Goal: Task Accomplishment & Management: Use online tool/utility

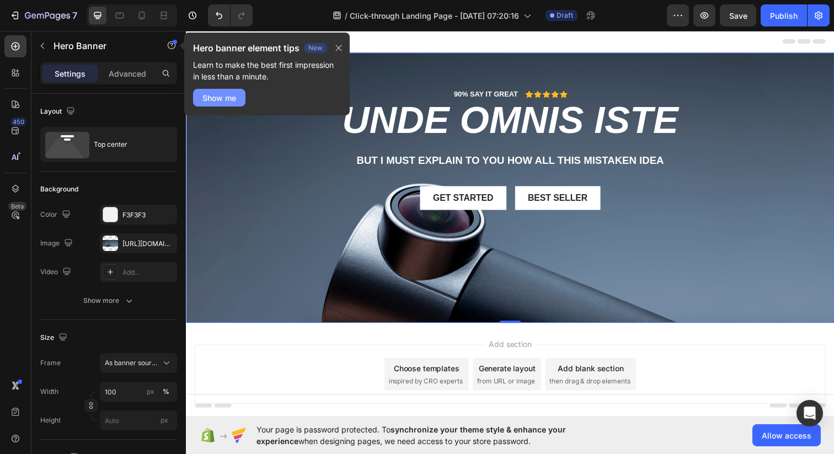
click at [238, 101] on button "Show me" at bounding box center [219, 98] width 52 height 18
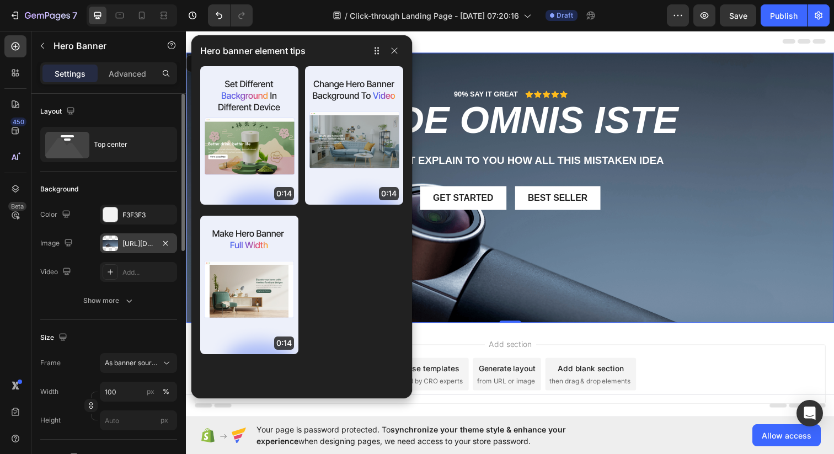
click at [137, 242] on div "[URL][DOMAIN_NAME]" at bounding box center [138, 244] width 32 height 10
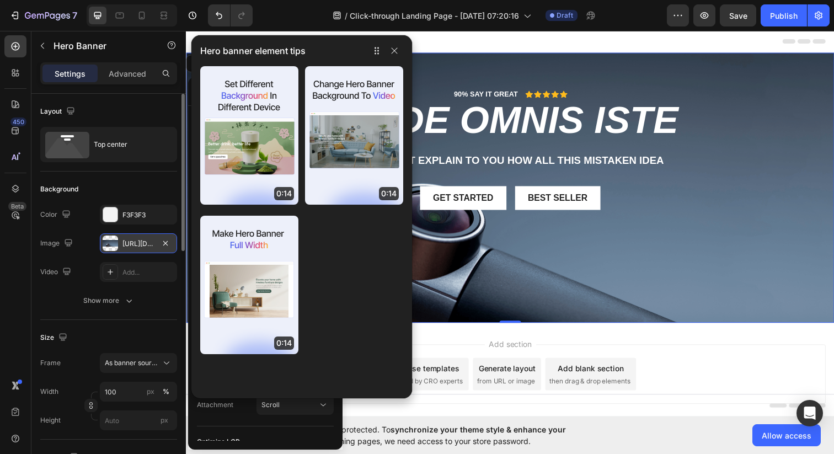
click at [155, 244] on div "[URL][DOMAIN_NAME]" at bounding box center [138, 243] width 77 height 20
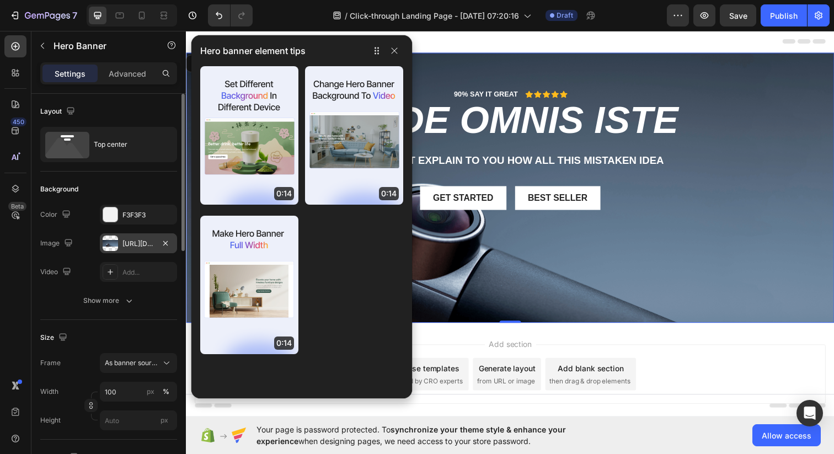
click at [113, 242] on div at bounding box center [110, 242] width 15 height 15
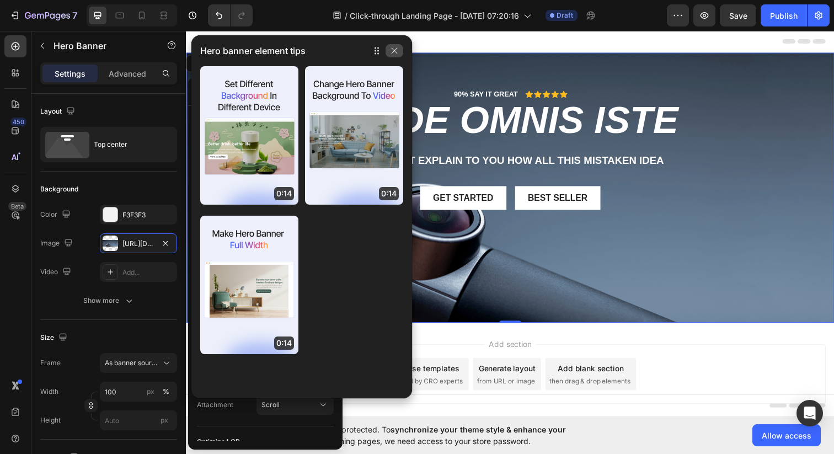
click at [395, 51] on icon "button" at bounding box center [394, 50] width 9 height 9
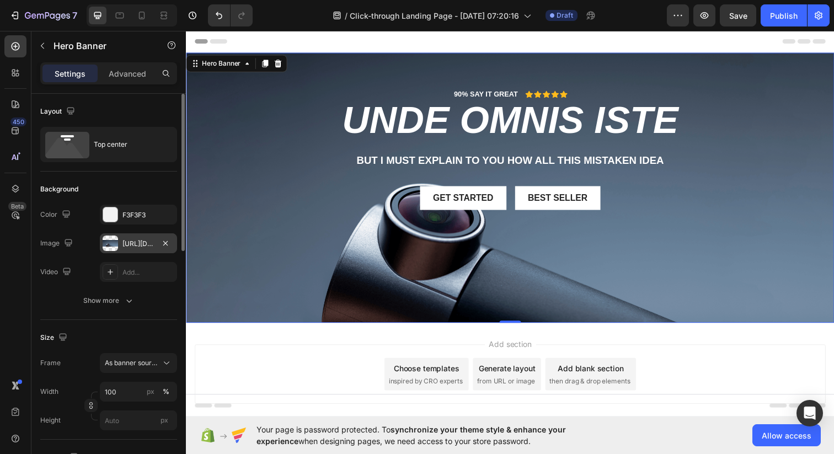
click at [110, 244] on div at bounding box center [110, 242] width 15 height 15
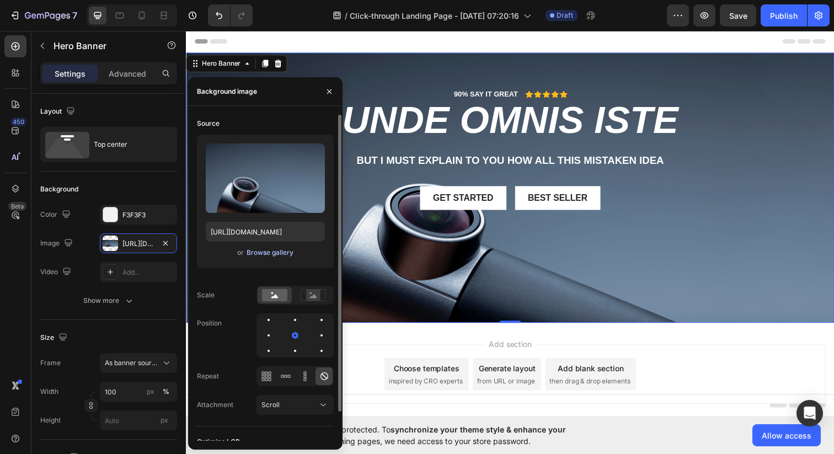
click at [273, 256] on div "Browse gallery" at bounding box center [269, 253] width 47 height 10
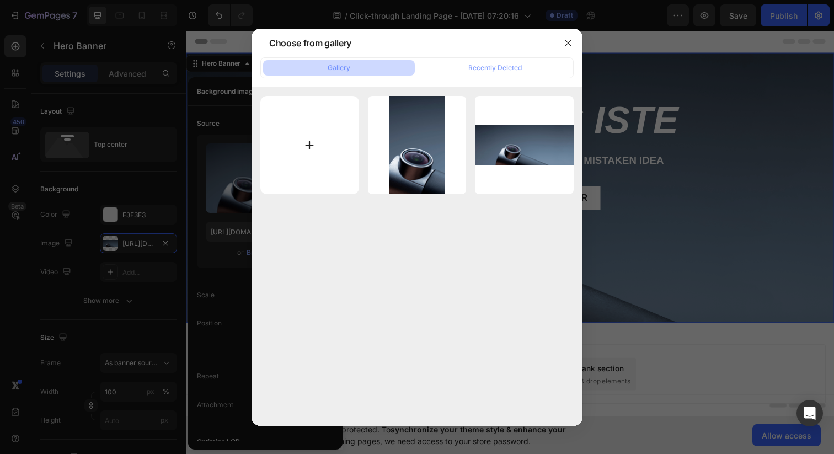
click at [310, 148] on input "file" at bounding box center [309, 145] width 99 height 99
type input "C:\fakepath\NH launch.png"
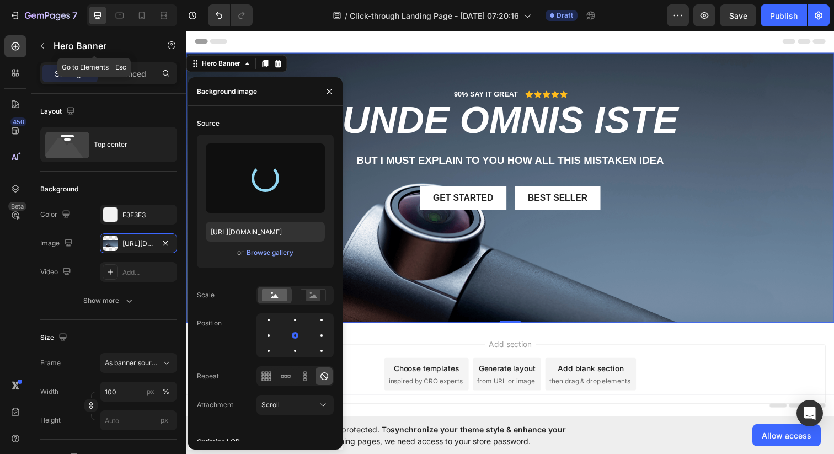
type input "[URL][DOMAIN_NAME]"
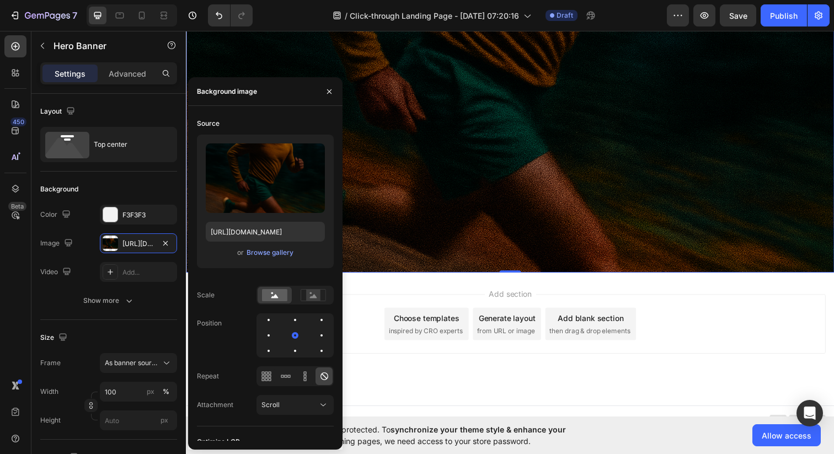
scroll to position [228, 0]
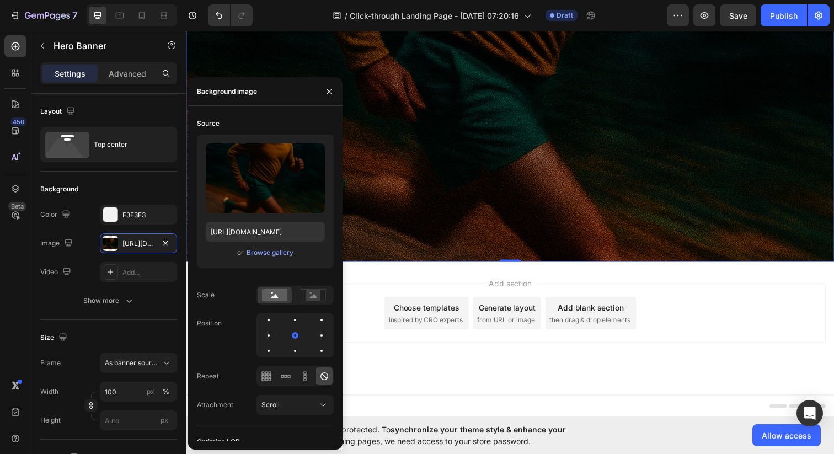
click at [743, 308] on div "Add section Choose templates inspired by CRO experts Generate layout from URL o…" at bounding box center [517, 318] width 644 height 61
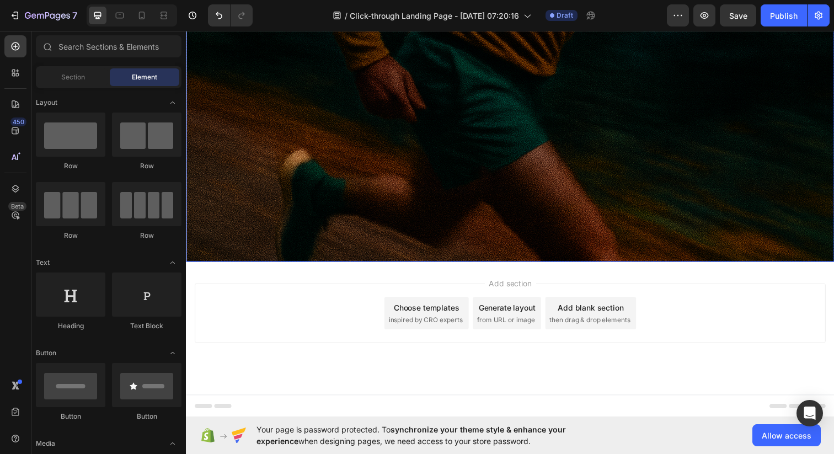
scroll to position [0, 0]
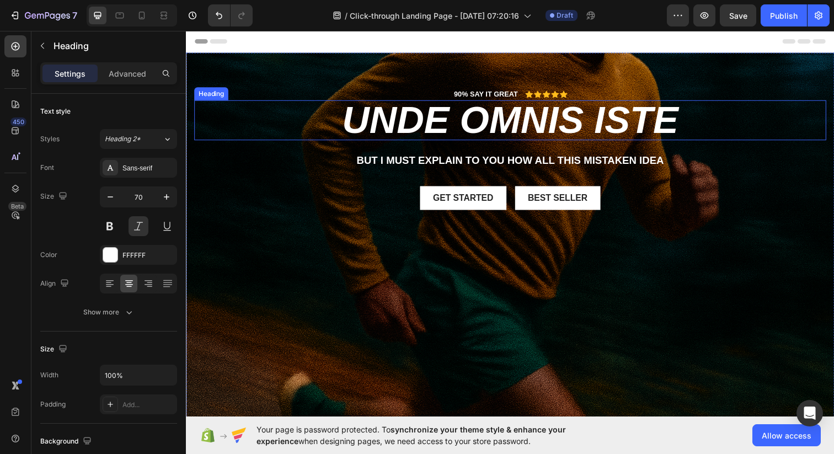
click at [479, 121] on h2 "unde omnis iste" at bounding box center [516, 121] width 645 height 41
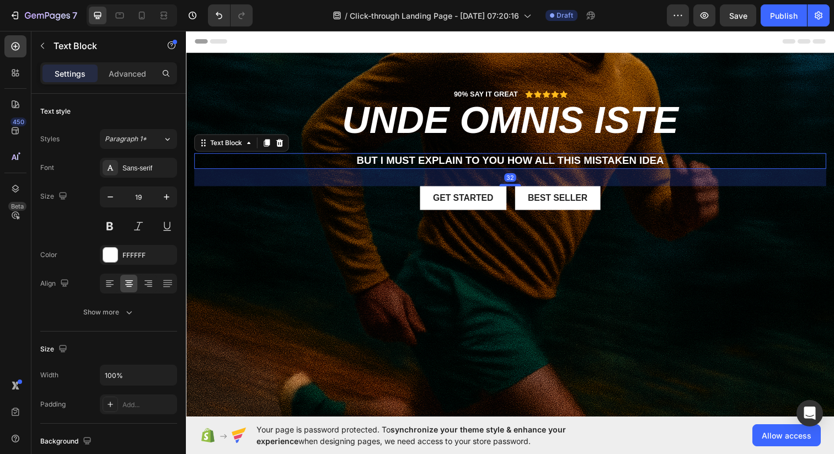
click at [471, 159] on p "But I must explain to you how all this mistaken idea" at bounding box center [516, 164] width 643 height 14
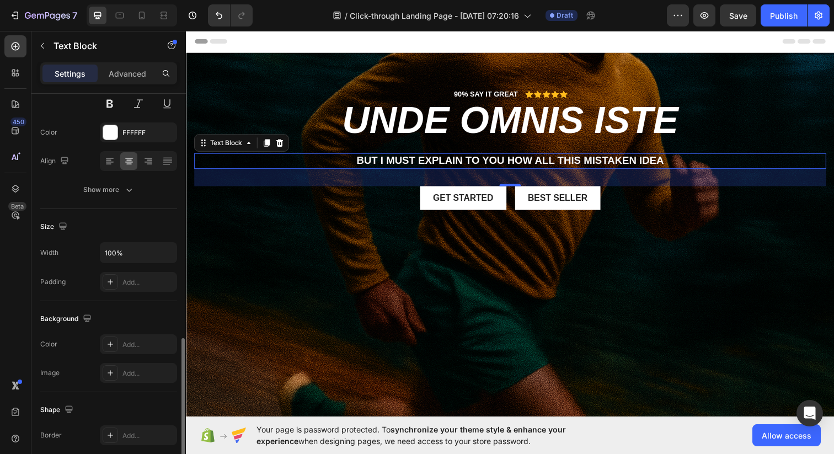
scroll to position [262, 0]
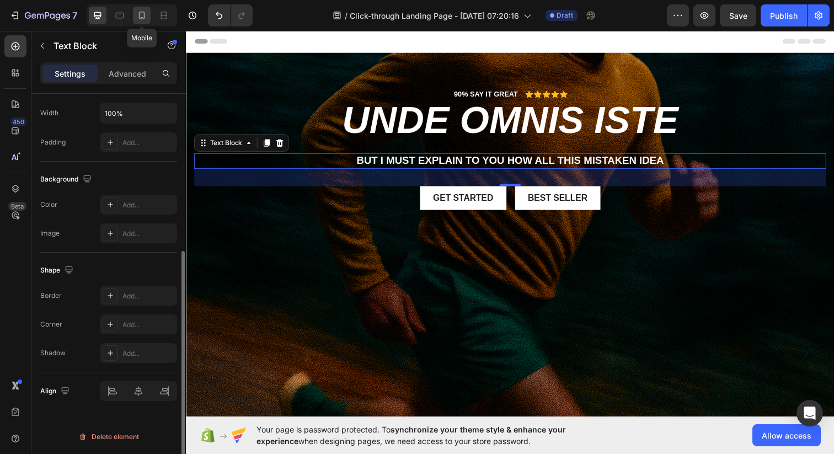
click at [144, 17] on icon at bounding box center [142, 16] width 6 height 8
type input "17"
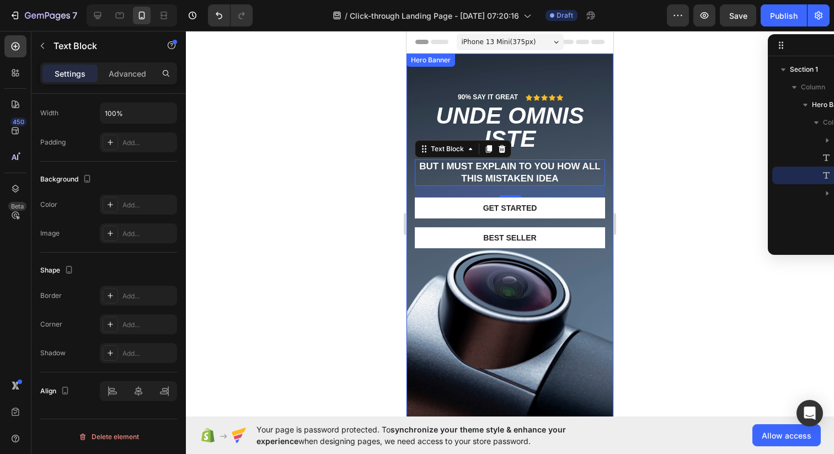
click at [489, 66] on div "90% SAY IT GREAT Text Block Icon Icon Icon Icon Icon Icon List Row unde omnis i…" at bounding box center [509, 237] width 207 height 368
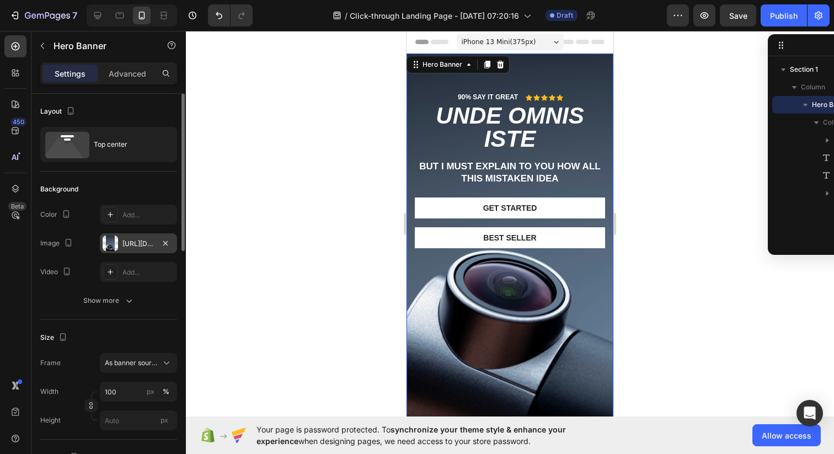
click at [131, 251] on div "[URL][DOMAIN_NAME]" at bounding box center [138, 243] width 77 height 20
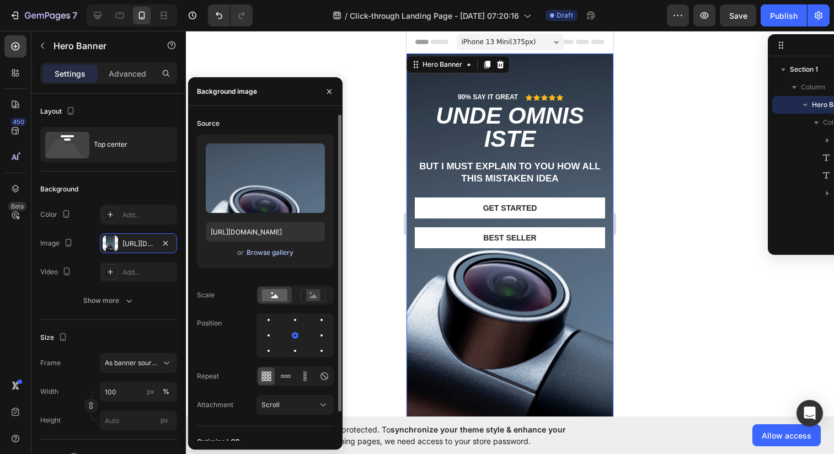
click at [269, 254] on div "Browse gallery" at bounding box center [269, 253] width 47 height 10
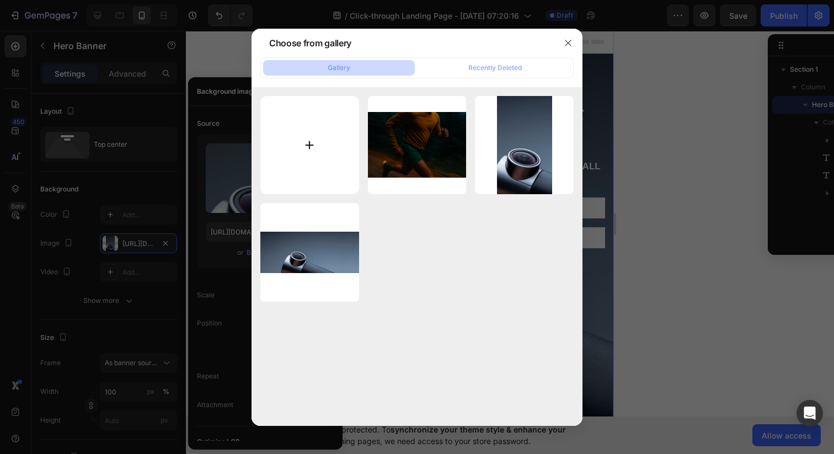
click at [309, 144] on input "file" at bounding box center [309, 145] width 99 height 99
type input "C:\fakepath\NH launch 9x16.png"
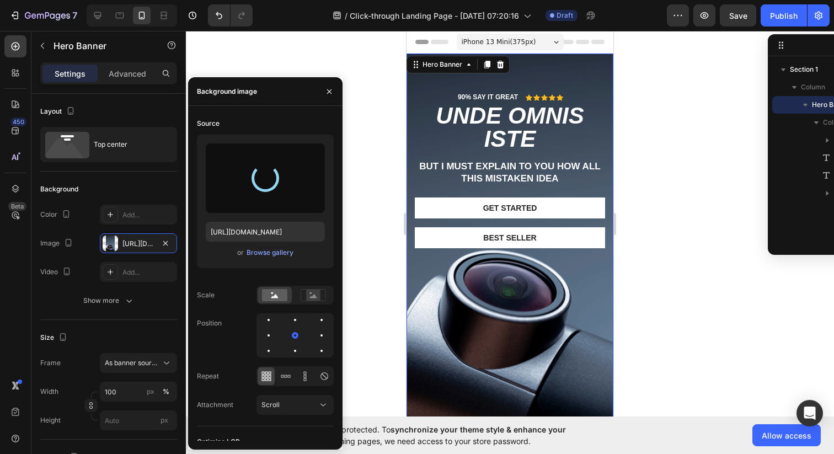
type input "[URL][DOMAIN_NAME]"
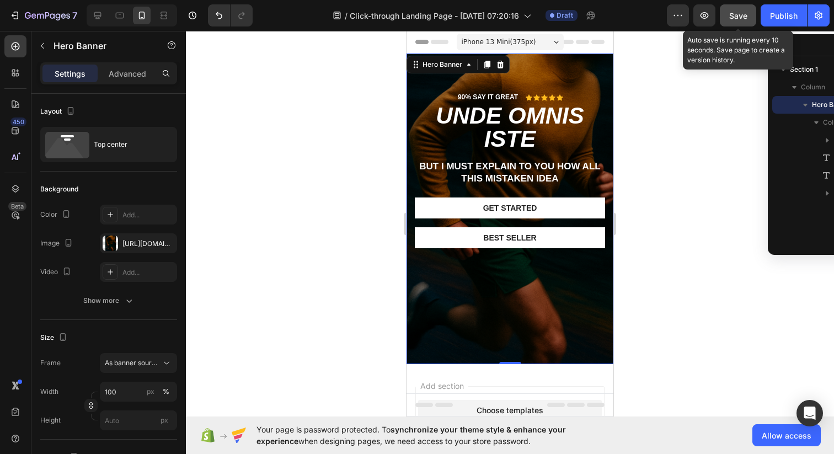
click at [734, 12] on span "Save" at bounding box center [738, 15] width 18 height 9
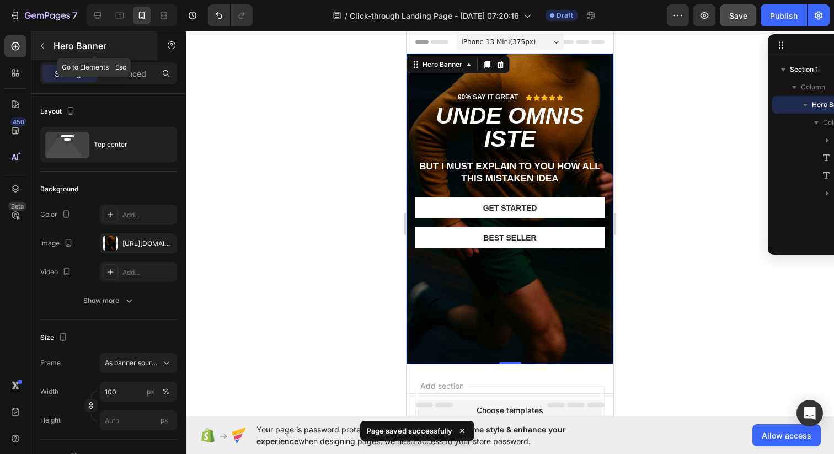
click at [42, 45] on icon "button" at bounding box center [42, 45] width 9 height 9
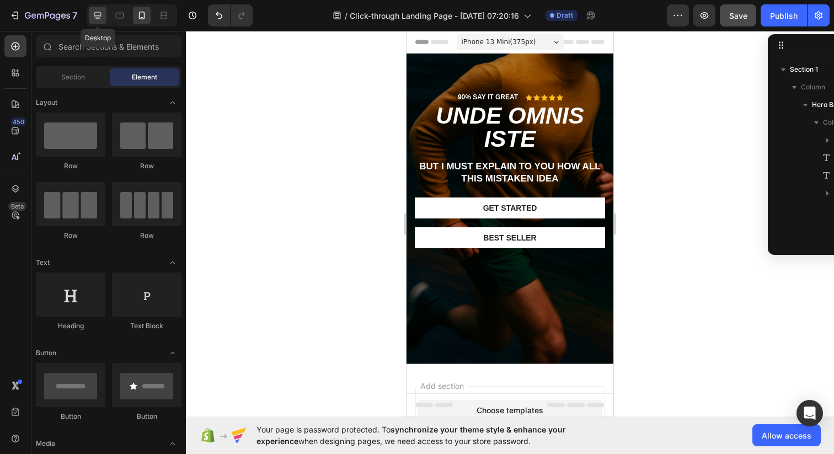
click at [92, 10] on icon at bounding box center [97, 15] width 11 height 11
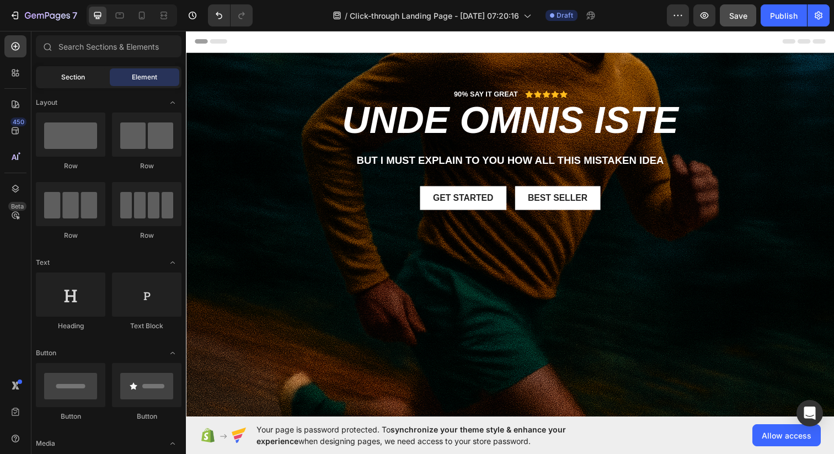
click at [69, 73] on span "Section" at bounding box center [73, 77] width 24 height 10
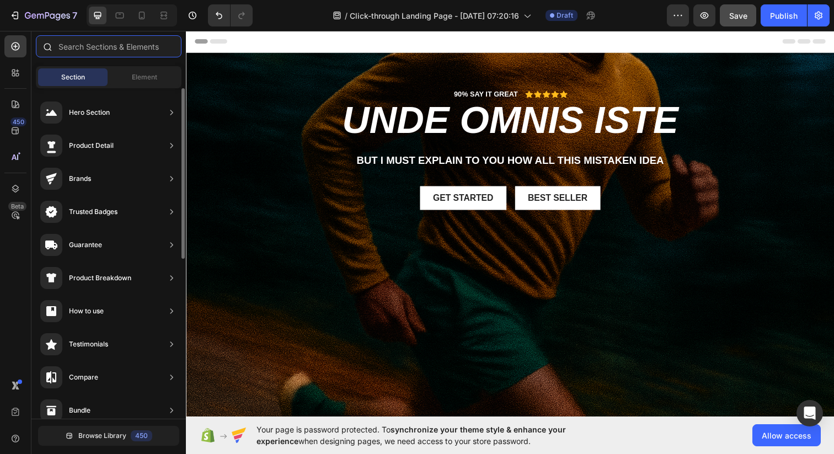
click at [121, 45] on input "text" at bounding box center [109, 46] width 146 height 22
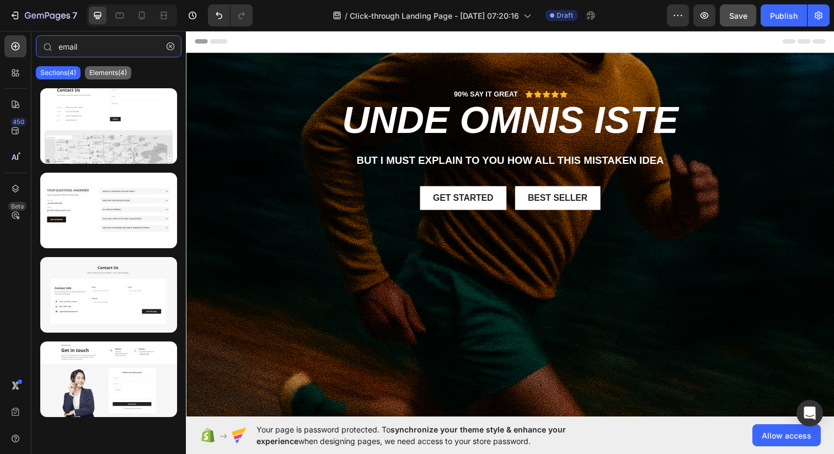
type input "email"
click at [114, 71] on p "Elements(4)" at bounding box center [107, 72] width 37 height 9
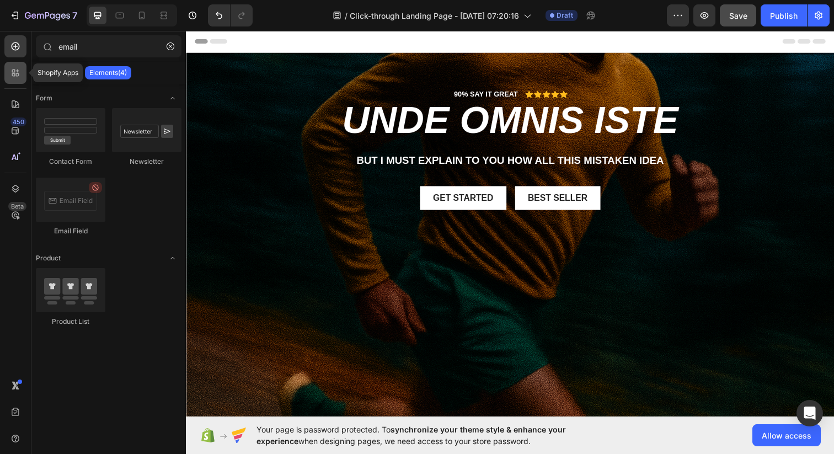
click at [14, 73] on icon at bounding box center [13, 74] width 3 height 3
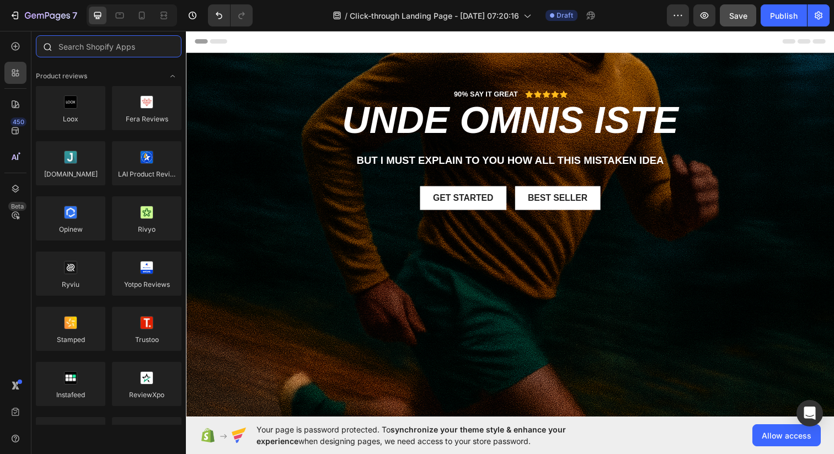
click at [92, 53] on input "text" at bounding box center [109, 46] width 146 height 22
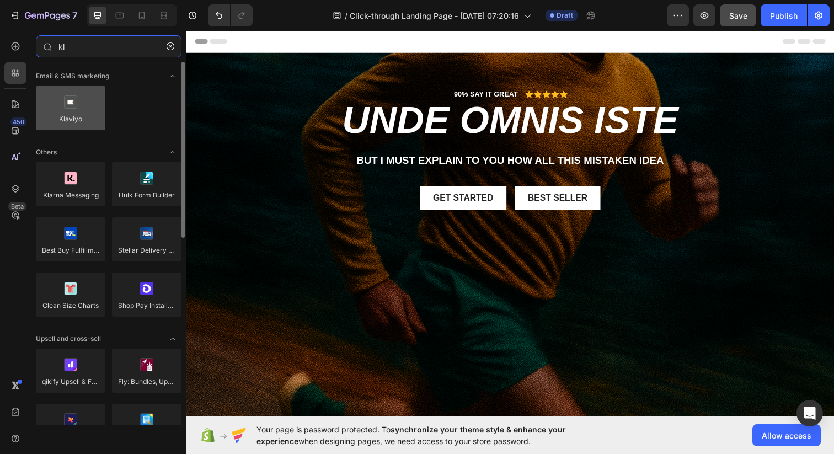
type input "kl"
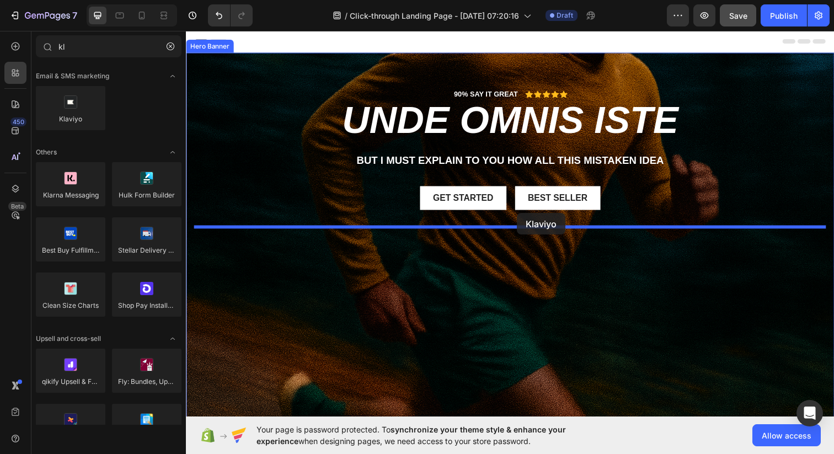
drag, startPoint x: 260, startPoint y: 140, endPoint x: 524, endPoint y: 217, distance: 275.2
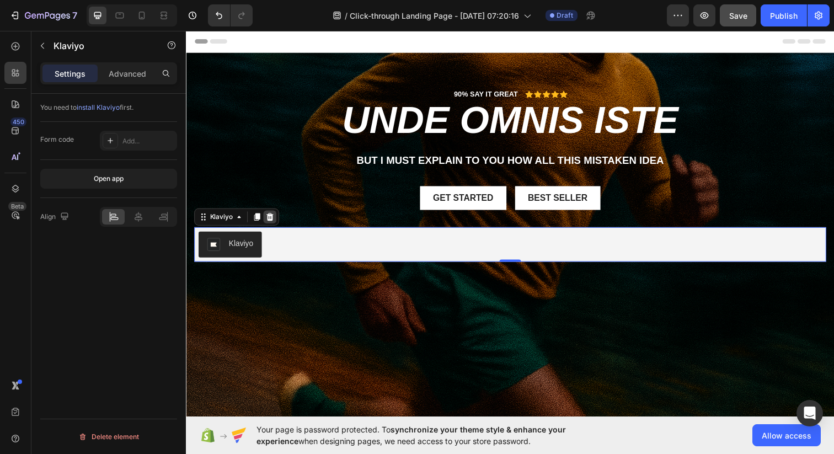
click at [271, 222] on icon at bounding box center [271, 221] width 7 height 8
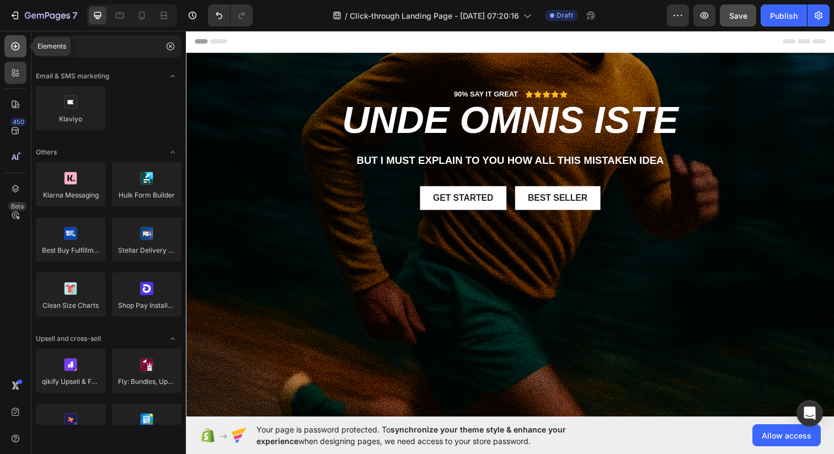
click at [13, 51] on icon at bounding box center [15, 46] width 11 height 11
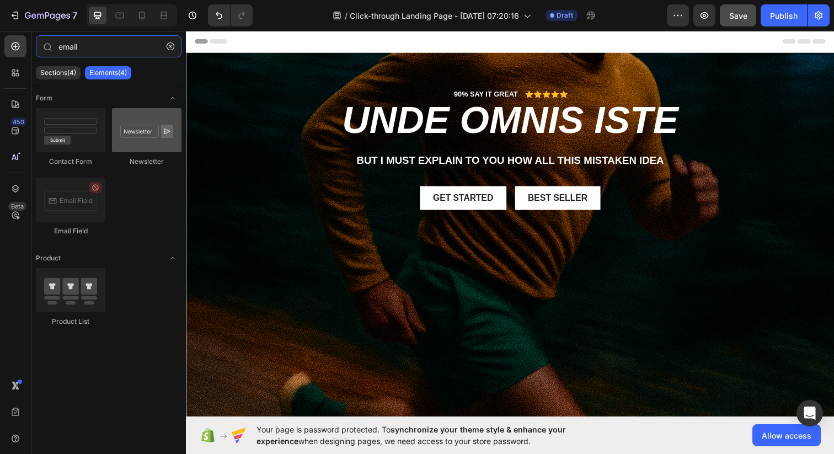
type input "email"
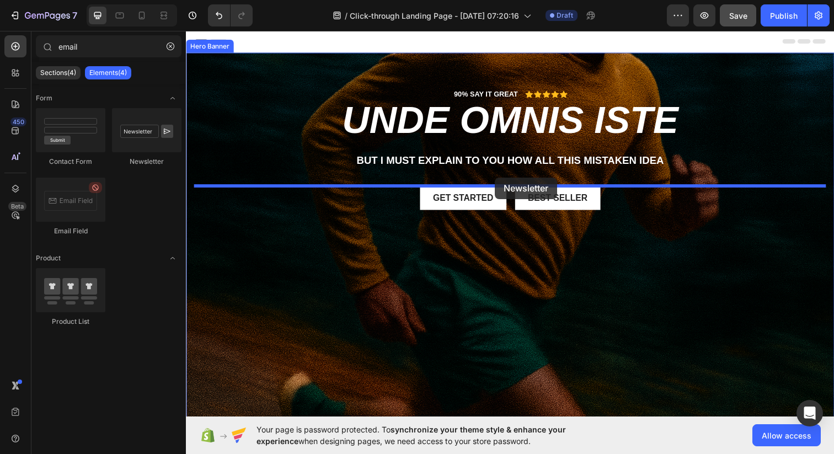
drag, startPoint x: 330, startPoint y: 163, endPoint x: 501, endPoint y: 180, distance: 172.4
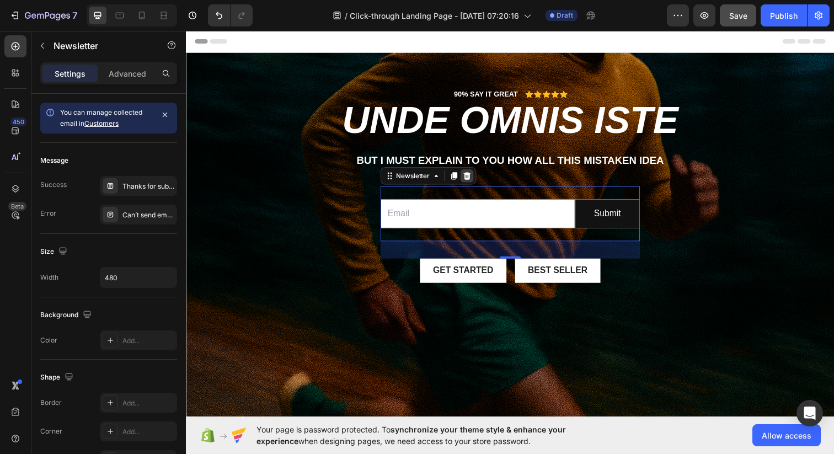
click at [475, 181] on icon at bounding box center [472, 178] width 7 height 8
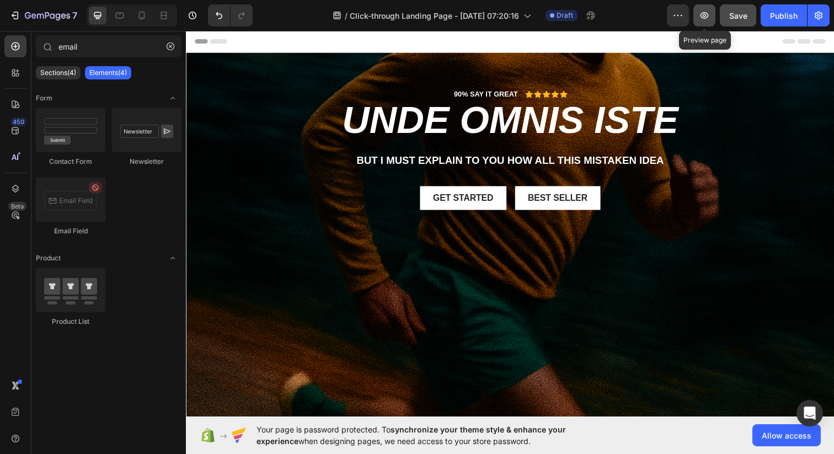
click at [704, 11] on icon "button" at bounding box center [704, 15] width 11 height 11
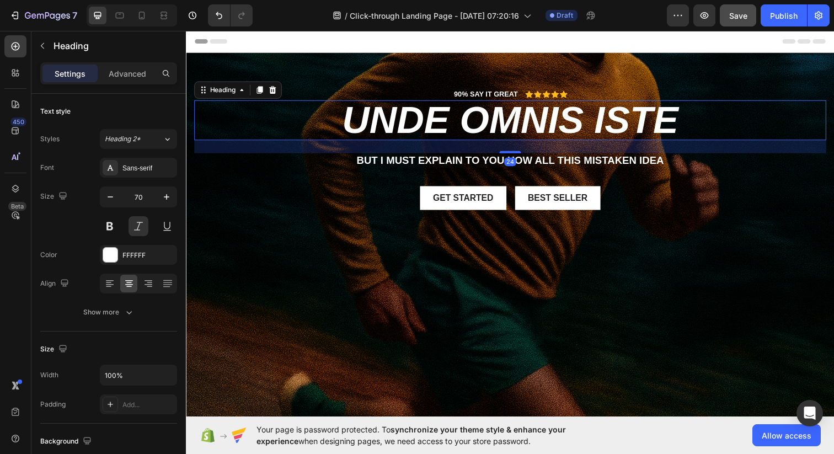
click at [444, 132] on h2 "unde omnis iste" at bounding box center [516, 121] width 645 height 41
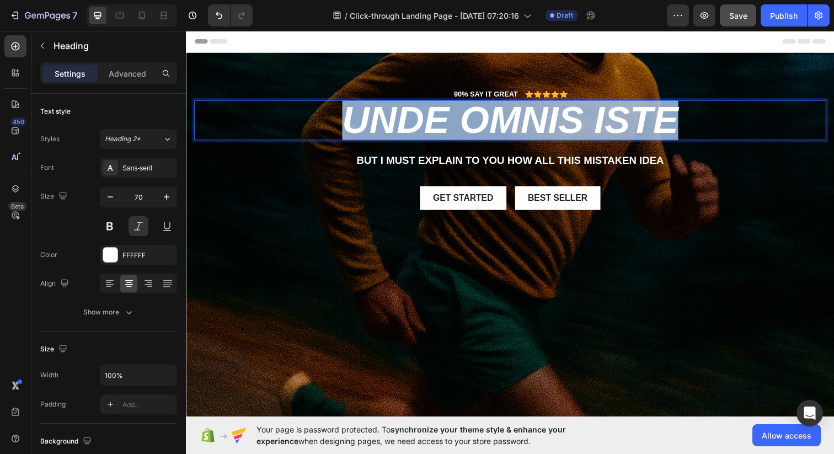
click at [444, 132] on p "unde omnis iste" at bounding box center [516, 122] width 643 height 39
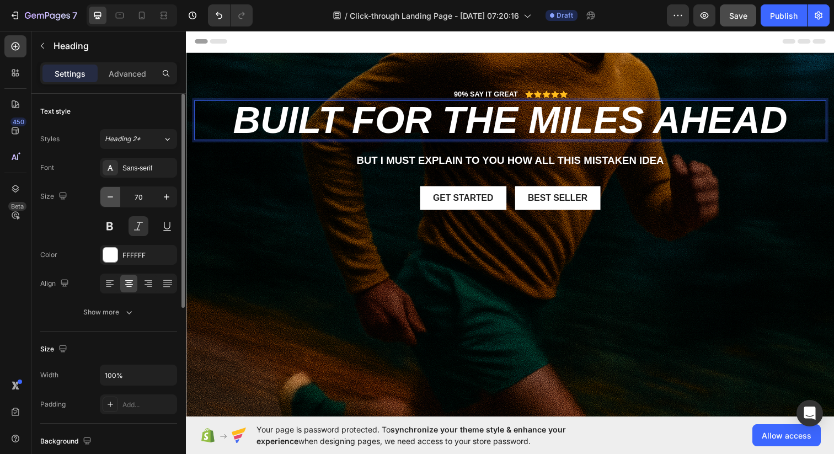
click at [105, 192] on icon "button" at bounding box center [110, 196] width 11 height 11
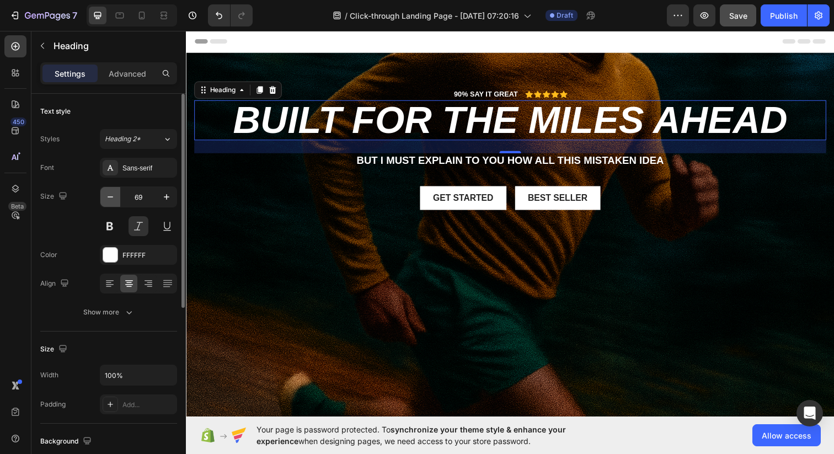
click at [105, 192] on icon "button" at bounding box center [110, 196] width 11 height 11
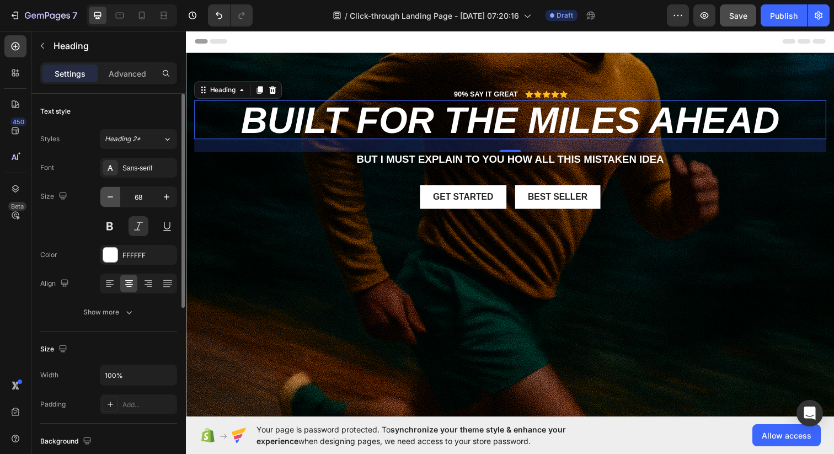
click at [105, 192] on icon "button" at bounding box center [110, 196] width 11 height 11
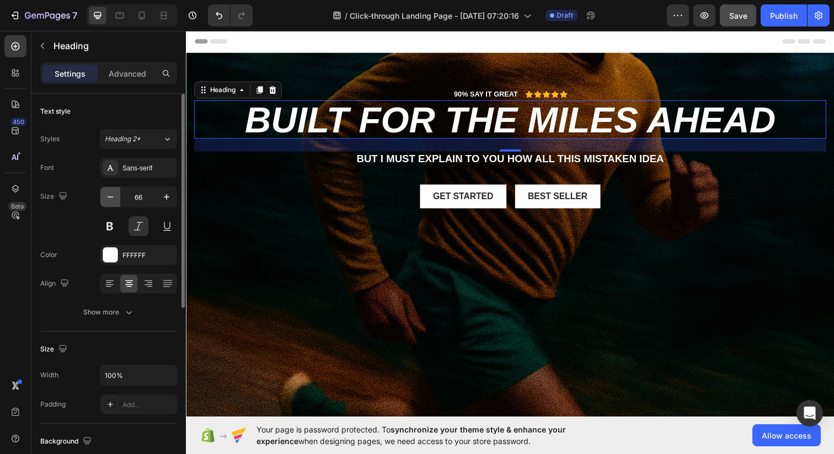
click at [105, 192] on icon "button" at bounding box center [110, 196] width 11 height 11
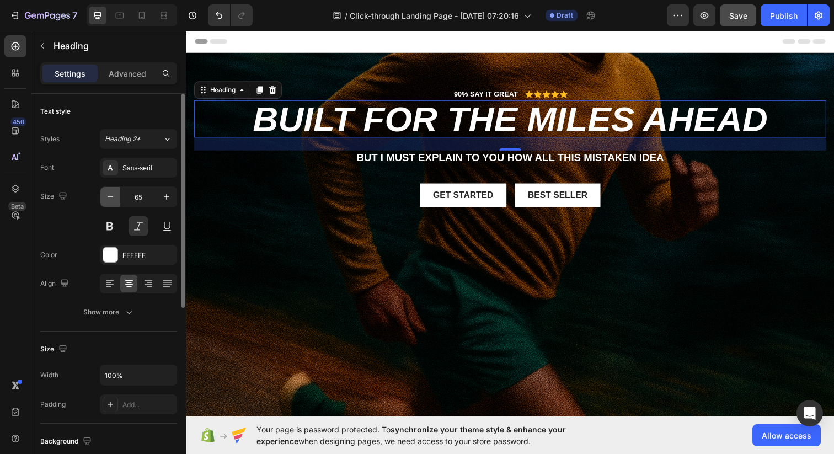
click at [105, 192] on icon "button" at bounding box center [110, 196] width 11 height 11
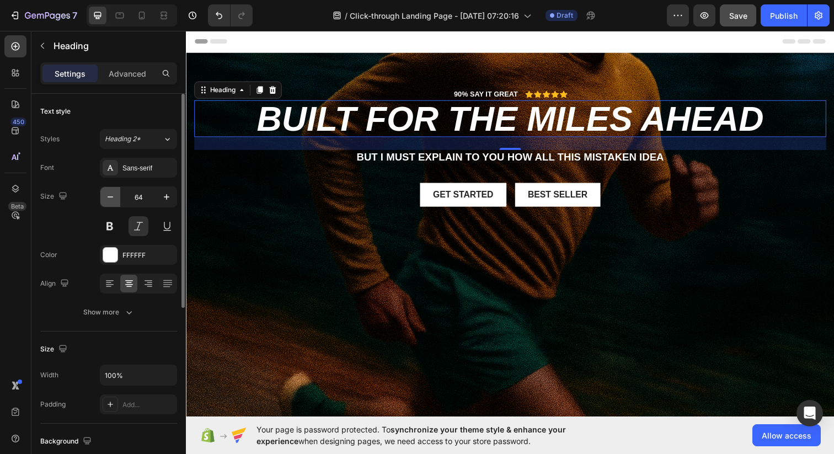
click at [105, 192] on icon "button" at bounding box center [110, 196] width 11 height 11
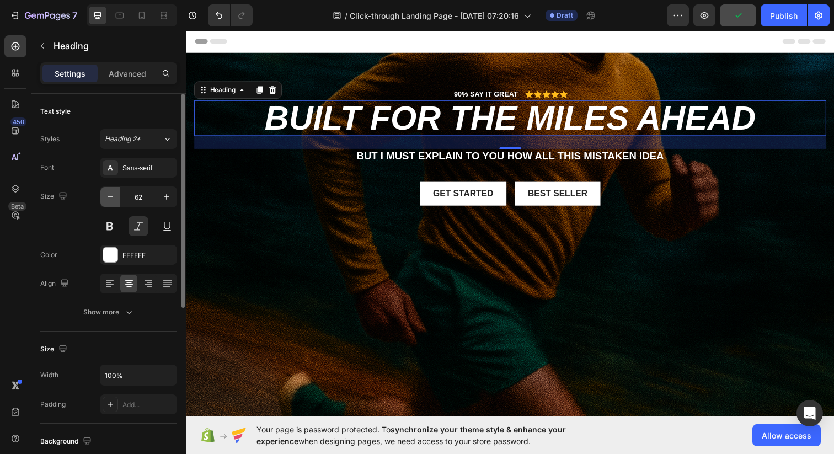
click at [104, 192] on button "button" at bounding box center [110, 197] width 20 height 20
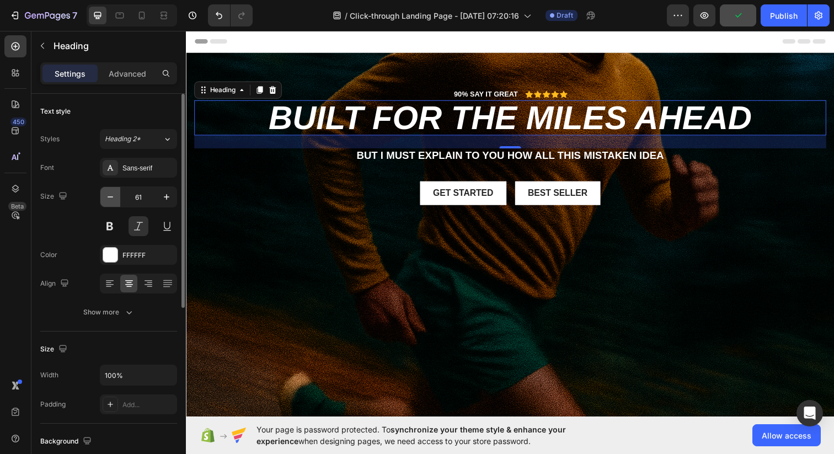
type input "60"
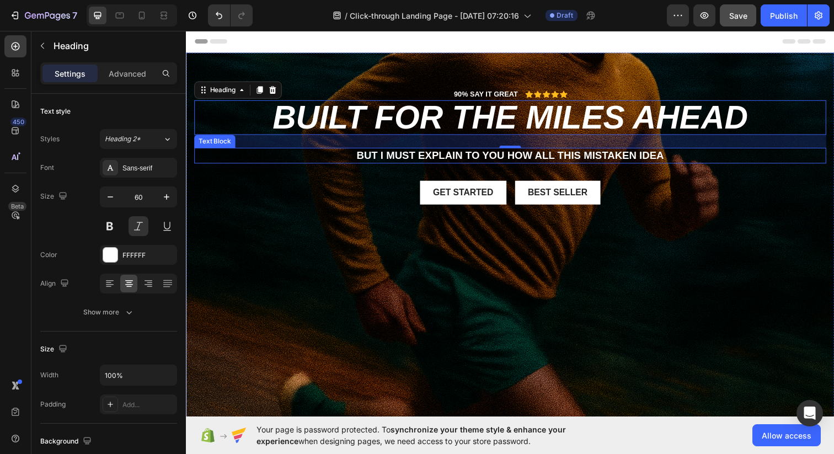
click at [478, 160] on p "But I must explain to you how all this mistaken idea" at bounding box center [516, 158] width 643 height 14
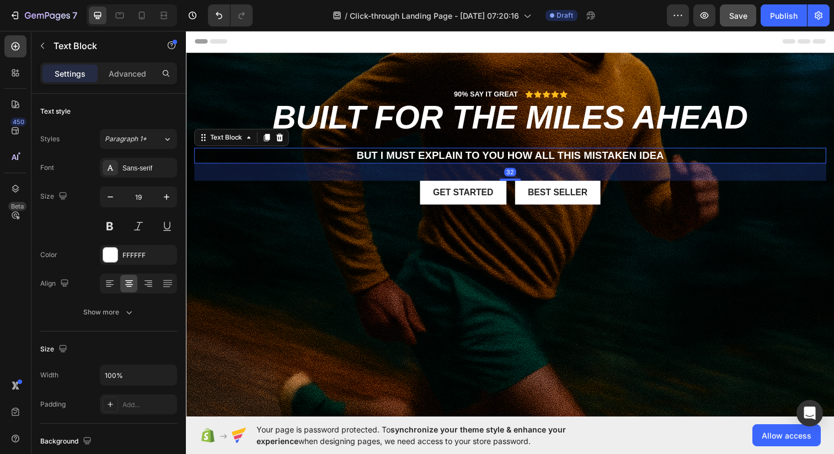
click at [478, 160] on p "But I must explain to you how all this mistaken idea" at bounding box center [516, 158] width 643 height 14
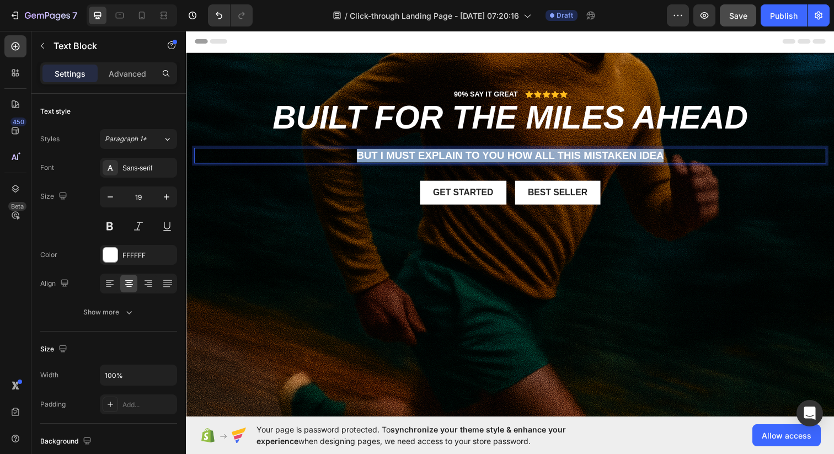
click at [478, 160] on p "But I must explain to you how all this mistaken idea" at bounding box center [516, 158] width 643 height 14
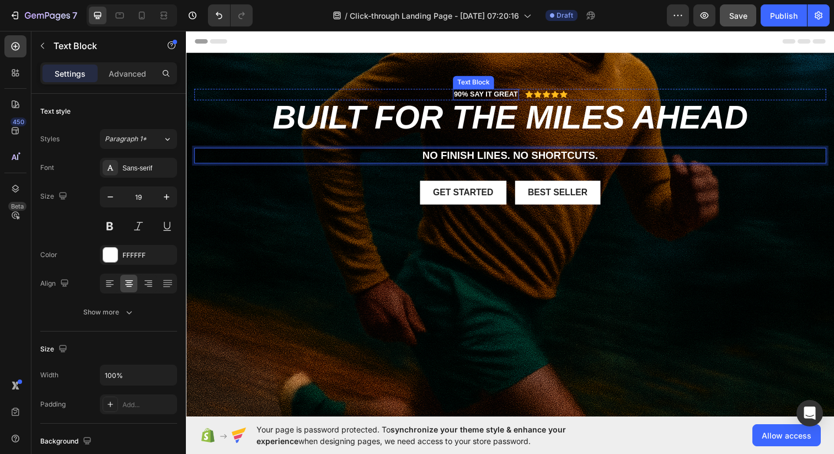
click at [505, 95] on p "90% SAY IT GREAT" at bounding box center [491, 95] width 65 height 9
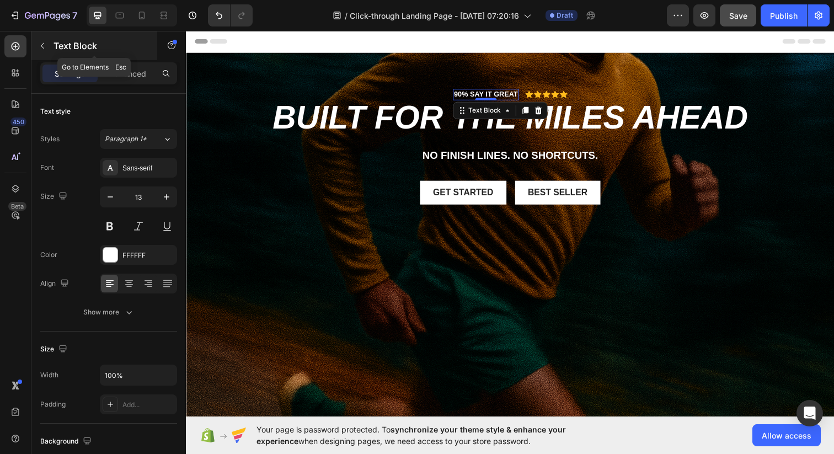
click at [46, 47] on icon "button" at bounding box center [42, 45] width 9 height 9
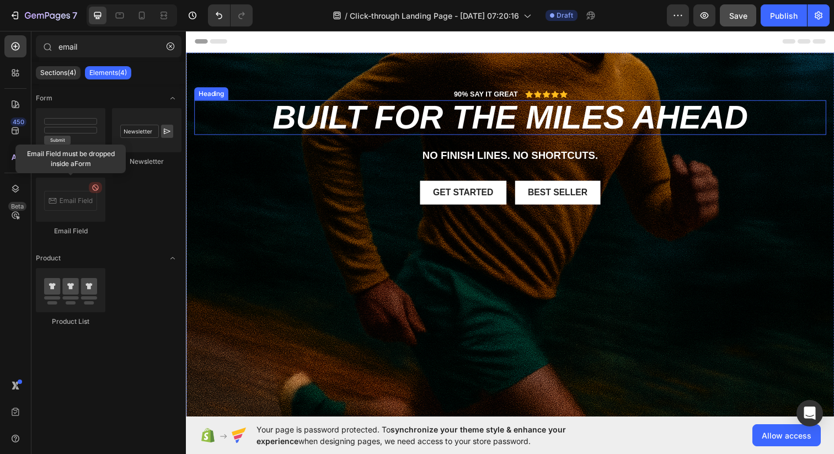
click at [564, 120] on p "Built for the miles ahead" at bounding box center [516, 119] width 643 height 33
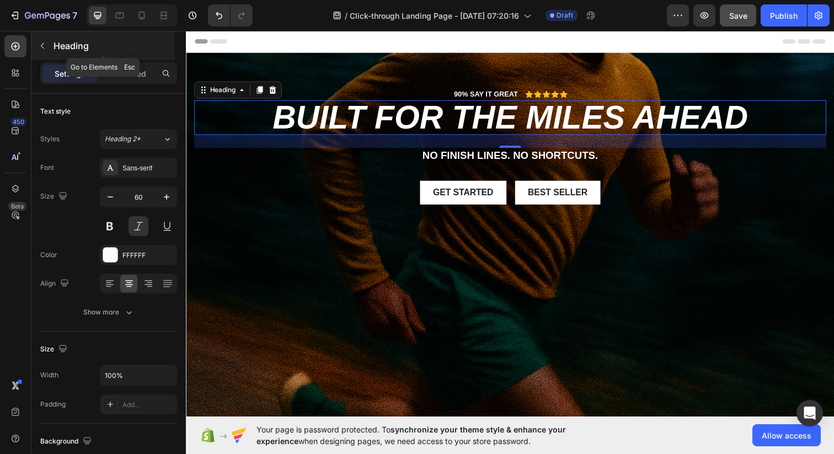
click at [42, 47] on icon "button" at bounding box center [42, 45] width 9 height 9
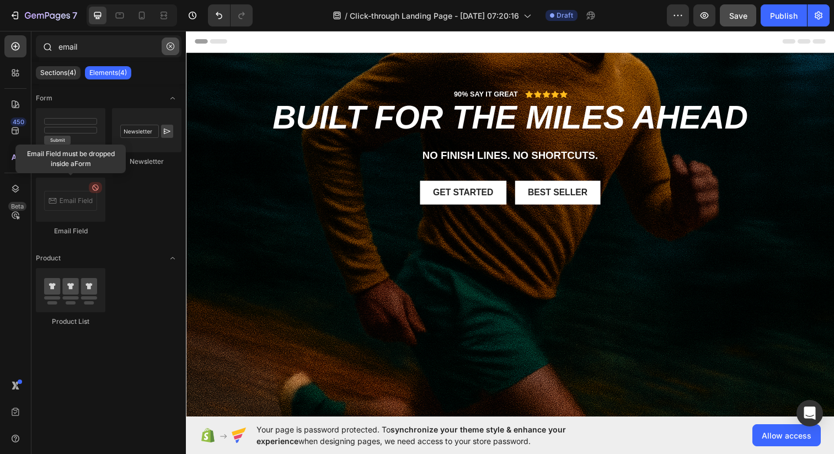
click at [173, 49] on icon "button" at bounding box center [171, 46] width 8 height 8
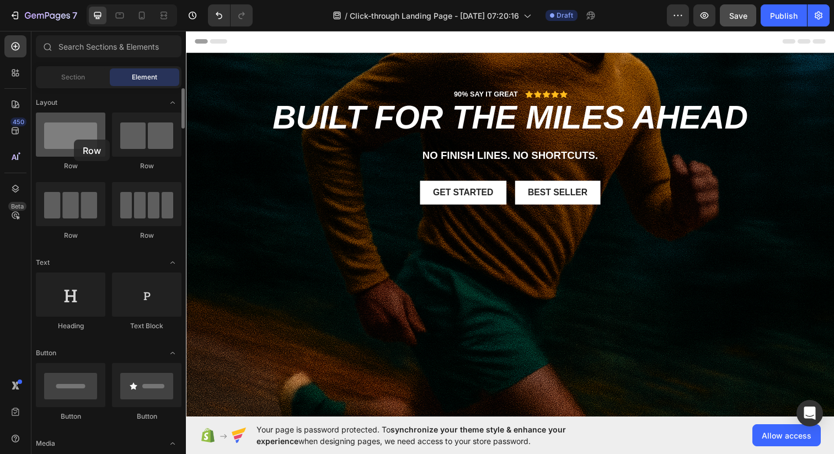
click at [74, 140] on div at bounding box center [70, 134] width 69 height 44
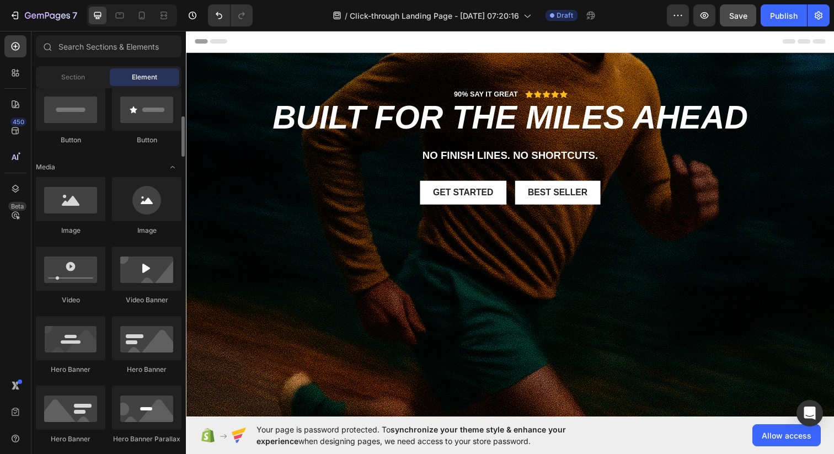
scroll to position [299, 0]
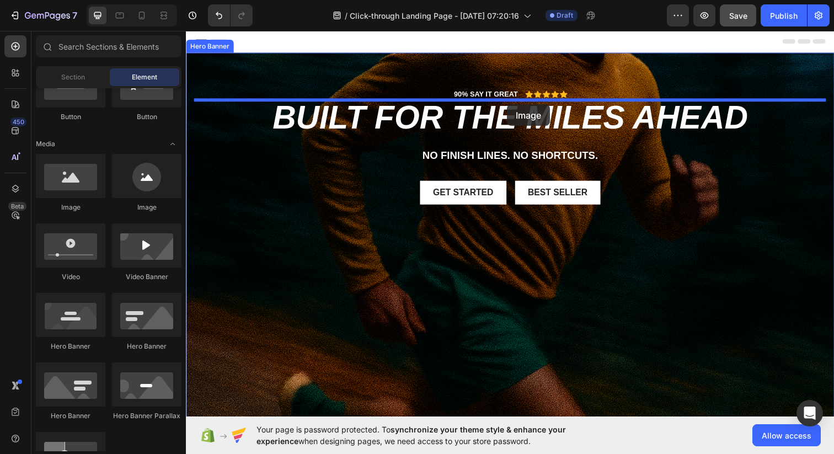
drag, startPoint x: 256, startPoint y: 209, endPoint x: 516, endPoint y: 106, distance: 278.9
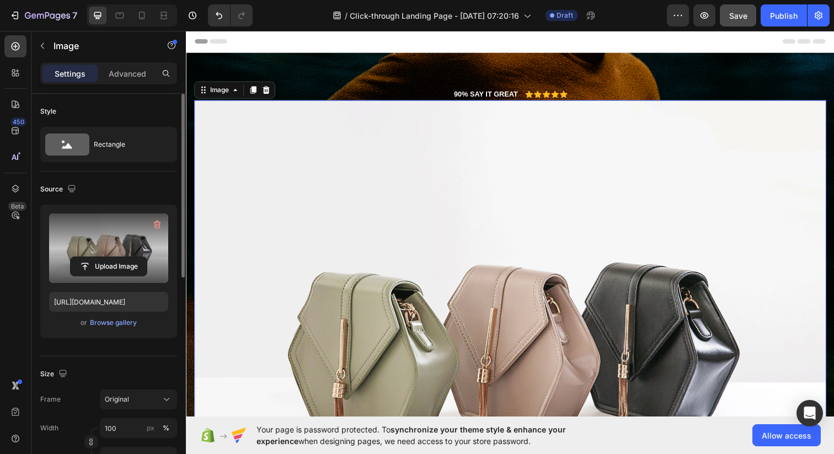
click at [121, 238] on label at bounding box center [108, 247] width 119 height 69
click at [121, 257] on input "file" at bounding box center [109, 266] width 76 height 19
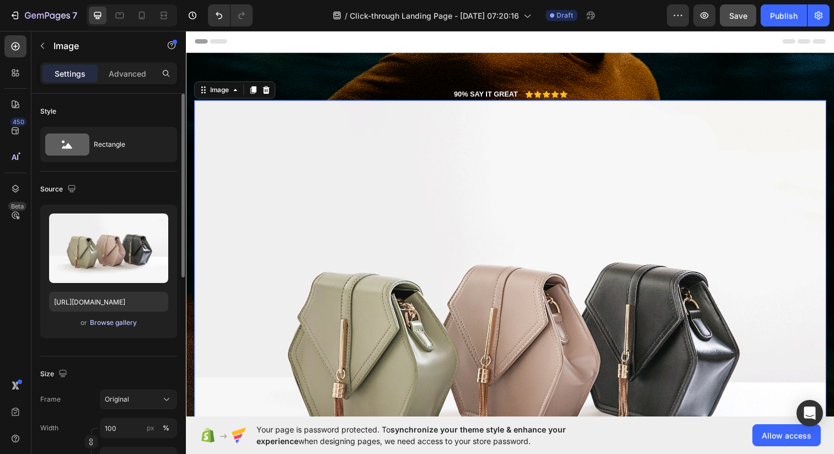
click at [129, 320] on div "Browse gallery" at bounding box center [113, 323] width 47 height 10
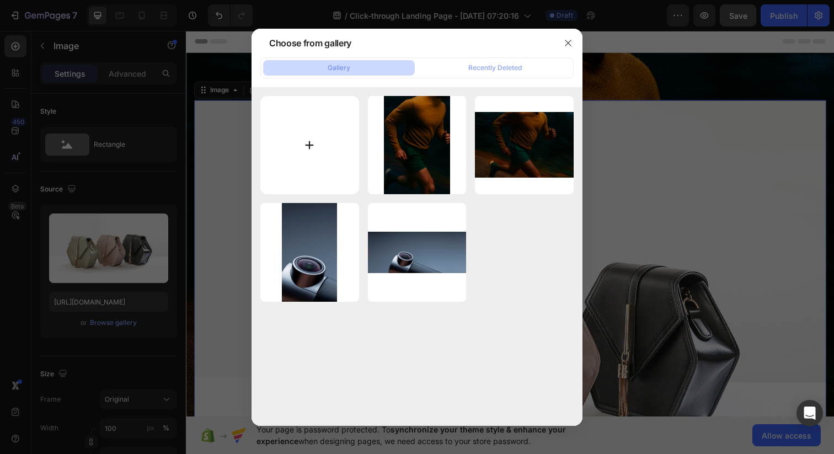
click at [317, 142] on input "file" at bounding box center [309, 145] width 99 height 99
type input "C:\fakepath\NUTRAHOUSE png white.png"
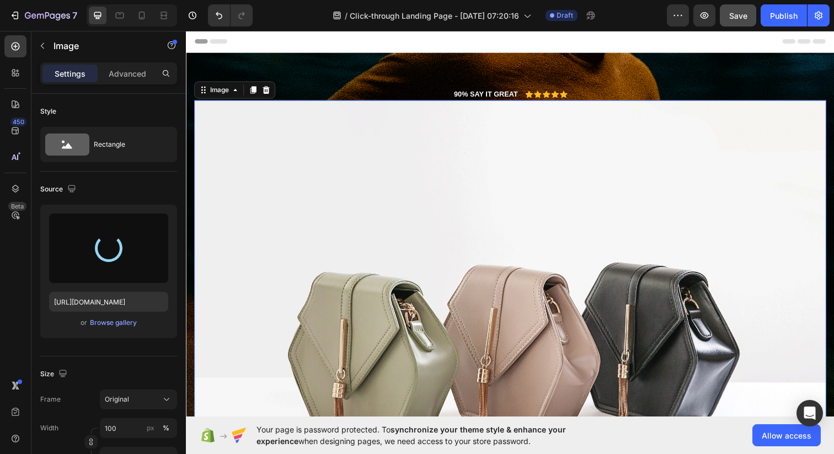
type input "[URL][DOMAIN_NAME]"
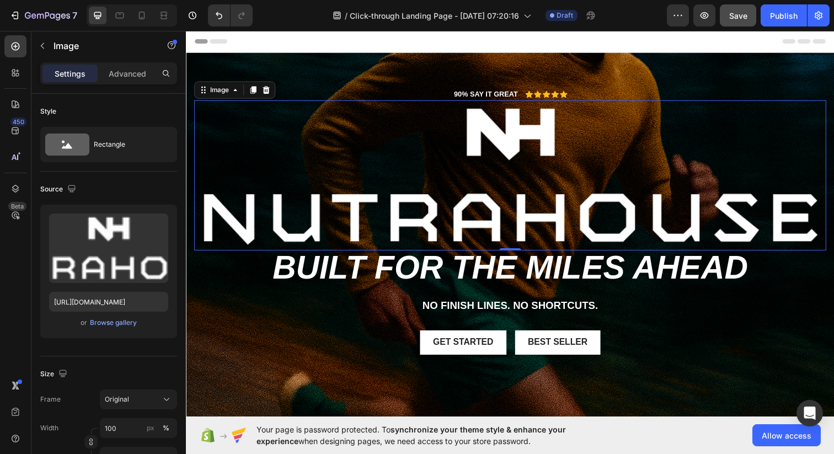
click at [447, 152] on img at bounding box center [516, 177] width 645 height 153
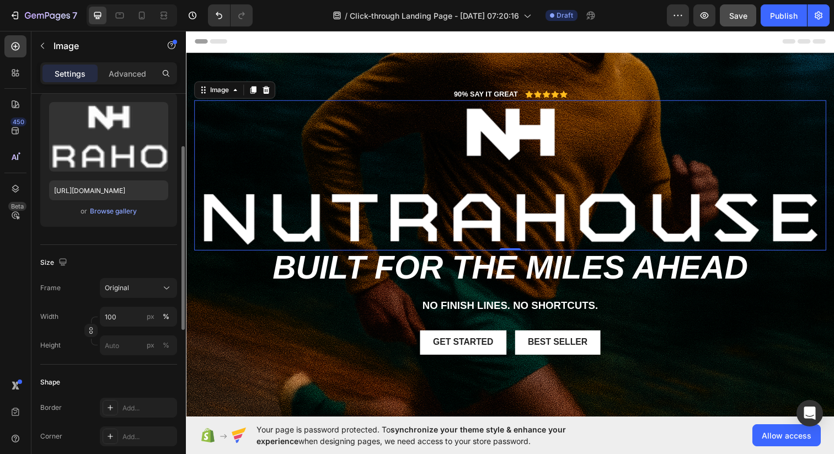
scroll to position [189, 0]
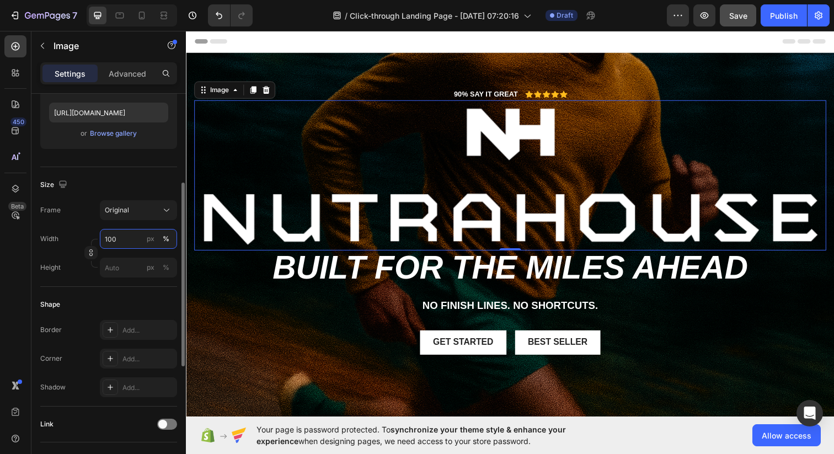
drag, startPoint x: 130, startPoint y: 239, endPoint x: 119, endPoint y: 238, distance: 11.7
click at [117, 239] on input "100" at bounding box center [138, 239] width 77 height 20
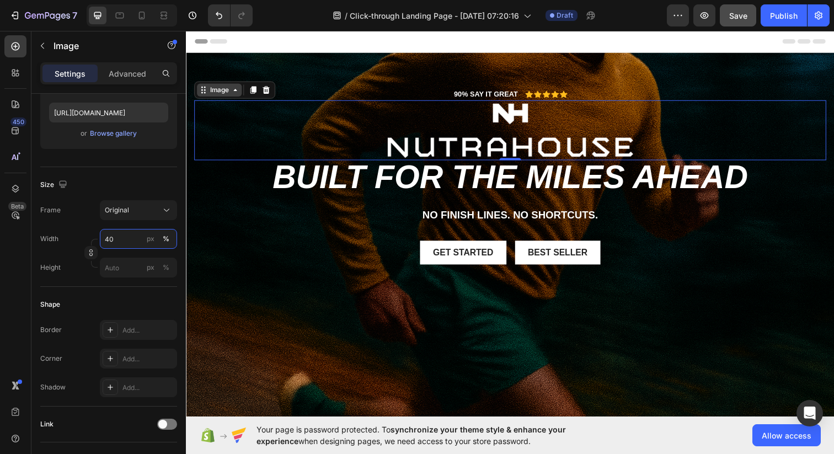
type input "40"
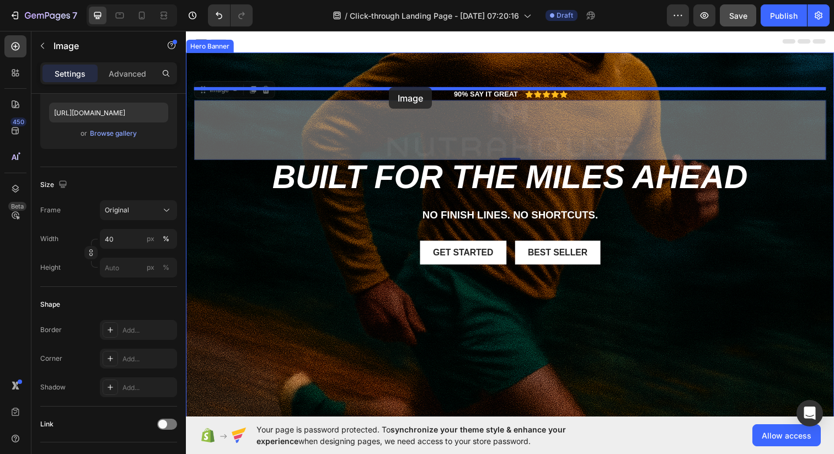
drag, startPoint x: 205, startPoint y: 94, endPoint x: 393, endPoint y: 88, distance: 188.7
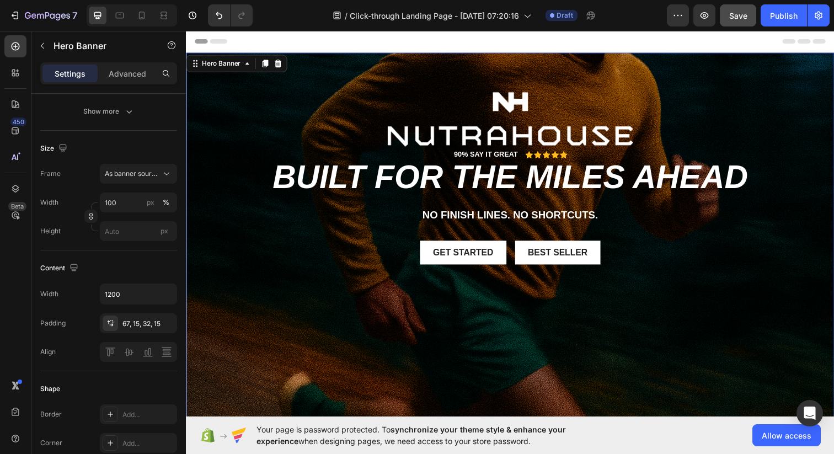
click at [684, 273] on div "Image 90% SAY IT GREAT Text Block Icon Icon Icon Icon Icon Icon List Row Built …" at bounding box center [516, 188] width 645 height 197
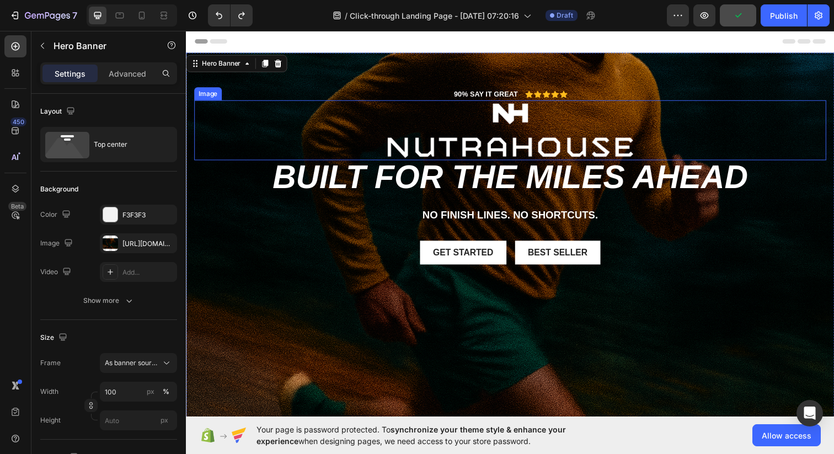
click at [448, 132] on img at bounding box center [517, 131] width 258 height 61
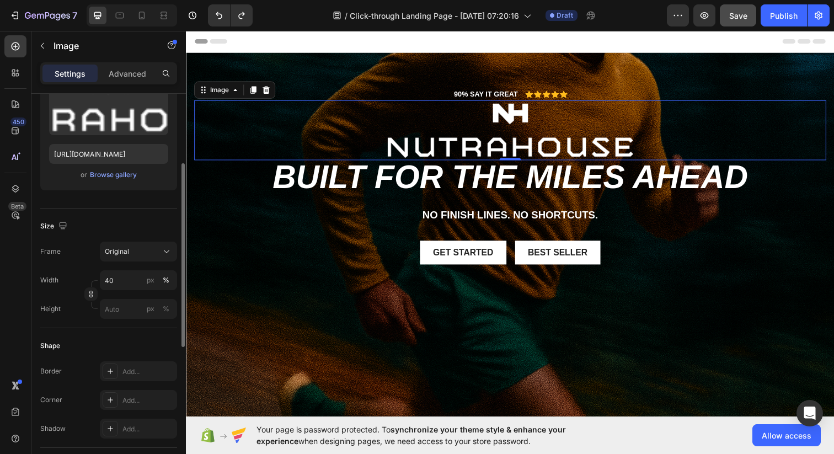
scroll to position [153, 0]
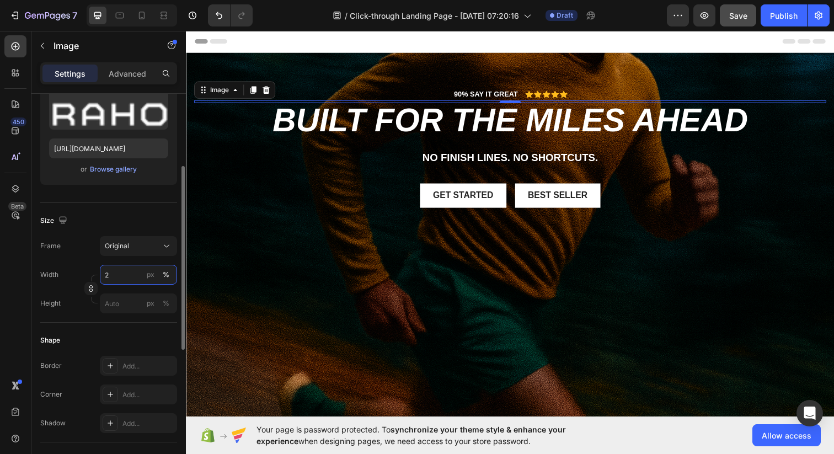
type input "25"
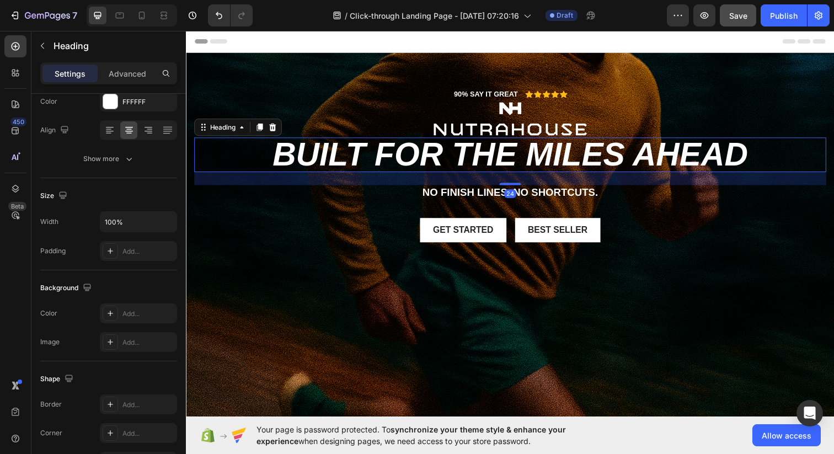
click at [508, 152] on p "Built for the miles ahead" at bounding box center [516, 157] width 643 height 33
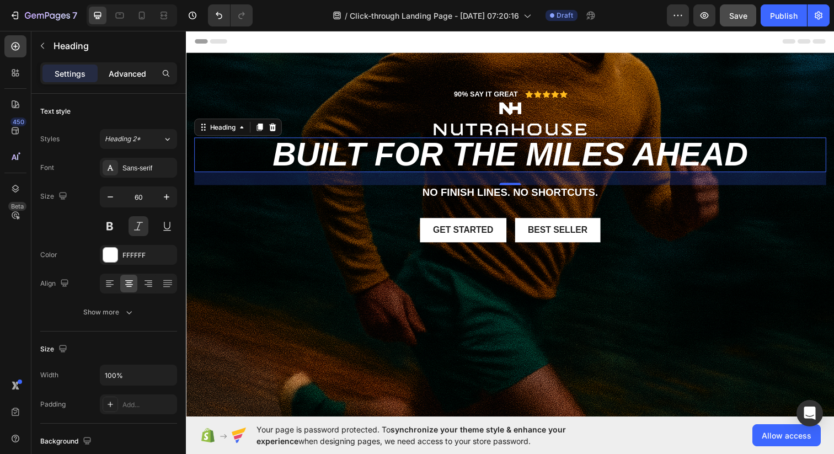
click at [141, 73] on p "Advanced" at bounding box center [127, 74] width 37 height 12
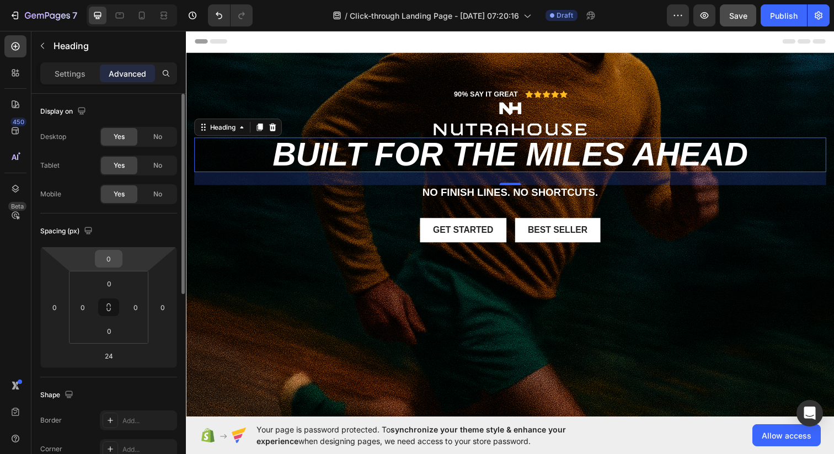
click at [110, 256] on input "0" at bounding box center [109, 258] width 22 height 17
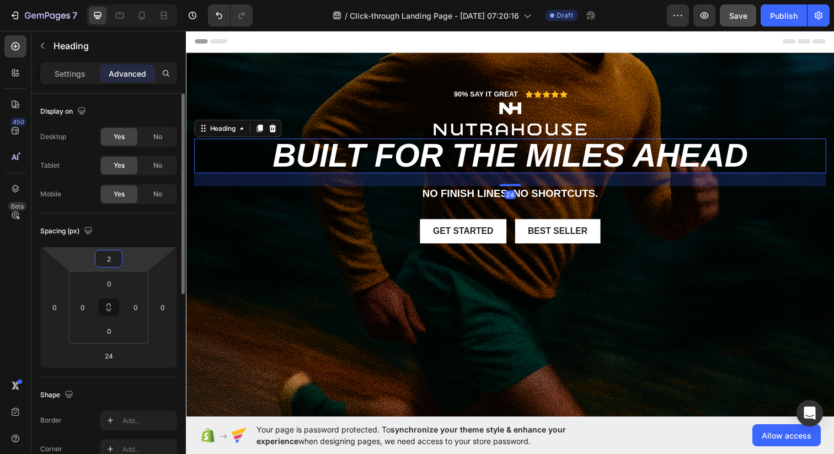
type input "24"
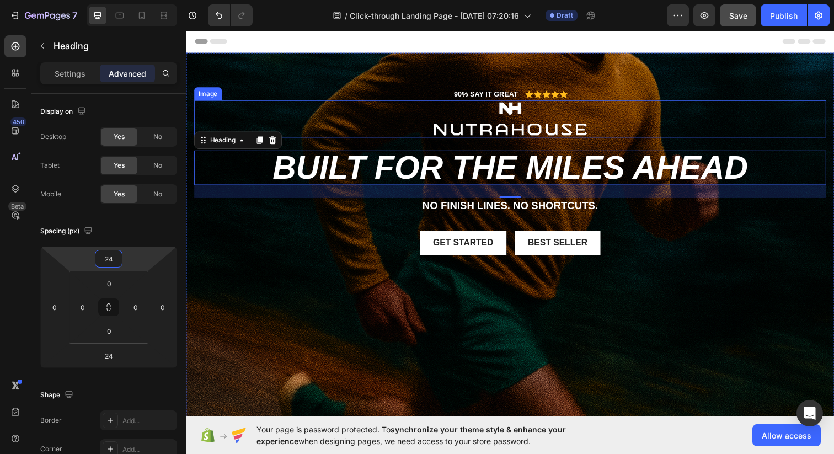
click at [453, 122] on img at bounding box center [517, 120] width 162 height 38
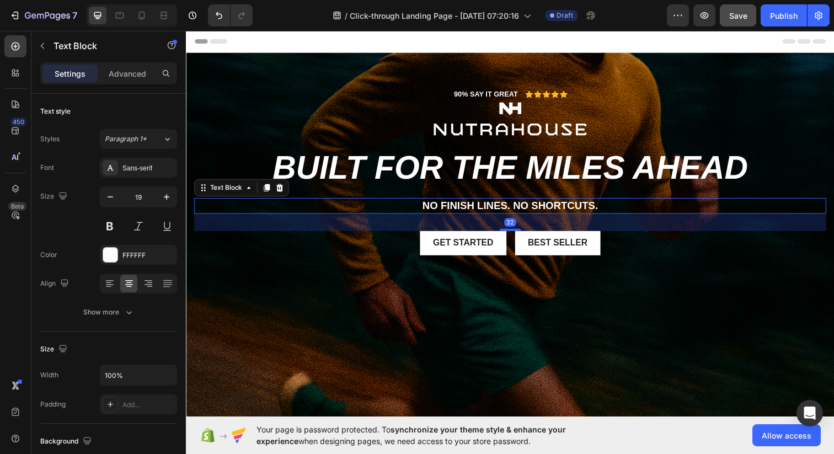
click at [516, 210] on p "No finish lines. No shortcuts." at bounding box center [516, 209] width 643 height 14
click at [130, 76] on p "Advanced" at bounding box center [127, 74] width 37 height 12
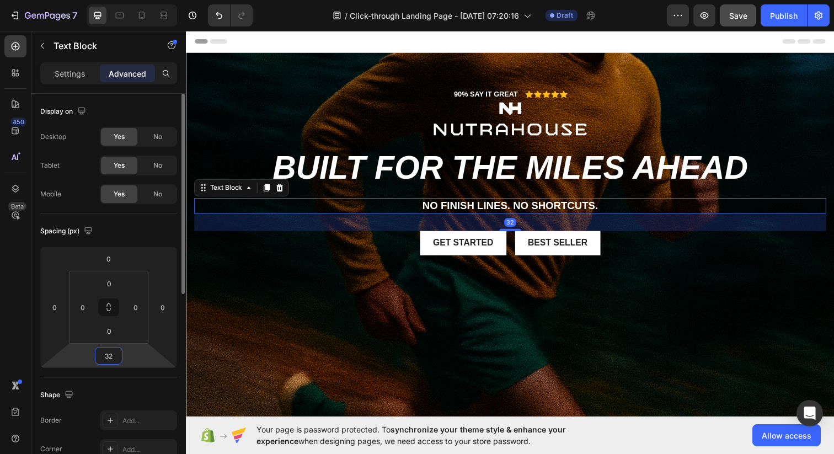
click at [111, 355] on input "32" at bounding box center [109, 355] width 22 height 17
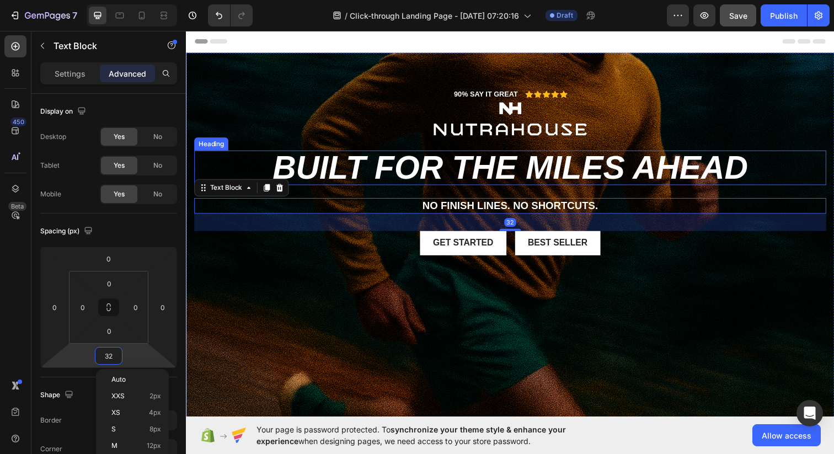
click at [480, 178] on p "Built for the miles ahead" at bounding box center [516, 170] width 643 height 33
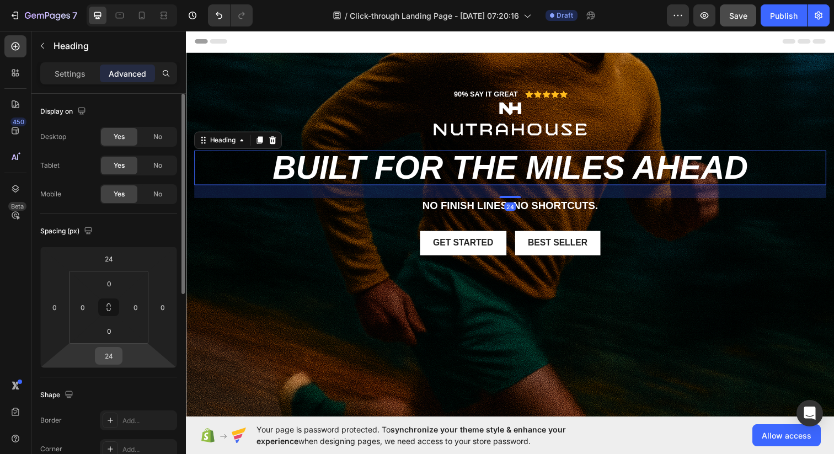
click at [109, 354] on input "24" at bounding box center [109, 355] width 22 height 17
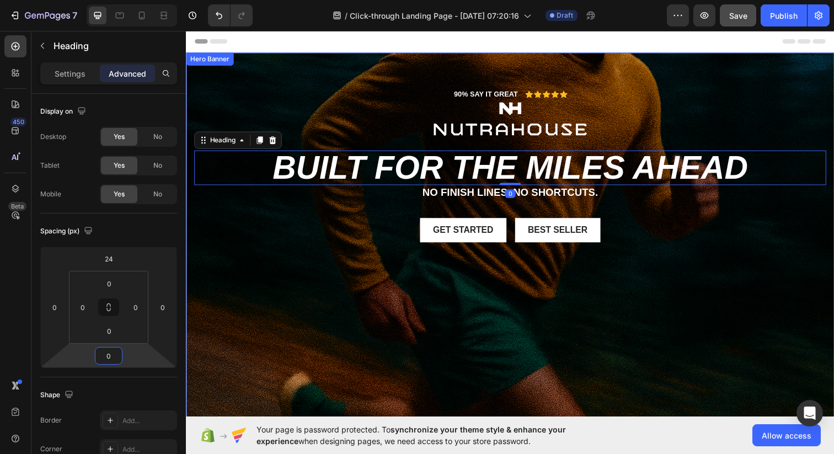
click at [629, 385] on div "Background Image" at bounding box center [517, 273] width 662 height 441
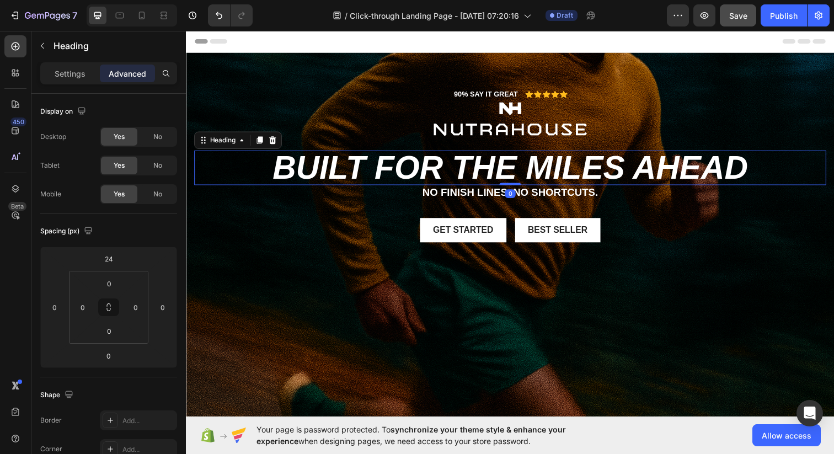
click at [514, 163] on p "Built for the miles ahead" at bounding box center [516, 170] width 643 height 33
click at [71, 72] on p "Settings" at bounding box center [70, 74] width 31 height 12
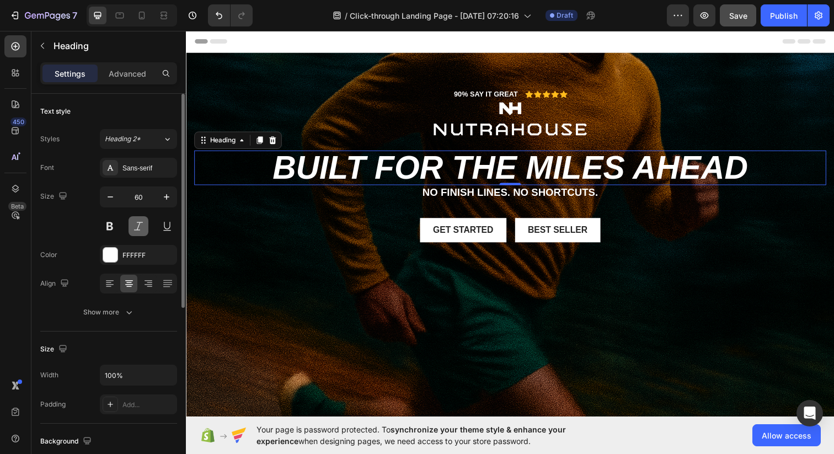
click at [136, 222] on button at bounding box center [138, 226] width 20 height 20
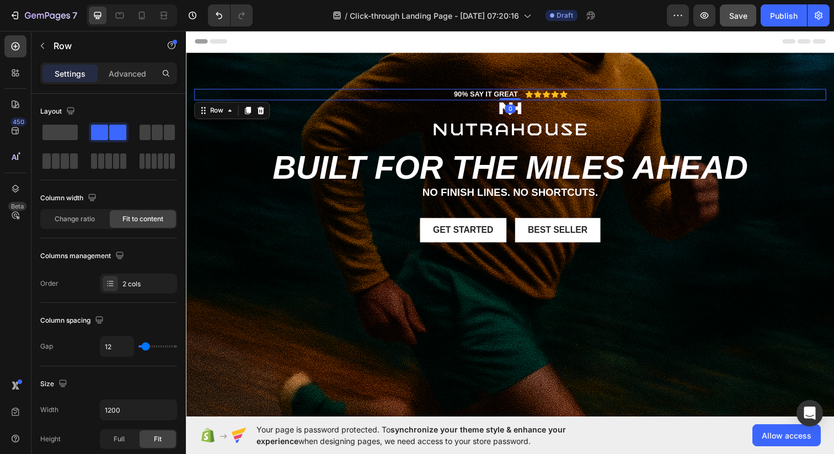
click at [385, 94] on div "90% SAY IT GREAT Text Block Icon Icon Icon Icon Icon Icon List Row 0" at bounding box center [516, 96] width 645 height 12
click at [263, 109] on icon at bounding box center [262, 112] width 7 height 8
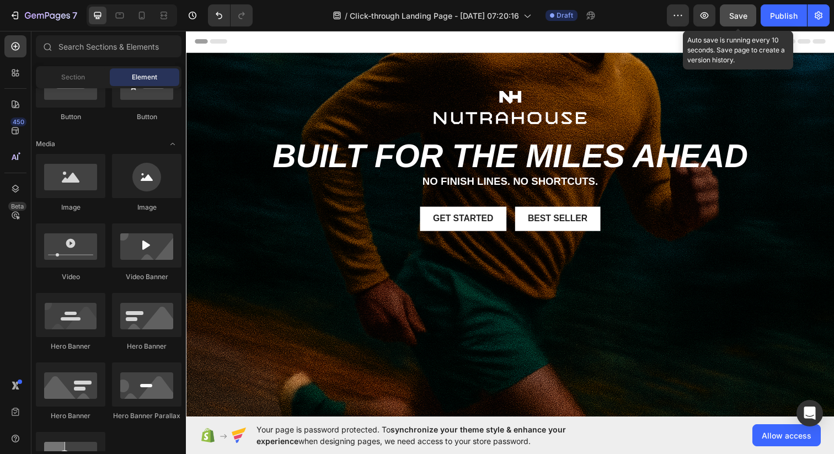
click at [739, 13] on span "Save" at bounding box center [738, 15] width 18 height 9
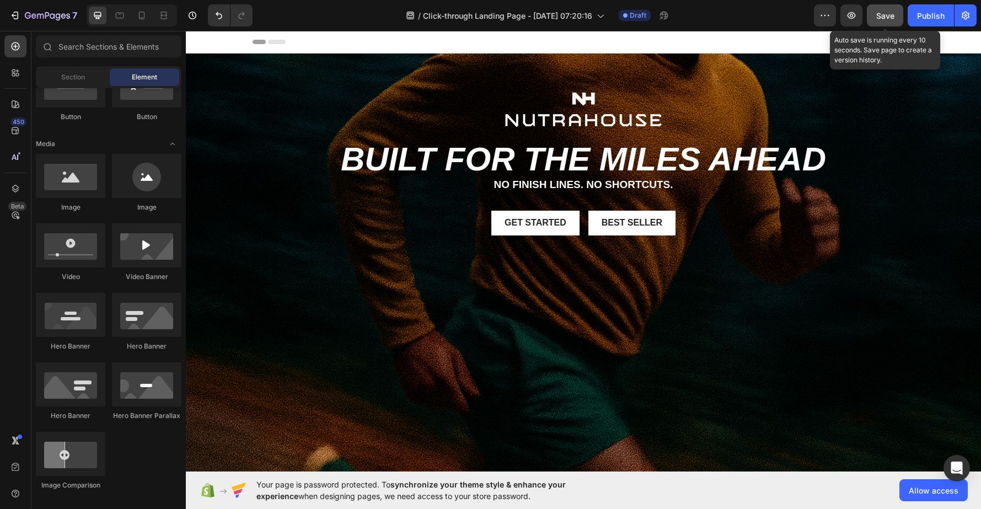
click at [833, 22] on button "Save" at bounding box center [885, 15] width 36 height 22
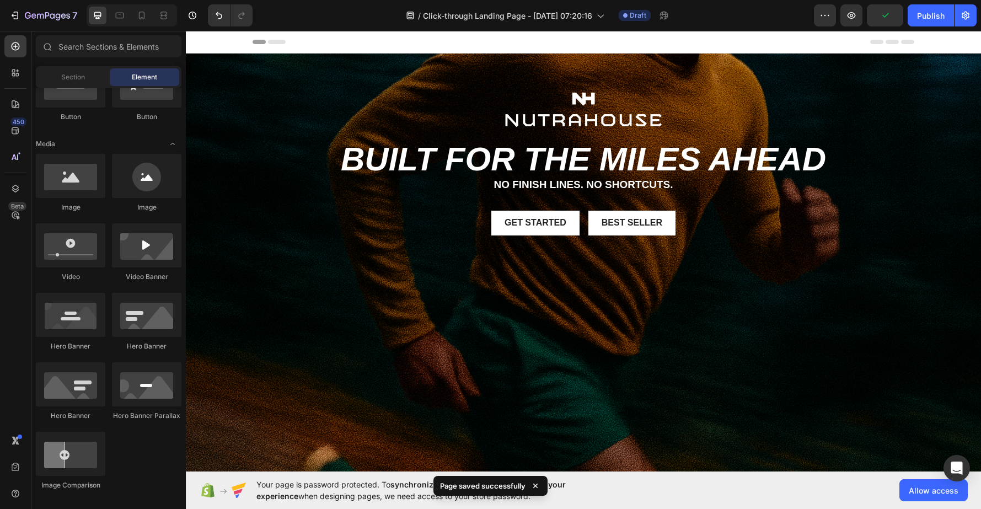
click at [216, 42] on span "Header" at bounding box center [219, 41] width 24 height 11
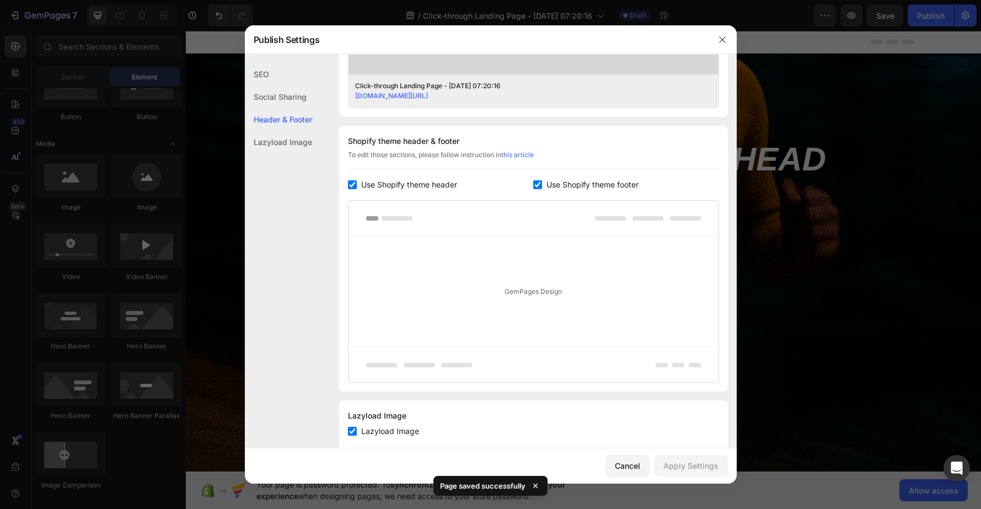
scroll to position [481, 0]
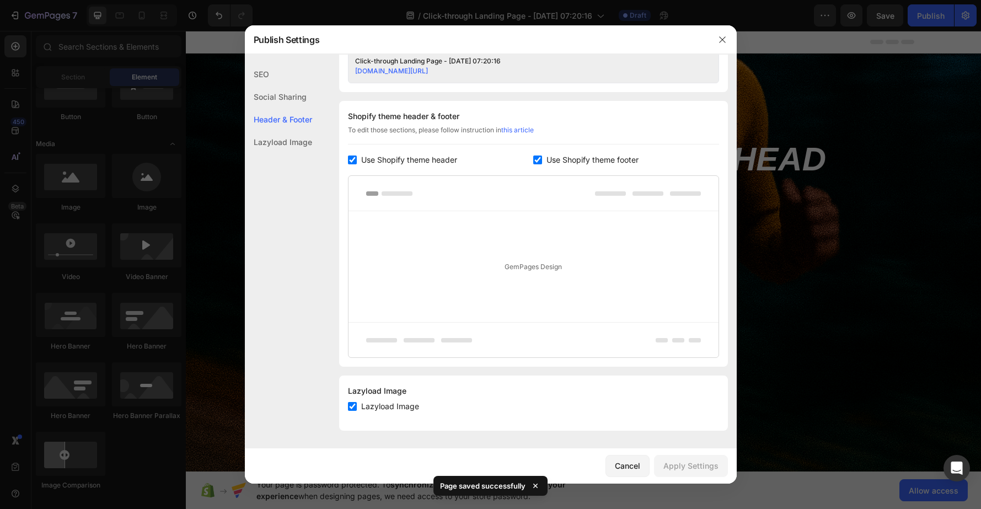
click at [410, 158] on span "Use Shopify theme header" at bounding box center [409, 159] width 96 height 13
checkbox input "false"
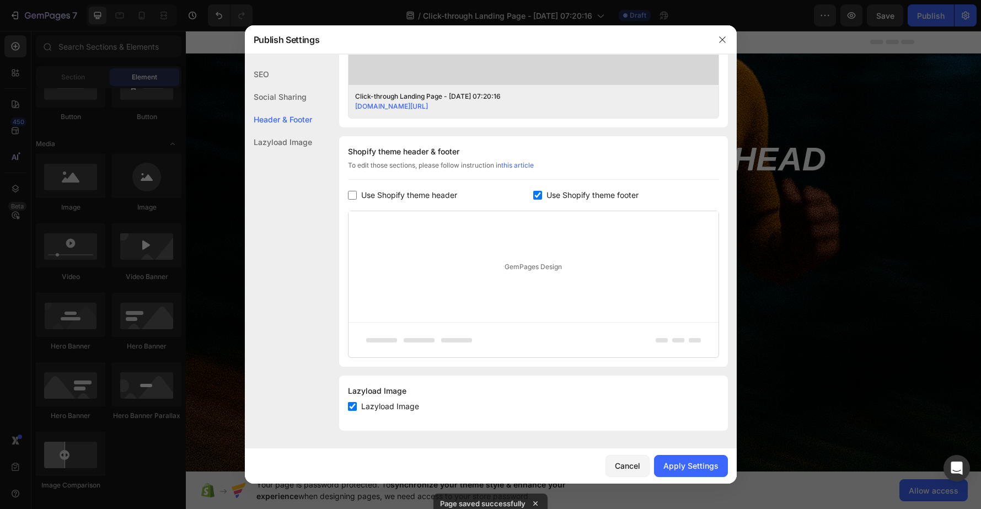
scroll to position [446, 0]
click at [573, 197] on span "Use Shopify theme footer" at bounding box center [592, 195] width 92 height 13
checkbox input "false"
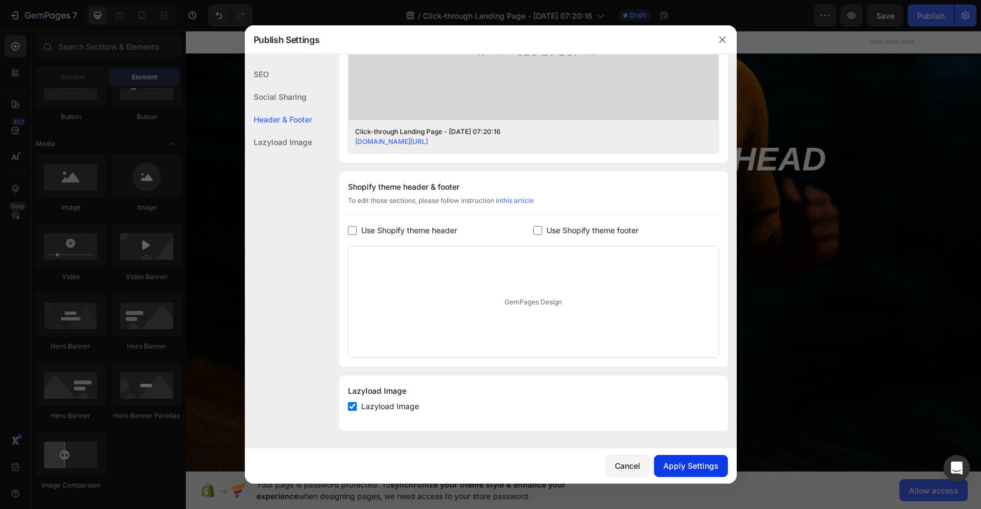
click at [693, 453] on div "Apply Settings" at bounding box center [690, 466] width 55 height 12
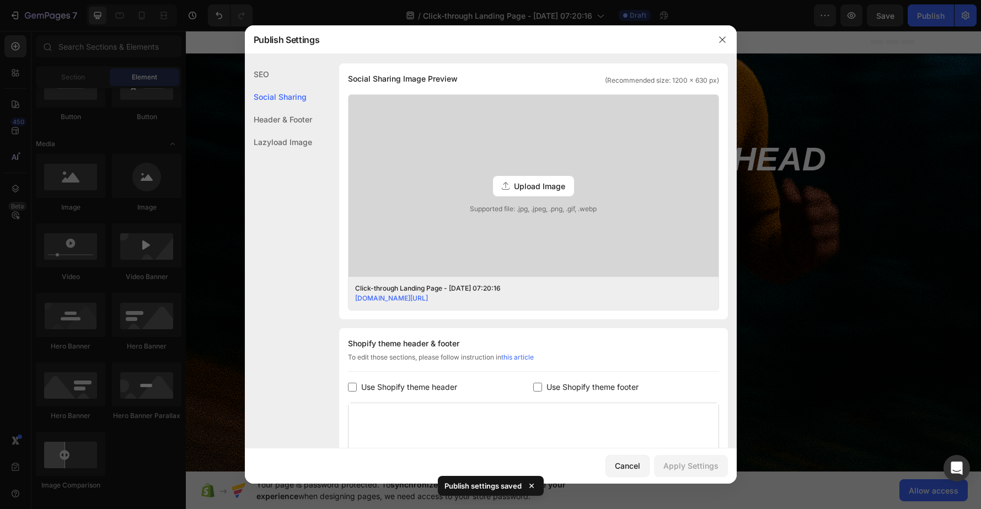
scroll to position [251, 0]
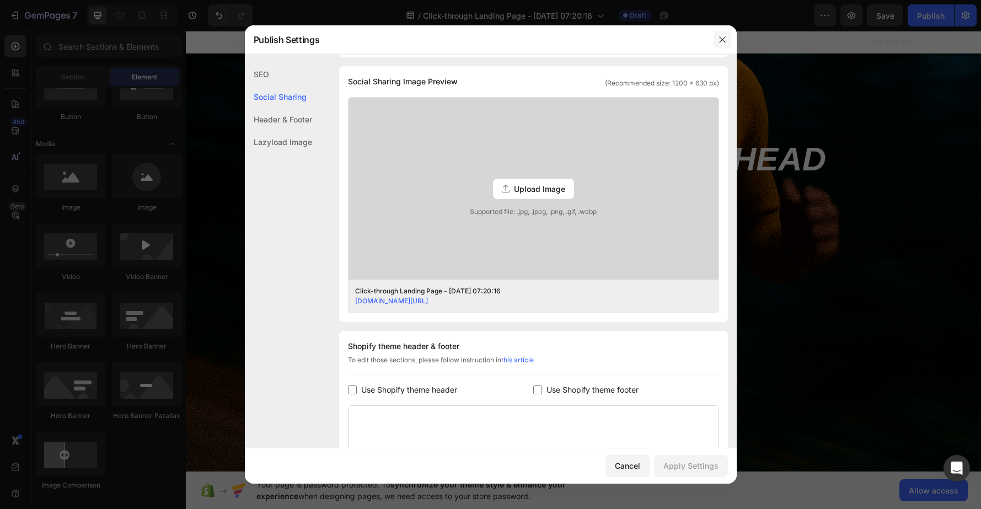
drag, startPoint x: 723, startPoint y: 37, endPoint x: 537, endPoint y: 6, distance: 189.5
click at [723, 37] on icon "button" at bounding box center [722, 39] width 9 height 9
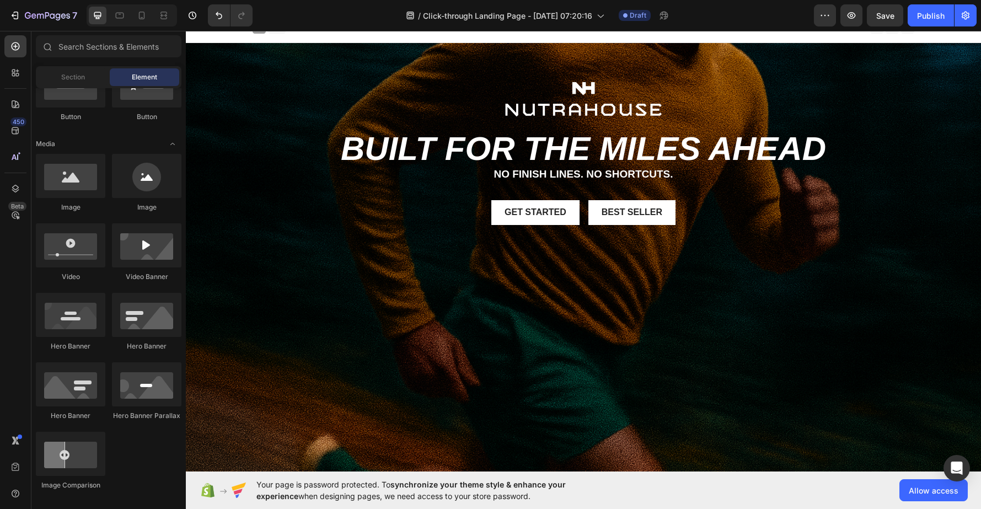
scroll to position [0, 0]
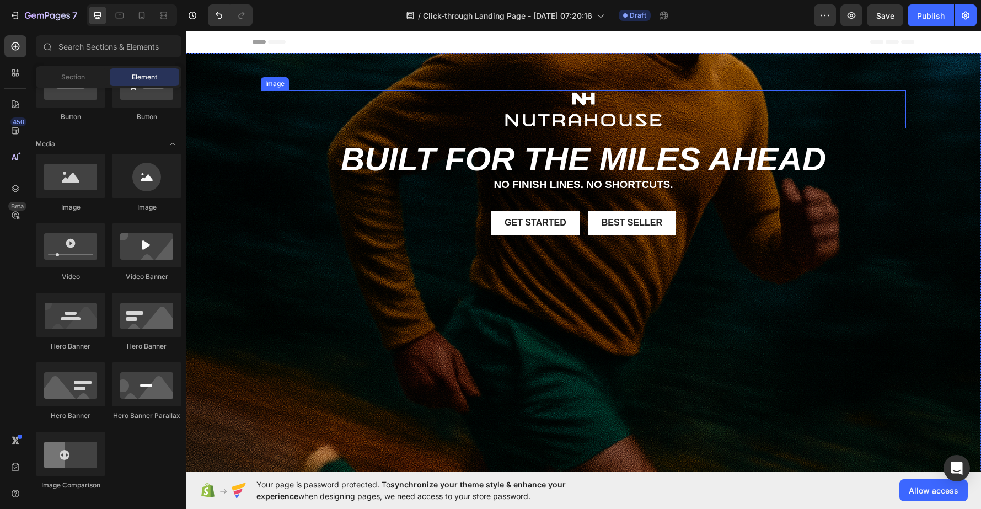
click at [483, 117] on div at bounding box center [583, 109] width 645 height 38
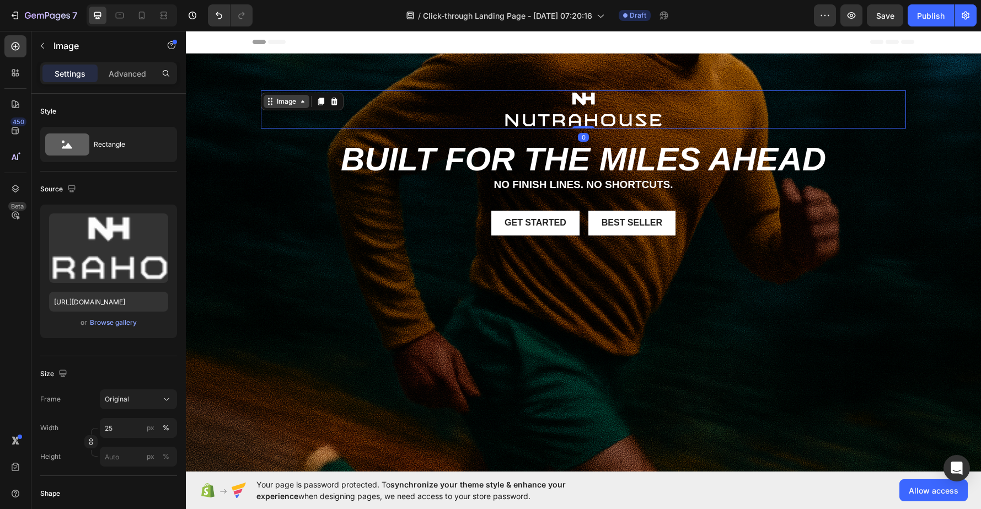
click at [297, 101] on div "Image" at bounding box center [287, 101] width 24 height 10
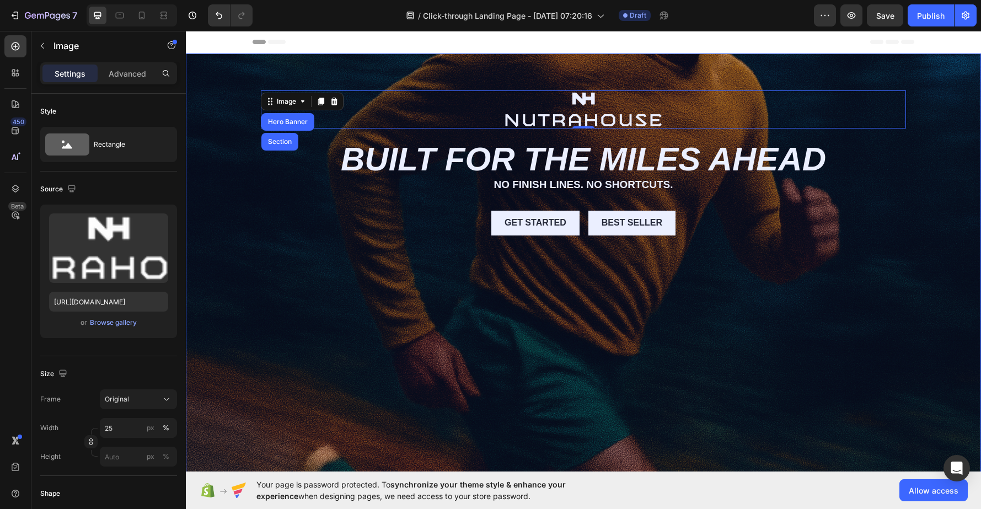
click at [287, 120] on div "Hero Banner" at bounding box center [288, 122] width 44 height 7
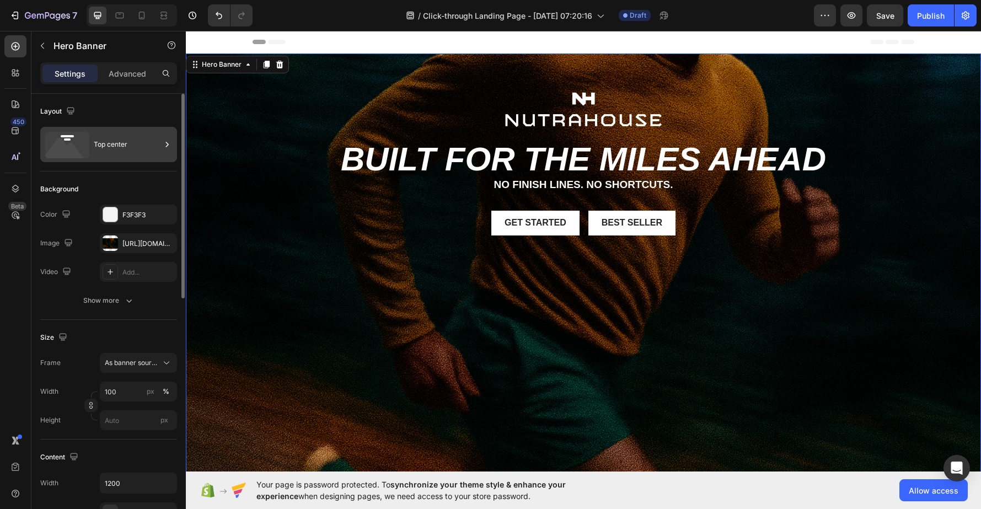
click at [116, 152] on div "Top center" at bounding box center [127, 144] width 67 height 25
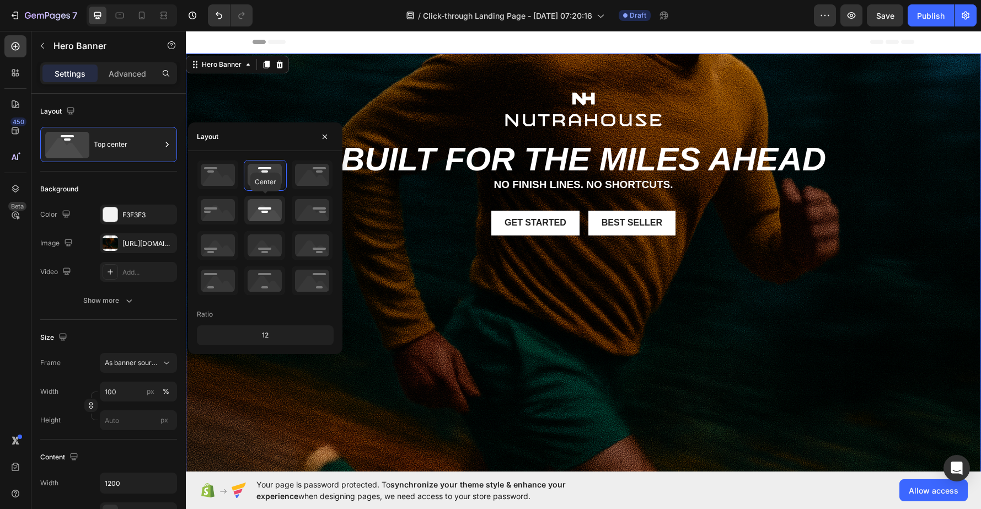
click at [259, 210] on icon at bounding box center [264, 210] width 41 height 29
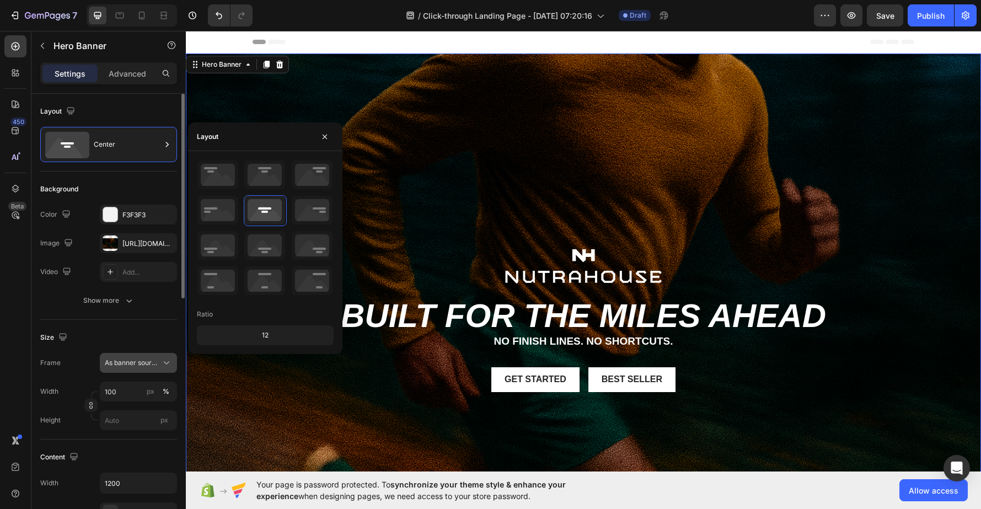
click at [154, 363] on span "As banner source" at bounding box center [132, 363] width 54 height 10
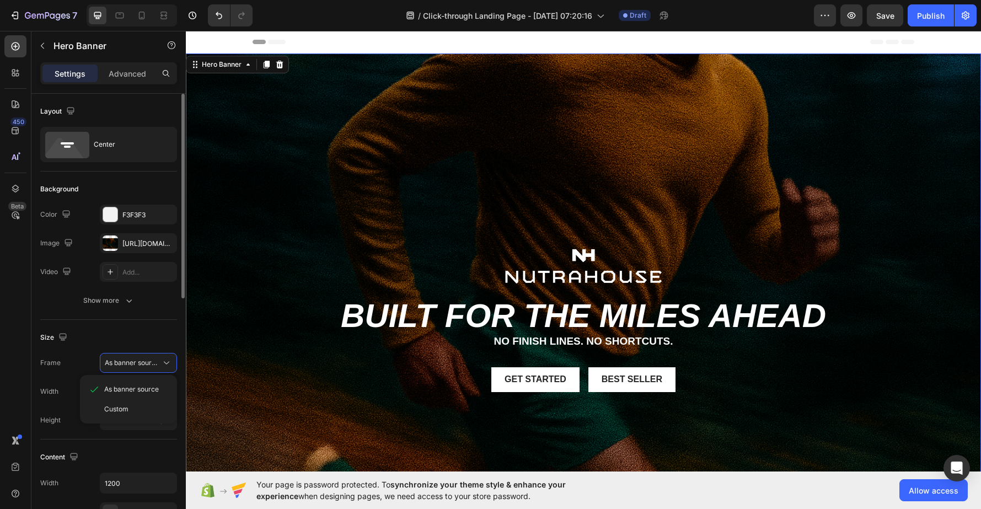
click at [138, 335] on div "Size" at bounding box center [108, 338] width 137 height 18
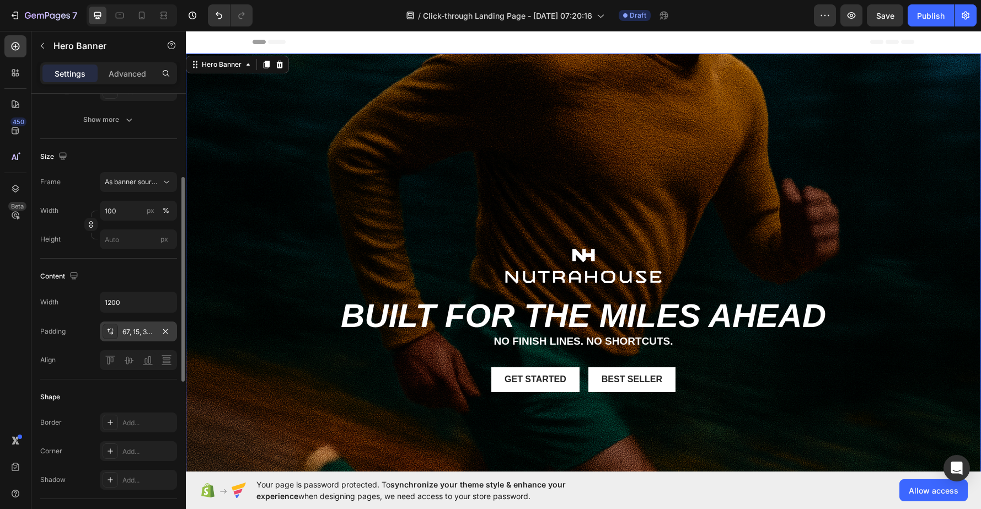
scroll to position [181, 0]
click at [135, 326] on div "67, 15, 32, 15" at bounding box center [138, 331] width 32 height 10
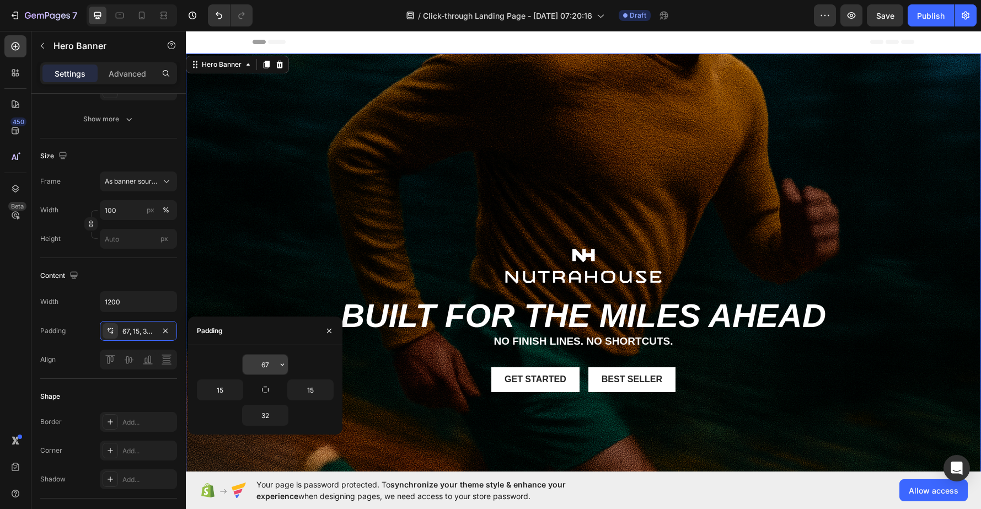
click at [270, 363] on input "67" at bounding box center [265, 365] width 45 height 20
type input "0"
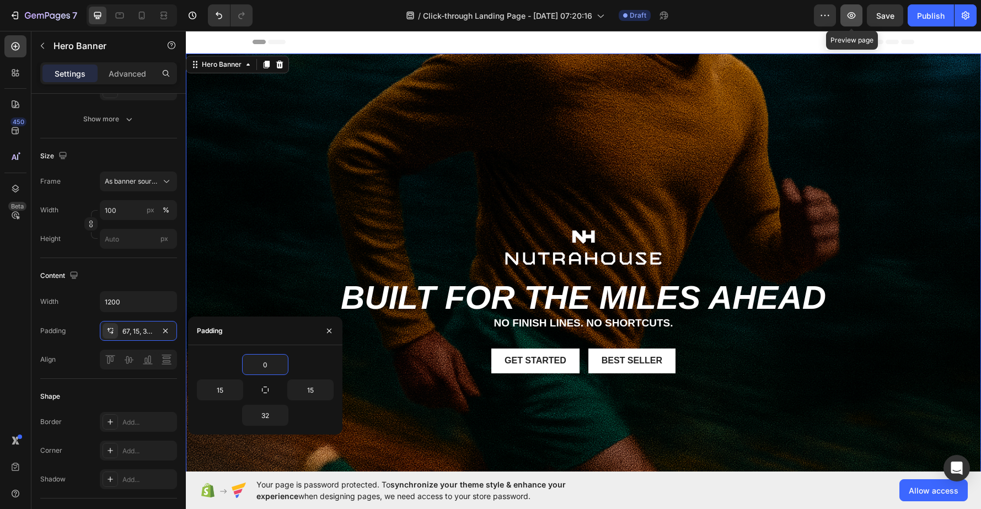
click at [833, 18] on icon "button" at bounding box center [852, 15] width 8 height 7
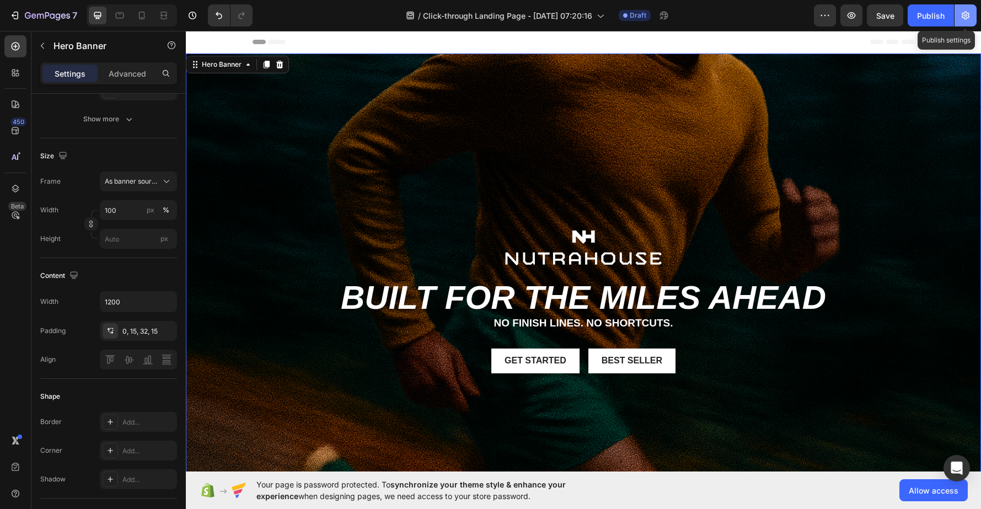
click at [833, 16] on icon "button" at bounding box center [965, 15] width 11 height 11
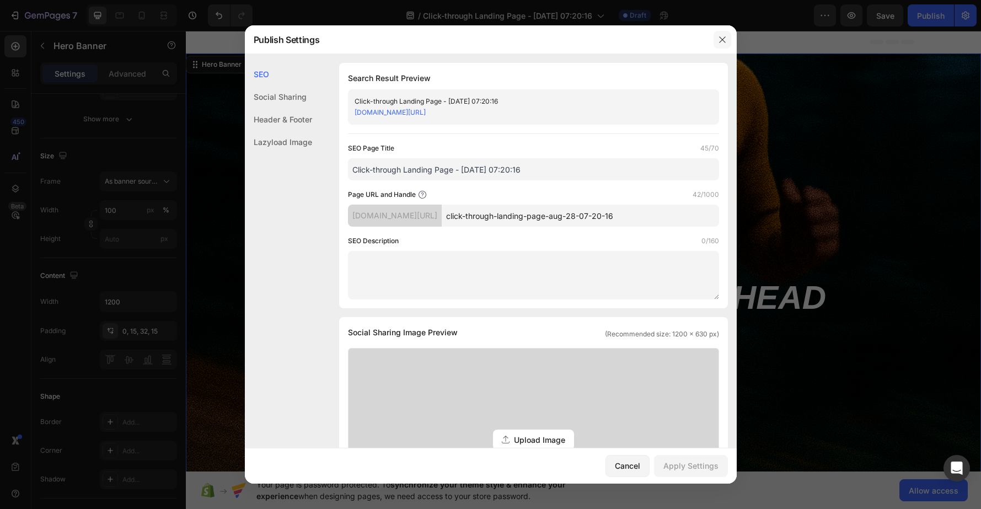
click at [718, 39] on icon "button" at bounding box center [722, 39] width 9 height 9
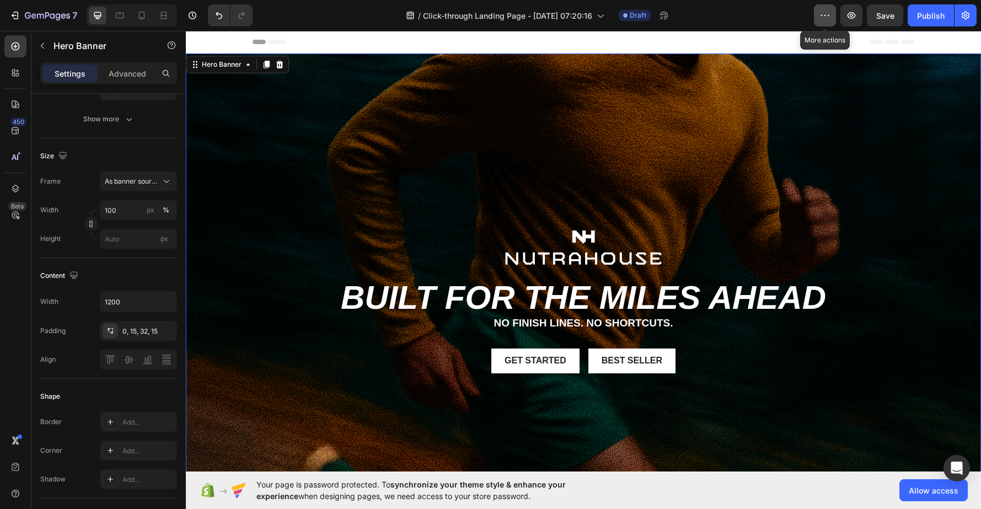
click at [823, 19] on icon "button" at bounding box center [824, 15] width 11 height 11
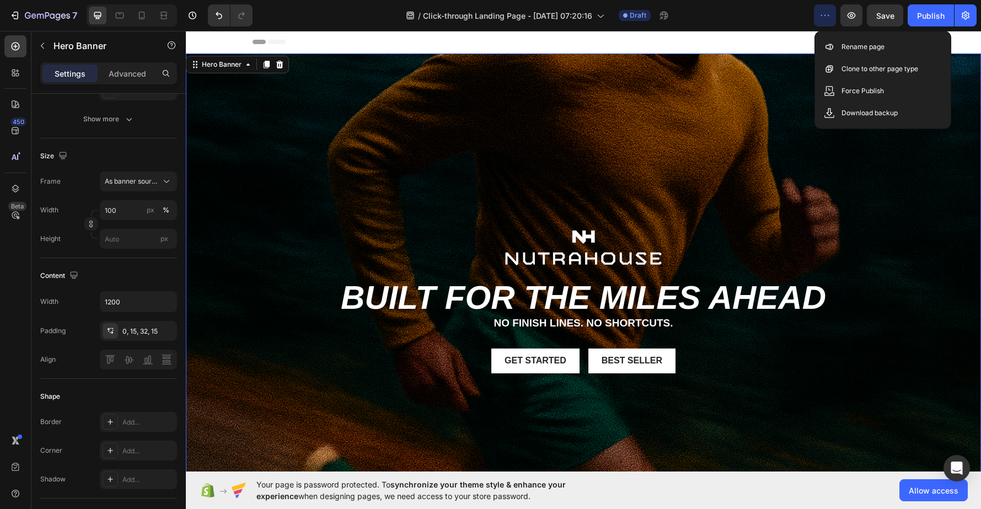
click at [717, 118] on div "Background Image" at bounding box center [583, 318] width 795 height 530
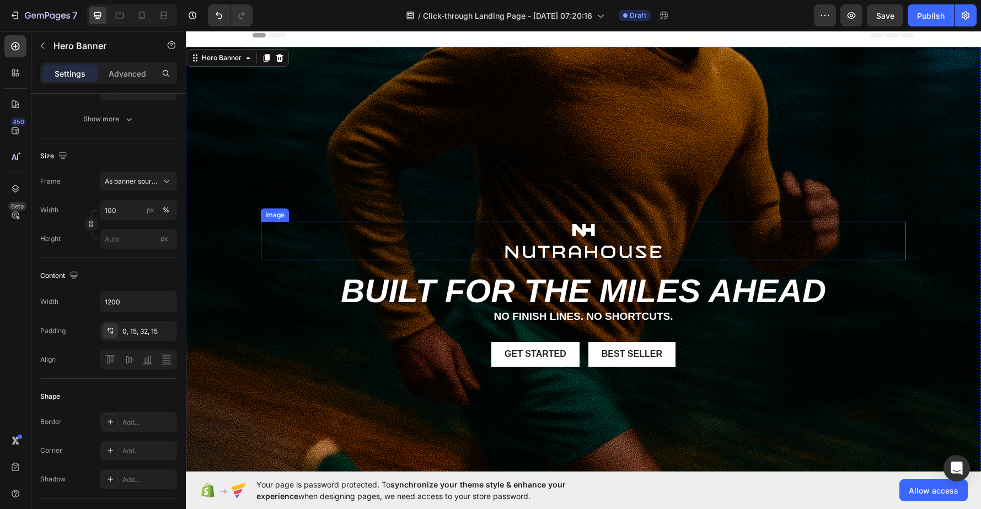
scroll to position [6, 0]
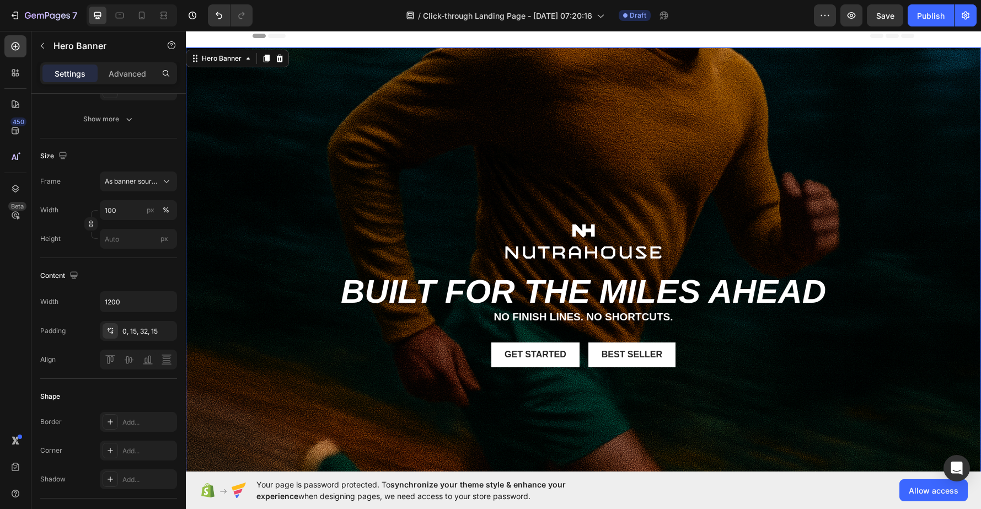
click at [561, 214] on div "Background Image" at bounding box center [583, 312] width 795 height 530
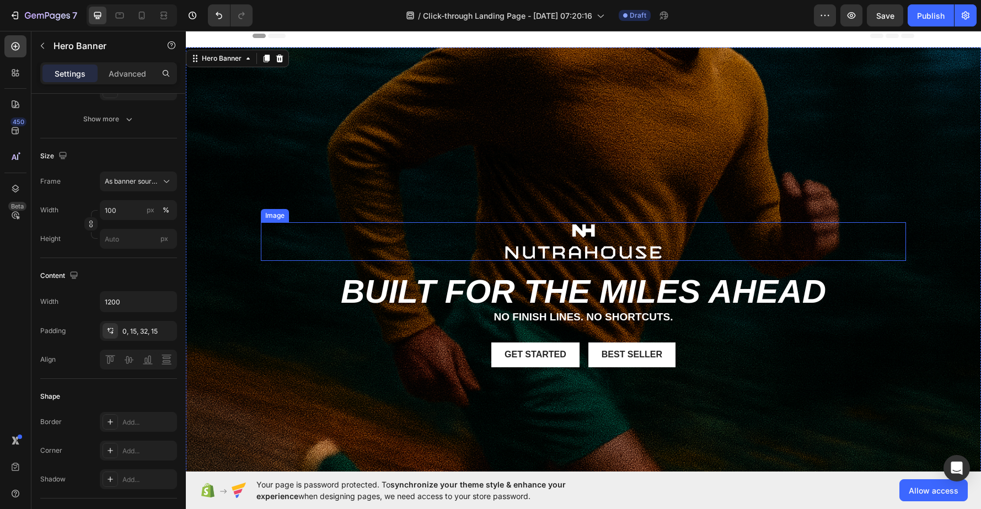
click at [544, 237] on img at bounding box center [584, 241] width 162 height 38
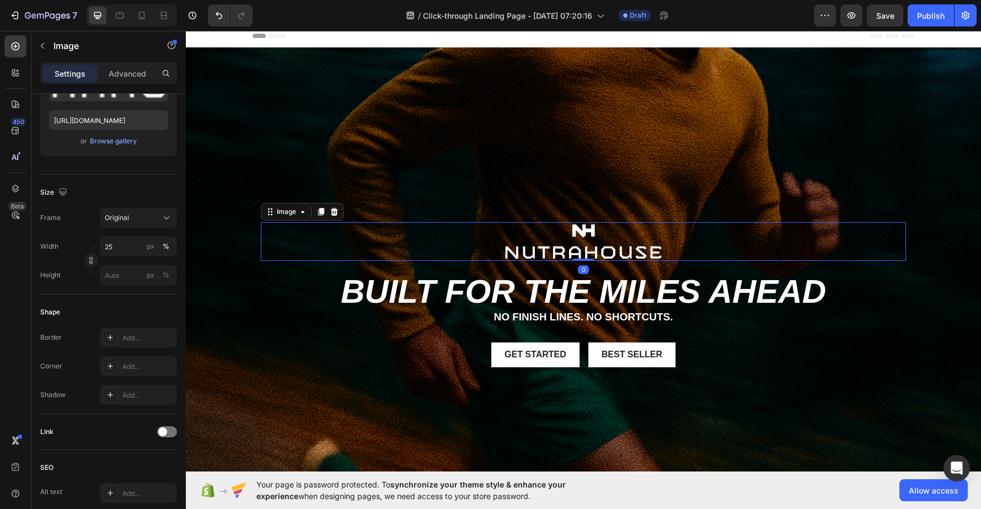
scroll to position [0, 0]
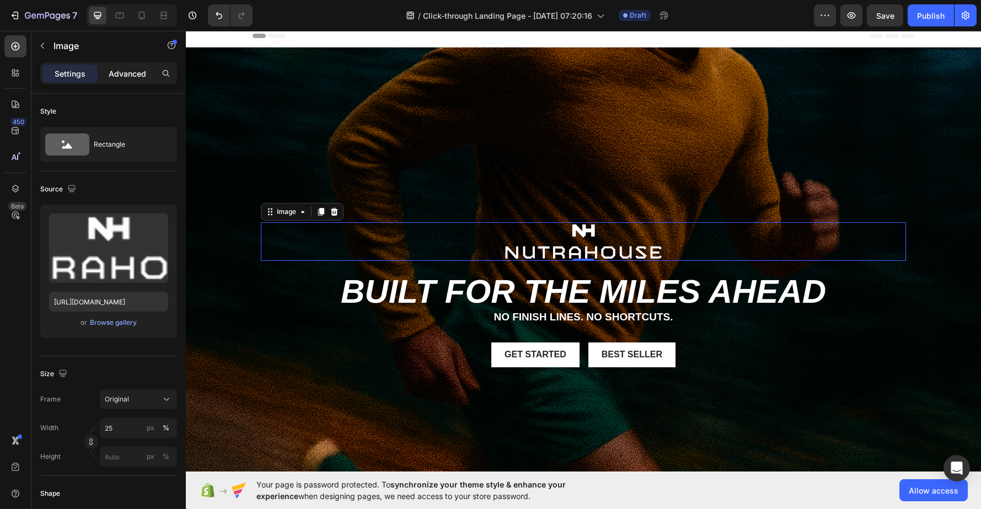
click at [127, 74] on p "Advanced" at bounding box center [127, 74] width 37 height 12
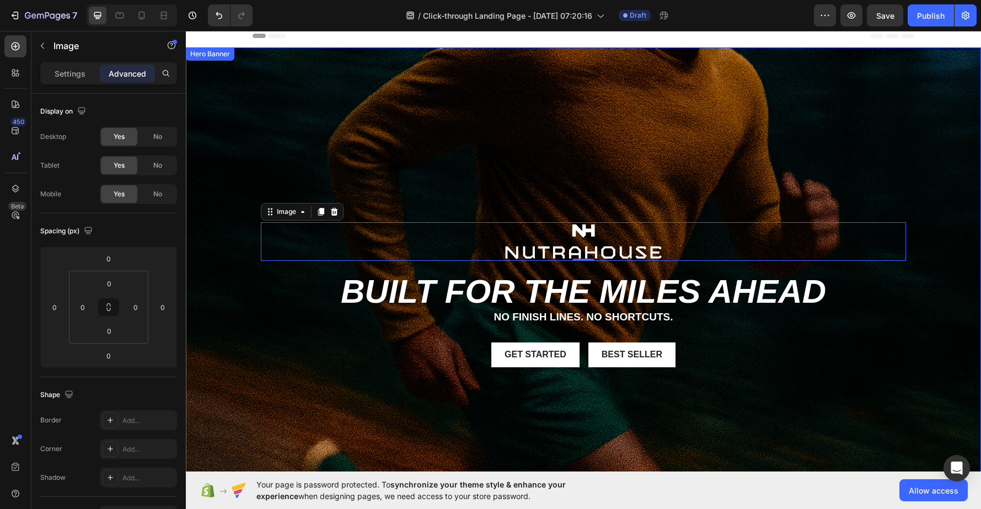
click at [727, 156] on div "Background Image" at bounding box center [583, 312] width 795 height 530
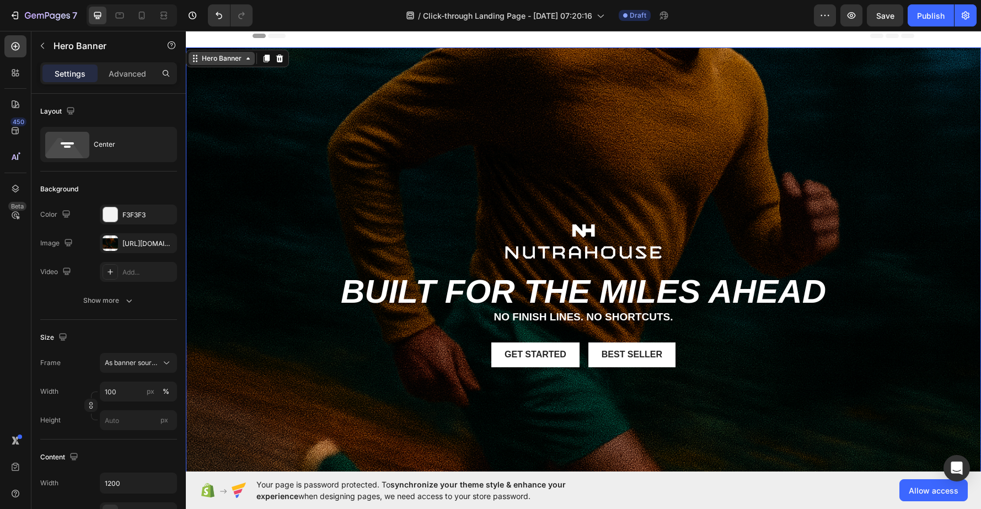
click at [213, 56] on div "Hero Banner" at bounding box center [222, 58] width 44 height 10
click at [221, 60] on div "Hero Banner" at bounding box center [222, 58] width 44 height 10
click at [38, 46] on icon "button" at bounding box center [42, 45] width 9 height 9
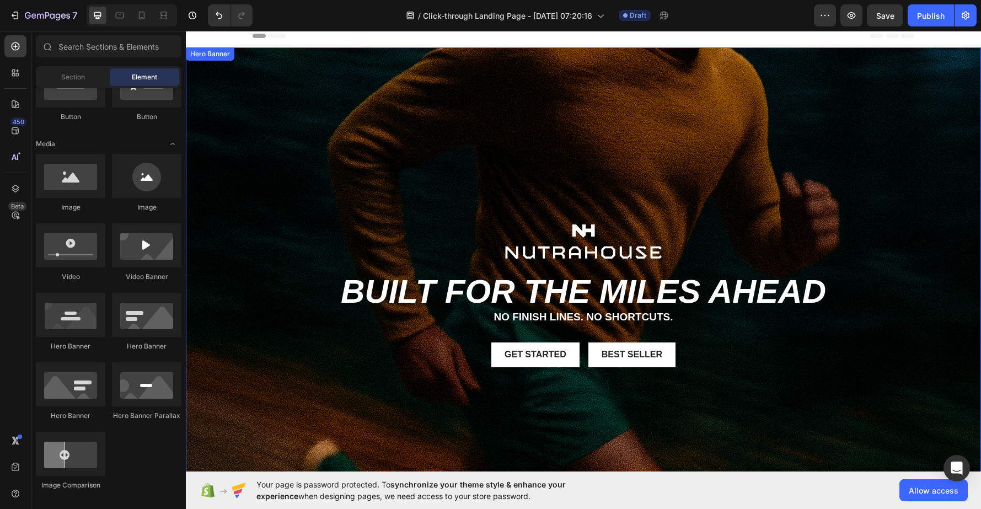
click at [212, 55] on div "Hero Banner" at bounding box center [210, 54] width 44 height 10
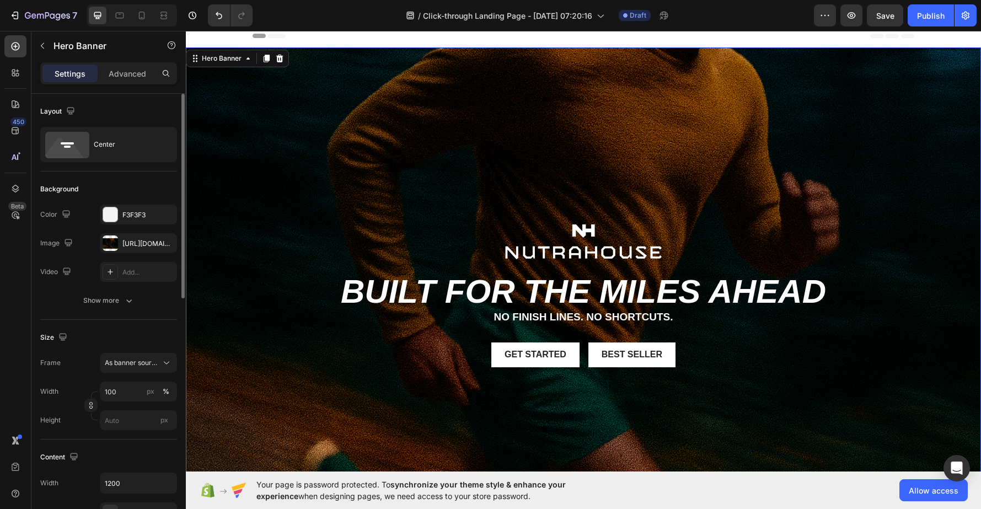
click at [128, 320] on div "Layout Center" at bounding box center [108, 380] width 137 height 120
click at [131, 141] on div "Center" at bounding box center [127, 144] width 67 height 25
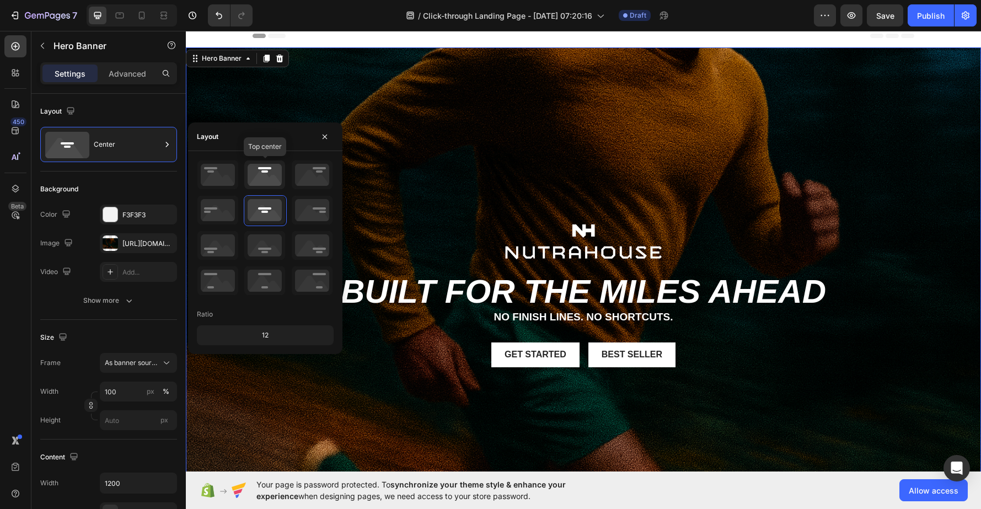
click at [270, 181] on icon at bounding box center [264, 174] width 41 height 29
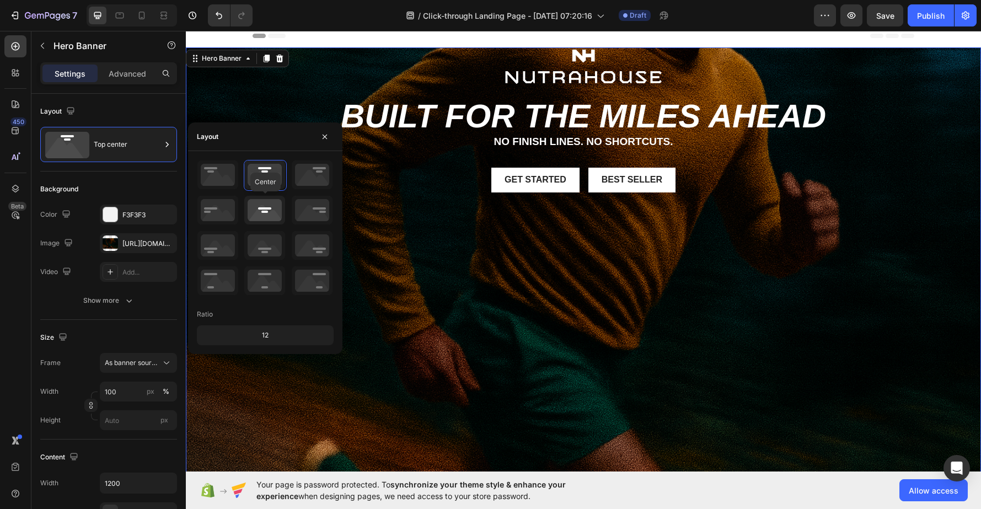
click at [263, 210] on icon at bounding box center [264, 210] width 41 height 29
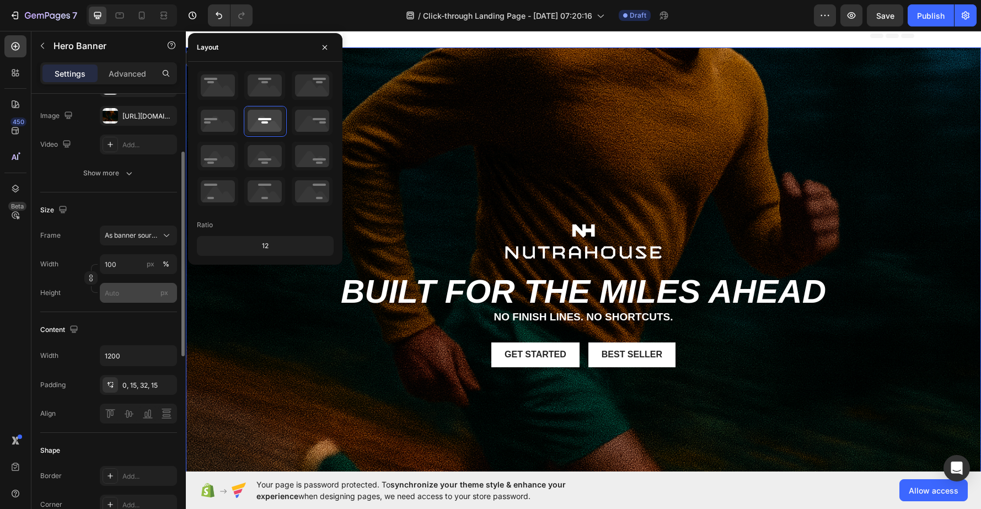
scroll to position [128, 0]
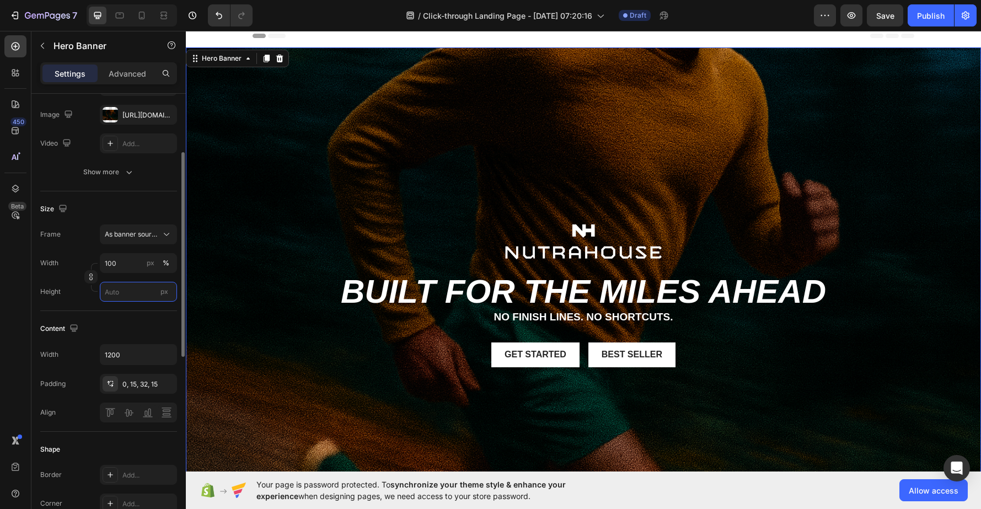
click at [133, 289] on input "px" at bounding box center [138, 292] width 77 height 20
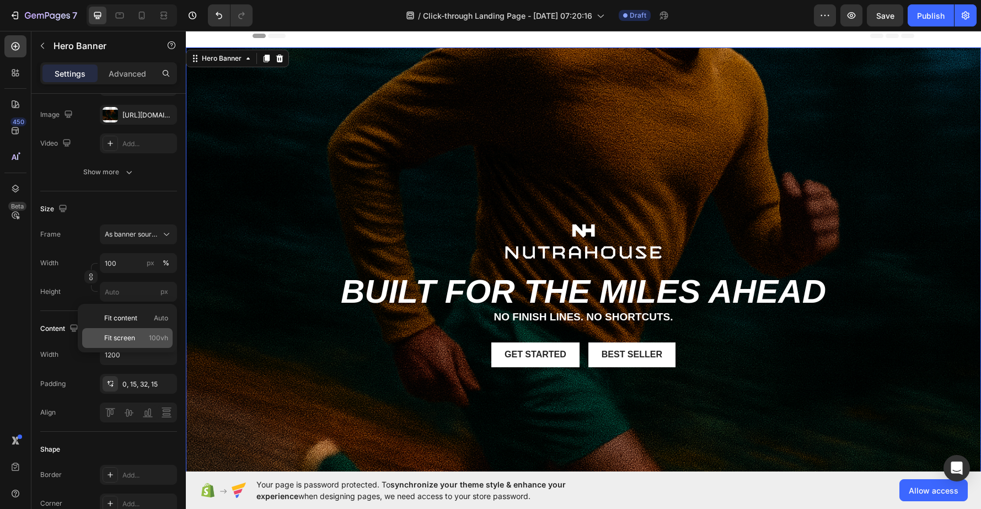
click at [126, 343] on div "Fit screen 100vh" at bounding box center [127, 338] width 90 height 20
type input "100 vh"
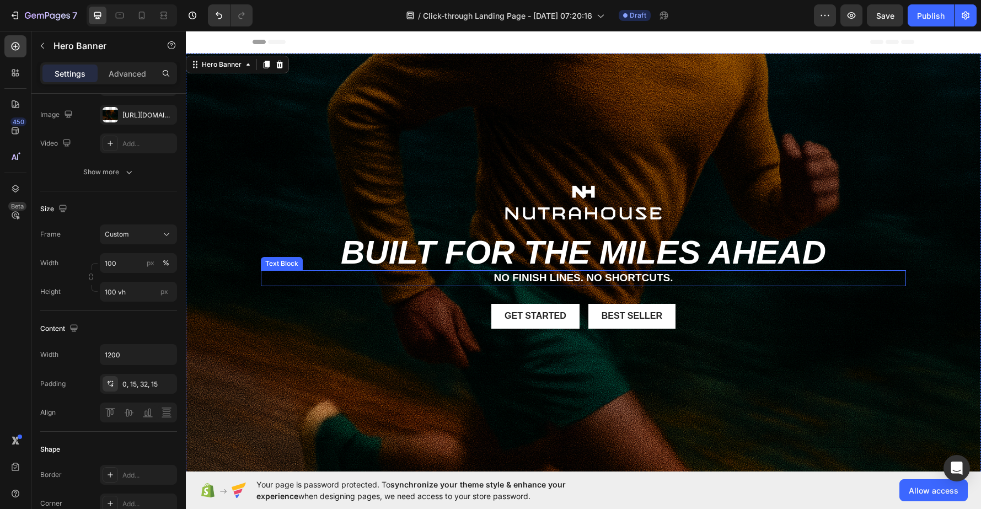
scroll to position [1, 0]
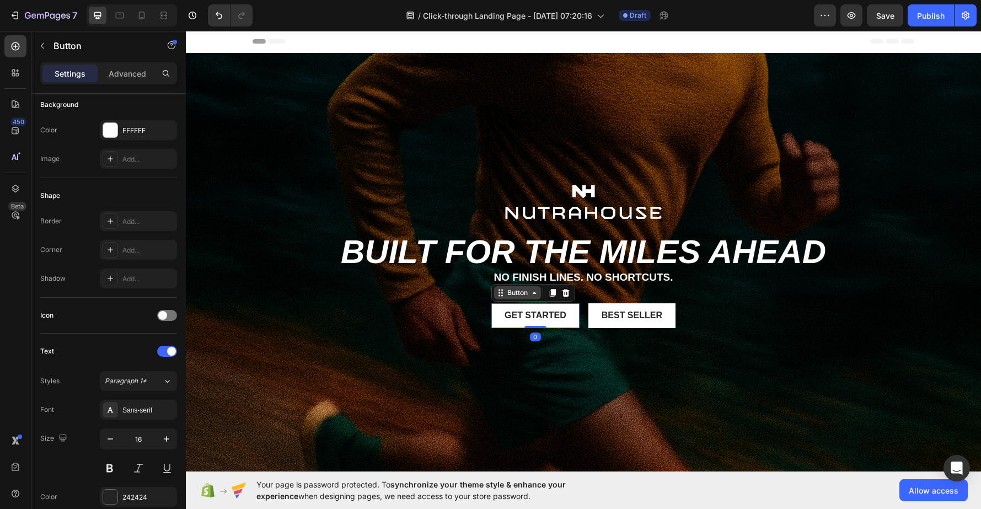
click at [505, 297] on div "Button" at bounding box center [517, 293] width 25 height 10
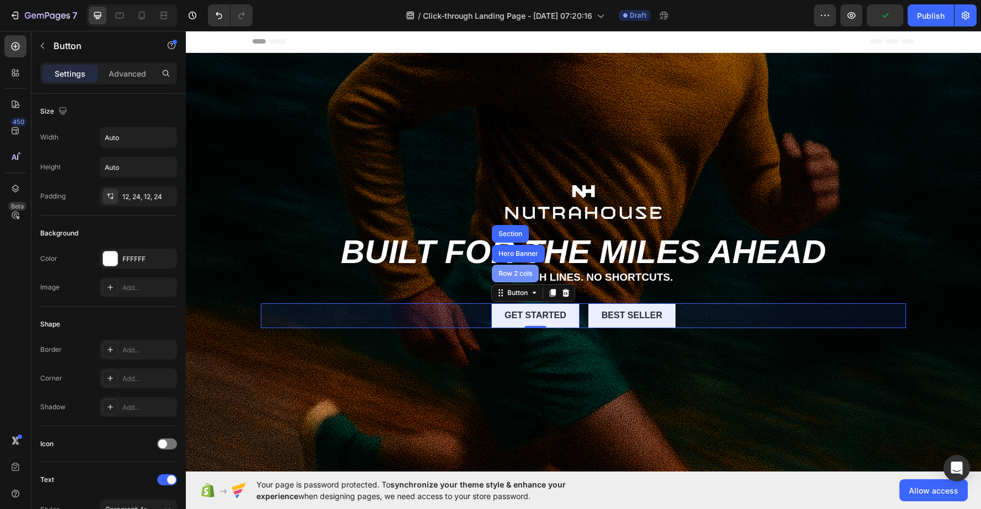
click at [520, 276] on div "Row 2 cols" at bounding box center [515, 273] width 38 height 7
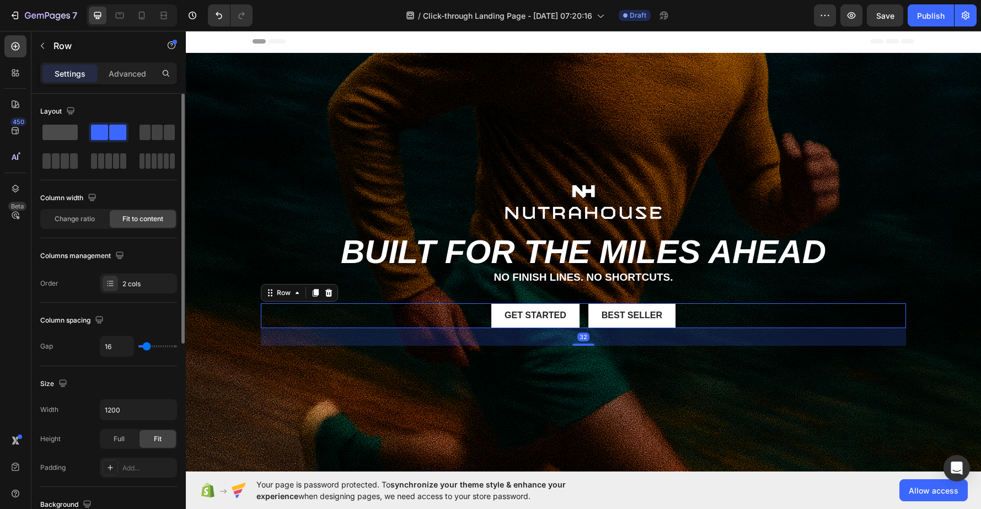
click at [71, 132] on span at bounding box center [59, 132] width 35 height 15
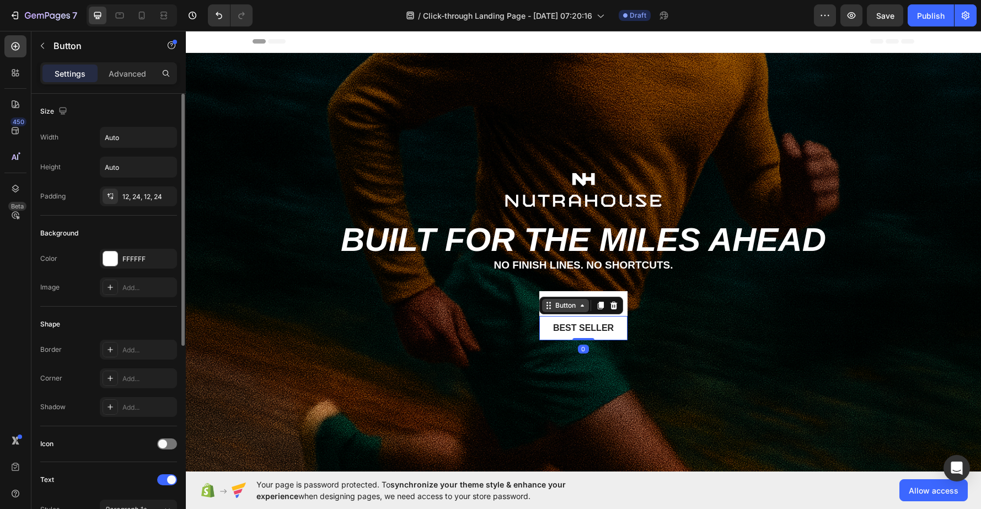
click at [549, 310] on div "Button" at bounding box center [565, 305] width 47 height 13
click at [614, 307] on icon at bounding box center [613, 305] width 7 height 8
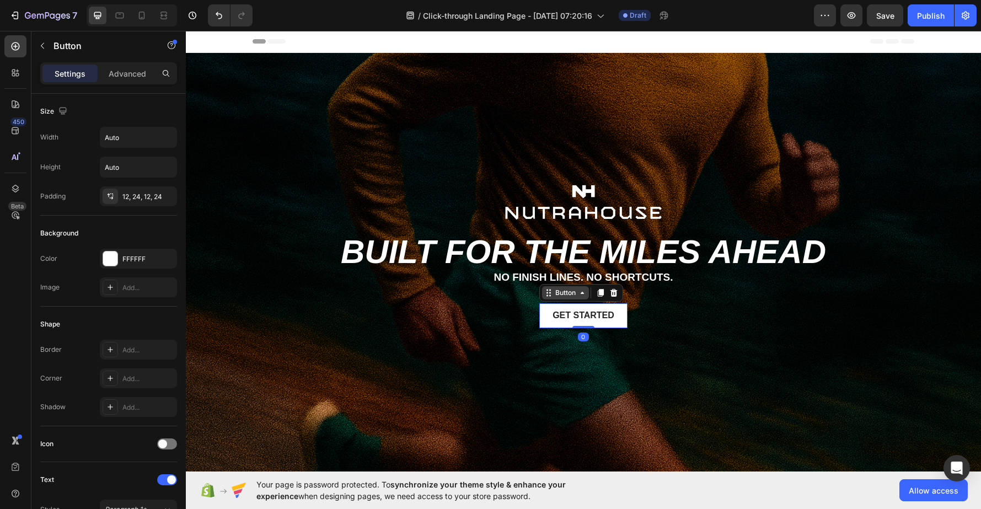
click at [551, 298] on div "Button" at bounding box center [565, 292] width 47 height 13
click at [613, 290] on icon at bounding box center [613, 293] width 7 height 8
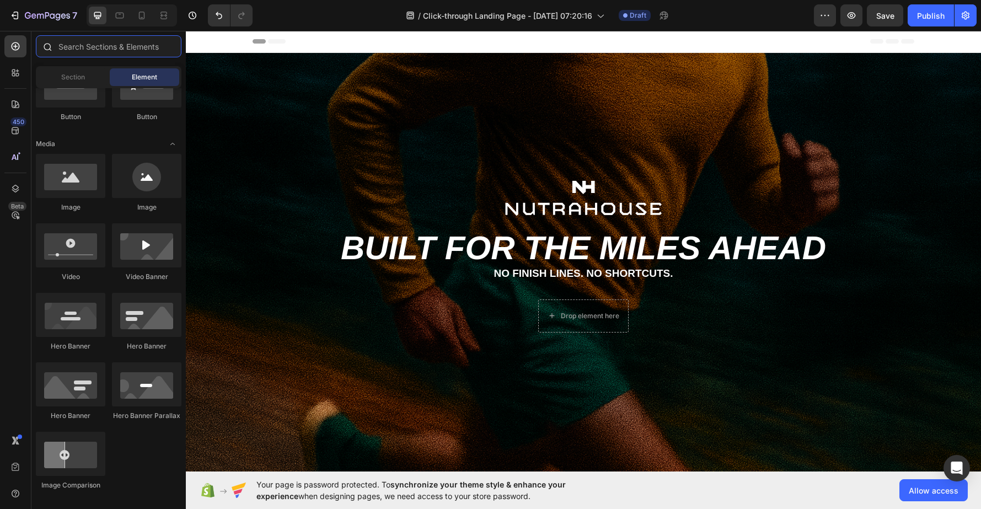
click at [105, 51] on input "text" at bounding box center [109, 46] width 146 height 22
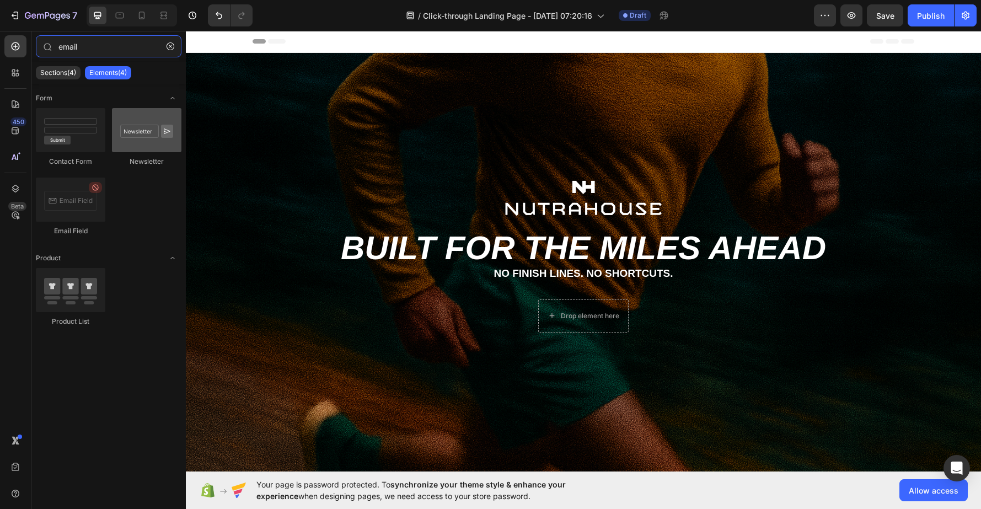
type input "email"
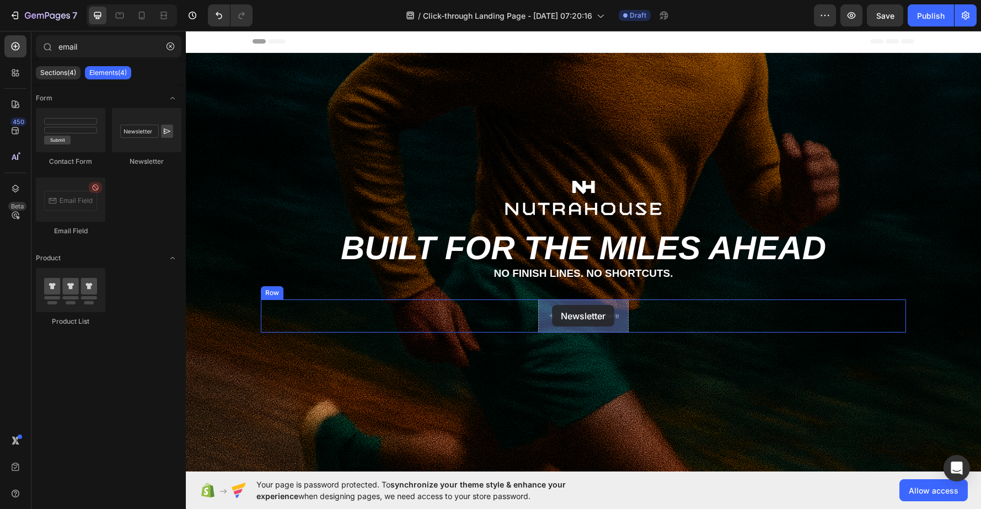
drag, startPoint x: 322, startPoint y: 159, endPoint x: 553, endPoint y: 305, distance: 272.6
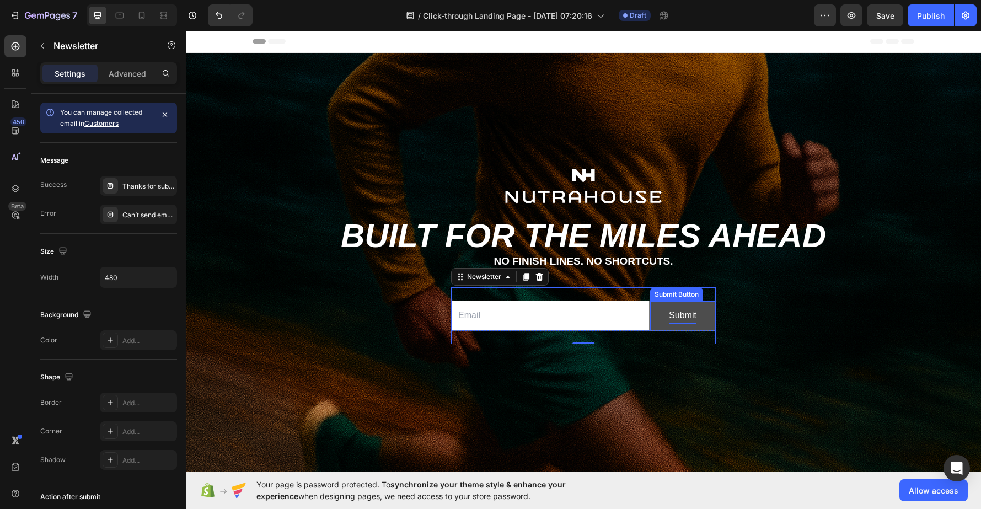
click at [684, 315] on div "Submit" at bounding box center [683, 316] width 28 height 16
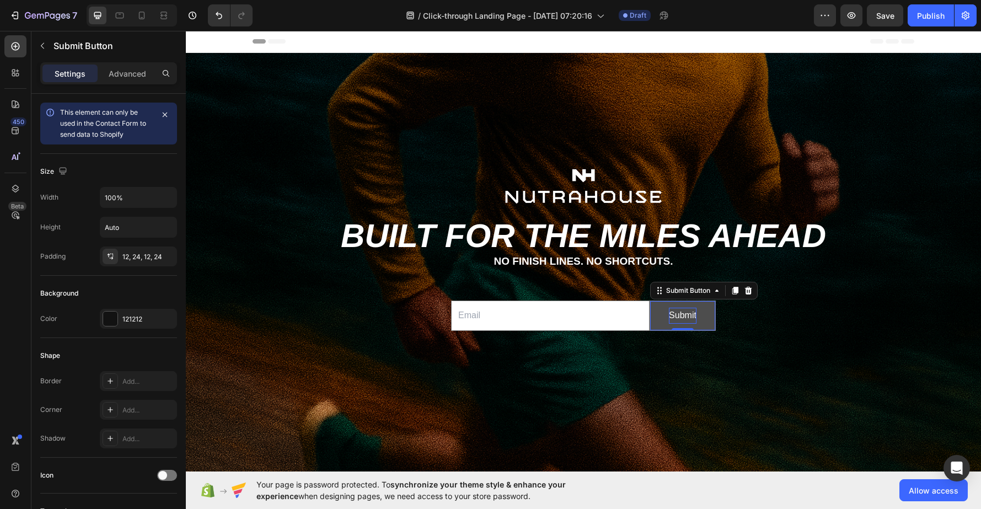
click at [684, 315] on div "Submit" at bounding box center [683, 316] width 28 height 16
click at [684, 315] on p "Submit" at bounding box center [683, 316] width 28 height 16
click at [650, 301] on button "CLAI" at bounding box center [682, 315] width 65 height 29
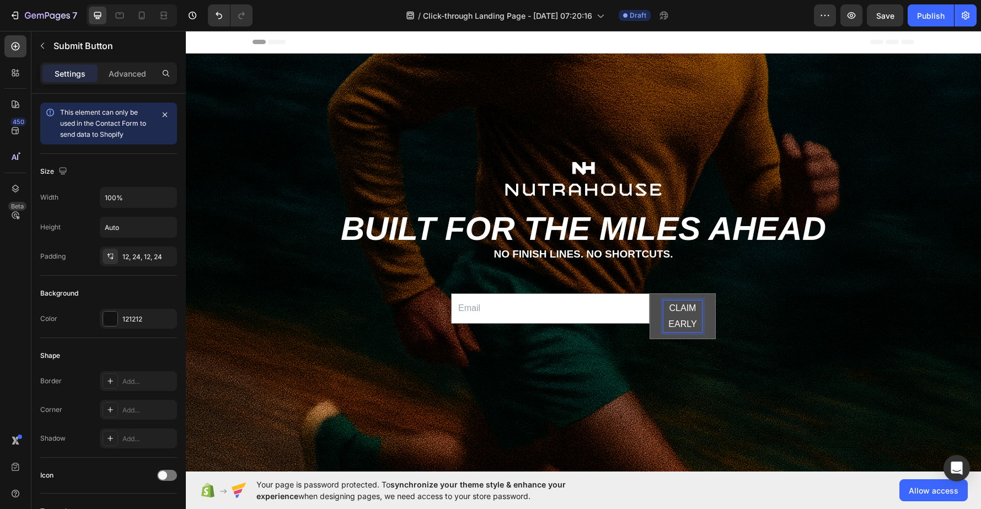
click at [650, 294] on button "CLAIM EARLY" at bounding box center [682, 316] width 65 height 45
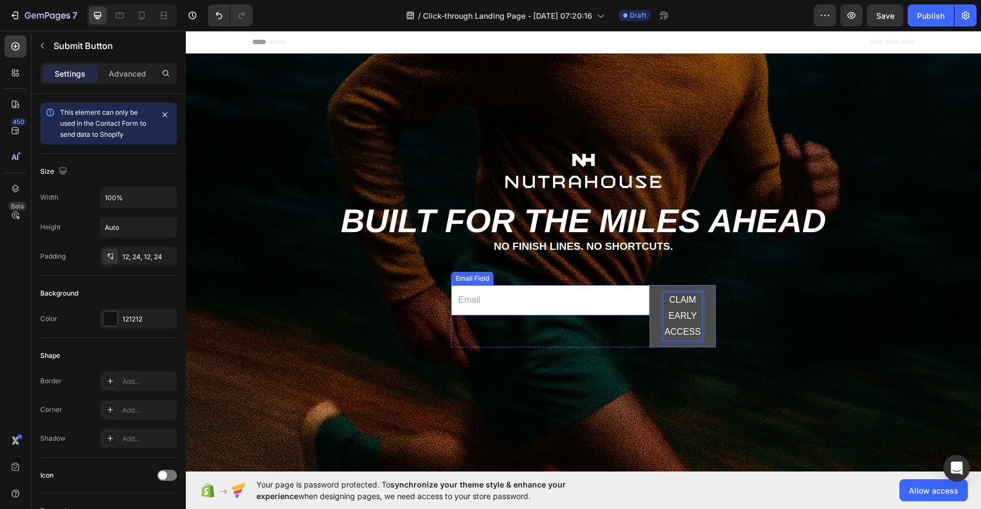
click at [475, 280] on div "Email Field" at bounding box center [472, 279] width 38 height 10
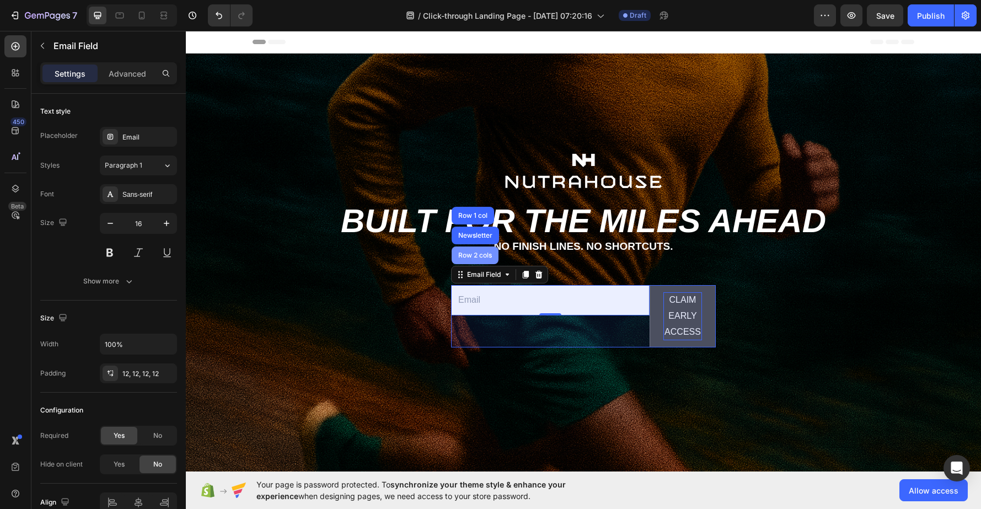
click at [475, 260] on div "Row 2 cols" at bounding box center [475, 255] width 47 height 18
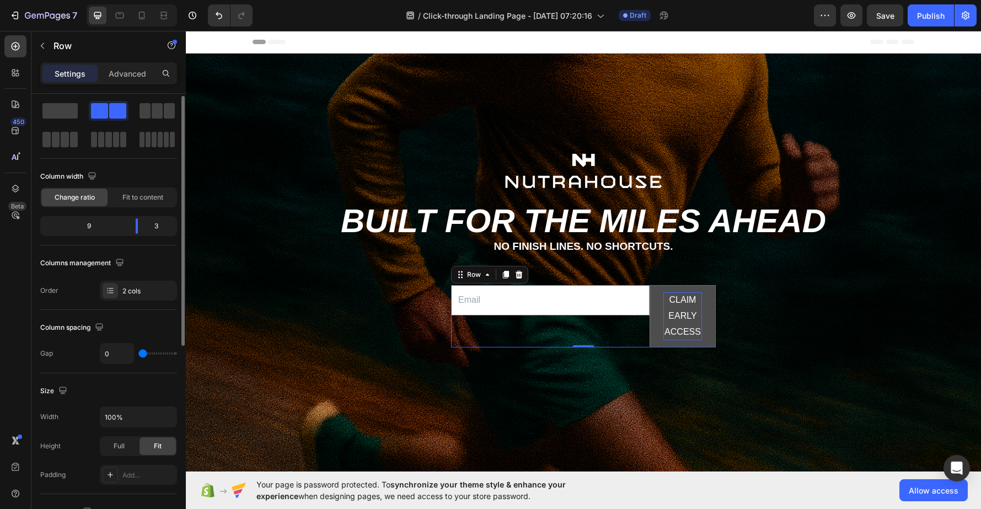
scroll to position [24, 0]
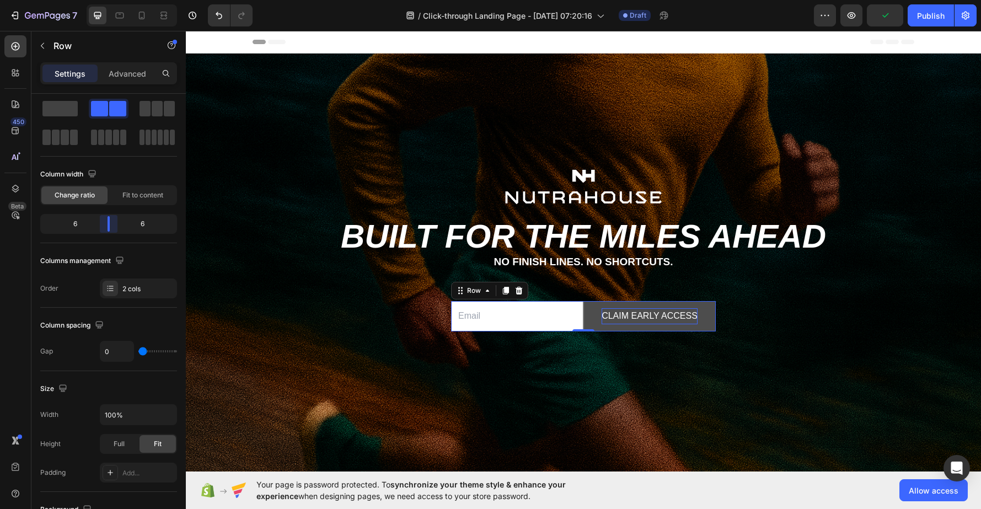
drag, startPoint x: 137, startPoint y: 226, endPoint x: 109, endPoint y: 226, distance: 28.1
click at [109, 0] on body "7 / Click-through Landing Page - [DATE] 07:20:16 Draft Preview Publish 450 Beta…" at bounding box center [490, 0] width 981 height 0
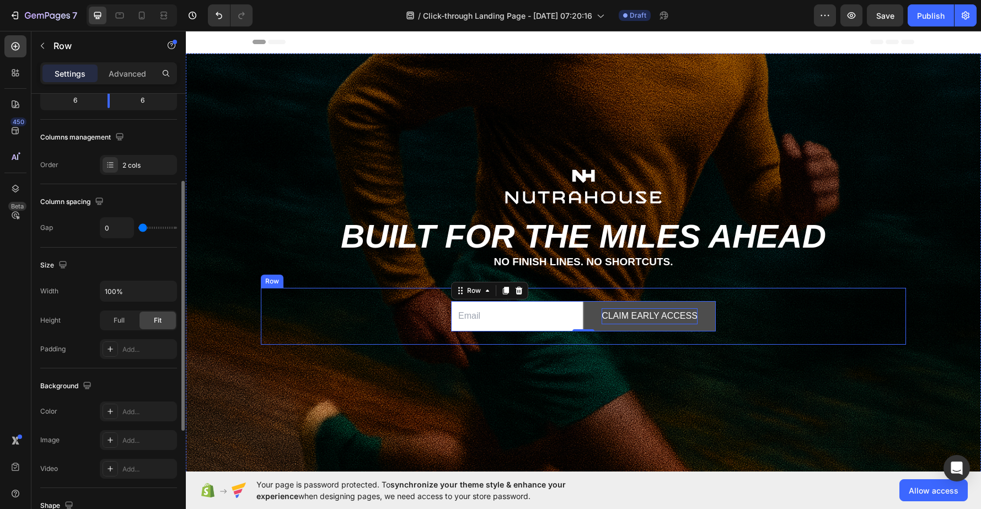
scroll to position [151, 0]
click at [430, 314] on div "Email Field CLAIM EARLY ACCESS Submit Button Row 0 Newsletter Row" at bounding box center [583, 316] width 645 height 57
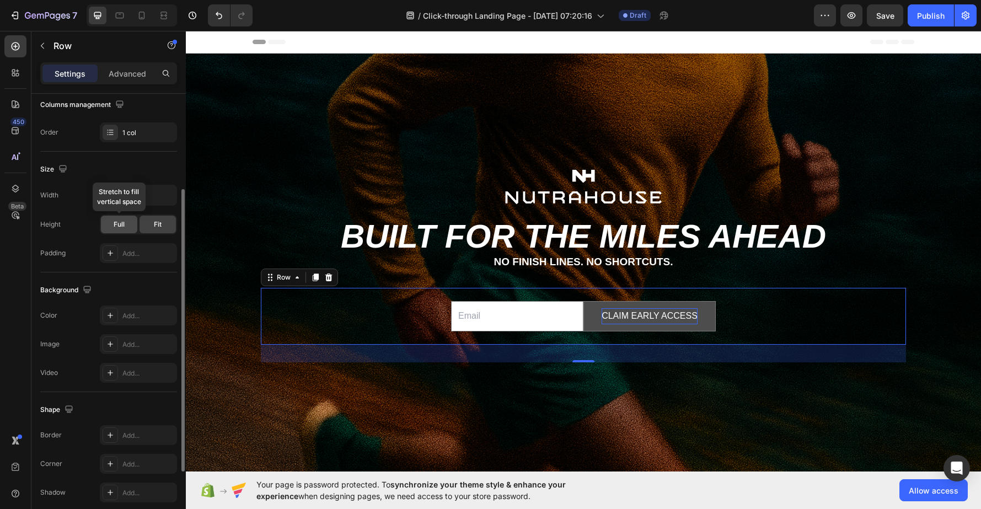
click at [121, 228] on span "Full" at bounding box center [119, 224] width 11 height 10
click at [159, 222] on span "Fit" at bounding box center [158, 224] width 8 height 10
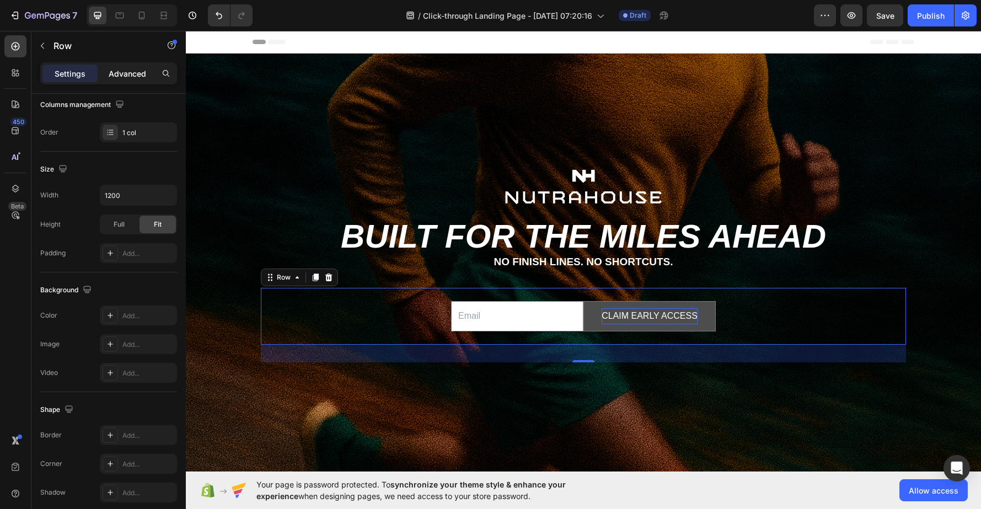
click at [119, 73] on p "Advanced" at bounding box center [127, 74] width 37 height 12
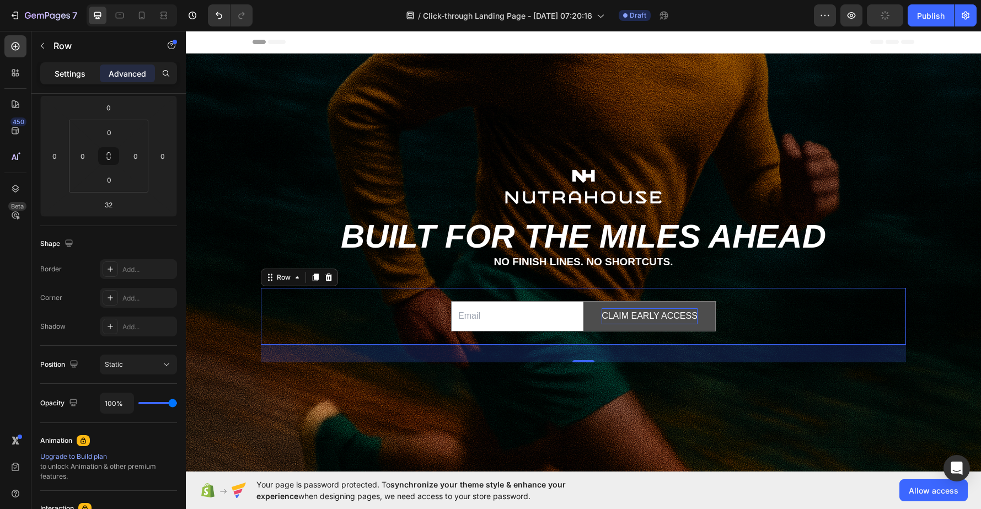
click at [81, 74] on p "Settings" at bounding box center [70, 74] width 31 height 12
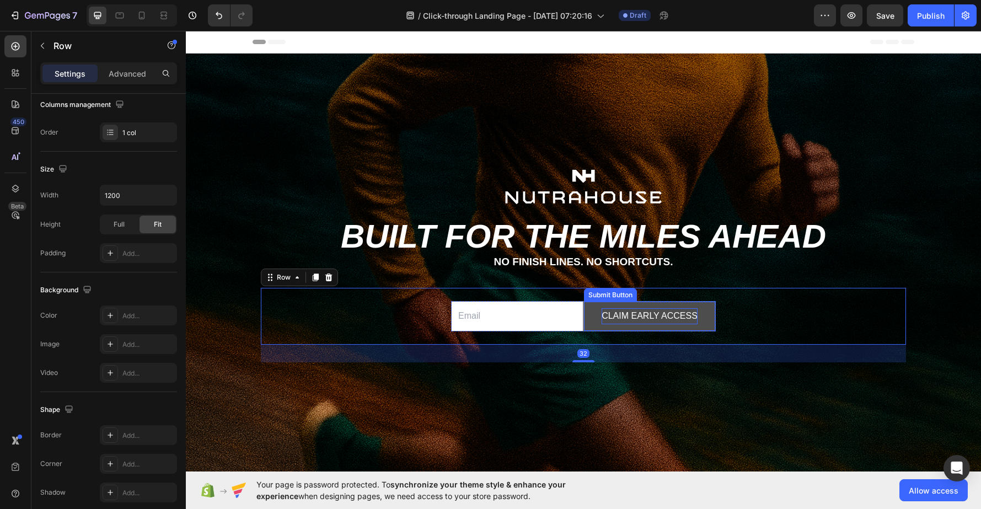
click at [709, 307] on button "CLAIM EARLY ACCESS" at bounding box center [649, 316] width 131 height 29
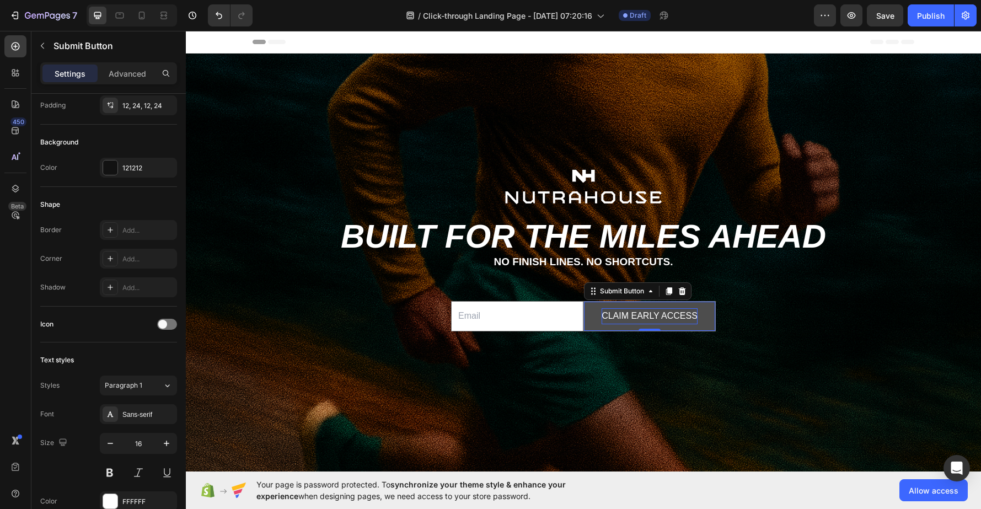
scroll to position [0, 0]
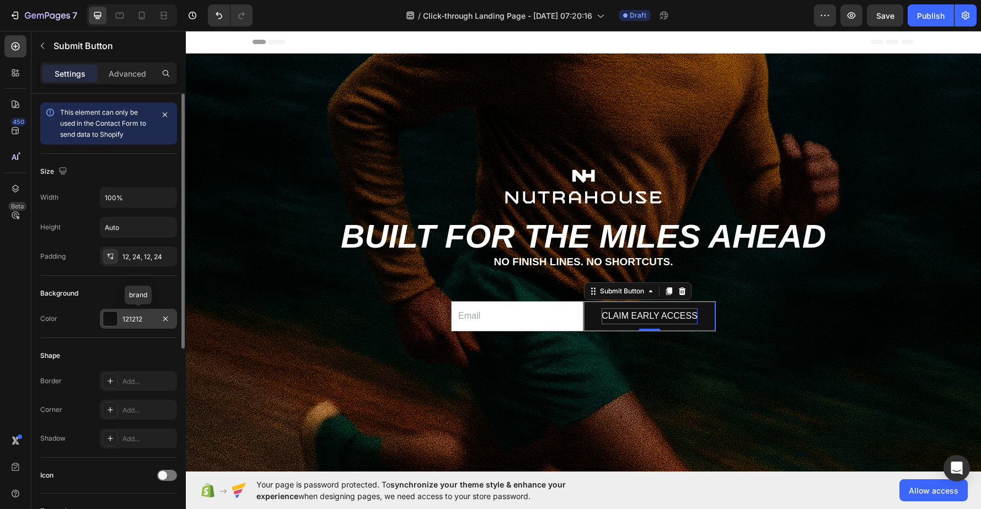
click at [105, 320] on div at bounding box center [110, 319] width 14 height 14
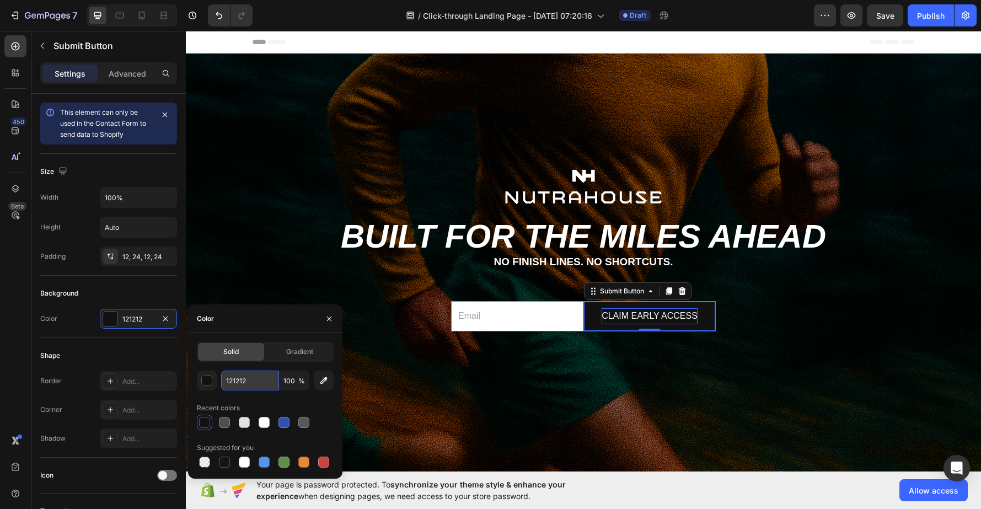
click at [238, 378] on input "121212" at bounding box center [249, 381] width 57 height 20
click at [241, 377] on input "121212" at bounding box center [249, 381] width 57 height 20
type input "12723A"
type input "B0D236"
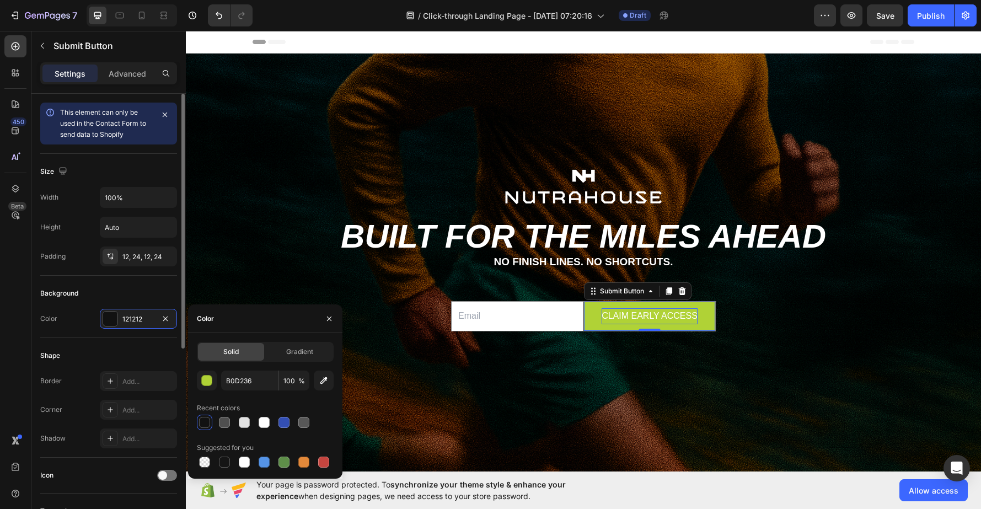
click at [103, 295] on div "Background" at bounding box center [108, 294] width 137 height 18
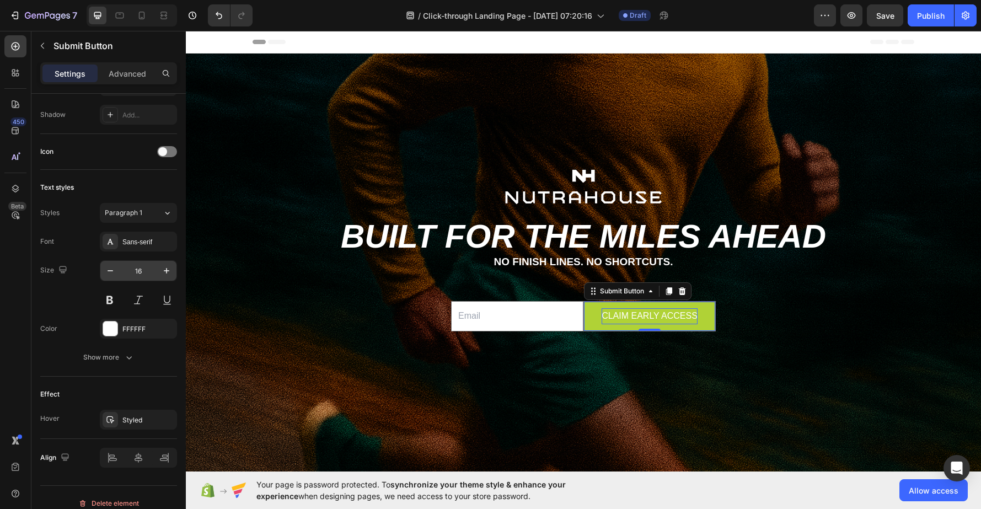
scroll to position [335, 0]
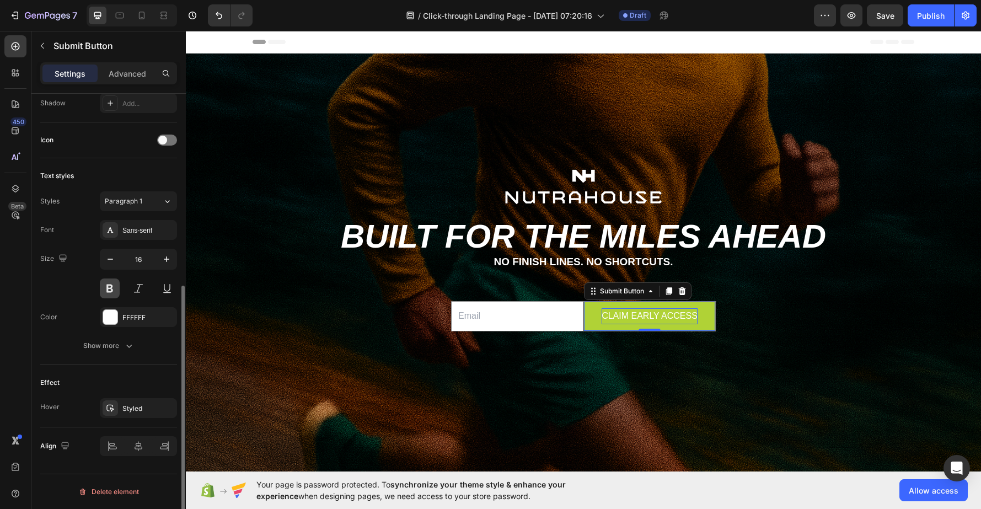
click at [111, 286] on button at bounding box center [110, 288] width 20 height 20
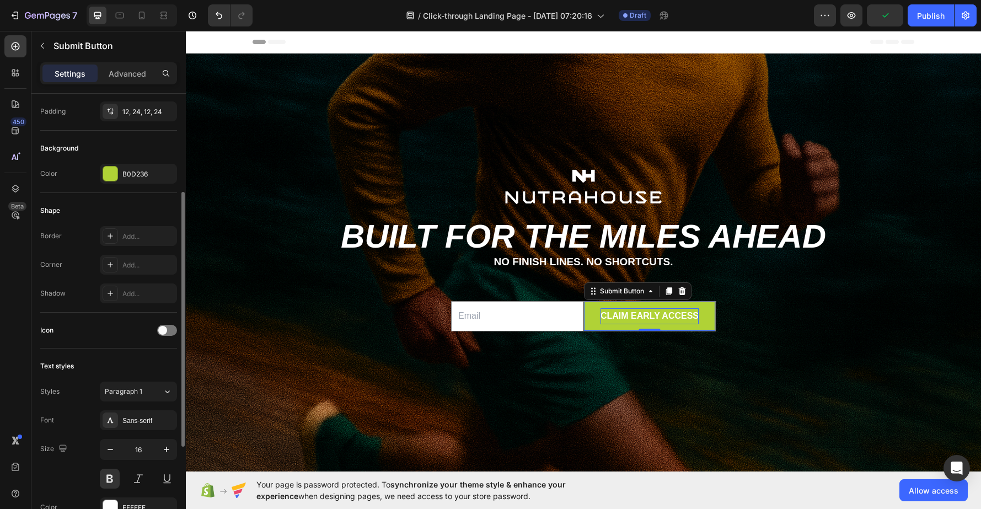
scroll to position [142, 0]
click at [145, 245] on div "Add..." at bounding box center [138, 239] width 77 height 20
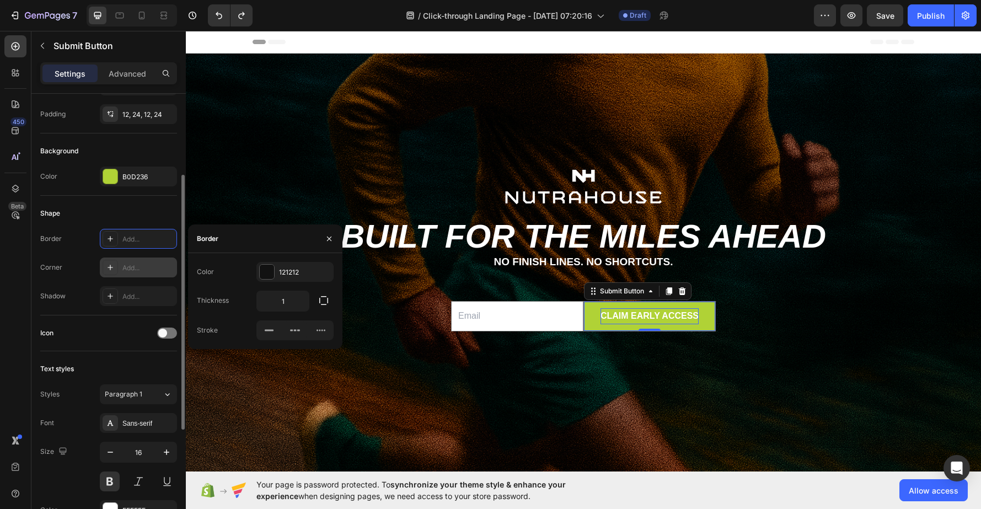
click at [136, 266] on div "Add..." at bounding box center [148, 268] width 52 height 10
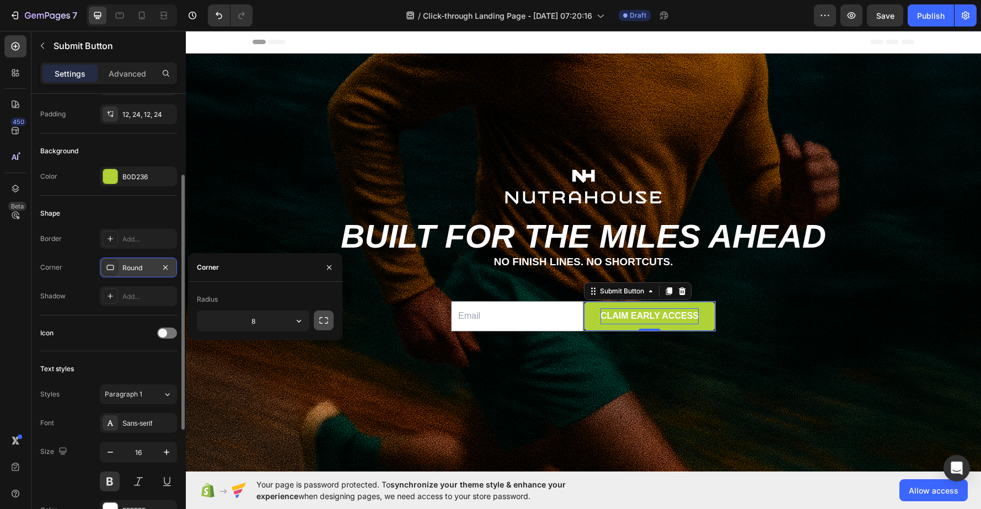
click at [321, 319] on icon "button" at bounding box center [323, 320] width 11 height 11
click at [232, 317] on input "8" at bounding box center [223, 321] width 53 height 20
type input "0"
click at [478, 296] on div "Email Field" at bounding box center [472, 294] width 38 height 10
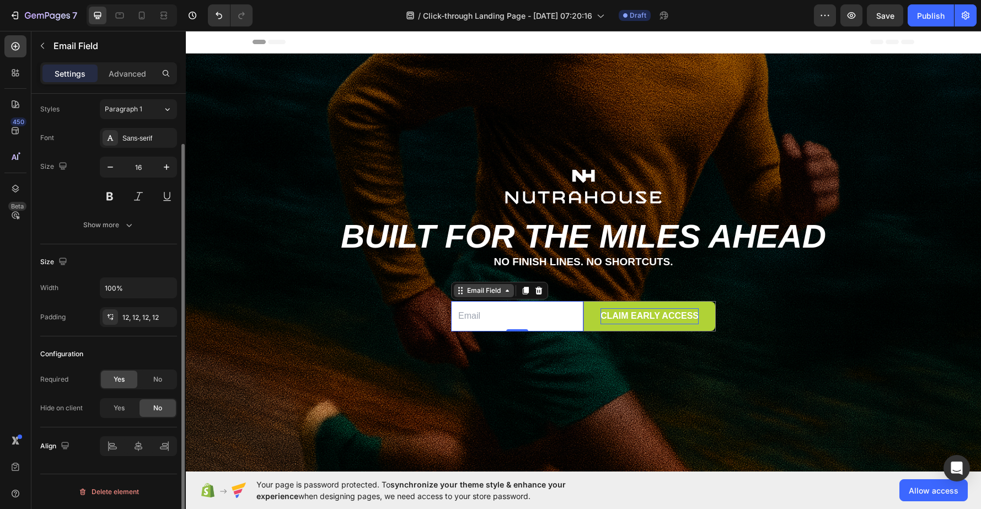
scroll to position [0, 0]
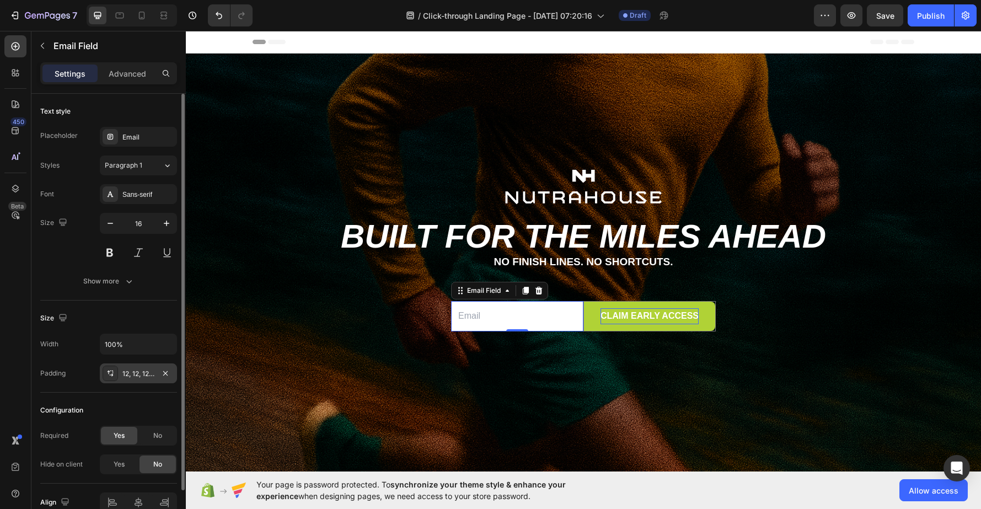
click at [144, 378] on div "12, 12, 12, 12" at bounding box center [138, 374] width 32 height 10
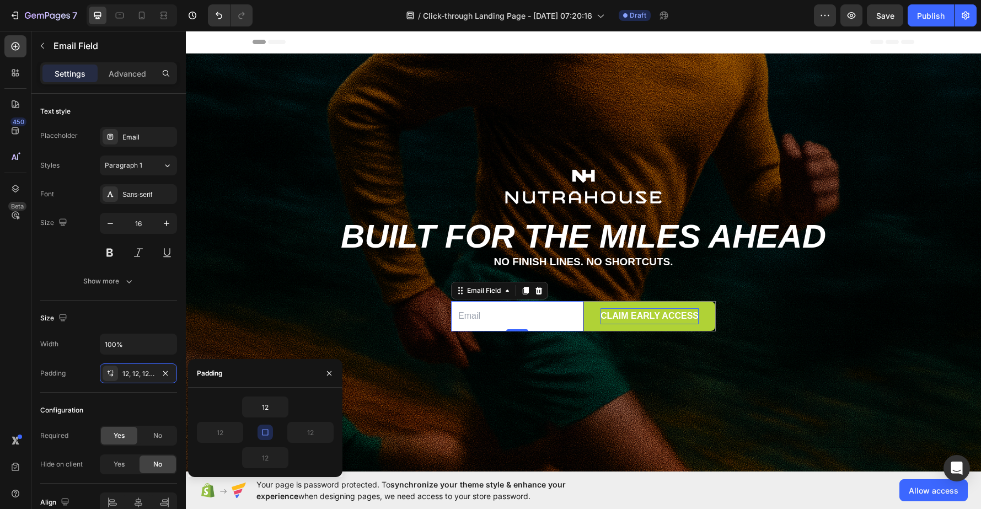
click at [262, 434] on icon "button" at bounding box center [265, 432] width 6 height 6
click at [317, 431] on input "12" at bounding box center [310, 432] width 45 height 20
type input "012"
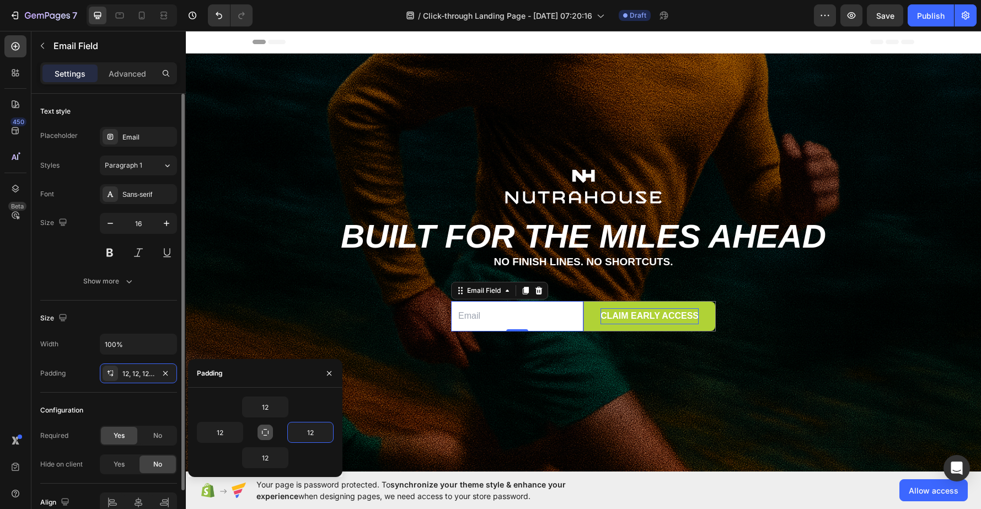
click at [101, 415] on div "Configuration" at bounding box center [108, 410] width 137 height 18
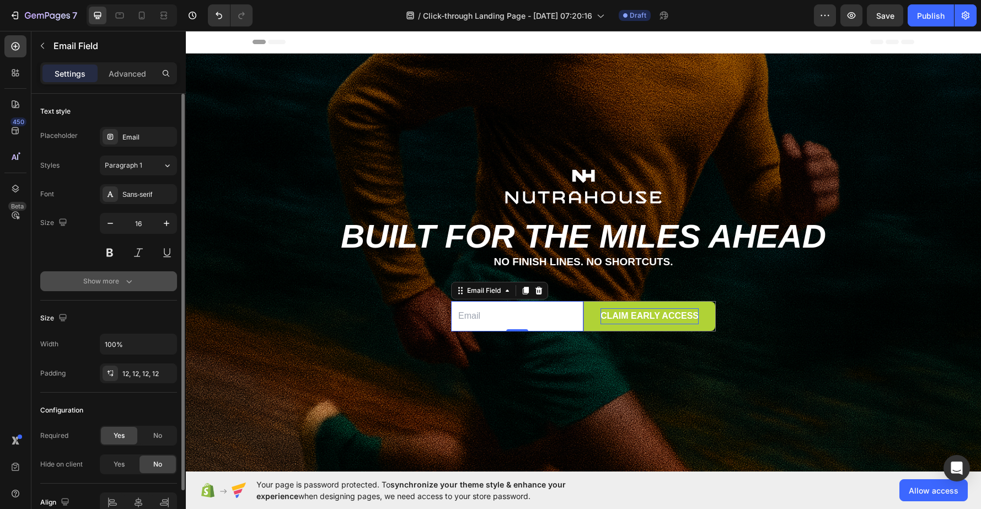
click at [130, 282] on icon "button" at bounding box center [129, 281] width 11 height 11
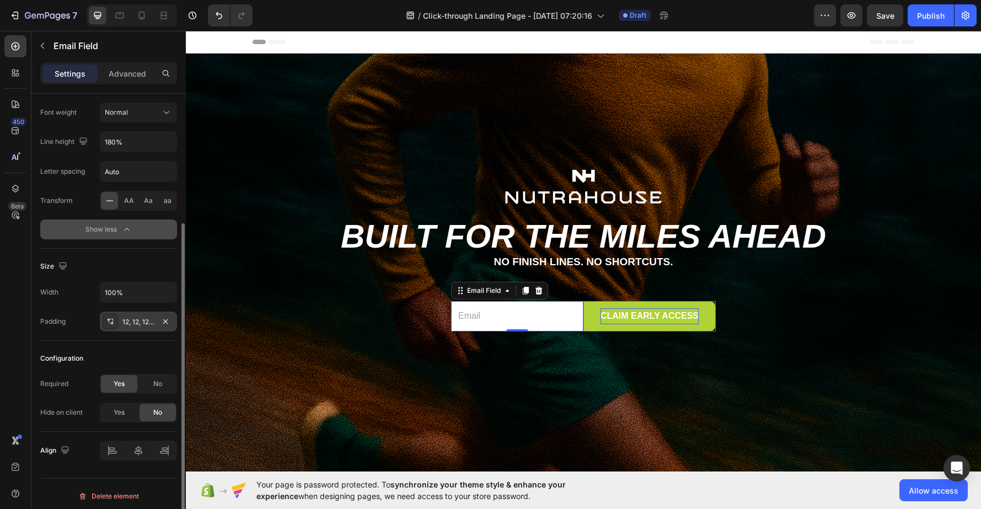
scroll to position [173, 0]
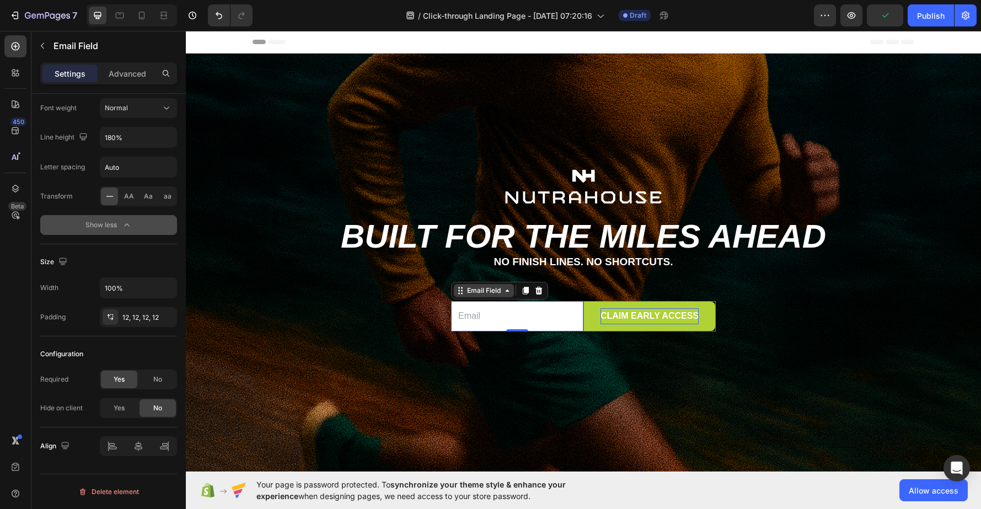
click at [471, 293] on div "Email Field" at bounding box center [484, 291] width 38 height 10
click at [482, 292] on div "Email Field" at bounding box center [484, 291] width 38 height 10
click at [131, 78] on p "Advanced" at bounding box center [127, 74] width 37 height 12
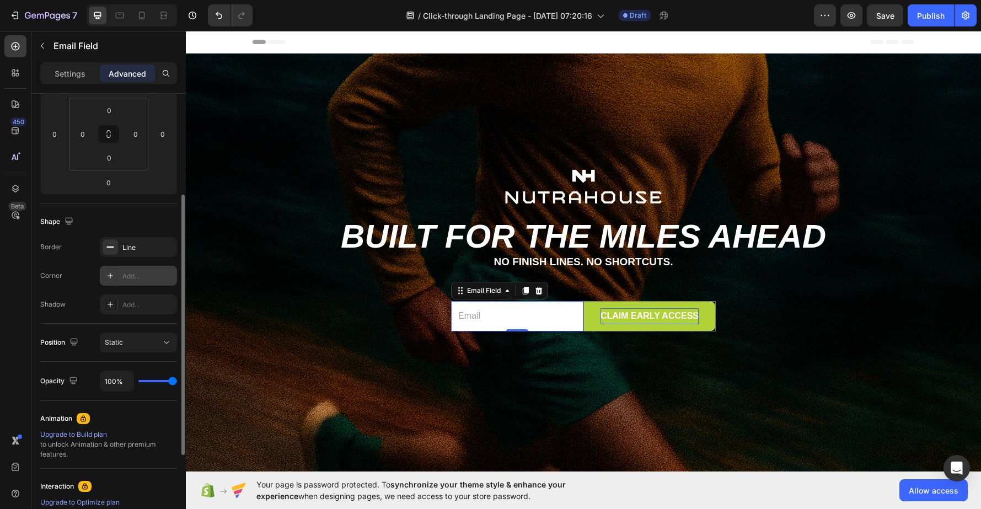
click at [144, 274] on div "Add..." at bounding box center [148, 276] width 52 height 10
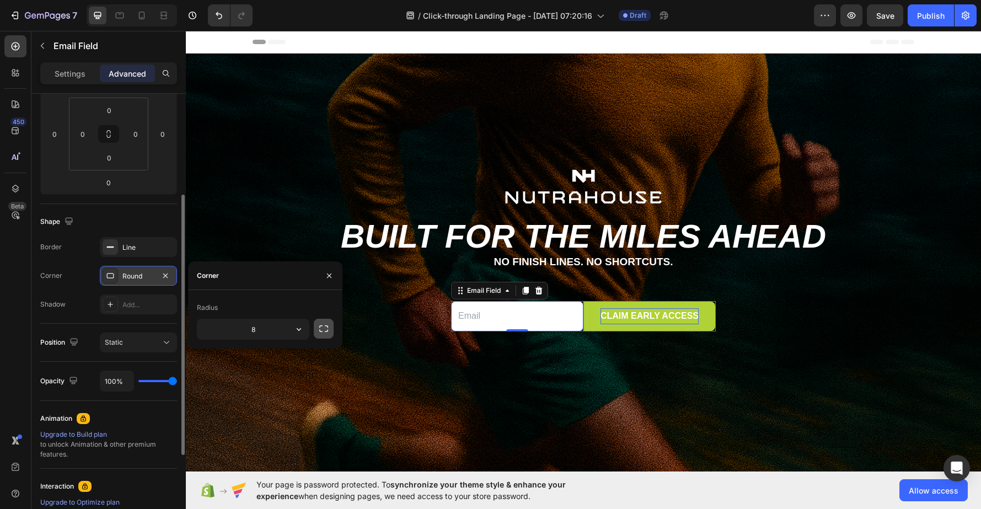
click at [326, 325] on icon "button" at bounding box center [323, 328] width 11 height 11
click at [286, 330] on input "8" at bounding box center [282, 329] width 53 height 20
type input "0"
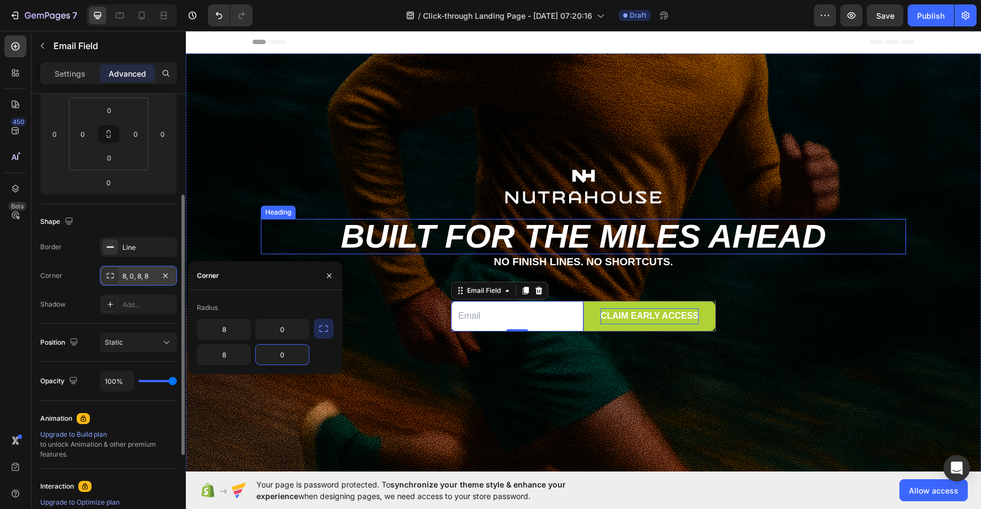
click at [637, 233] on p "Built for the miles ahead" at bounding box center [583, 236] width 643 height 33
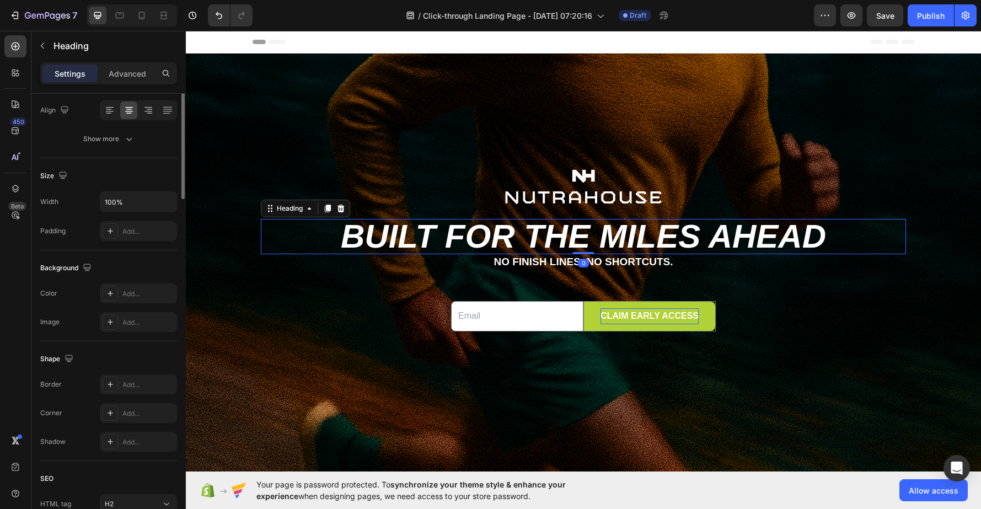
scroll to position [0, 0]
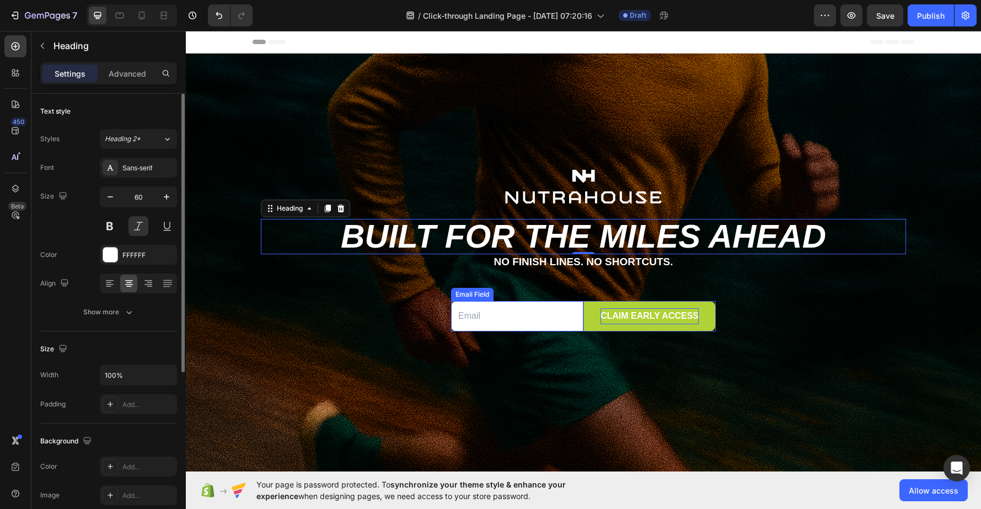
click at [473, 297] on div "Email Field" at bounding box center [472, 294] width 42 height 13
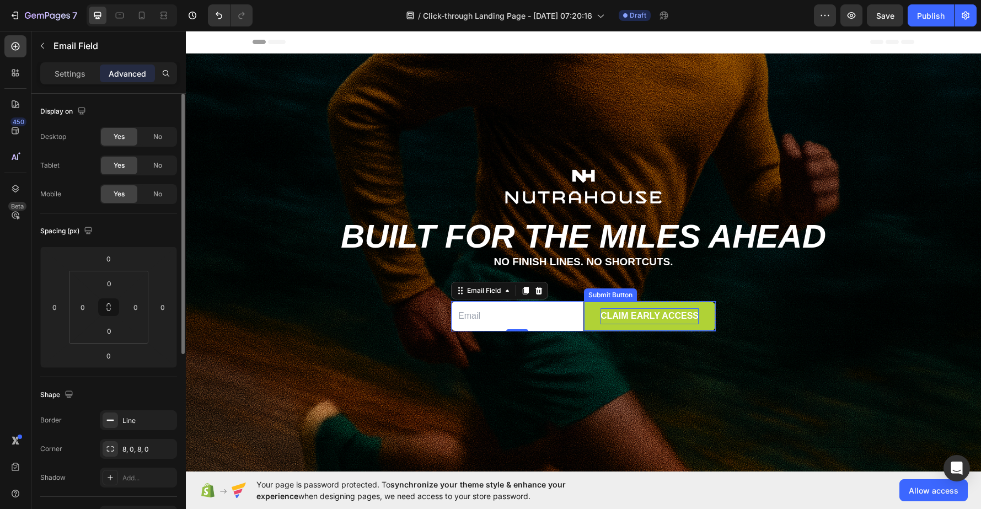
click at [612, 296] on div "Submit Button" at bounding box center [610, 295] width 49 height 10
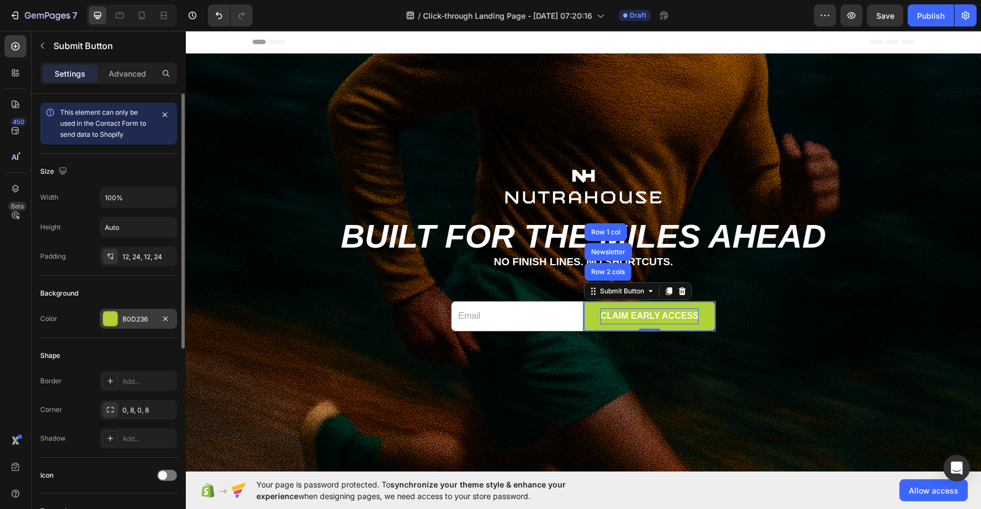
click at [146, 317] on div "B0D236" at bounding box center [138, 319] width 32 height 10
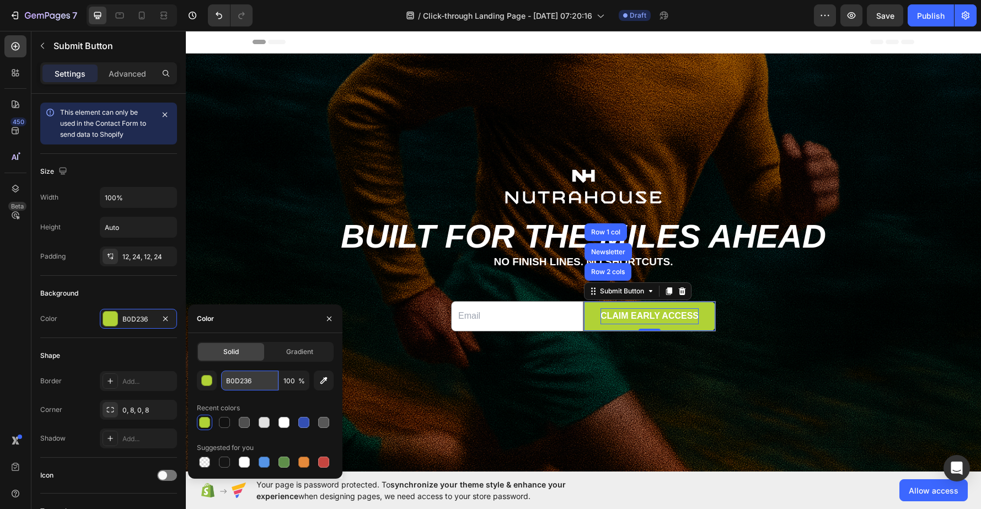
click at [258, 380] on input "B0D236" at bounding box center [249, 381] width 57 height 20
click at [464, 295] on div "Email Field" at bounding box center [472, 294] width 38 height 10
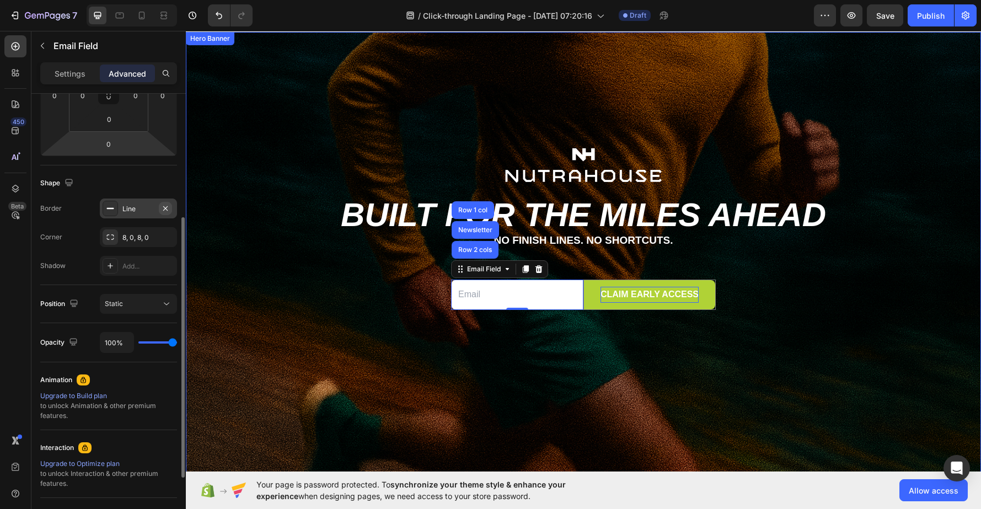
scroll to position [24, 0]
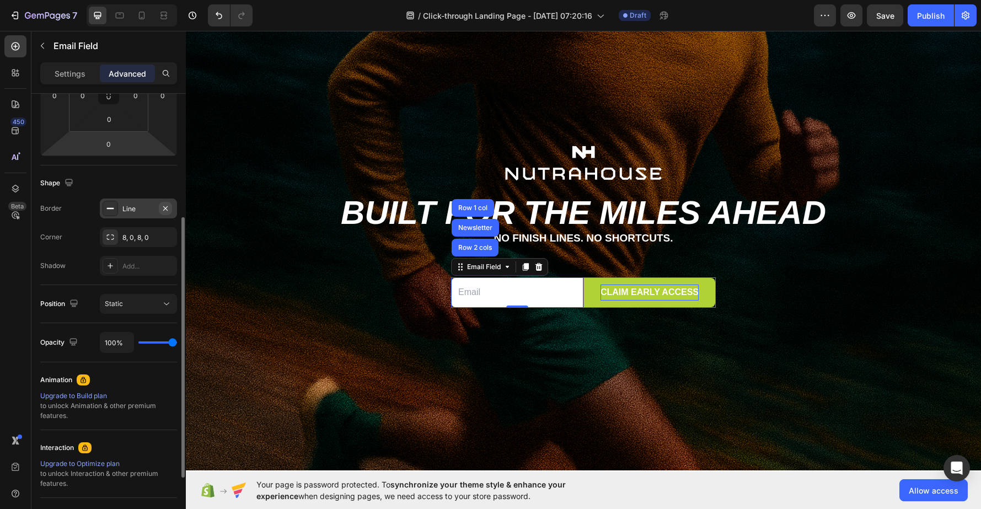
click at [168, 206] on icon "button" at bounding box center [165, 208] width 9 height 9
click at [131, 213] on div "Line" at bounding box center [138, 209] width 32 height 10
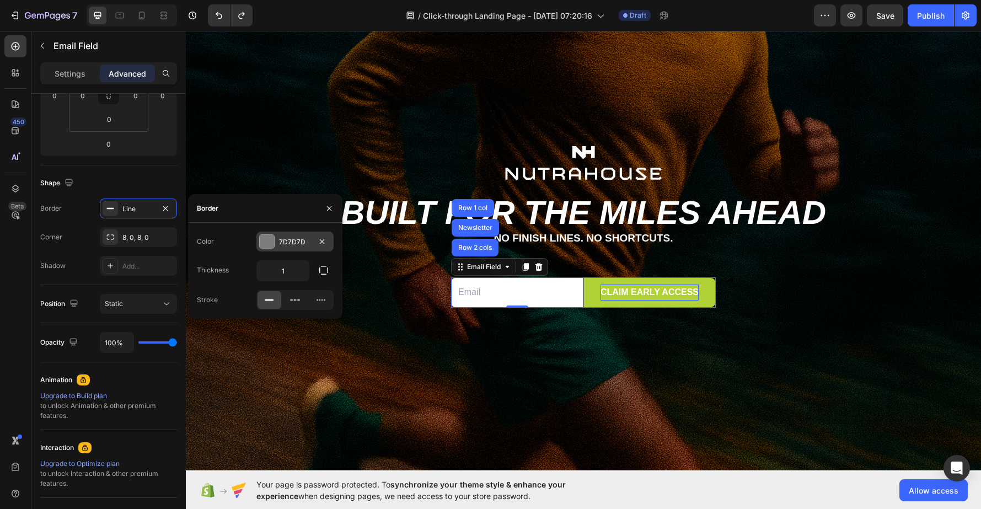
click at [266, 239] on div at bounding box center [267, 241] width 14 height 14
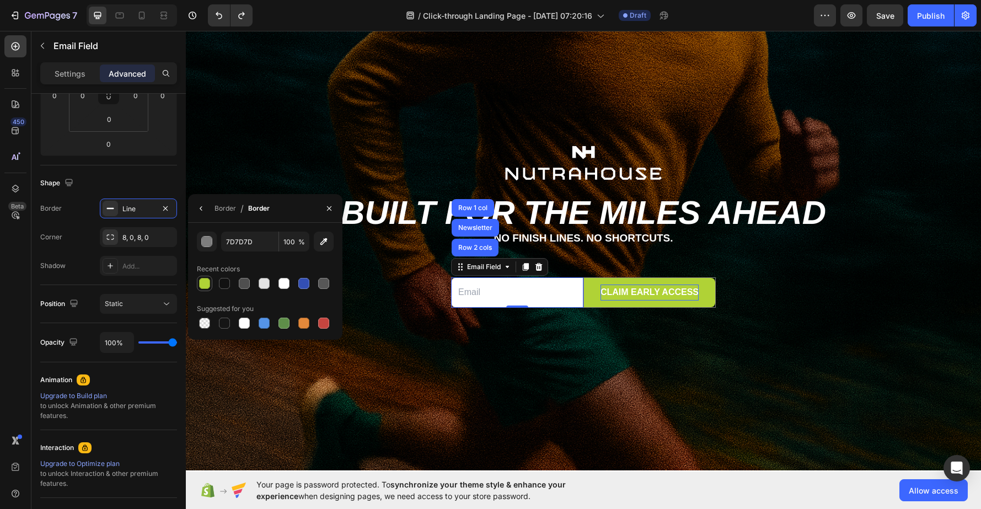
click at [211, 283] on div at bounding box center [204, 283] width 13 height 13
type input "B0D236"
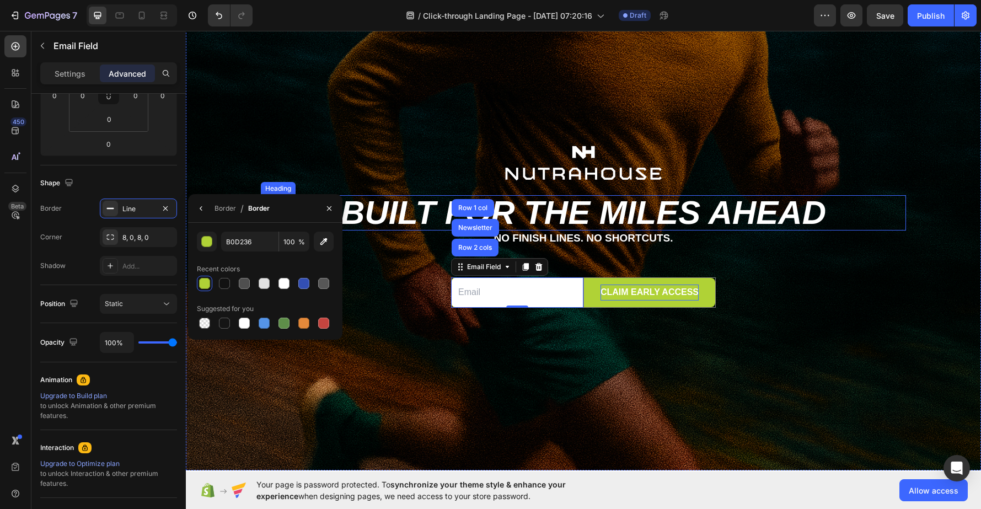
click at [590, 227] on p "Built for the miles ahead" at bounding box center [583, 212] width 643 height 33
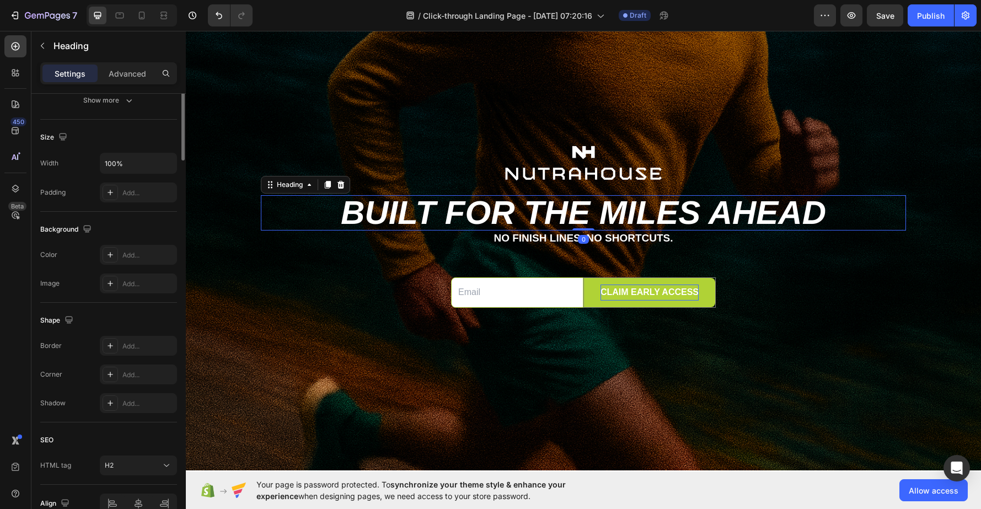
scroll to position [0, 0]
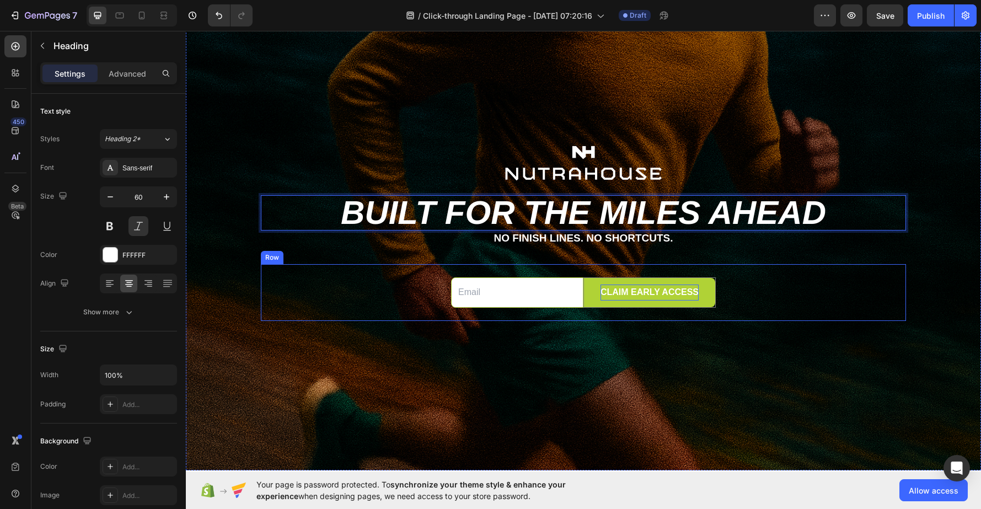
click at [833, 317] on div "Email Field CLAIM EARLY ACCESS Submit Button Row Newsletter Row" at bounding box center [583, 292] width 645 height 57
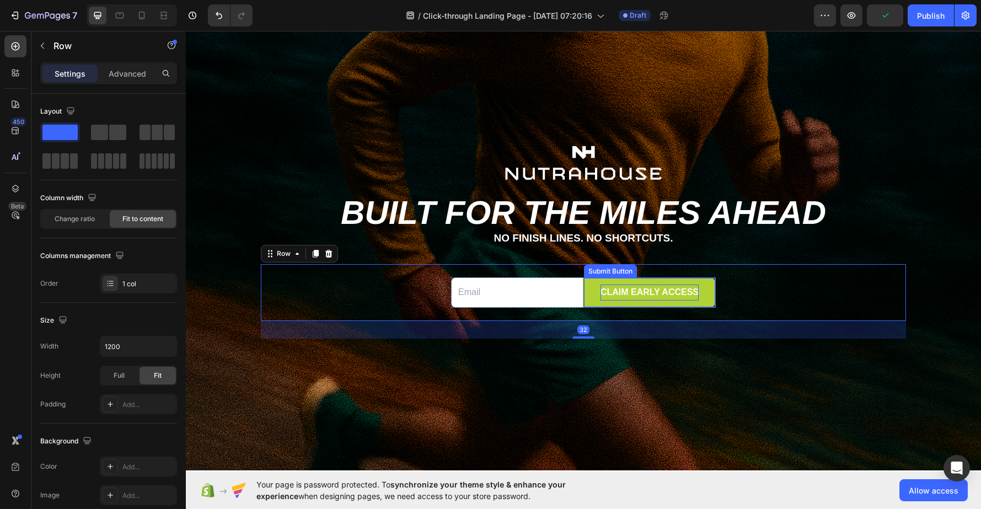
click at [594, 271] on div "Submit Button" at bounding box center [610, 271] width 49 height 10
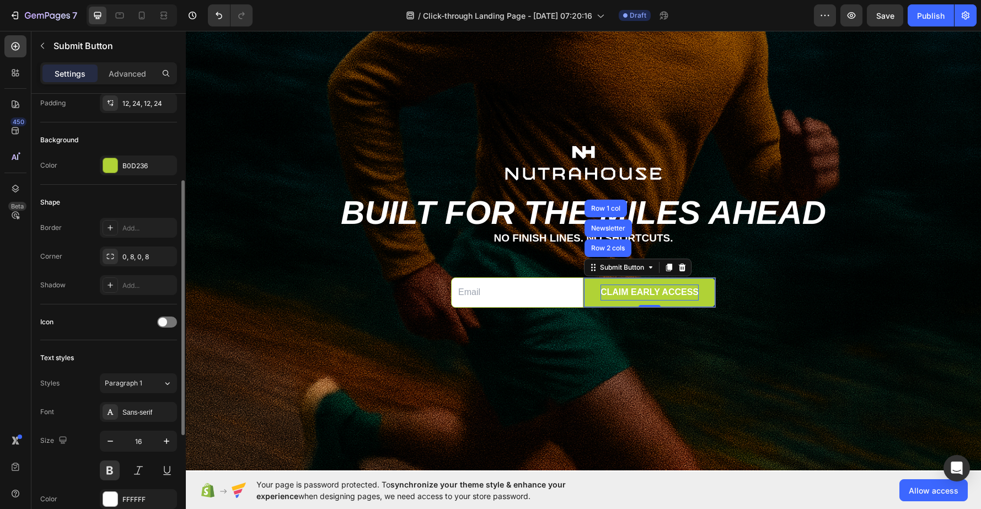
scroll to position [152, 0]
click at [133, 228] on div "Add..." at bounding box center [148, 230] width 52 height 10
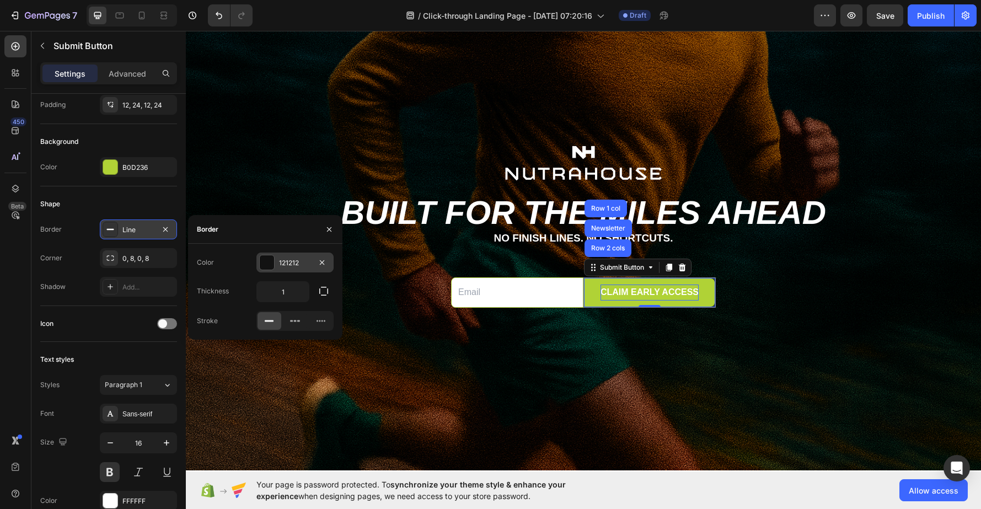
click at [297, 261] on div "121212" at bounding box center [295, 263] width 32 height 10
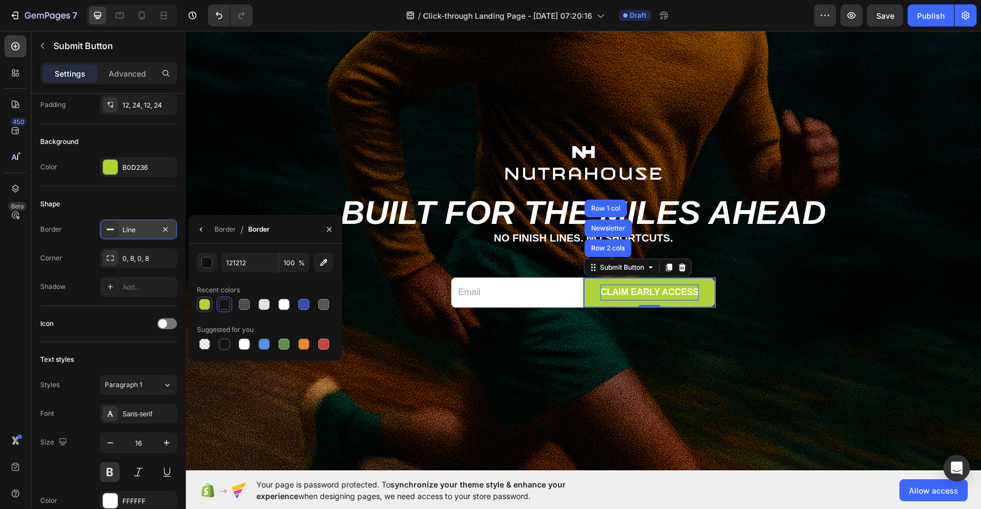
click at [207, 305] on div at bounding box center [204, 304] width 11 height 11
type input "B0D236"
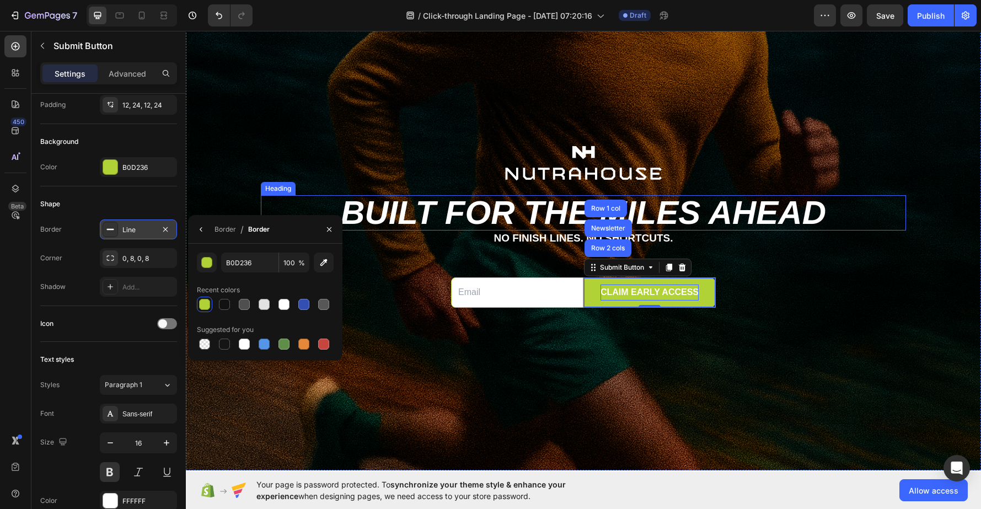
click at [765, 218] on p "Built for the miles ahead" at bounding box center [583, 212] width 643 height 33
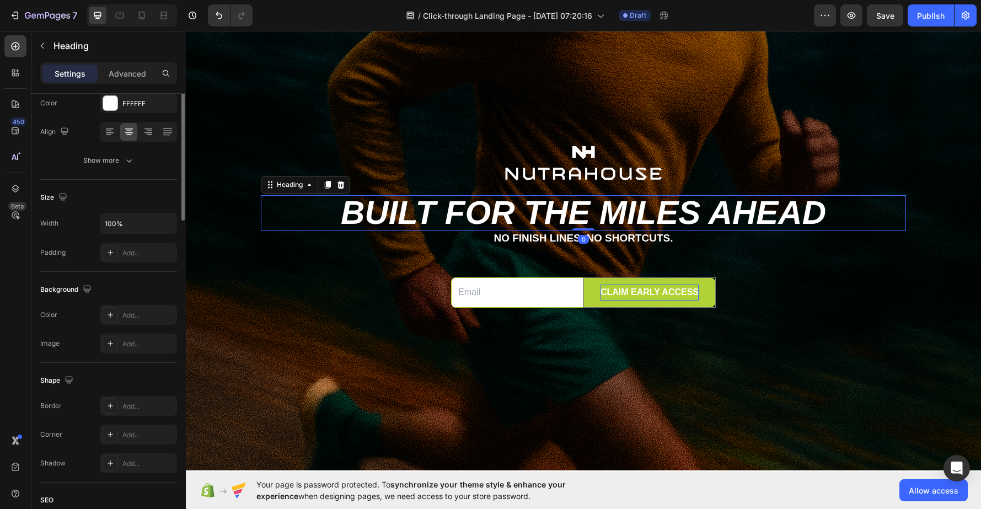
scroll to position [0, 0]
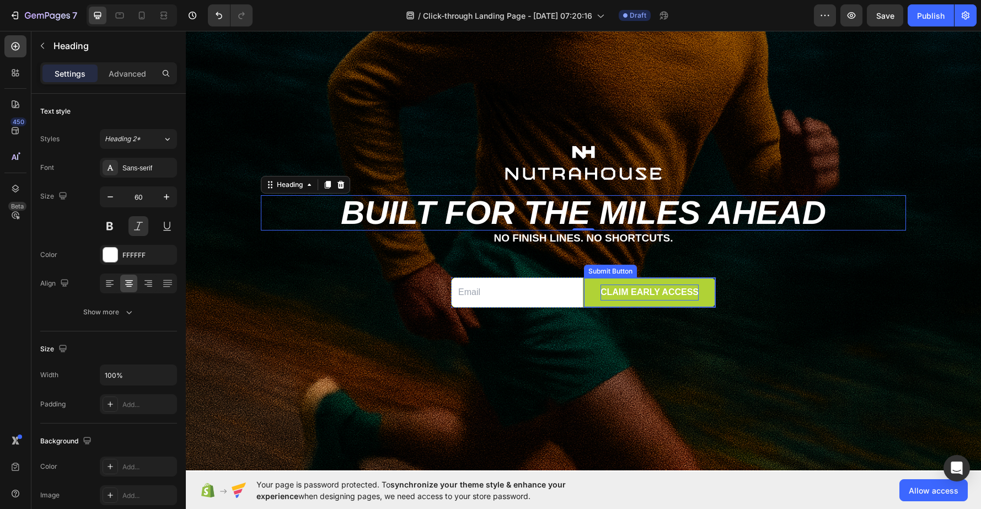
click at [608, 269] on div "Submit Button" at bounding box center [610, 271] width 49 height 10
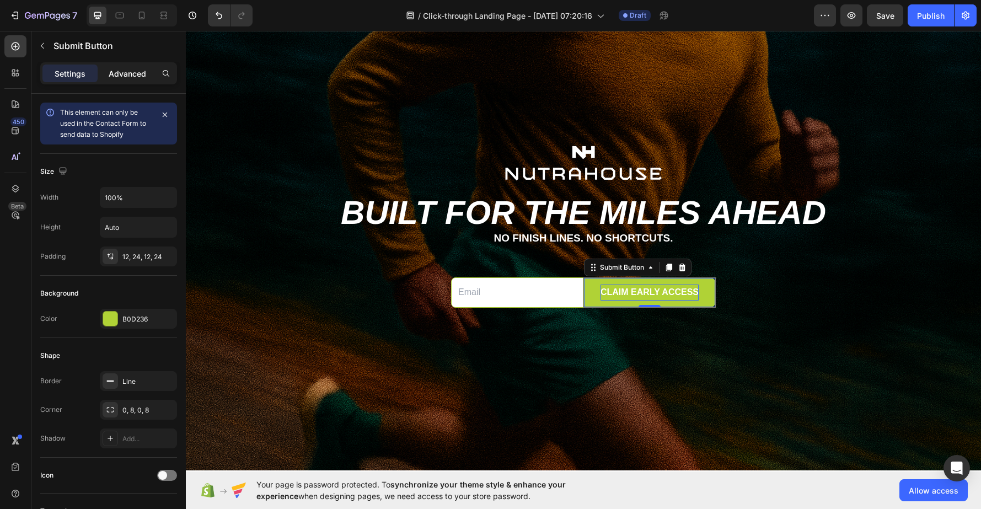
click at [118, 68] on p "Advanced" at bounding box center [127, 74] width 37 height 12
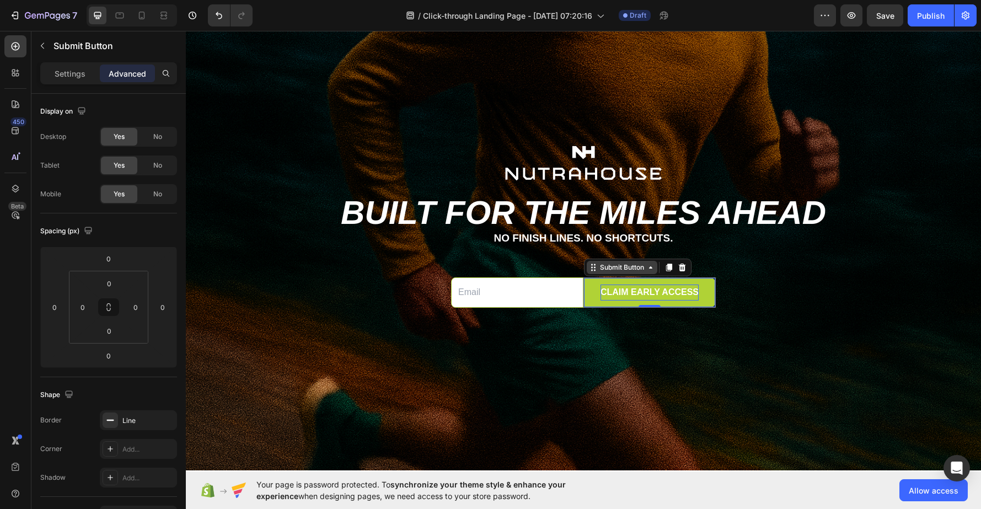
click at [612, 266] on div "Submit Button" at bounding box center [622, 267] width 49 height 10
click at [74, 74] on p "Settings" at bounding box center [70, 74] width 31 height 12
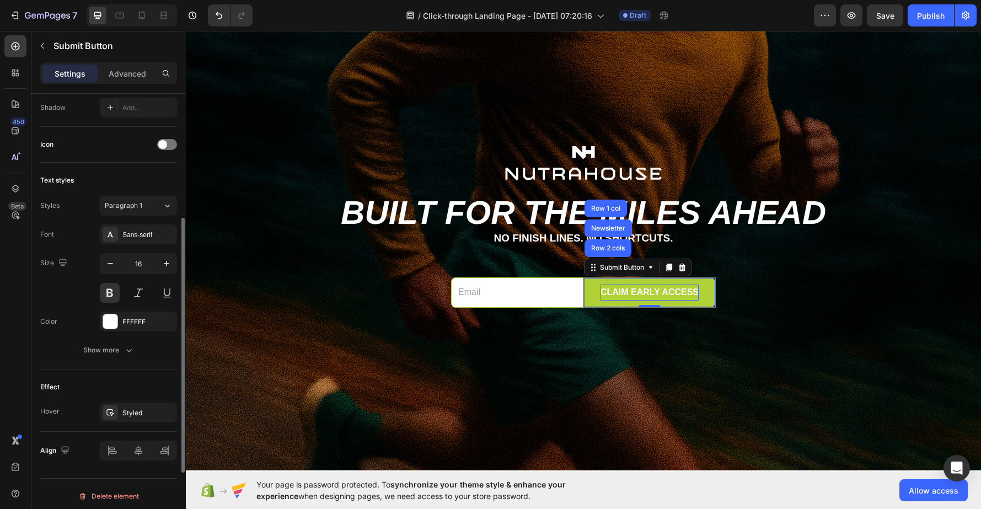
scroll to position [335, 0]
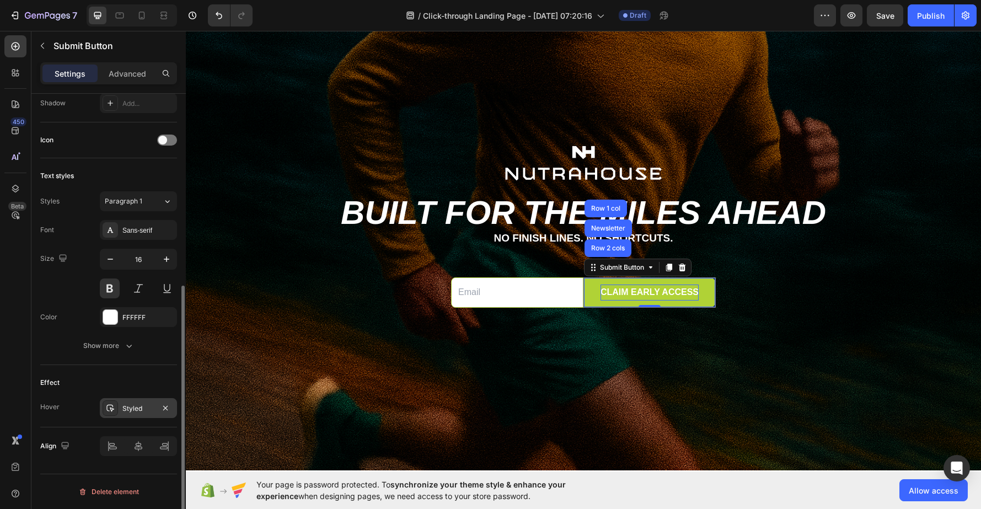
click at [144, 404] on div "Styled" at bounding box center [138, 409] width 32 height 10
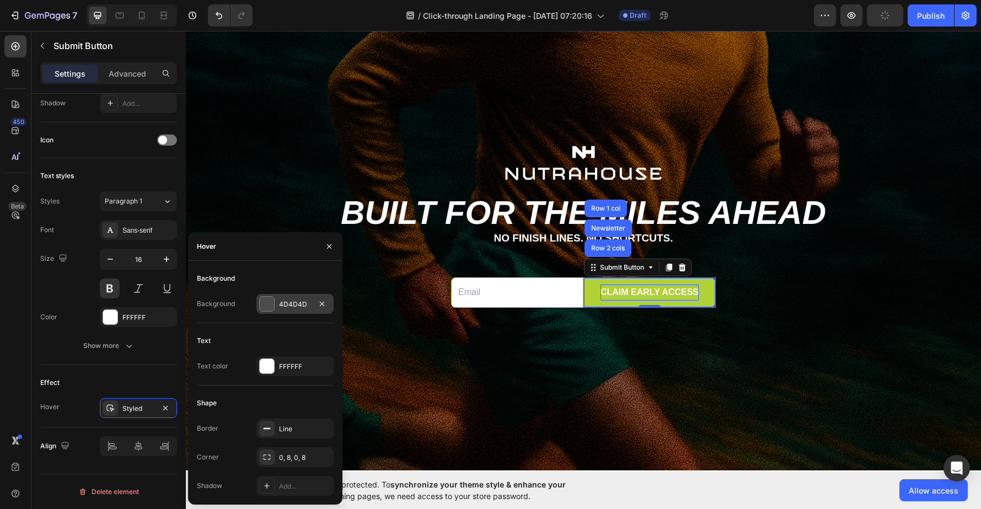
click at [287, 304] on div "4D4D4D" at bounding box center [295, 304] width 32 height 10
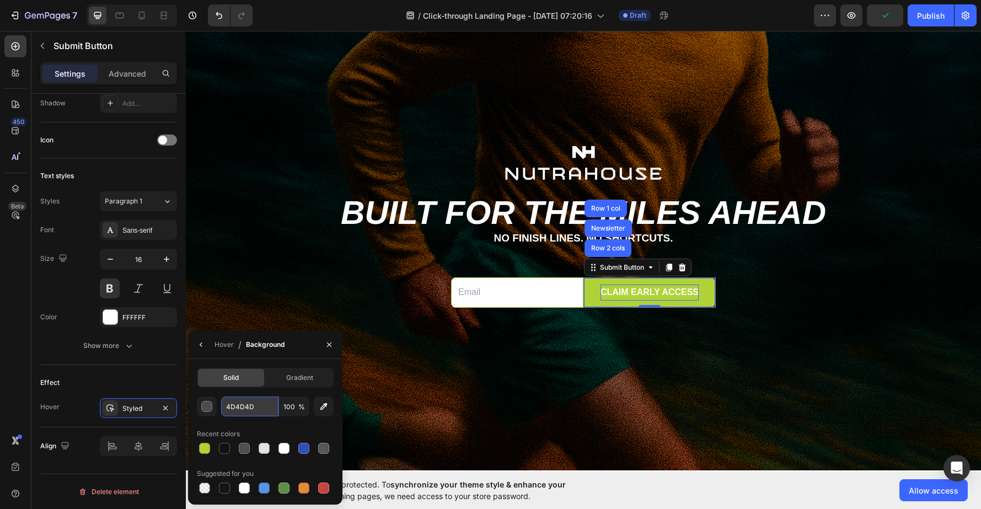
click at [256, 411] on input "4D4D4D" at bounding box center [249, 406] width 57 height 20
click at [256, 410] on input "4D4D4D" at bounding box center [249, 406] width 57 height 20
type input "12723A"
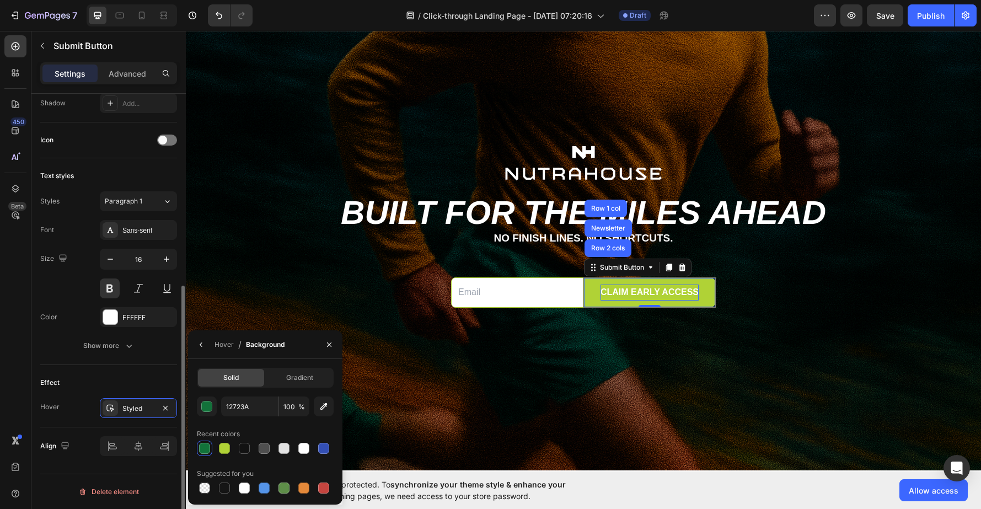
click at [133, 388] on div "Effect" at bounding box center [108, 383] width 137 height 18
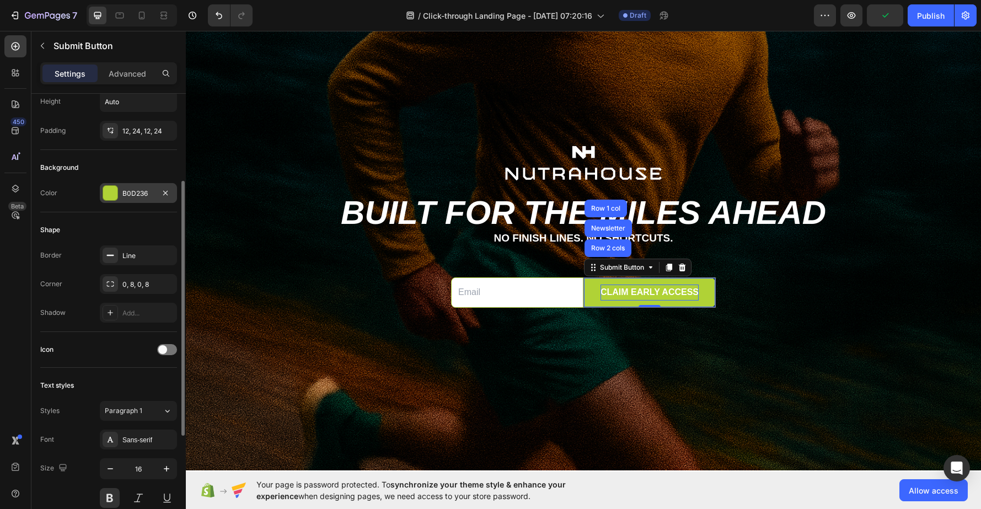
scroll to position [101, 0]
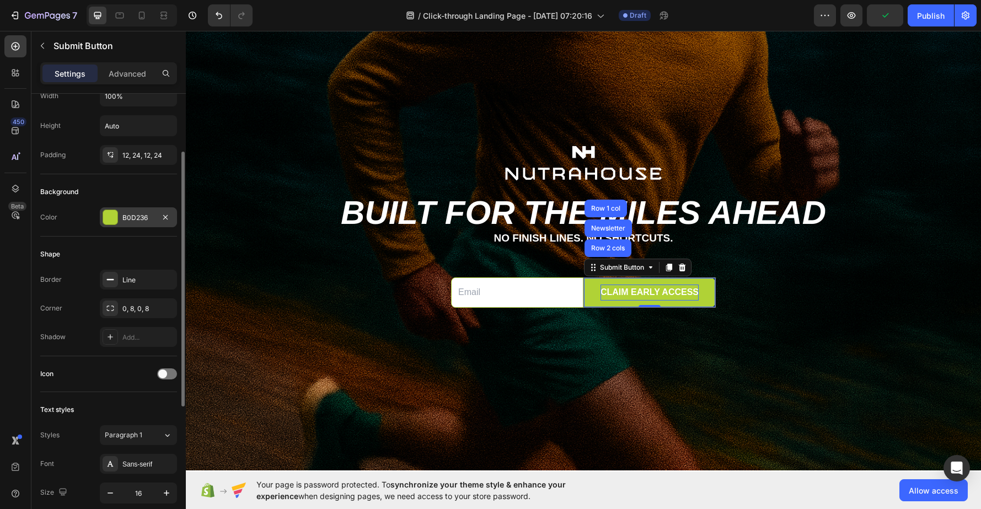
click at [106, 219] on div at bounding box center [110, 217] width 14 height 14
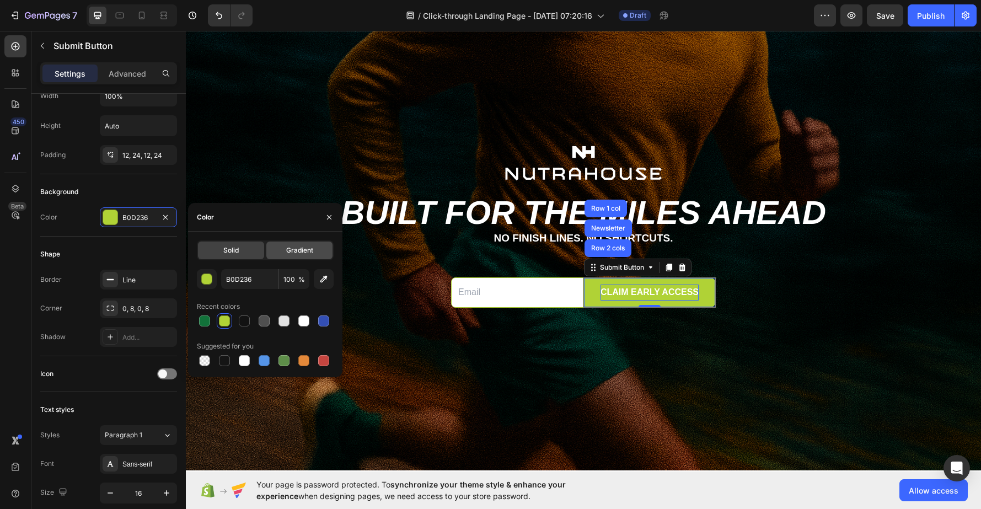
click at [314, 251] on div "Gradient" at bounding box center [299, 251] width 66 height 18
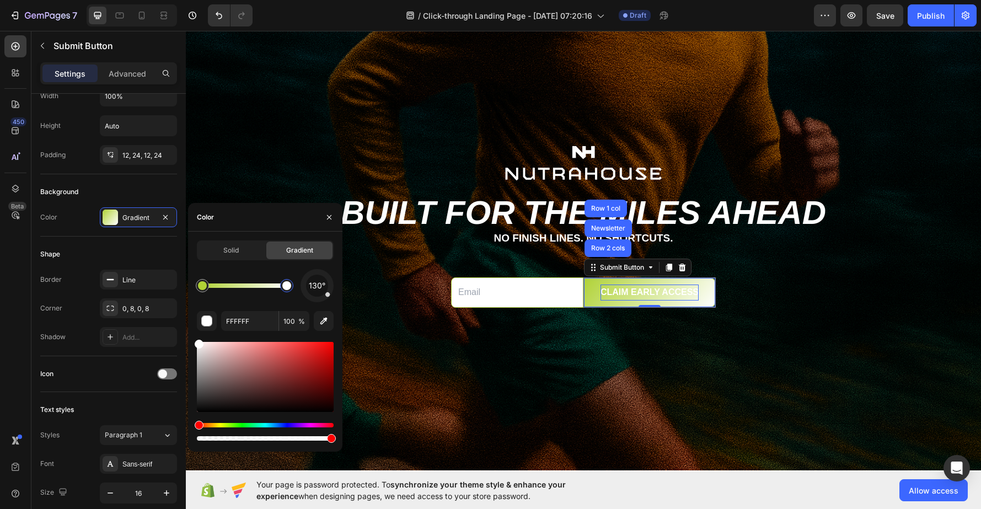
click at [289, 289] on div at bounding box center [286, 285] width 13 height 13
drag, startPoint x: 288, startPoint y: 288, endPoint x: 297, endPoint y: 289, distance: 8.8
click at [297, 289] on div "130°" at bounding box center [265, 285] width 137 height 33
click at [242, 320] on input "FFFFFF" at bounding box center [249, 321] width 57 height 20
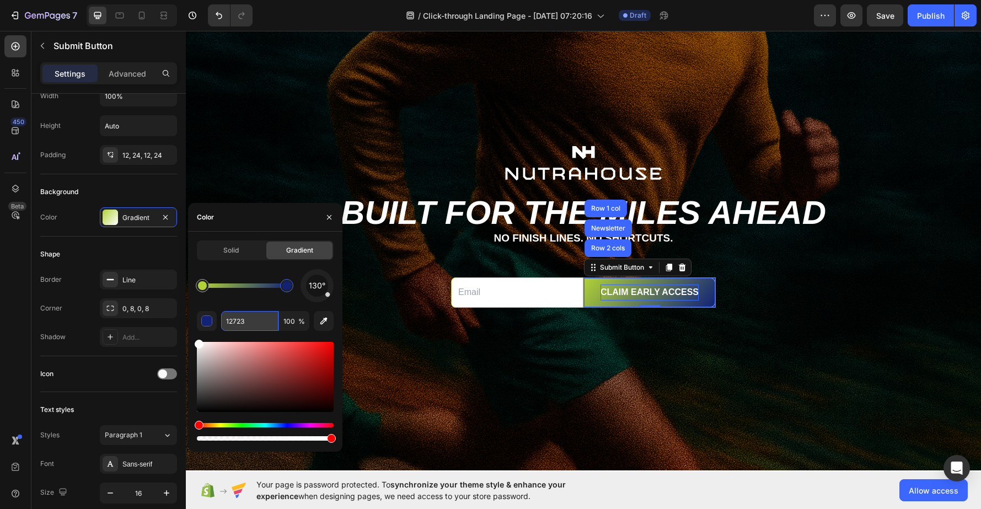
type input "12723A"
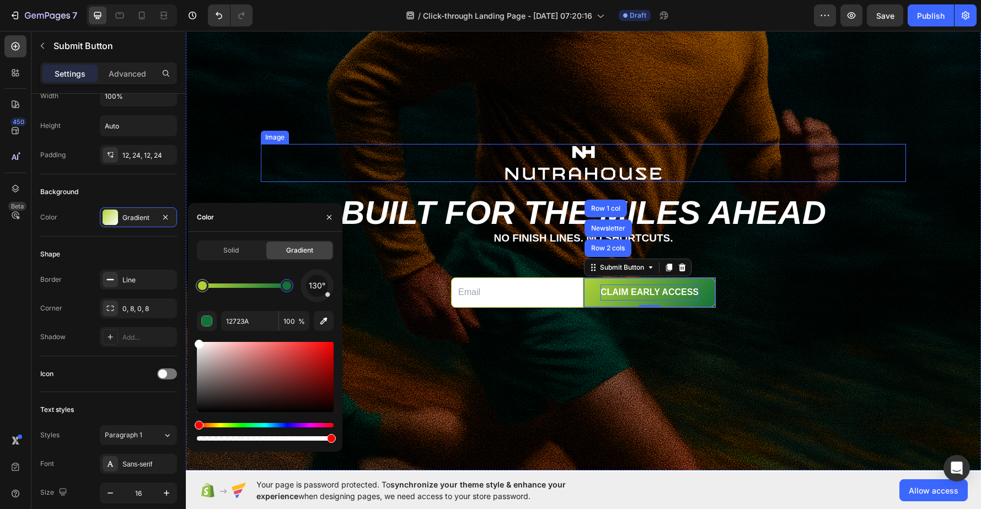
click at [510, 203] on p "Built for the miles ahead" at bounding box center [583, 212] width 643 height 33
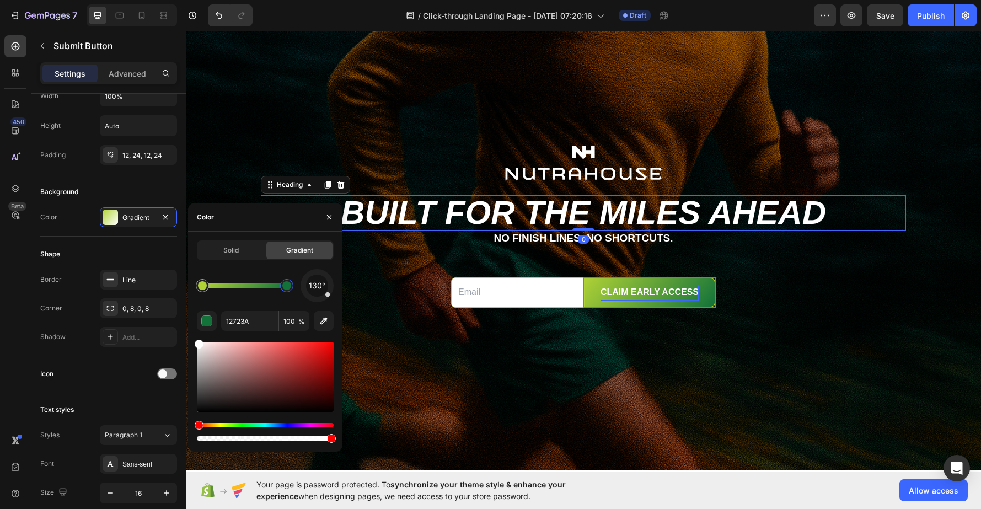
scroll to position [0, 0]
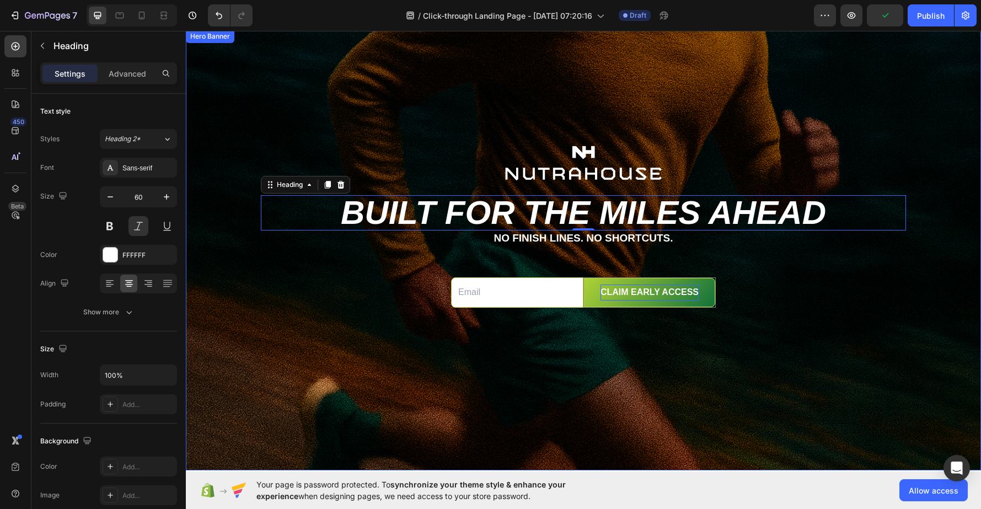
click at [626, 411] on div "Background Image" at bounding box center [583, 250] width 795 height 441
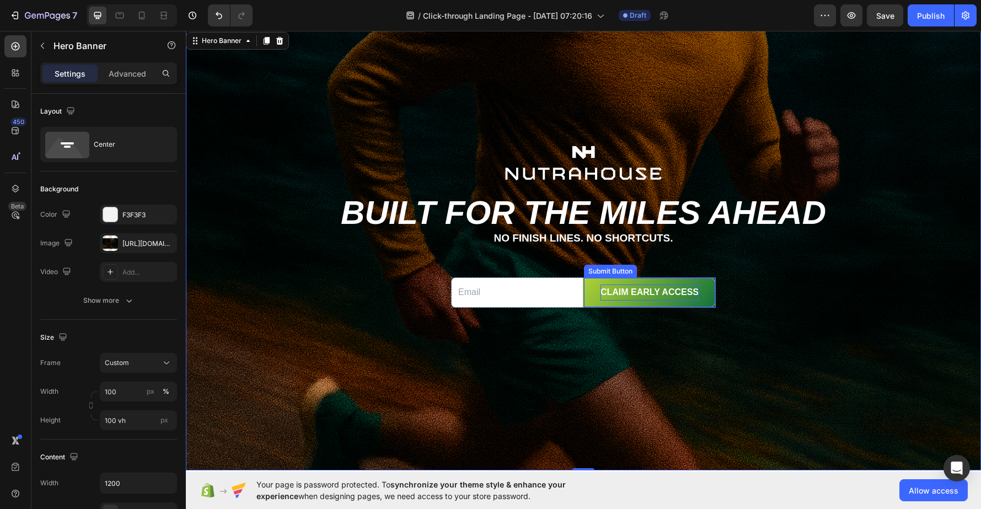
click at [603, 268] on div "Submit Button" at bounding box center [610, 271] width 49 height 10
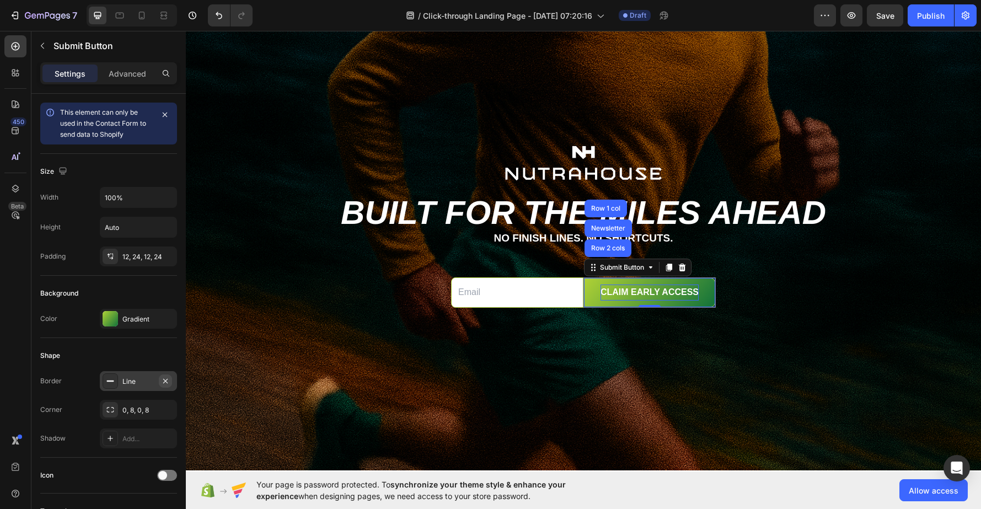
click at [168, 382] on icon "button" at bounding box center [165, 381] width 9 height 9
click at [463, 272] on div "Email Field" at bounding box center [472, 271] width 38 height 10
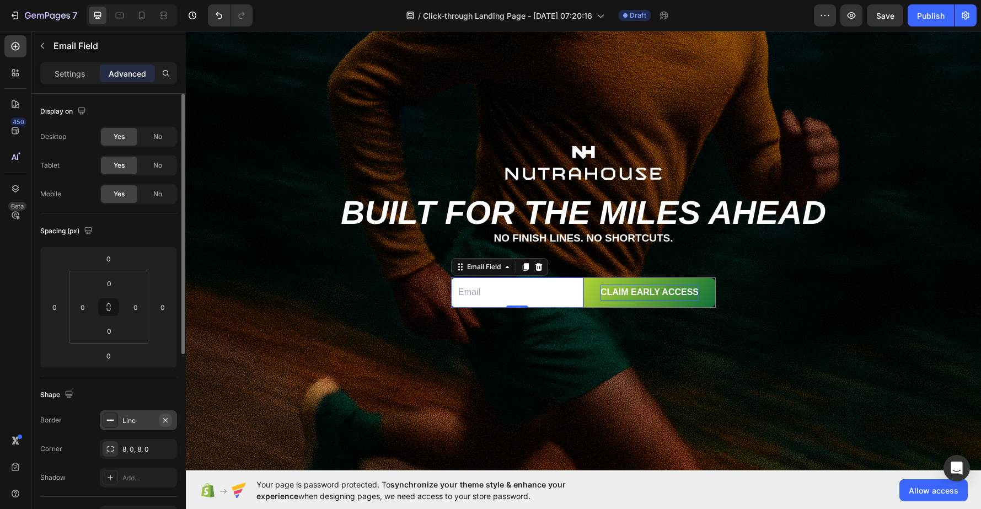
click at [169, 416] on icon "button" at bounding box center [165, 420] width 9 height 9
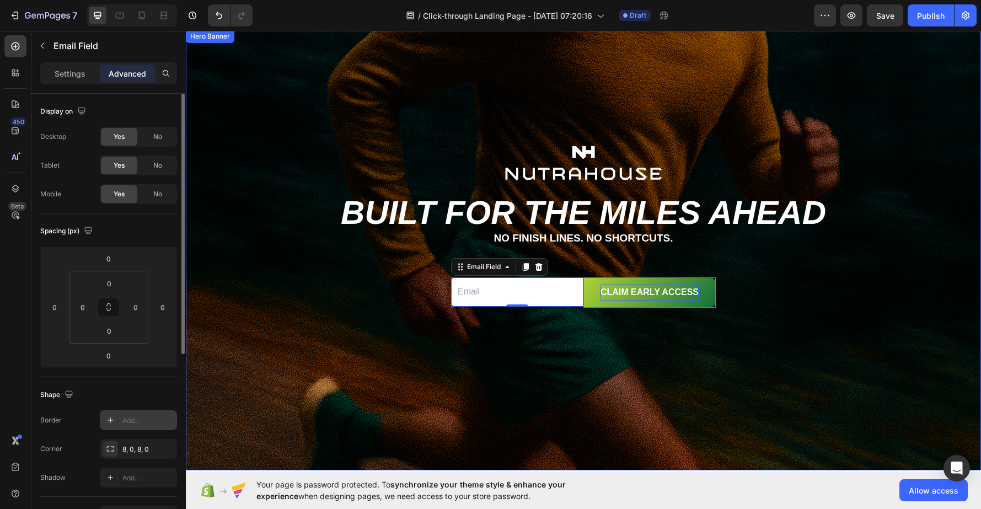
click at [495, 436] on div "Background Image" at bounding box center [583, 250] width 795 height 441
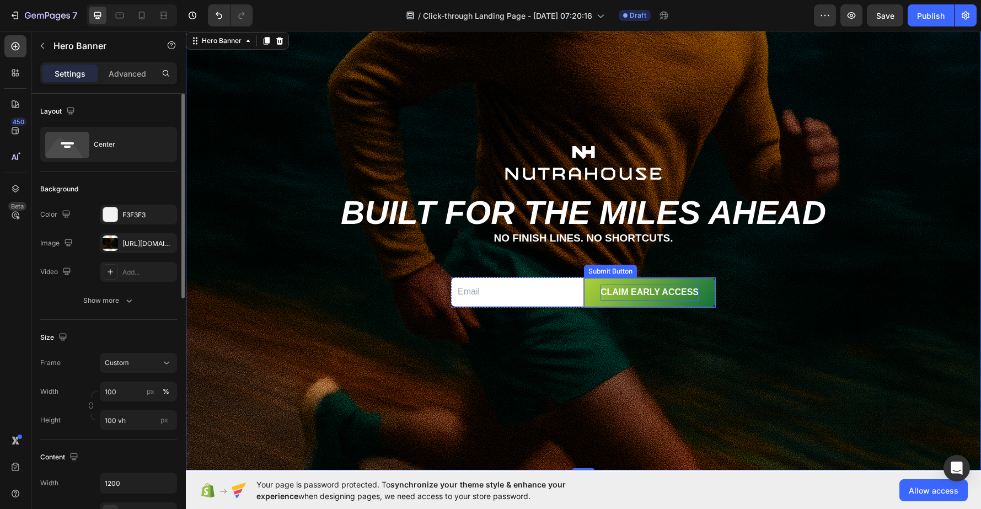
click at [600, 274] on div "Submit Button" at bounding box center [610, 271] width 49 height 10
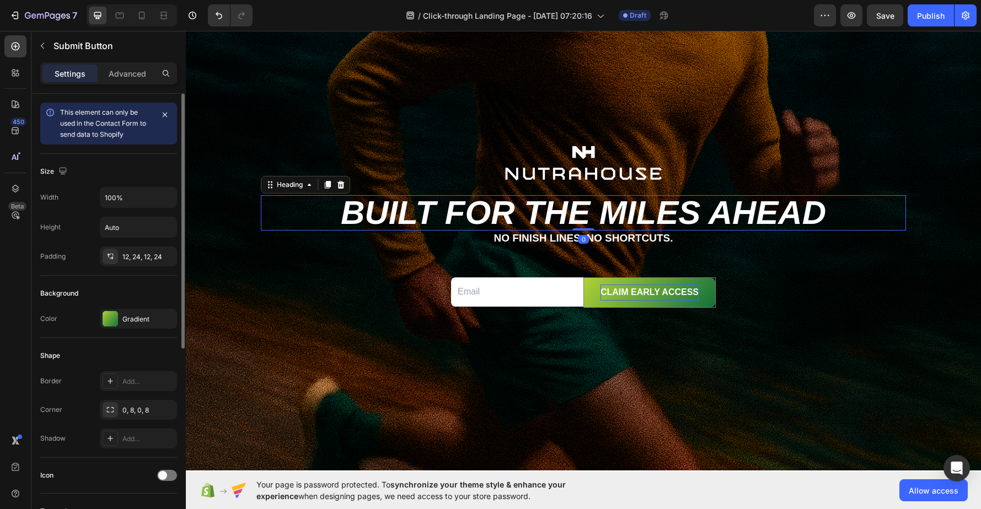
click at [708, 215] on p "Built for the miles ahead" at bounding box center [583, 212] width 643 height 33
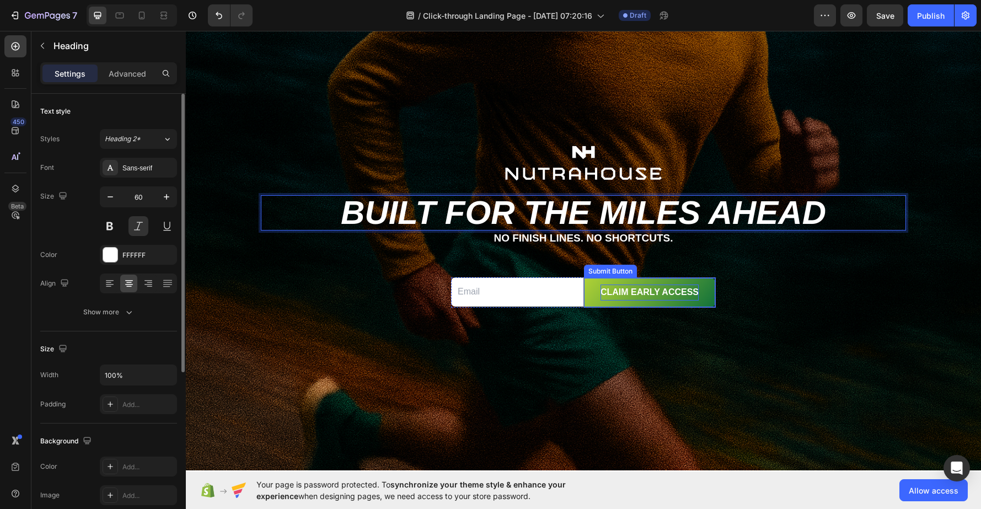
click at [593, 274] on div "Submit Button" at bounding box center [610, 271] width 53 height 13
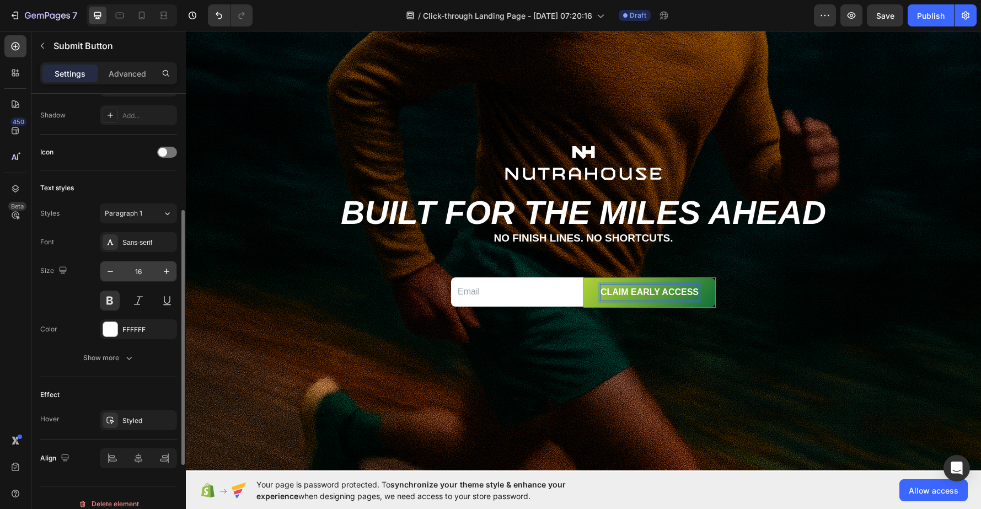
scroll to position [335, 0]
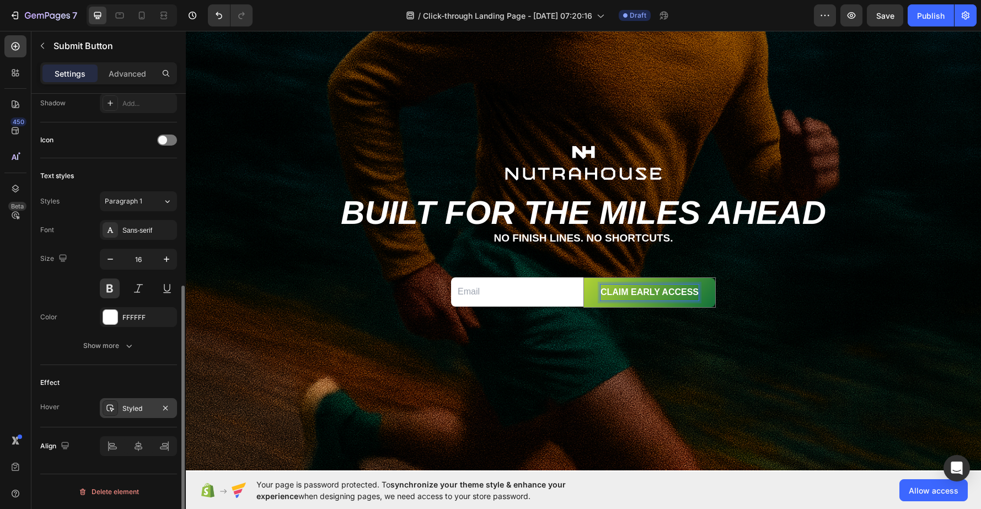
click at [134, 403] on div "Styled" at bounding box center [138, 408] width 77 height 20
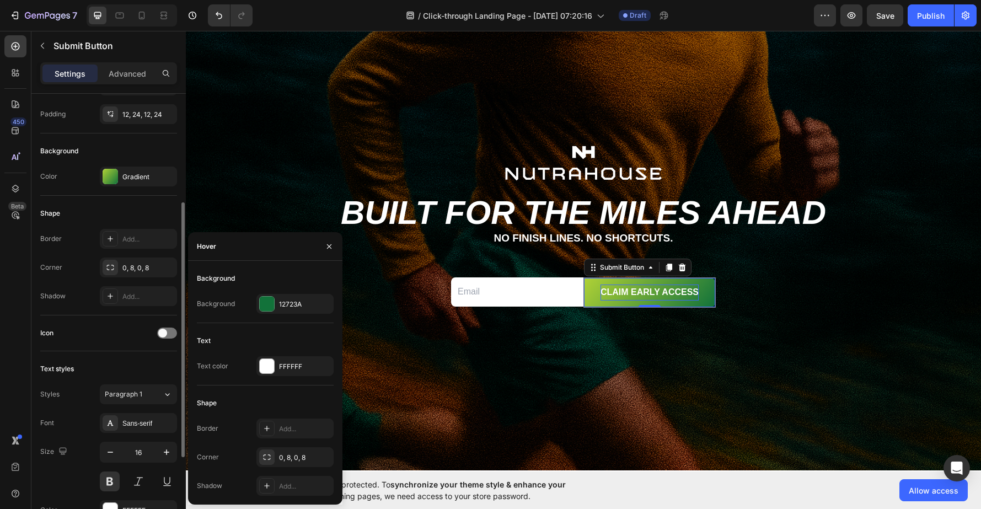
scroll to position [122, 0]
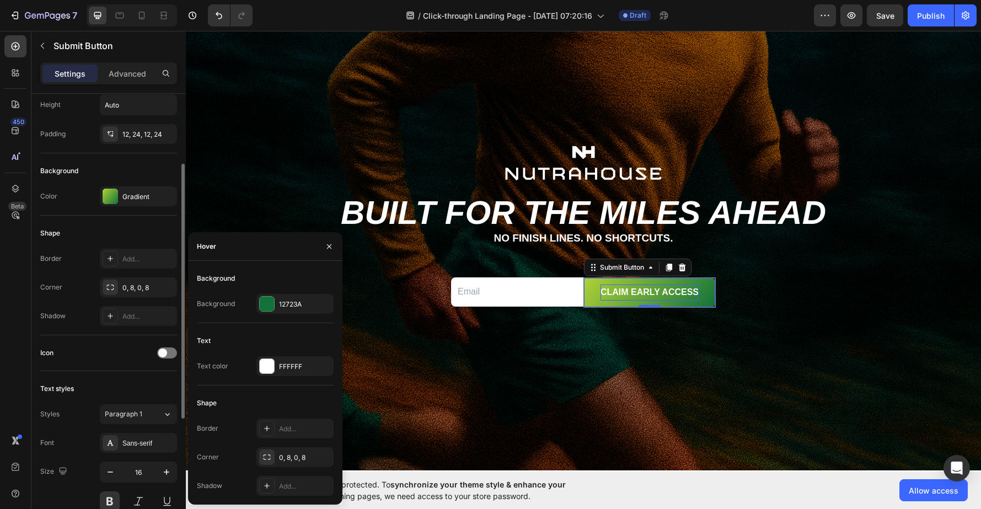
click at [154, 237] on div "Shape" at bounding box center [108, 233] width 137 height 18
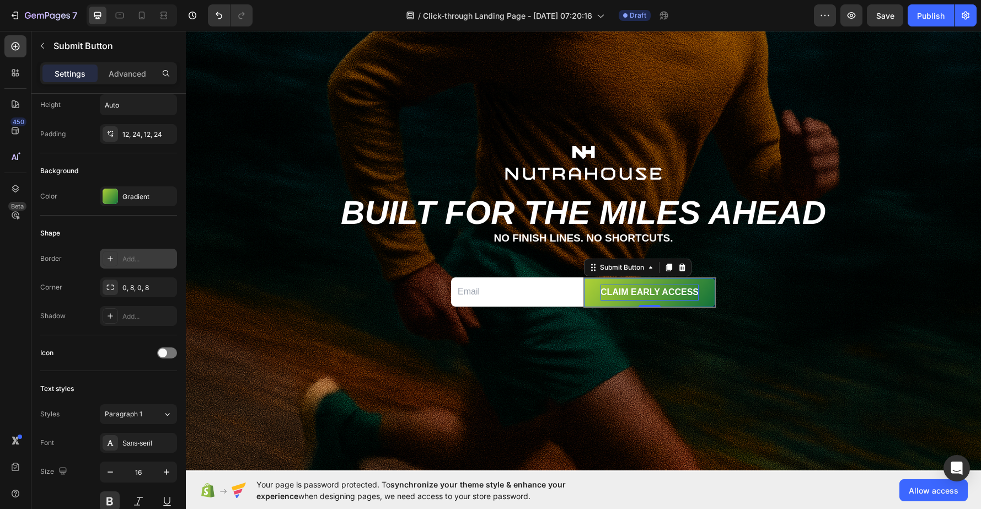
click at [143, 260] on div "Add..." at bounding box center [148, 259] width 52 height 10
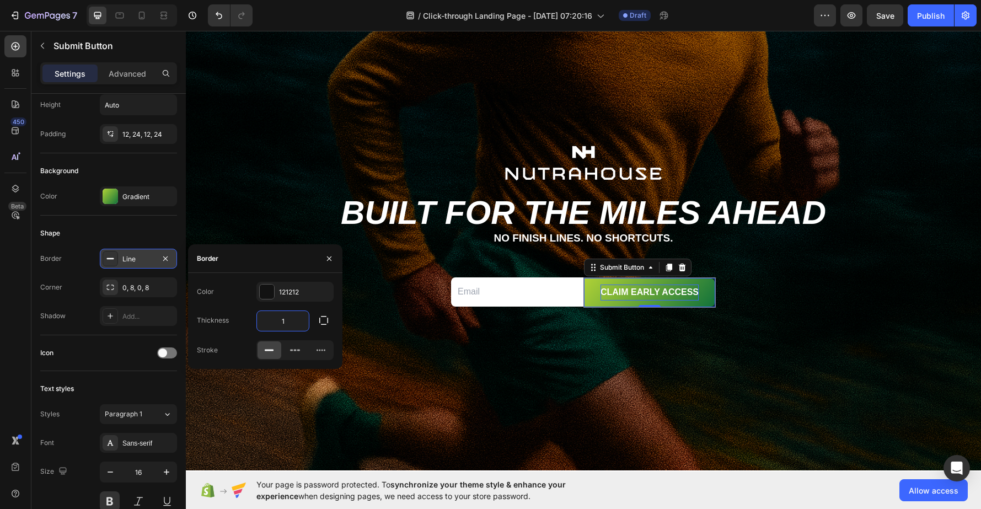
drag, startPoint x: 296, startPoint y: 321, endPoint x: 266, endPoint y: 318, distance: 29.9
click at [272, 318] on input "1" at bounding box center [283, 321] width 52 height 20
type input "0"
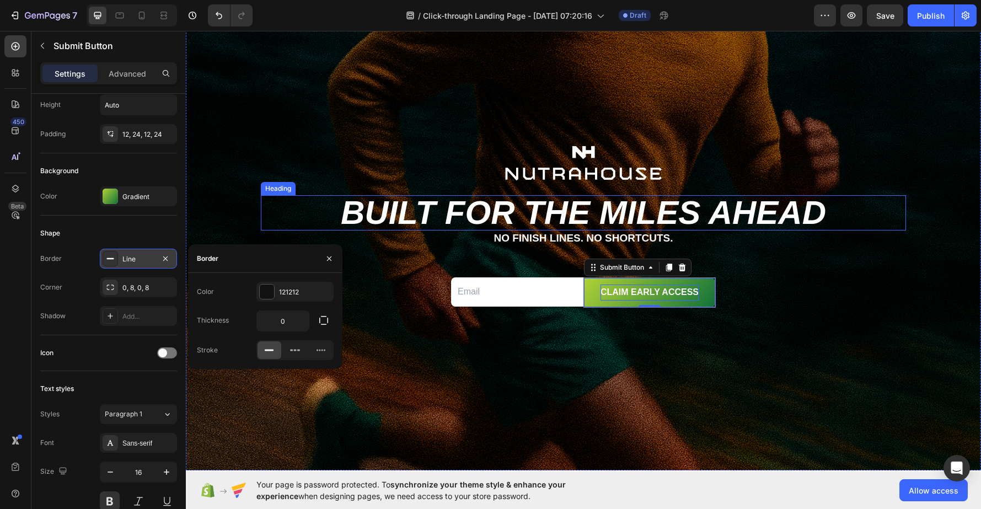
click at [616, 201] on p "Built for the miles ahead" at bounding box center [583, 212] width 643 height 33
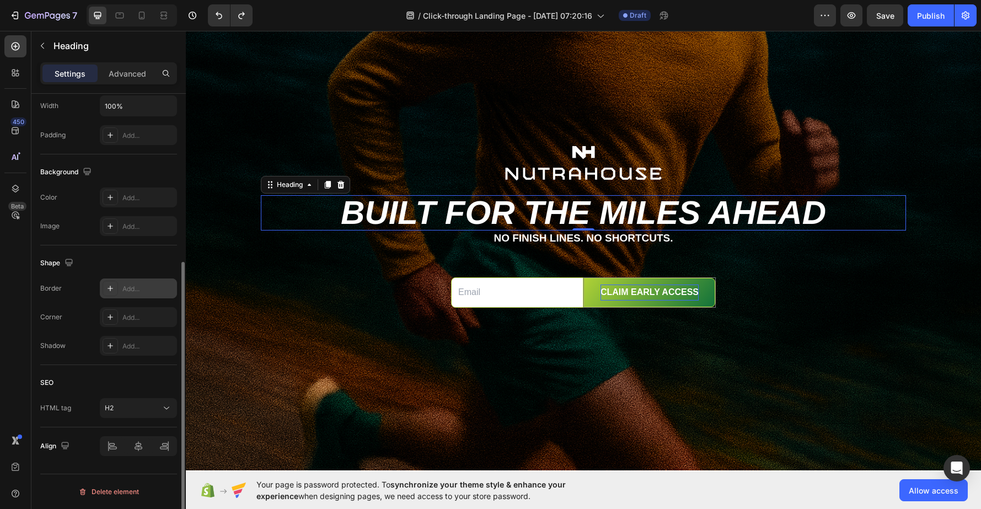
scroll to position [0, 0]
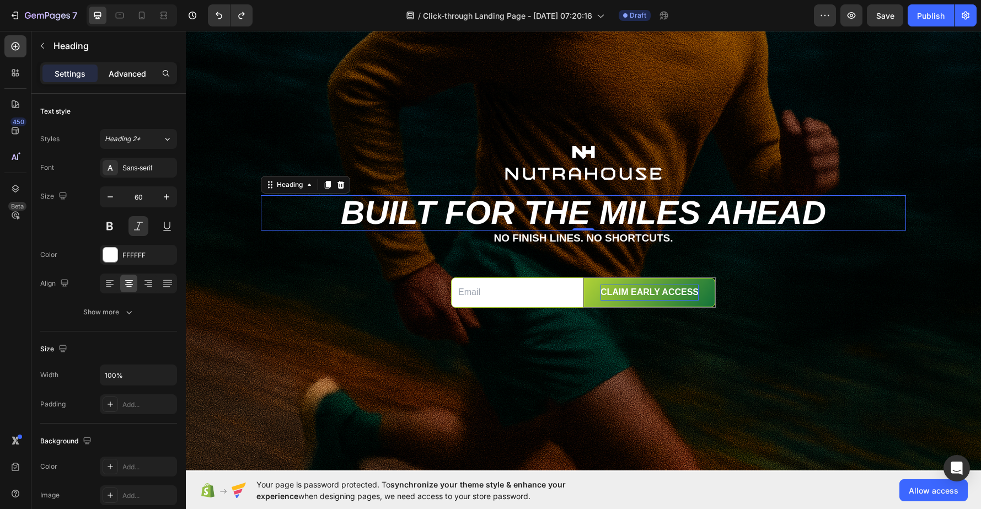
click at [135, 79] on div "Advanced" at bounding box center [127, 74] width 55 height 18
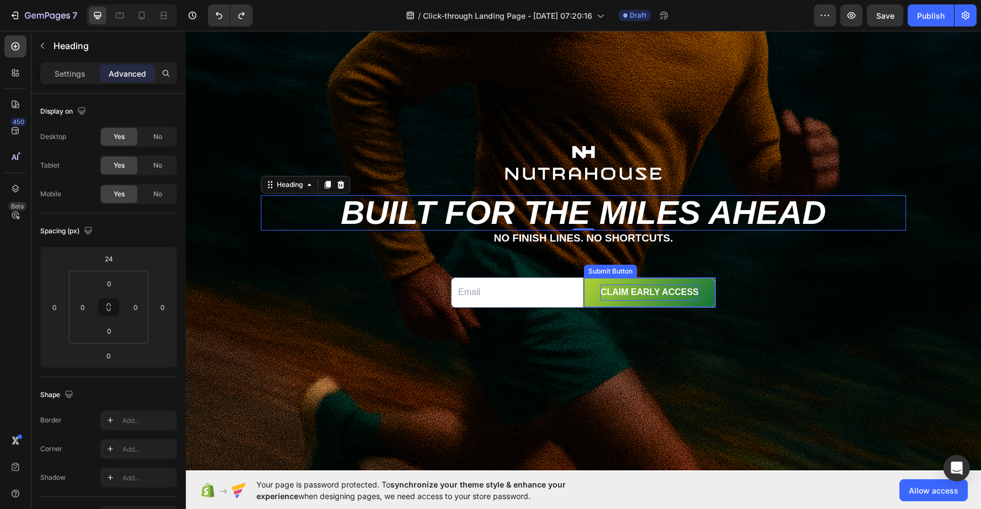
click at [602, 271] on div "Submit Button" at bounding box center [610, 271] width 49 height 10
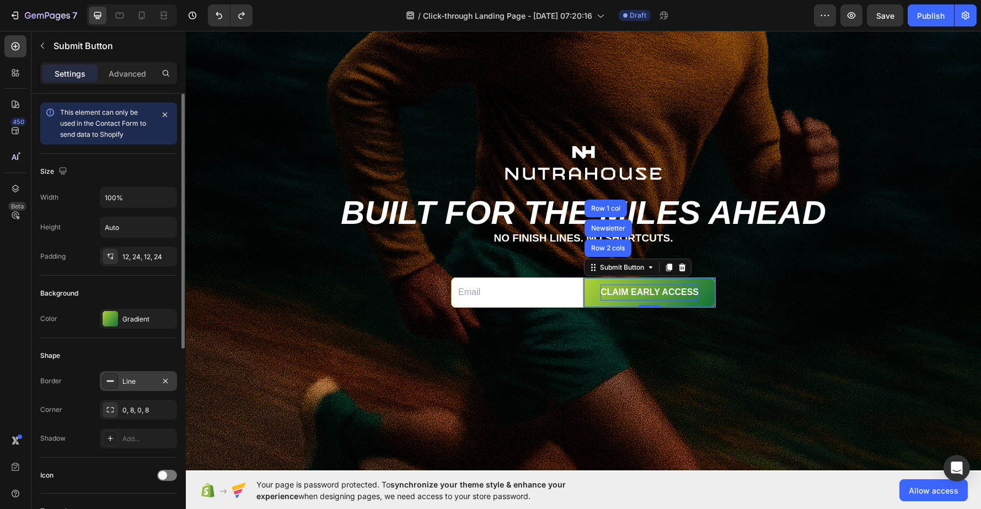
click at [145, 388] on div "Line" at bounding box center [138, 381] width 77 height 20
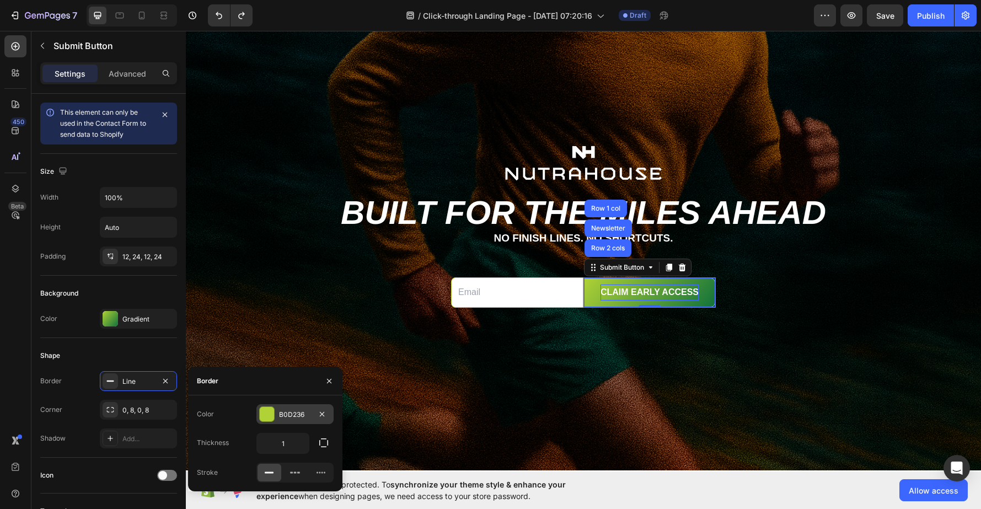
click at [270, 415] on div at bounding box center [267, 414] width 14 height 14
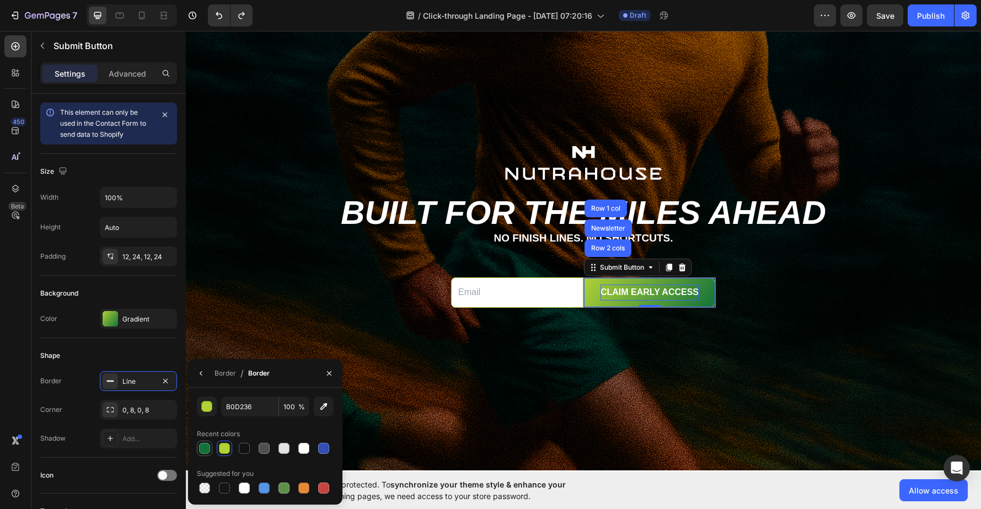
click at [200, 448] on div at bounding box center [204, 448] width 11 height 11
type input "12723A"
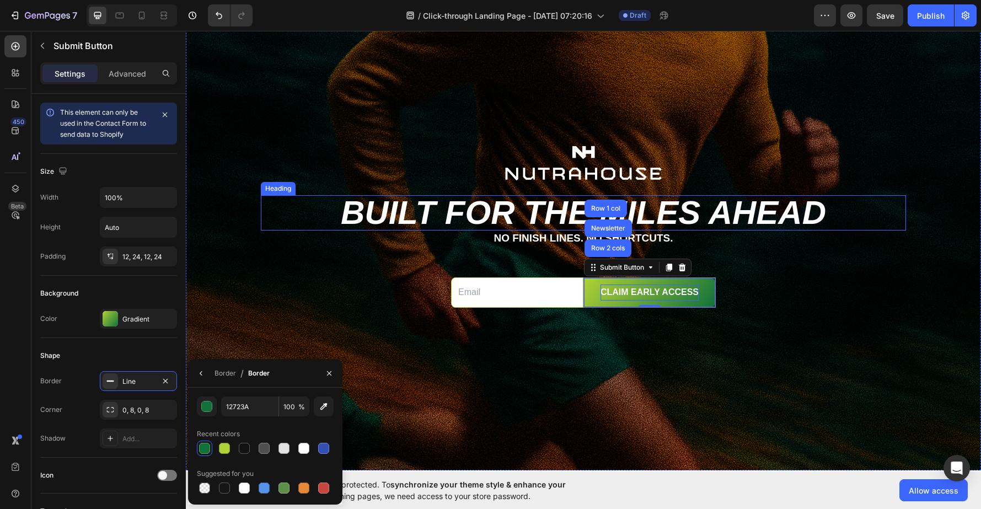
click at [755, 213] on p "Built for the miles ahead" at bounding box center [583, 212] width 643 height 33
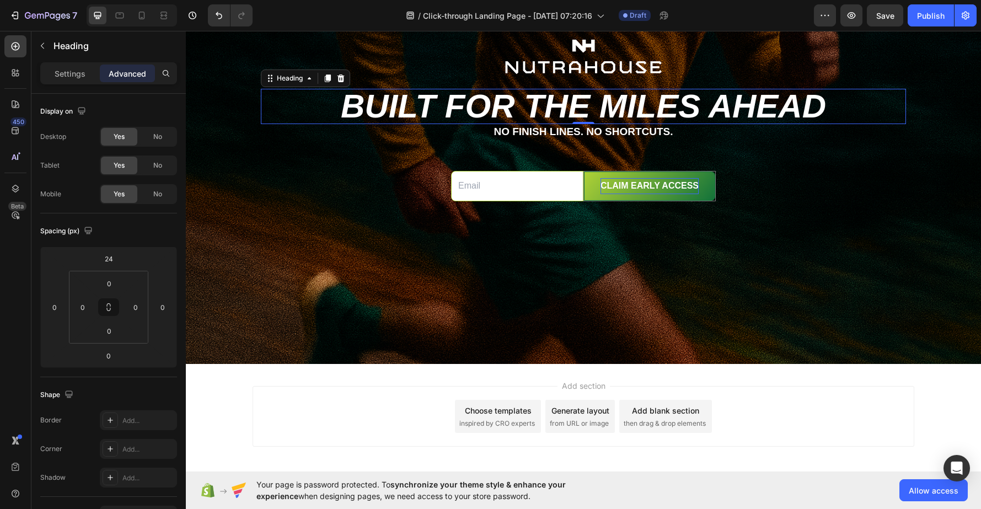
scroll to position [155, 0]
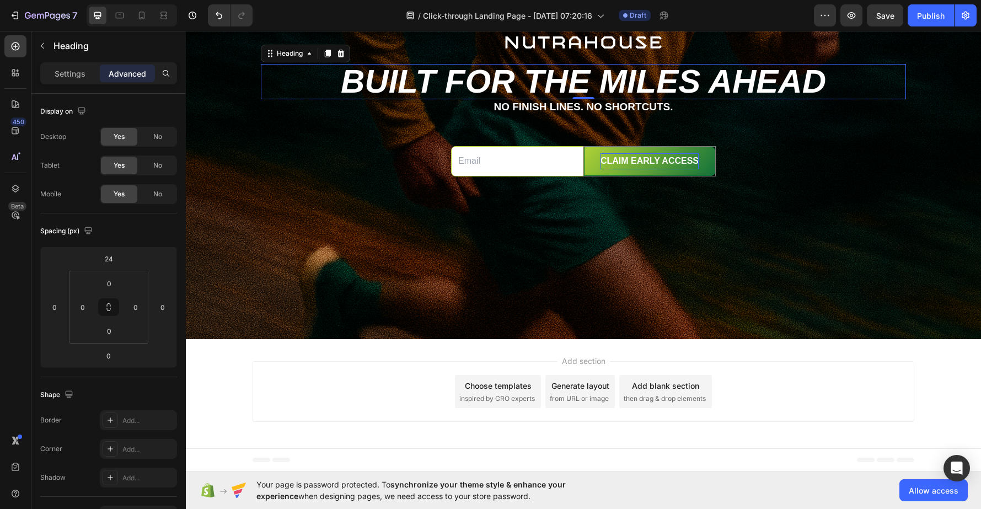
click at [501, 395] on span "inspired by CRO experts" at bounding box center [497, 399] width 76 height 10
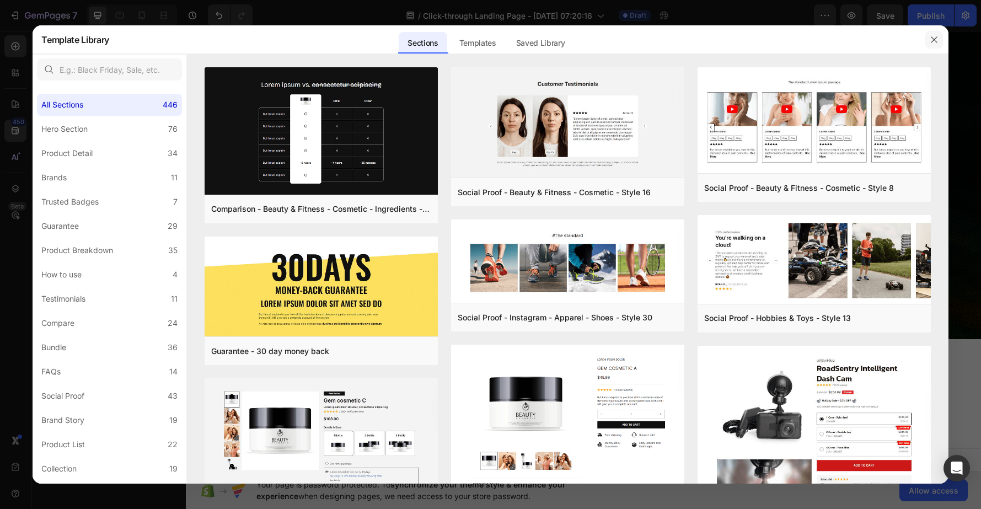
click at [833, 38] on button "button" at bounding box center [934, 40] width 18 height 18
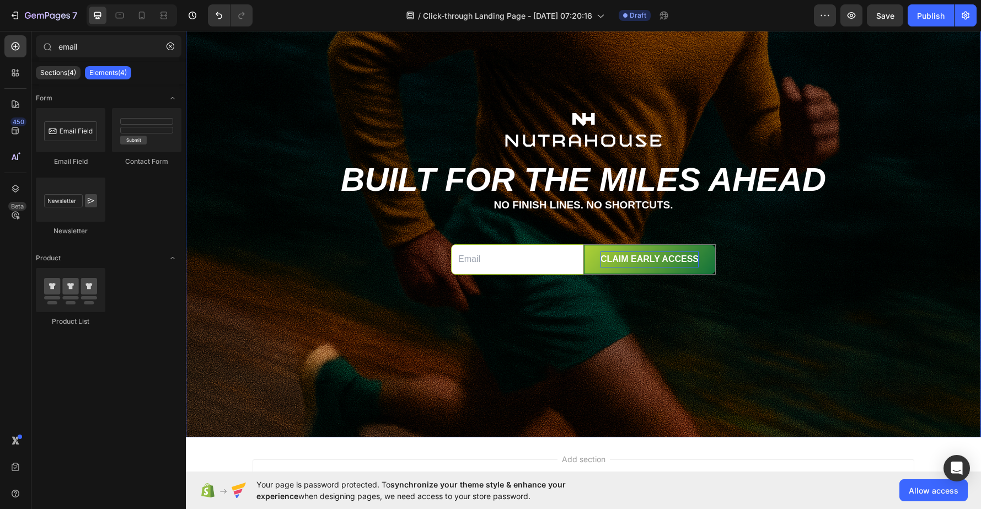
scroll to position [54, 0]
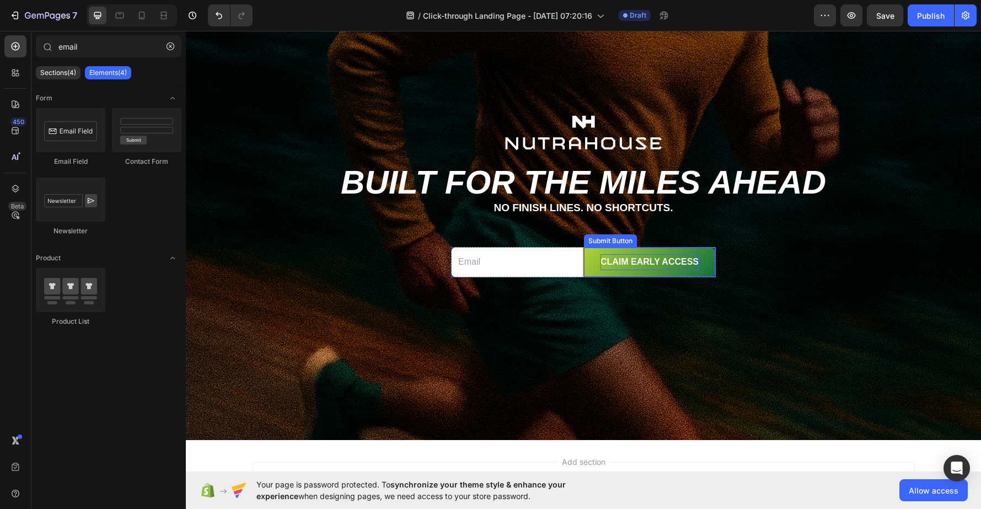
click at [600, 242] on div "Submit Button" at bounding box center [610, 241] width 49 height 10
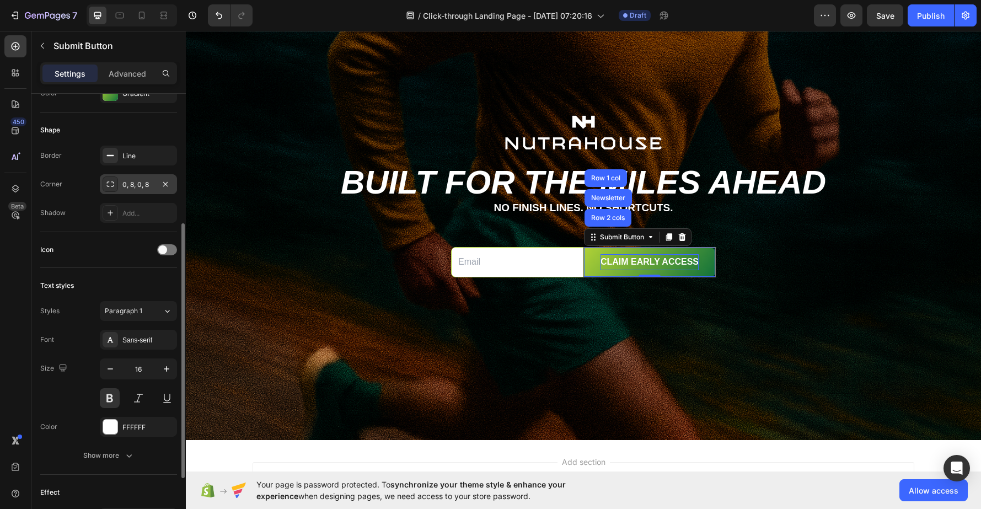
scroll to position [226, 0]
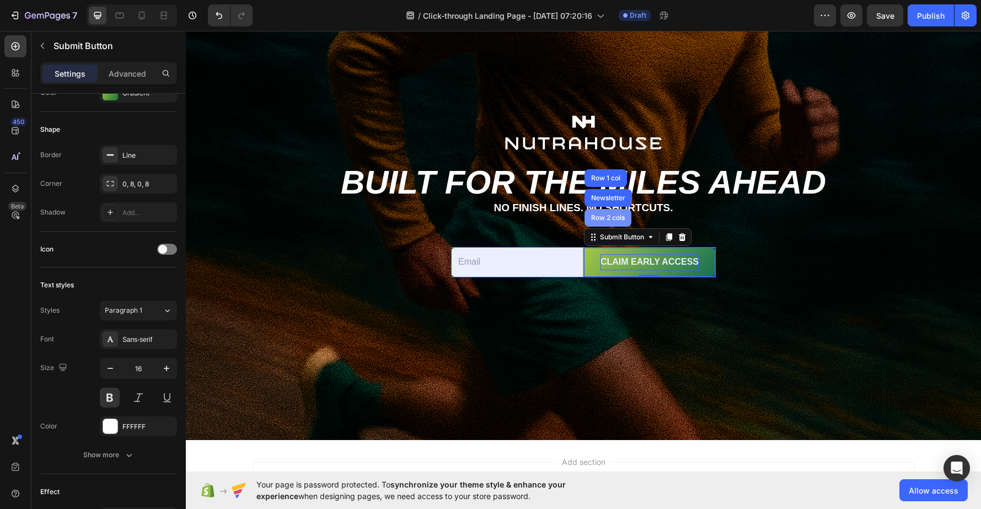
click at [605, 219] on div "Row 2 cols" at bounding box center [608, 218] width 38 height 7
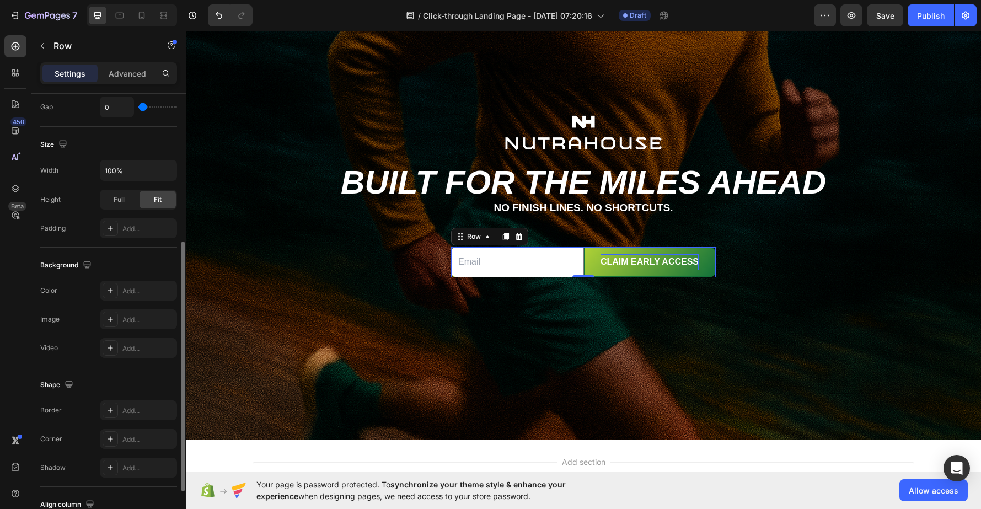
scroll to position [282, 0]
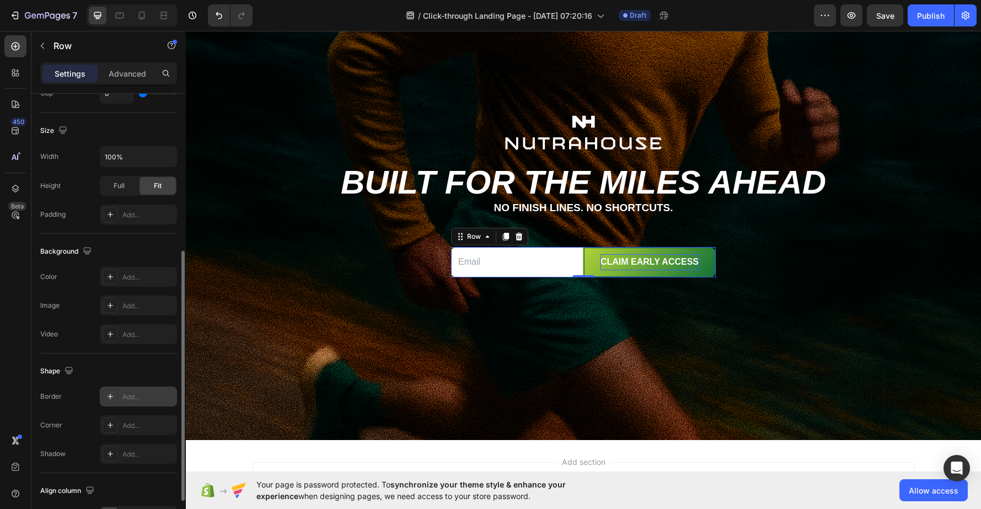
click at [135, 396] on div "Add..." at bounding box center [148, 397] width 52 height 10
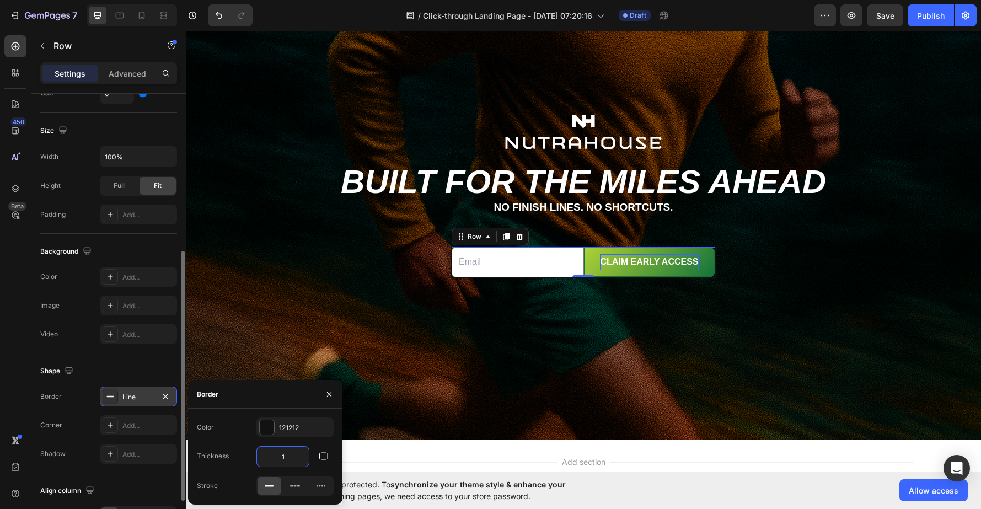
click at [301, 453] on input "1" at bounding box center [283, 457] width 52 height 20
type input "0"
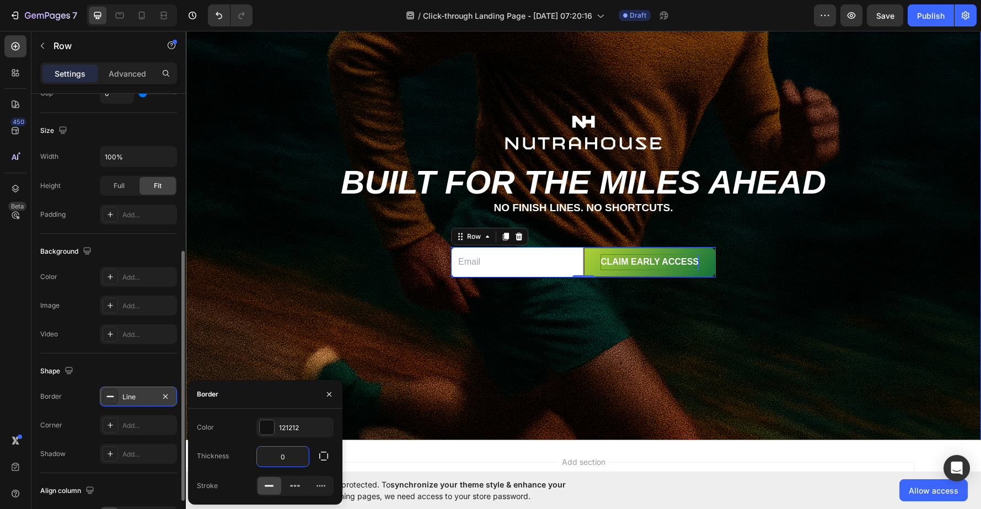
click at [589, 370] on div "Background Image" at bounding box center [583, 219] width 795 height 441
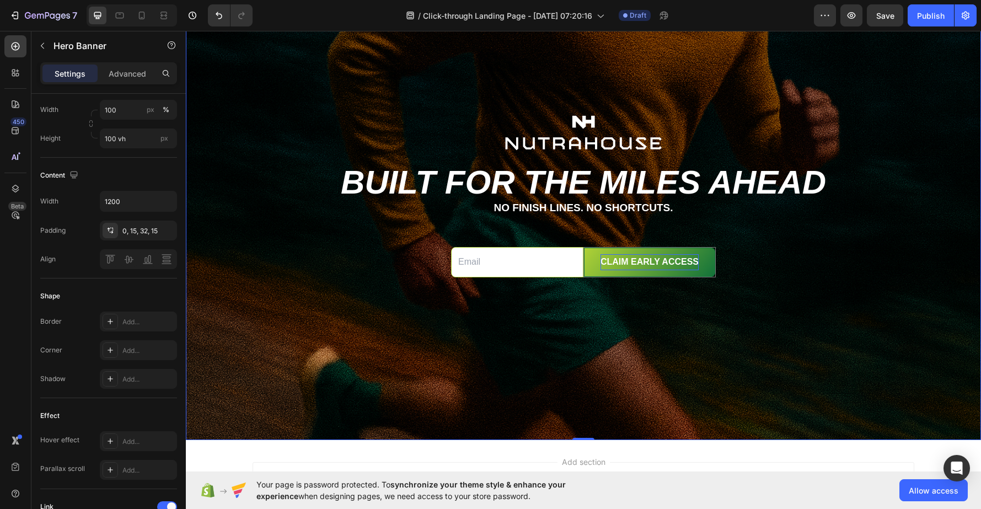
scroll to position [0, 0]
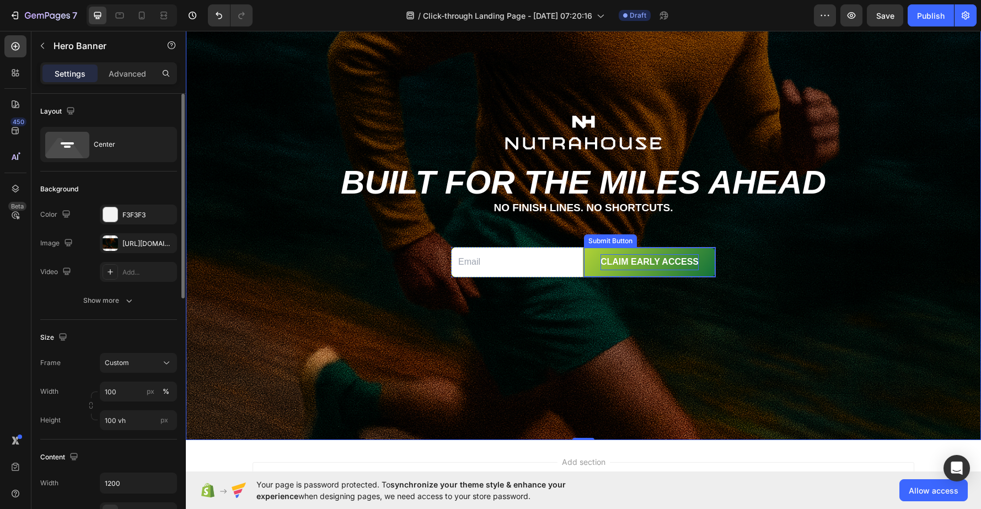
click at [599, 244] on div "Submit Button" at bounding box center [610, 240] width 53 height 13
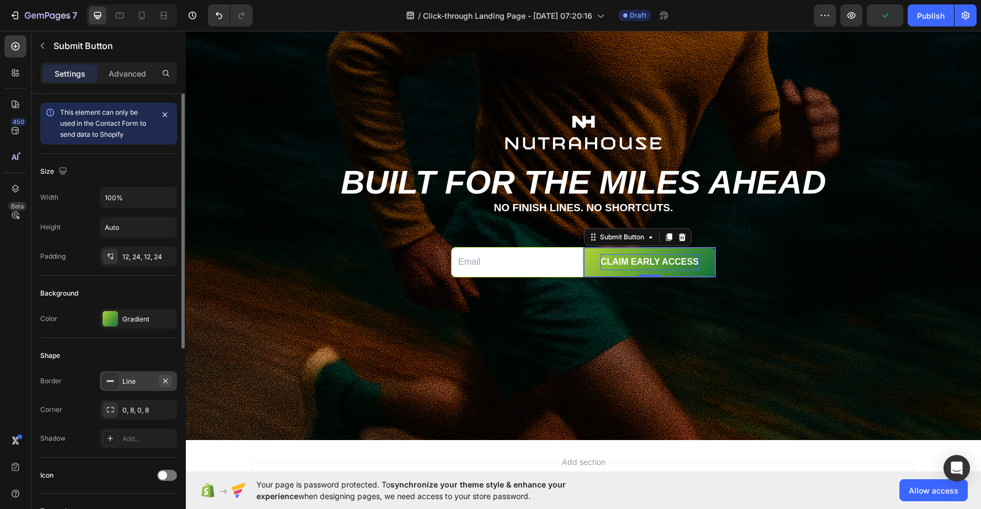
click at [164, 382] on icon "button" at bounding box center [165, 380] width 4 height 4
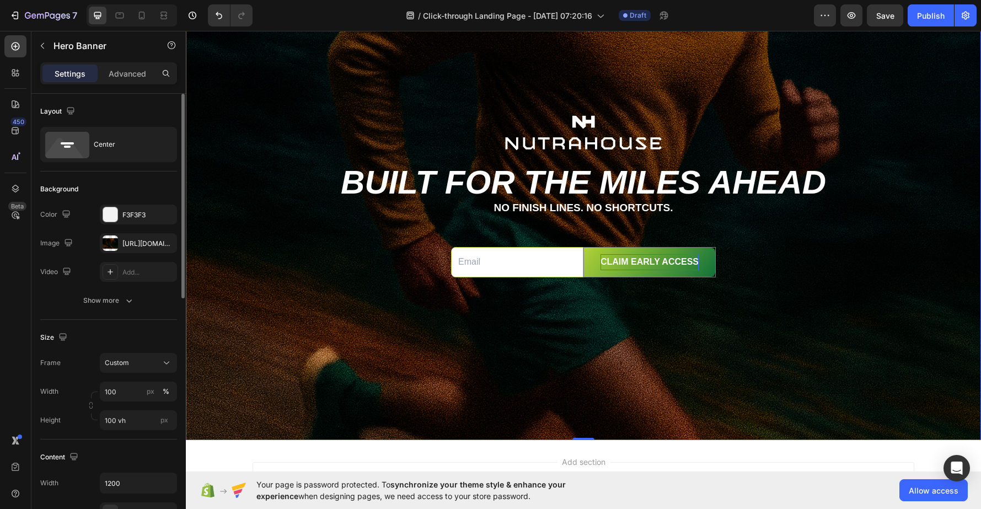
click at [602, 330] on div "Background Image" at bounding box center [583, 219] width 795 height 441
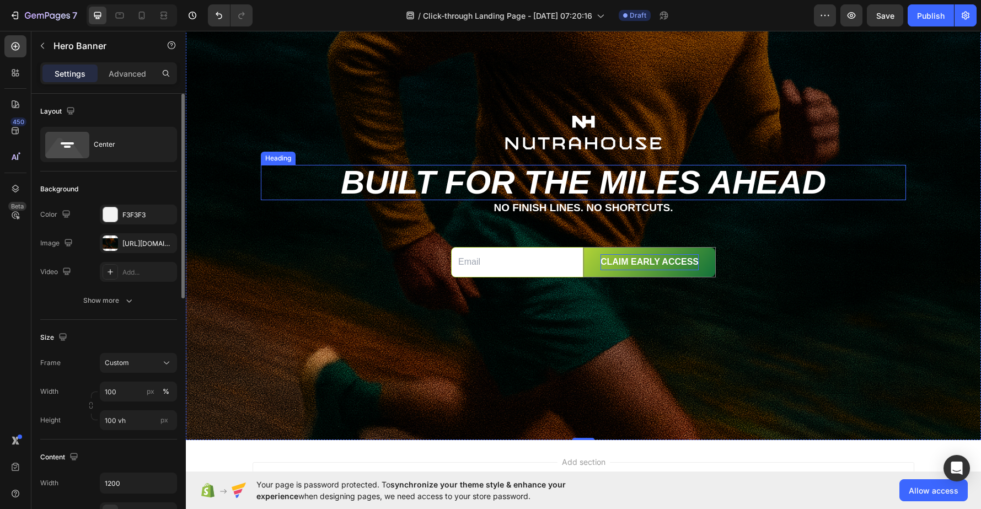
click at [695, 187] on p "Built for the miles ahead" at bounding box center [583, 182] width 643 height 33
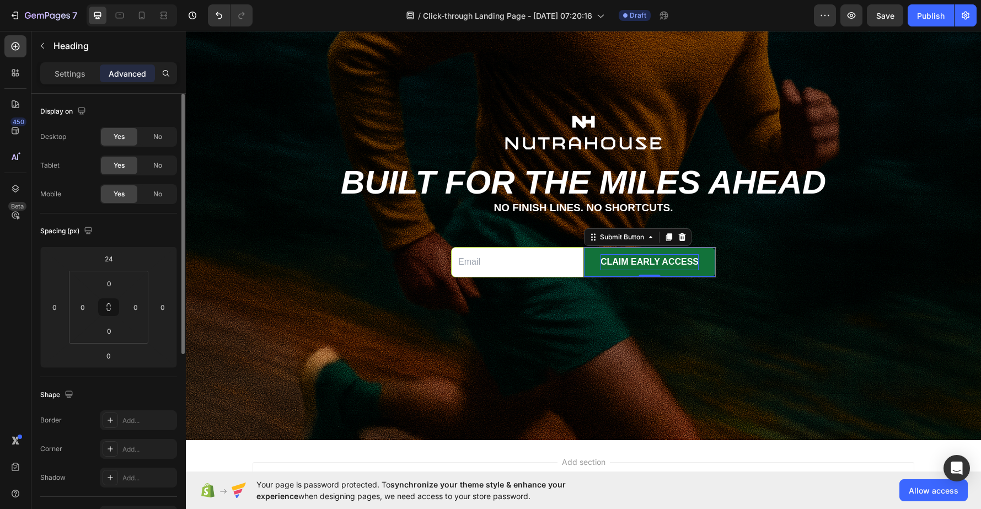
click at [714, 249] on button "CLAIM EARLY ACCESS" at bounding box center [649, 262] width 131 height 29
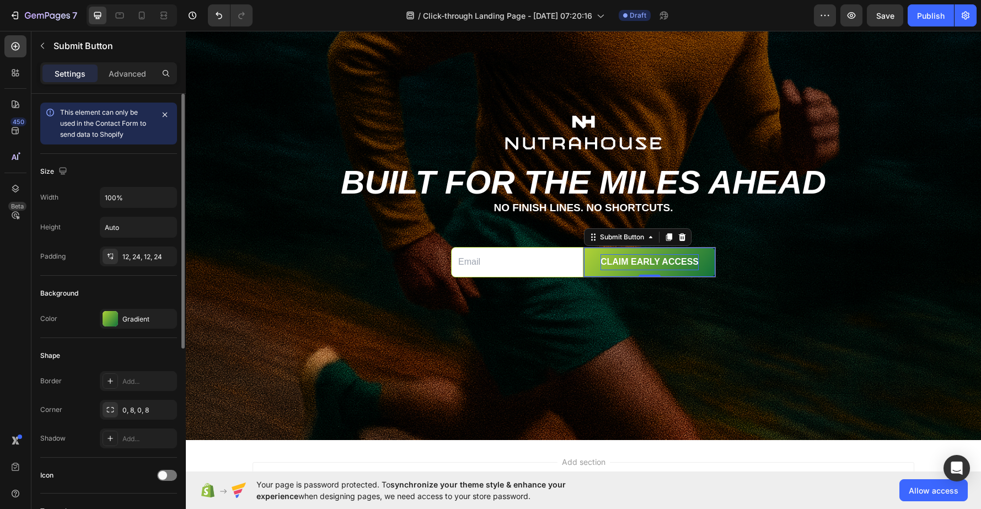
click at [715, 248] on div "CLAIM EARLY ACCESS Submit Button 0" at bounding box center [649, 262] width 132 height 30
click at [615, 238] on div "Submit Button" at bounding box center [622, 237] width 49 height 10
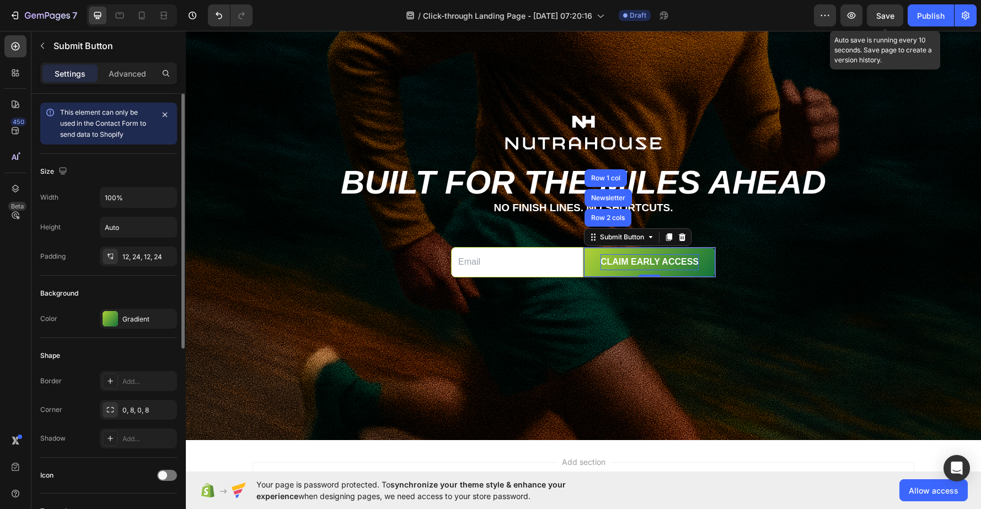
click at [833, 18] on span "Save" at bounding box center [885, 15] width 18 height 9
click at [833, 17] on div "Publish" at bounding box center [931, 16] width 28 height 12
click at [833, 16] on icon "button" at bounding box center [851, 15] width 11 height 11
click at [140, 260] on div "12, 24, 12, 24" at bounding box center [138, 257] width 32 height 10
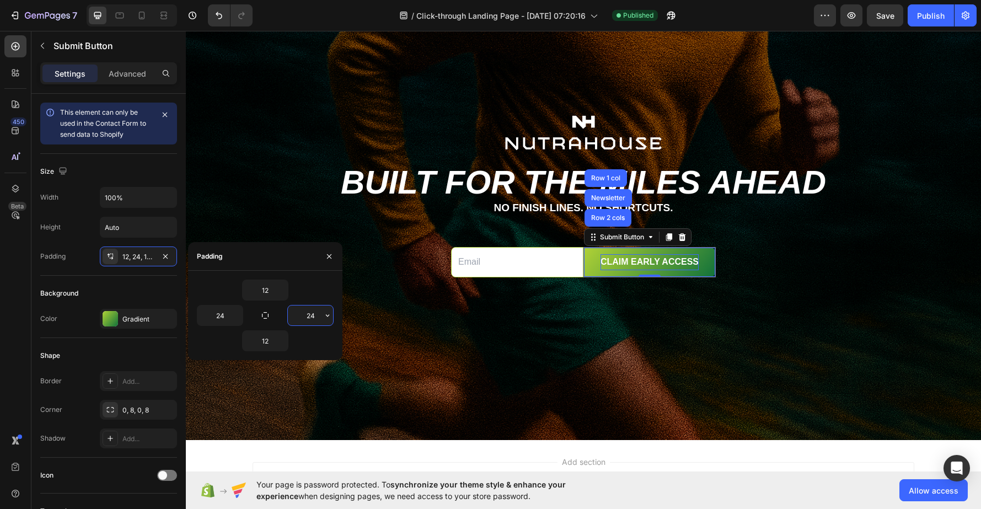
click at [310, 319] on input "24" at bounding box center [310, 315] width 45 height 20
drag, startPoint x: 314, startPoint y: 316, endPoint x: 303, endPoint y: 315, distance: 11.0
click at [303, 315] on input "24" at bounding box center [310, 315] width 45 height 20
type input "24"
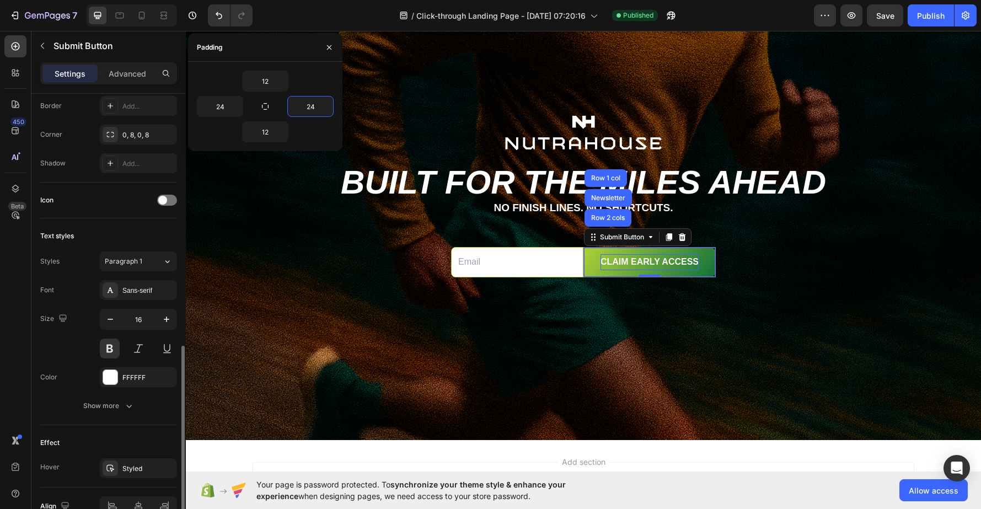
scroll to position [335, 0]
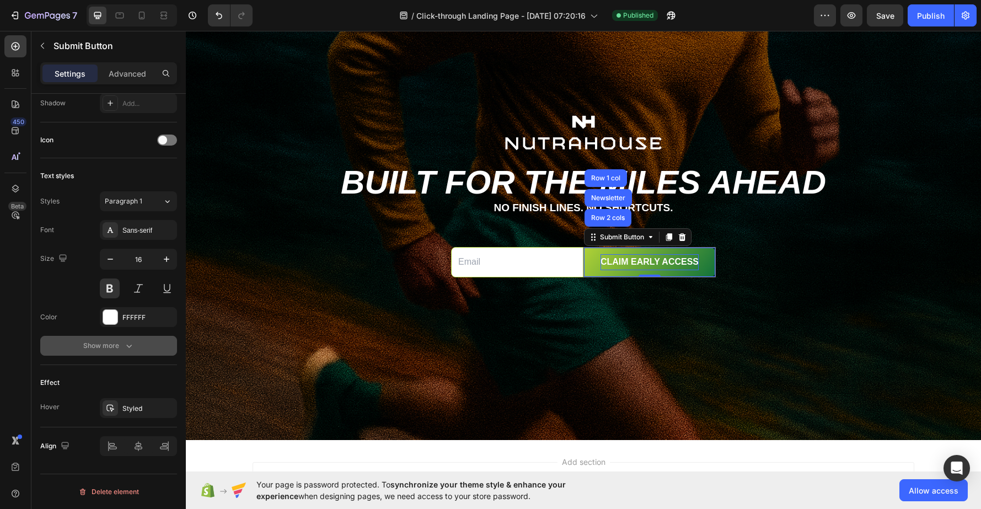
click at [131, 339] on button "Show more" at bounding box center [108, 346] width 137 height 20
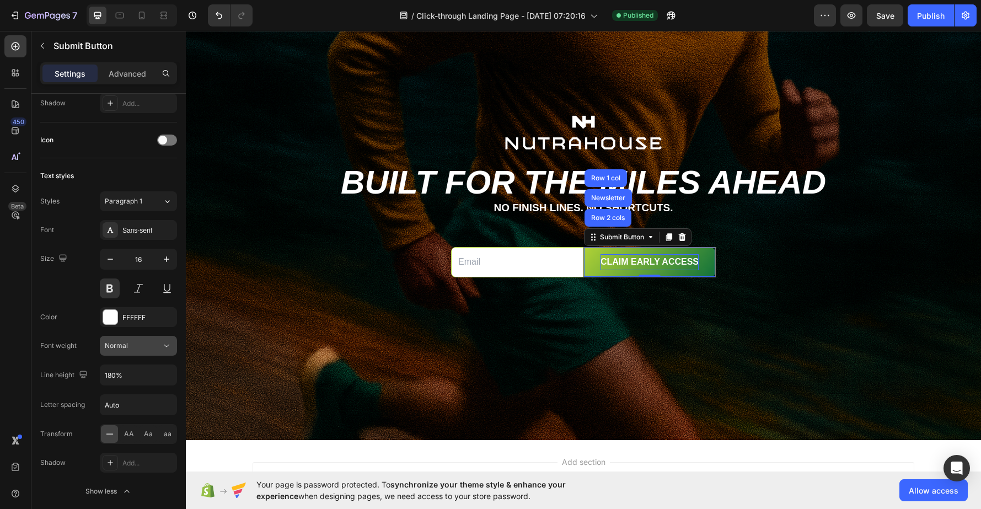
scroll to position [333, 0]
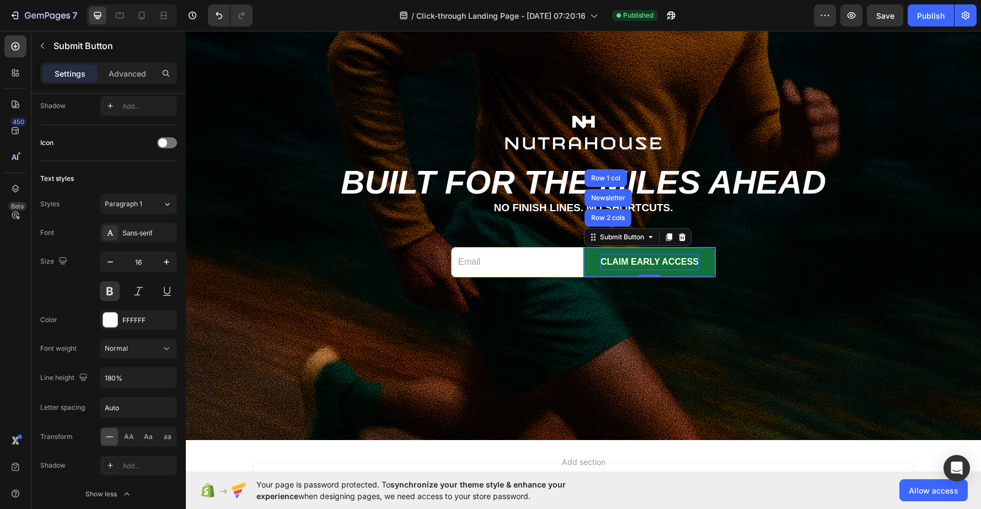
click at [712, 249] on button "CLAIM EARLY ACCESS" at bounding box center [649, 262] width 131 height 29
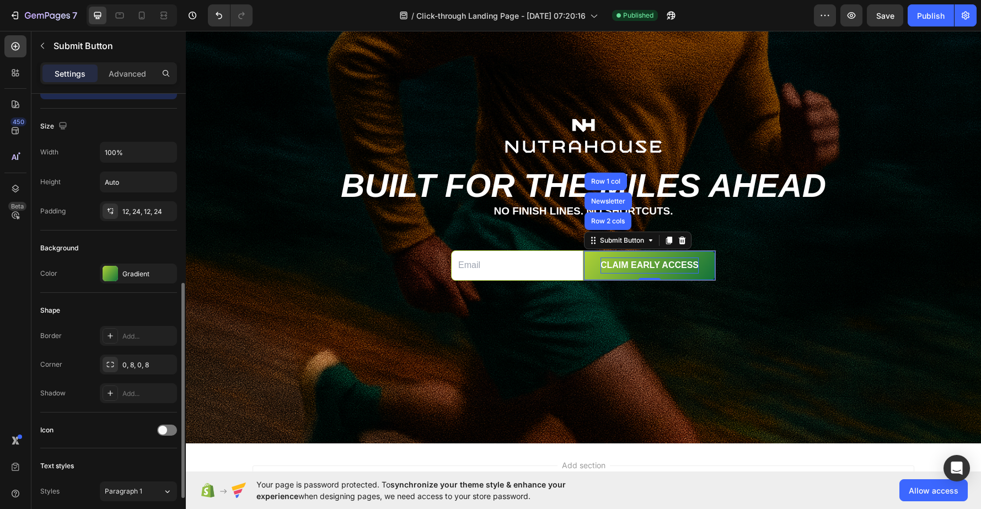
scroll to position [0, 0]
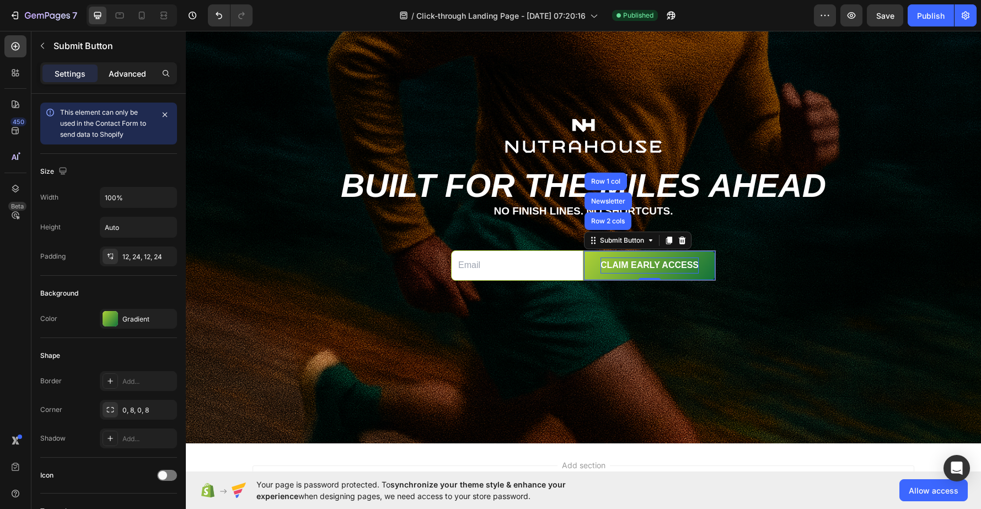
click at [130, 74] on p "Advanced" at bounding box center [127, 74] width 37 height 12
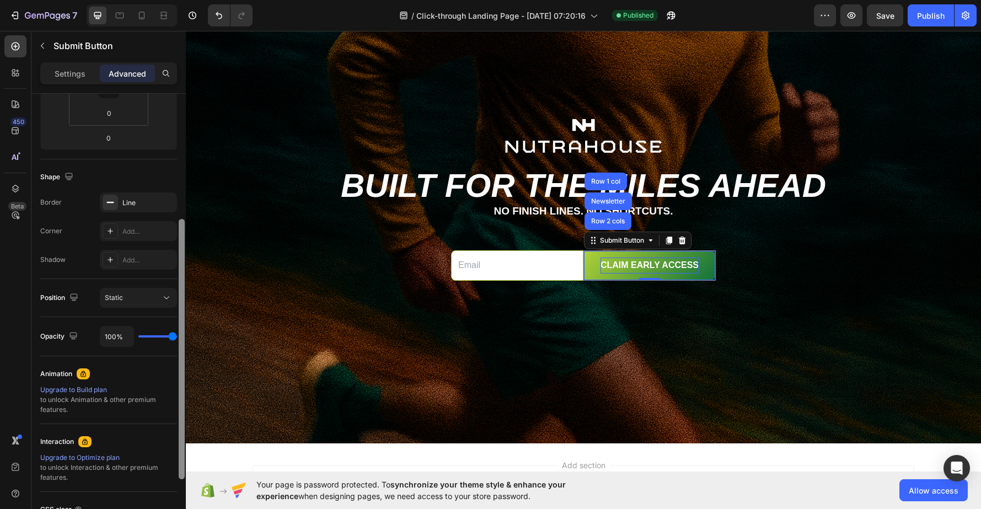
scroll to position [219, 0]
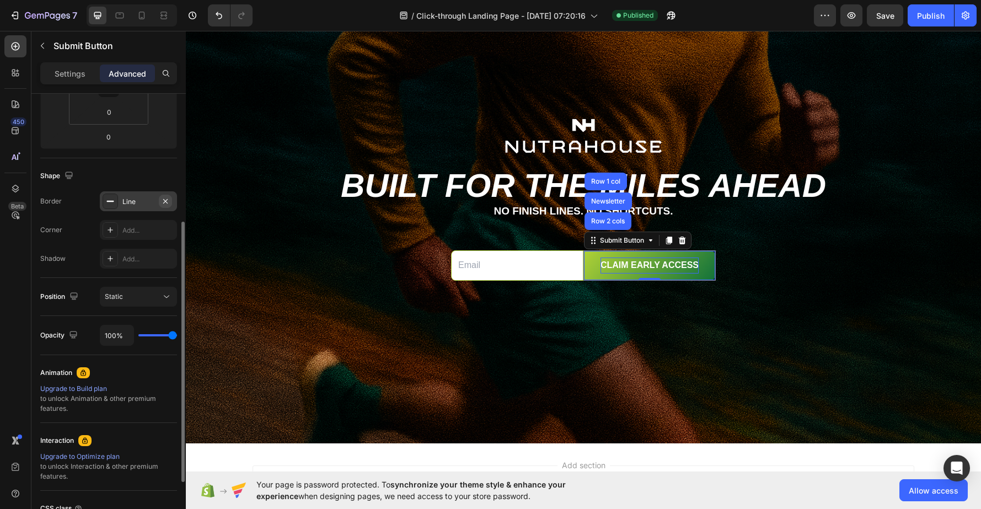
click at [165, 199] on icon "button" at bounding box center [165, 201] width 9 height 9
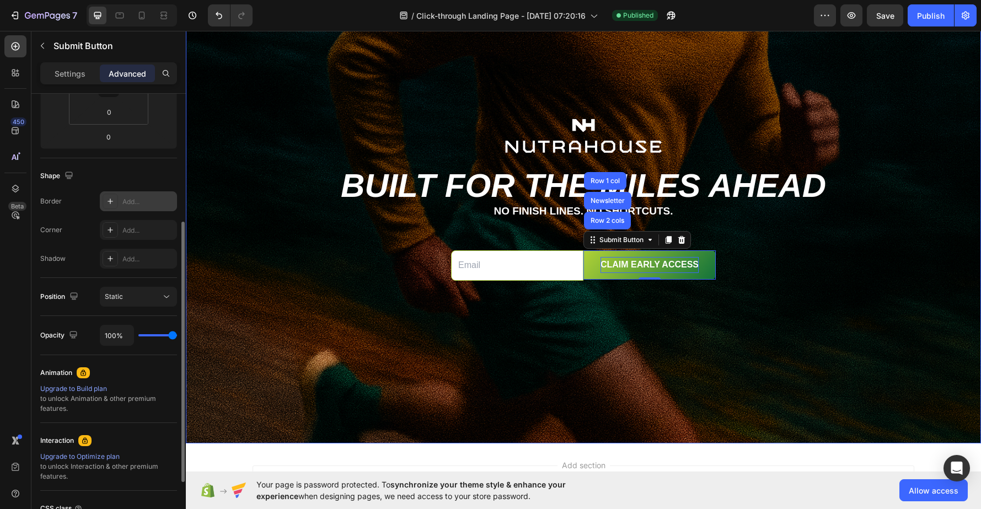
click at [690, 356] on div "Background Image" at bounding box center [583, 223] width 795 height 441
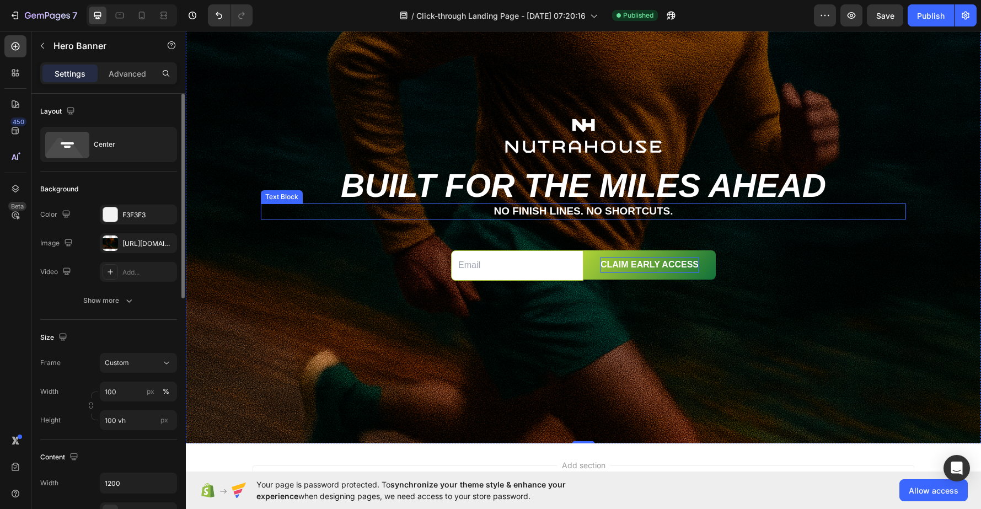
scroll to position [54, 0]
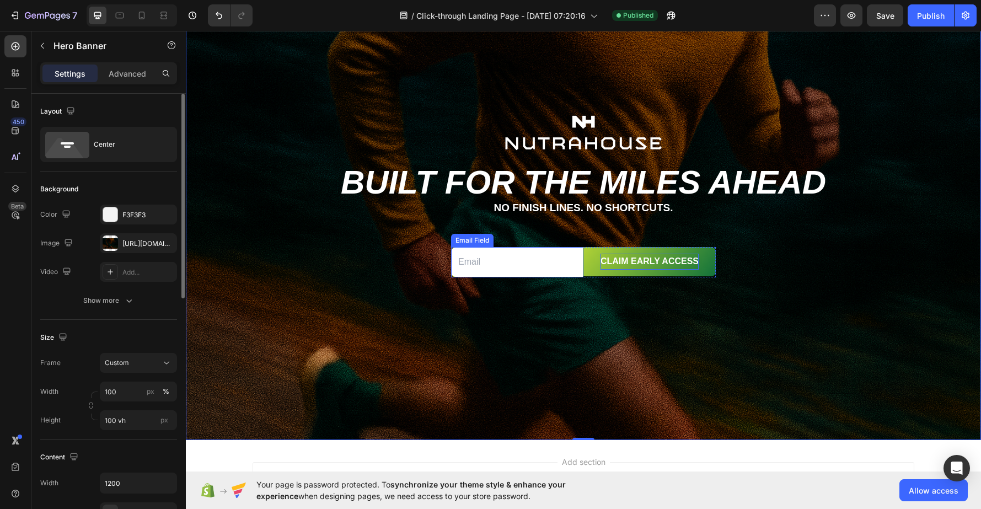
click at [477, 243] on div "Email Field" at bounding box center [472, 240] width 38 height 10
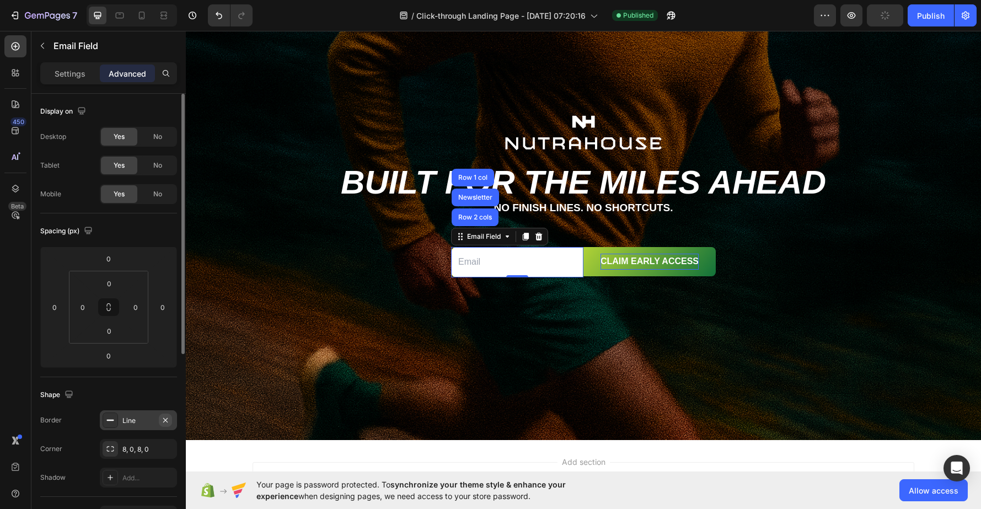
click at [169, 422] on icon "button" at bounding box center [165, 420] width 9 height 9
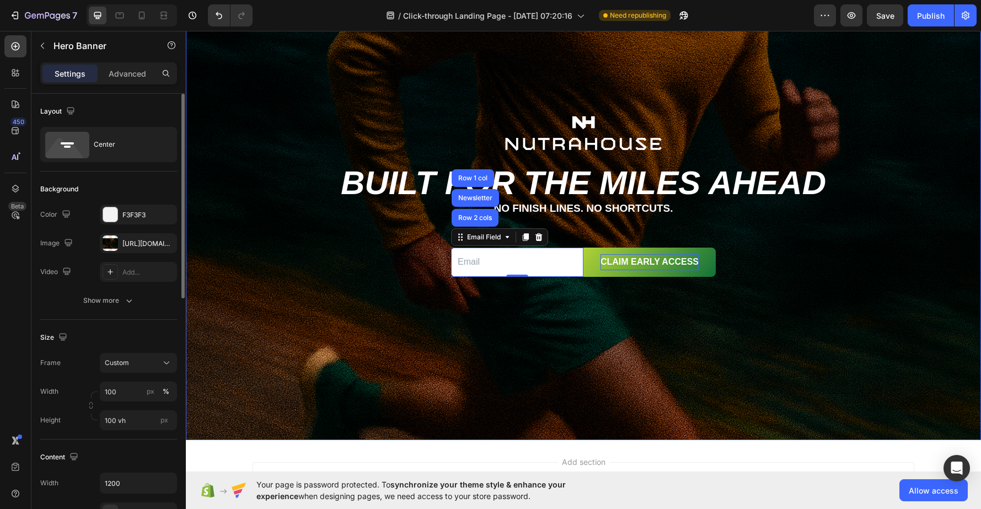
click at [681, 377] on div "Background Image" at bounding box center [583, 219] width 795 height 441
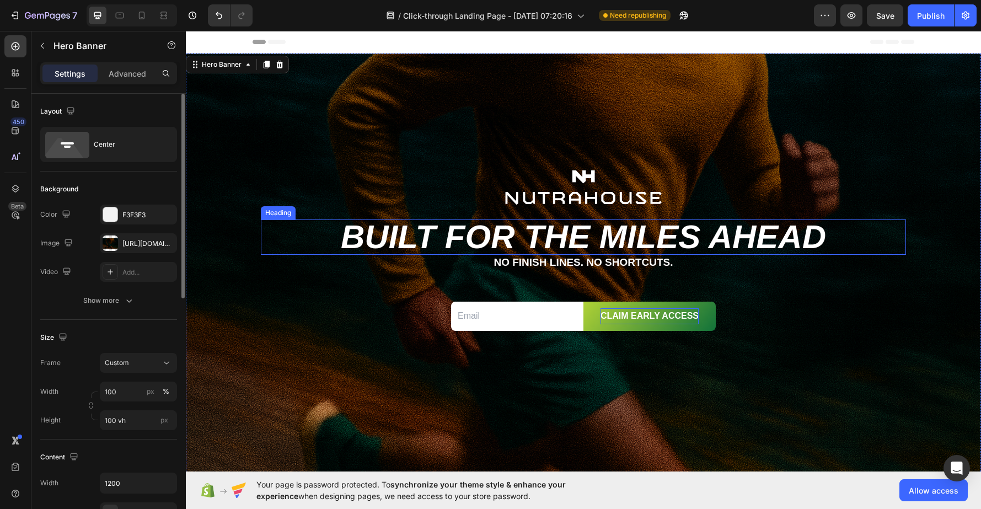
scroll to position [1, 0]
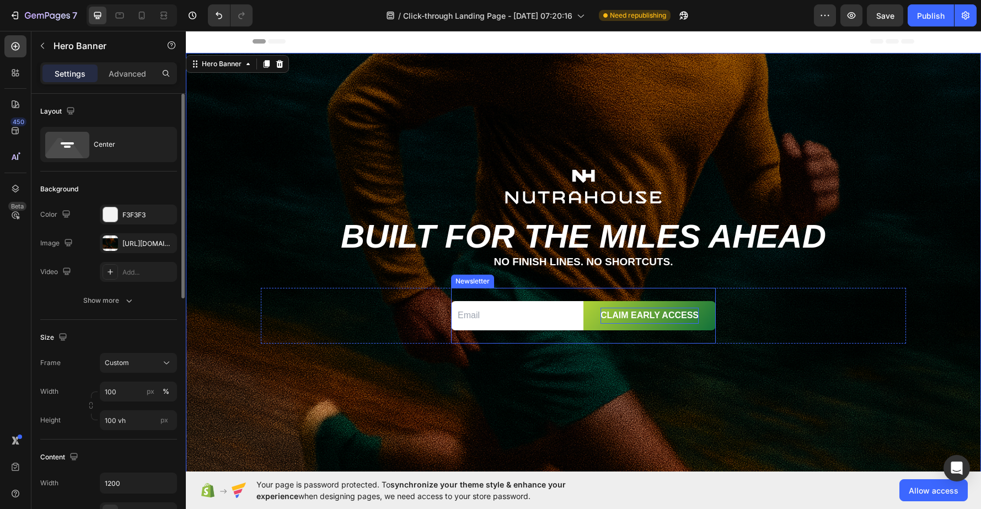
click at [597, 293] on div "Email Field CLAIM EARLY ACCESS Submit Button Row Newsletter" at bounding box center [583, 316] width 265 height 56
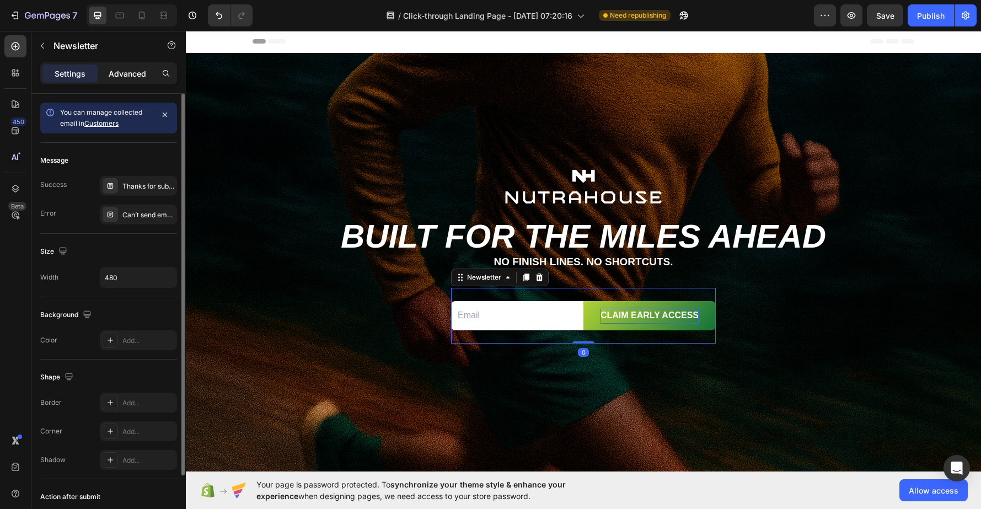
click at [131, 77] on p "Advanced" at bounding box center [127, 74] width 37 height 12
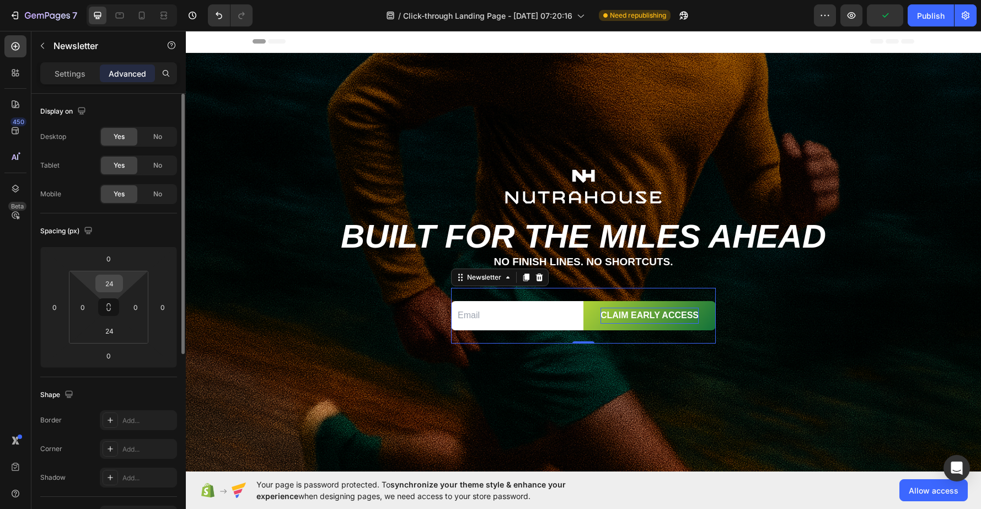
click at [105, 288] on input "24" at bounding box center [109, 283] width 22 height 17
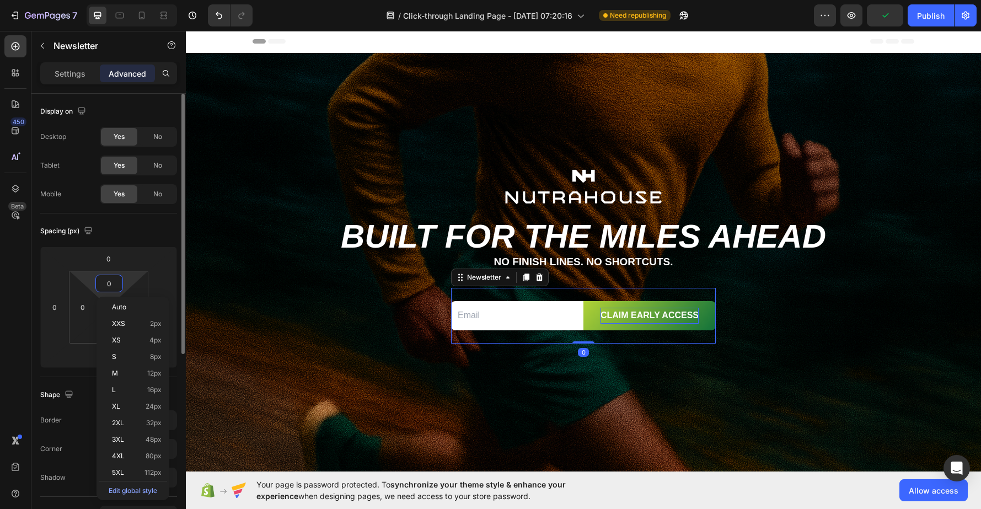
type input "00"
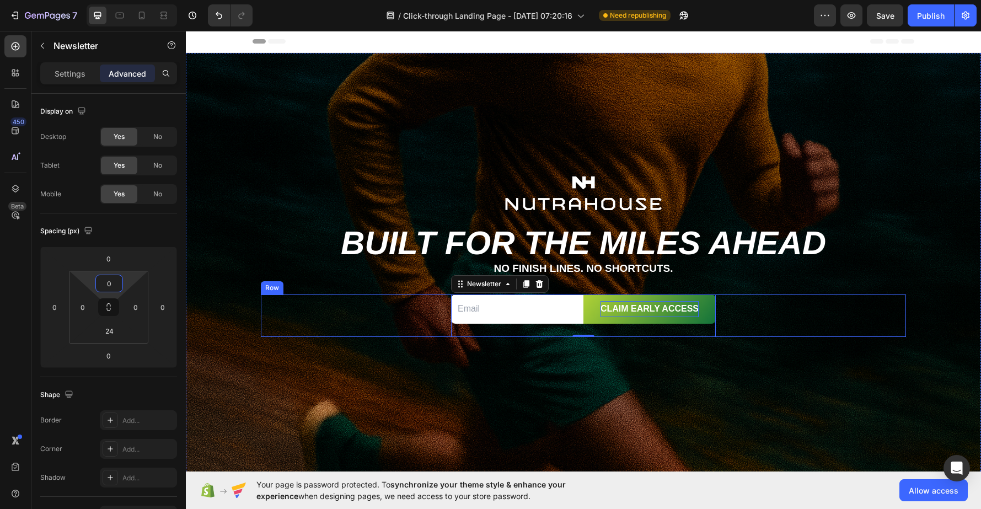
click at [833, 301] on div "Email Field CLAIM EARLY ACCESS Submit Button Row Newsletter 0 Row" at bounding box center [583, 315] width 645 height 42
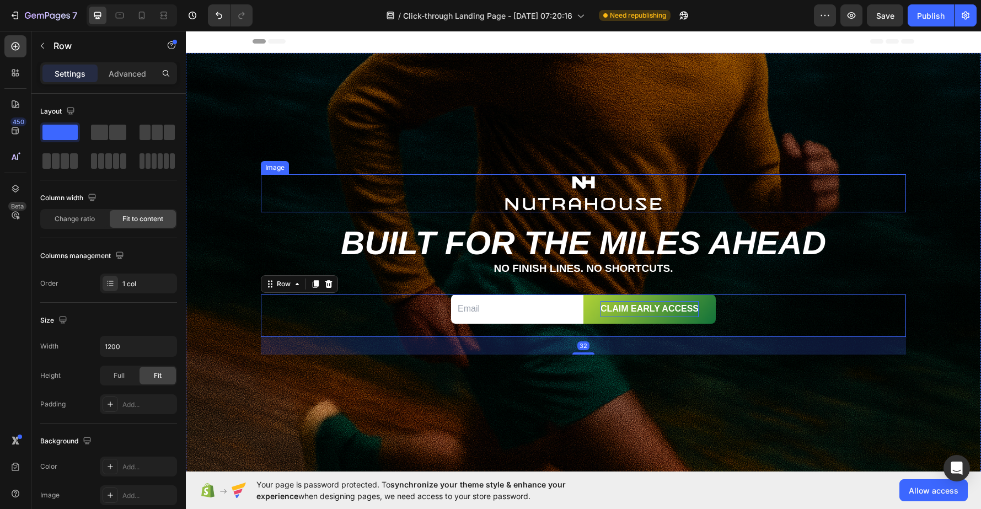
click at [553, 200] on img at bounding box center [584, 193] width 162 height 38
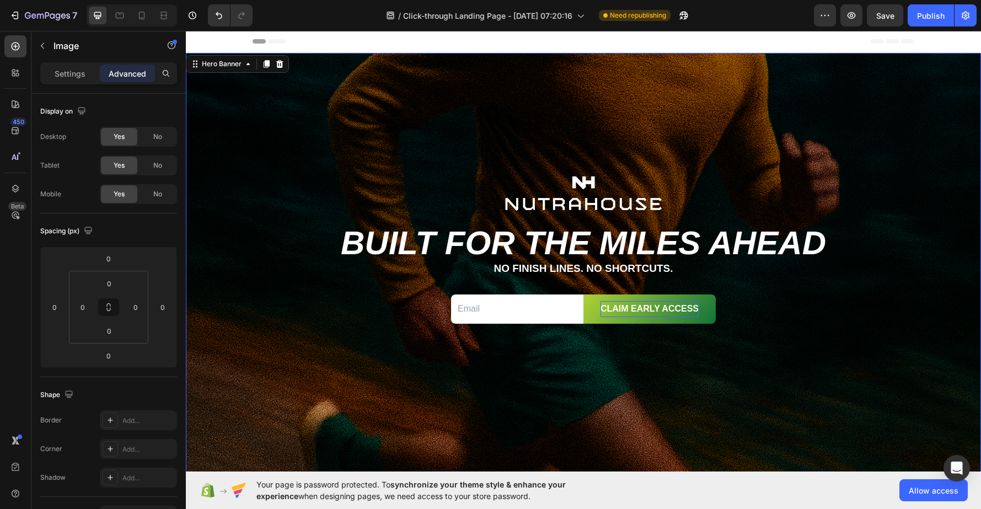
click at [273, 94] on div "Background Image" at bounding box center [583, 273] width 795 height 441
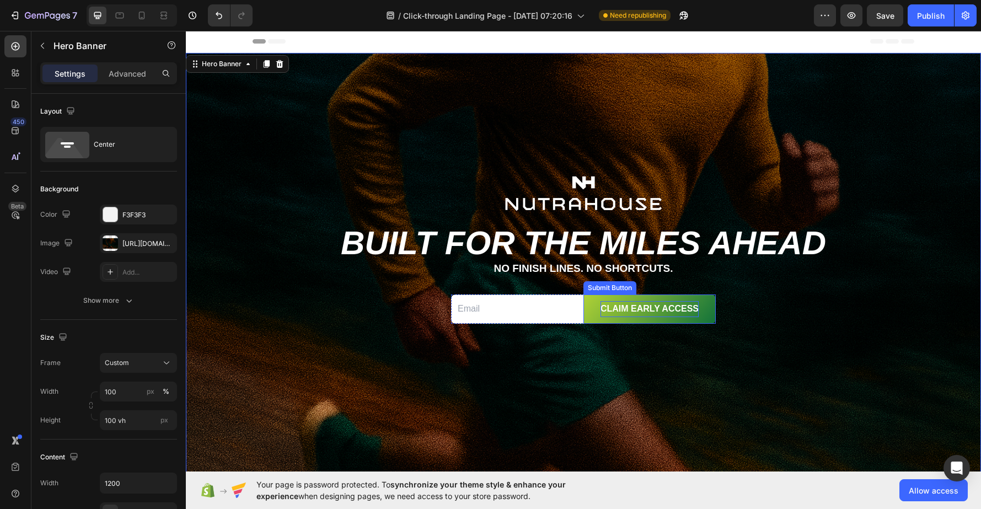
click at [602, 289] on div "Submit Button" at bounding box center [610, 288] width 49 height 10
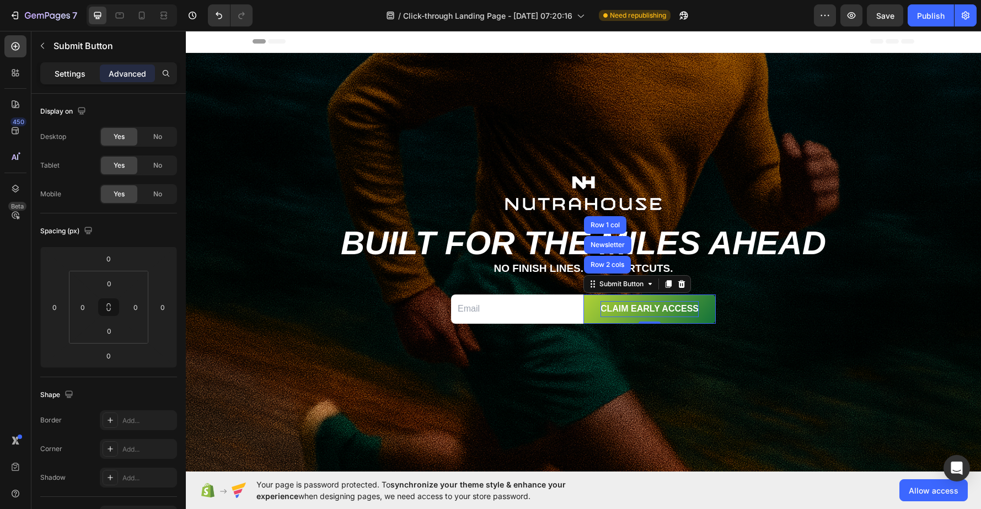
click at [72, 72] on p "Settings" at bounding box center [70, 74] width 31 height 12
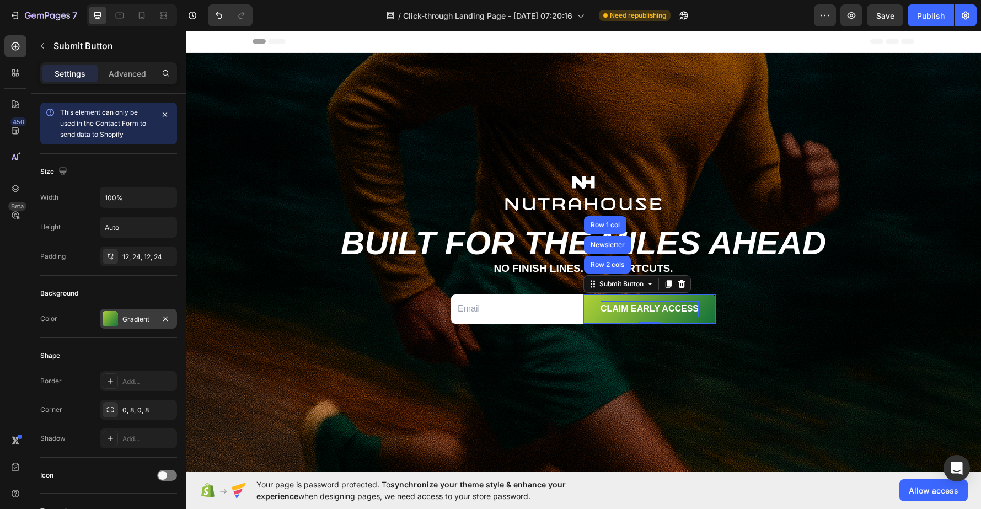
click at [140, 314] on div "Gradient" at bounding box center [138, 319] width 32 height 10
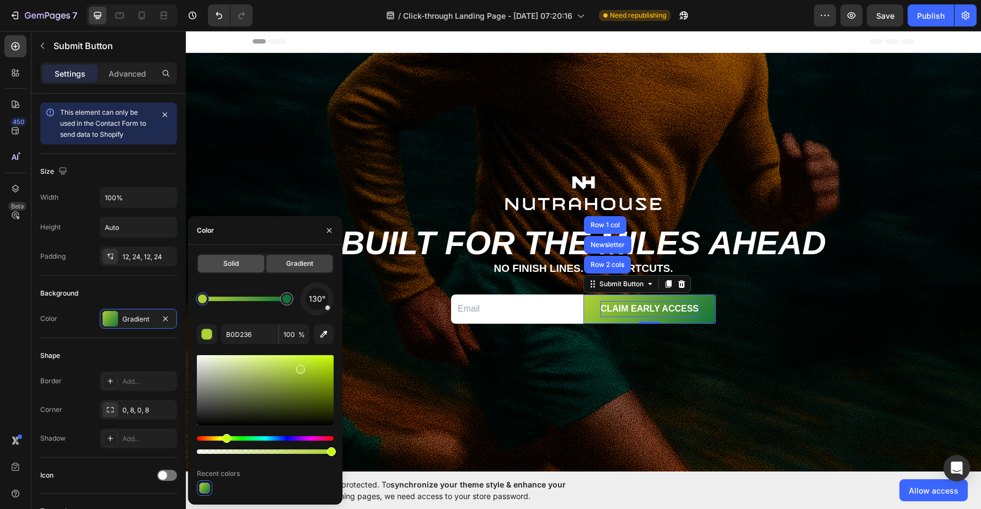
click at [219, 260] on div "Solid" at bounding box center [231, 264] width 66 height 18
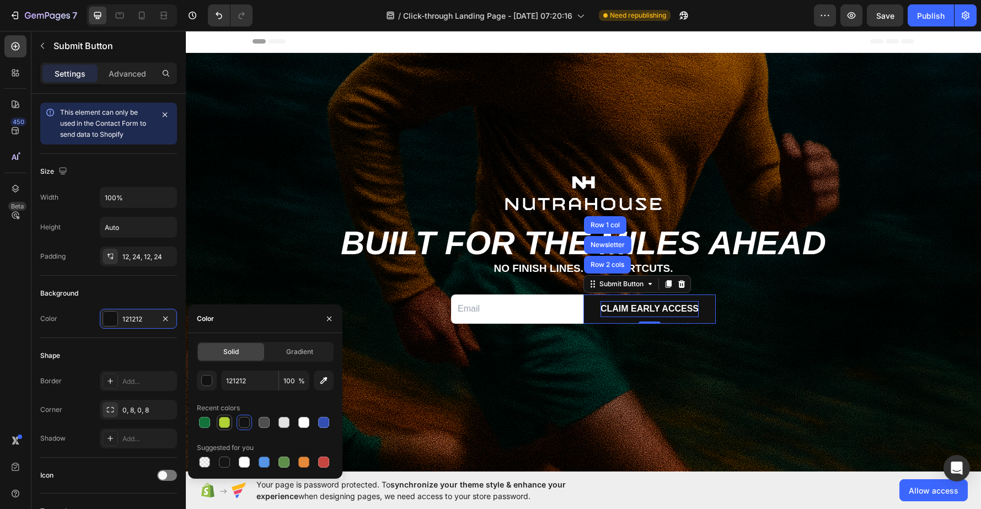
click at [224, 423] on div at bounding box center [224, 422] width 11 height 11
type input "B0D236"
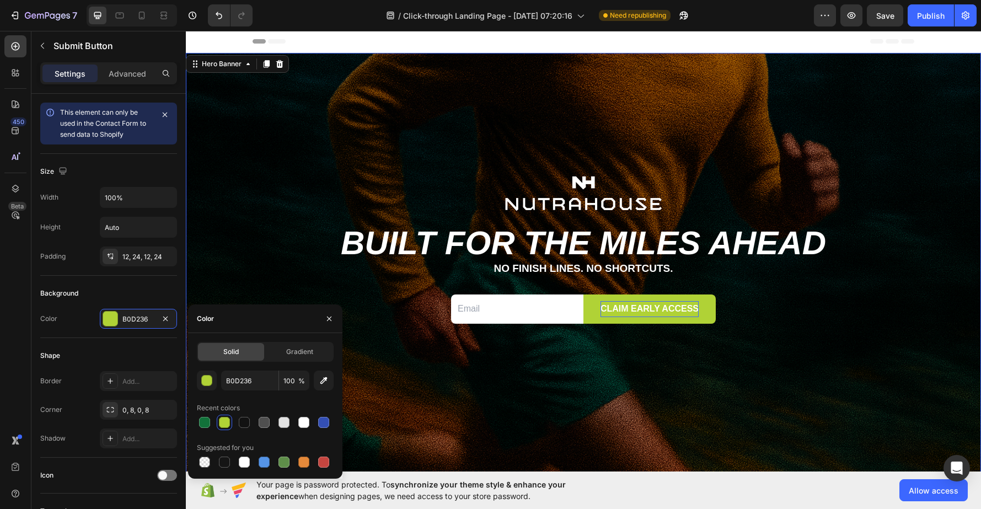
click at [480, 142] on div "Background Image" at bounding box center [583, 273] width 795 height 441
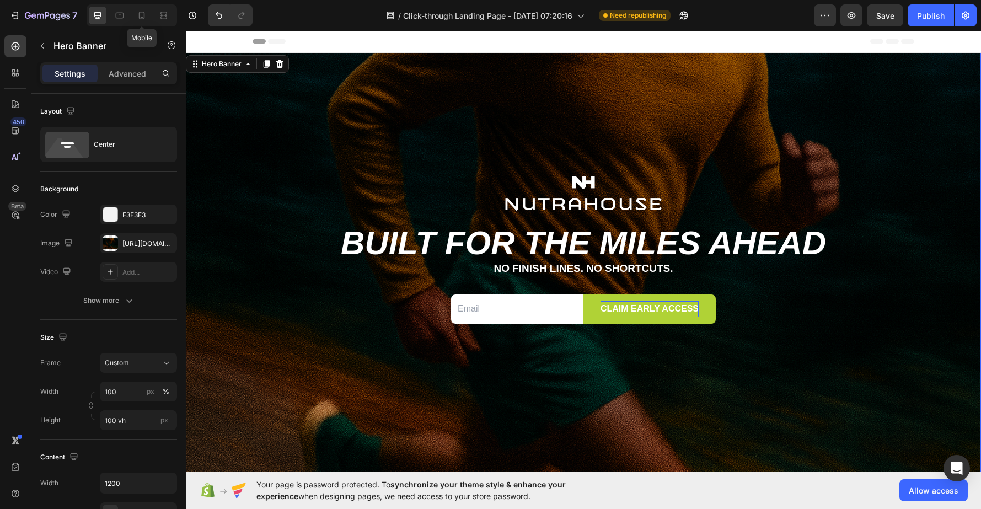
drag, startPoint x: 142, startPoint y: 14, endPoint x: 142, endPoint y: 2, distance: 12.7
click at [142, 14] on icon at bounding box center [141, 15] width 11 height 11
type input "100%"
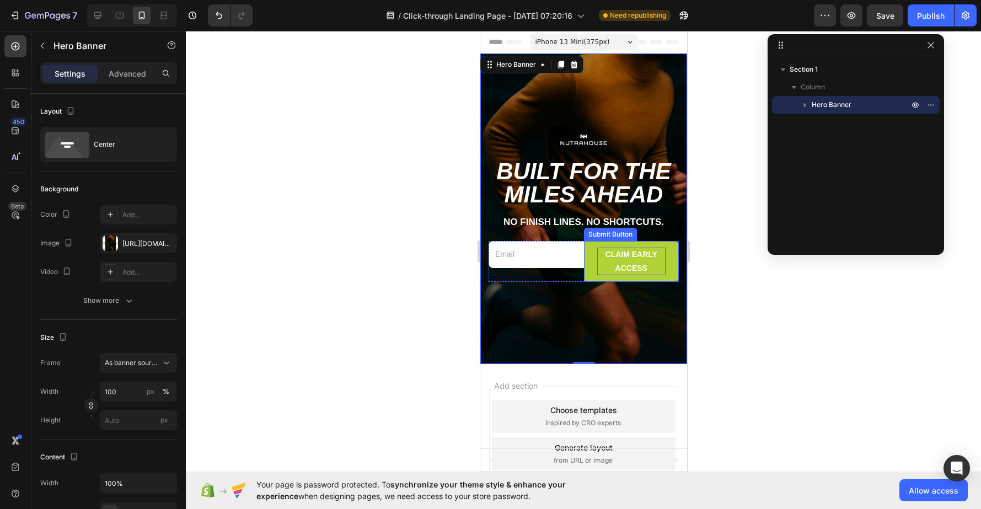
click at [597, 236] on div "Submit Button" at bounding box center [610, 234] width 49 height 10
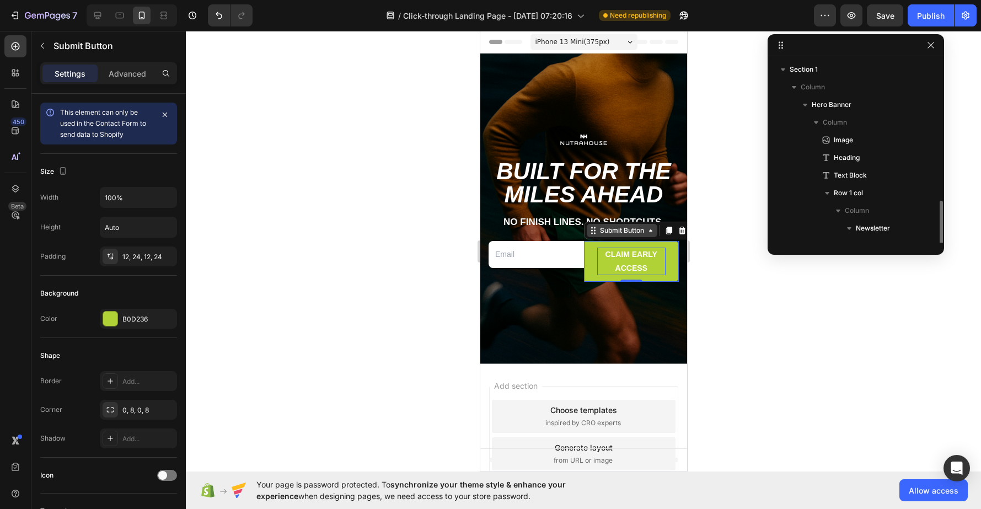
scroll to position [83, 0]
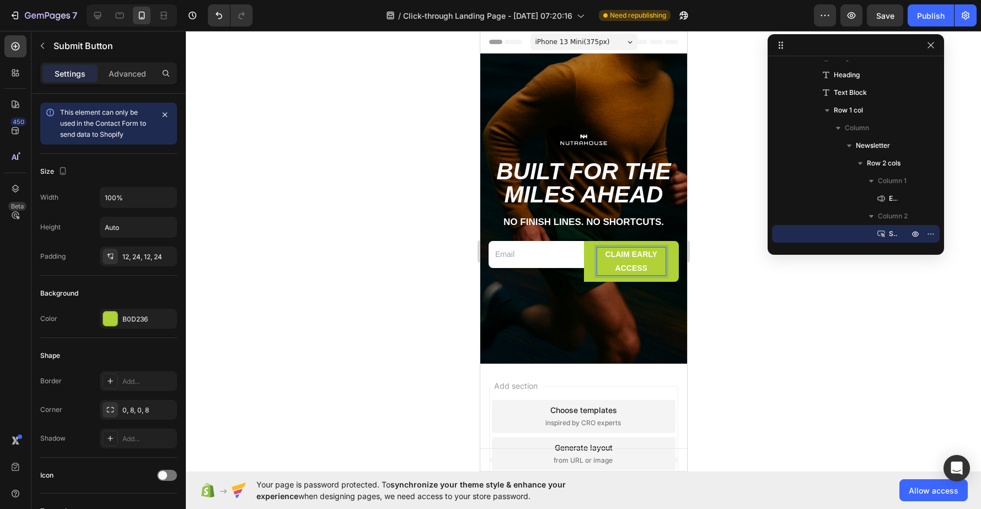
click at [614, 254] on p "CLAIM EARLY ACCESS" at bounding box center [631, 262] width 69 height 28
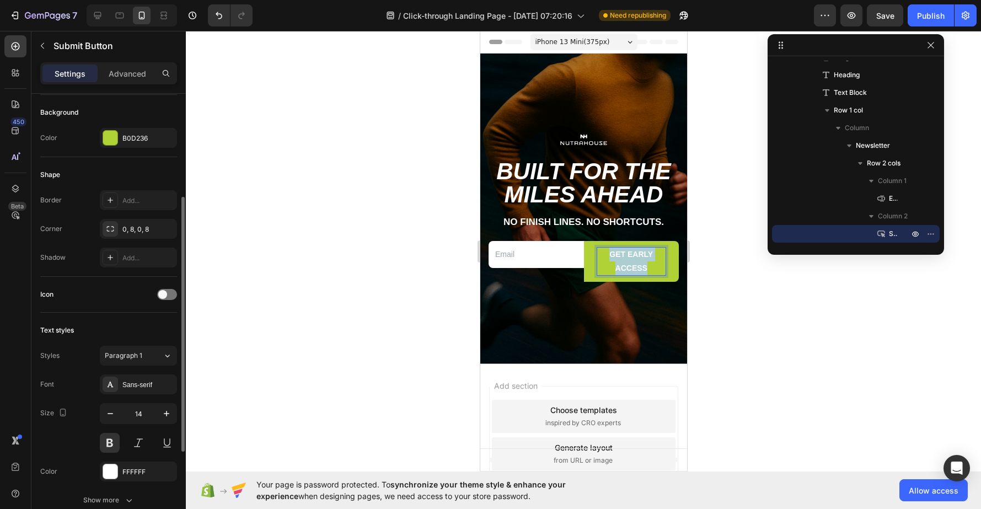
scroll to position [183, 0]
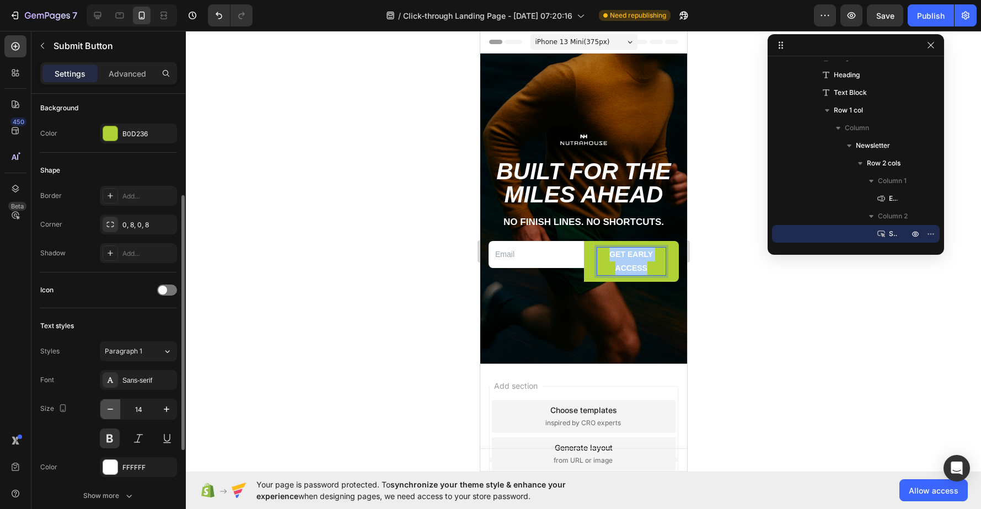
click at [115, 417] on button "button" at bounding box center [110, 409] width 20 height 20
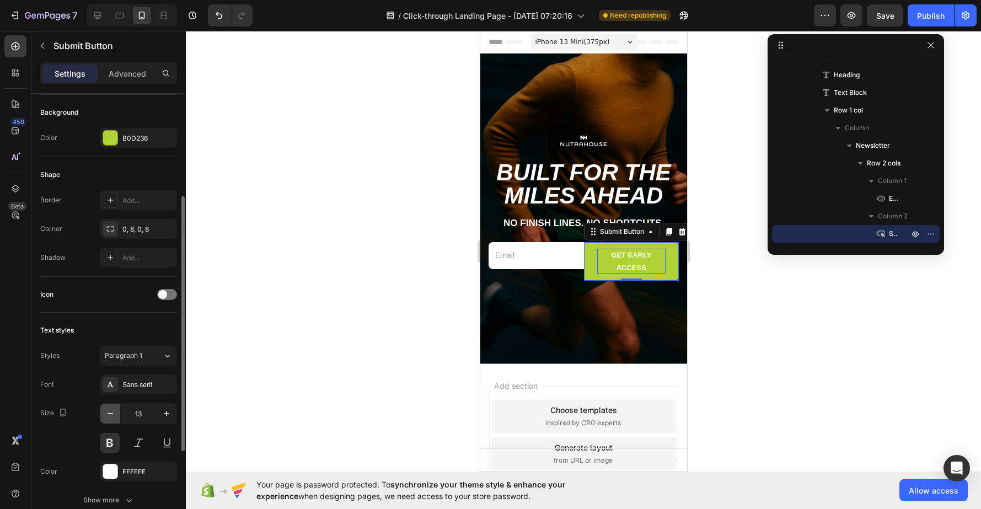
click at [114, 415] on icon "button" at bounding box center [110, 413] width 11 height 11
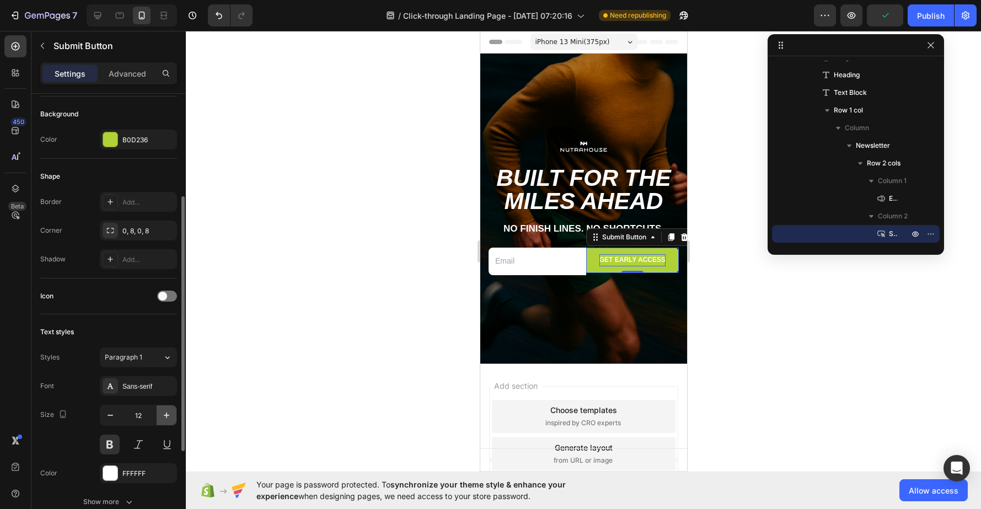
click at [165, 416] on icon "button" at bounding box center [166, 415] width 11 height 11
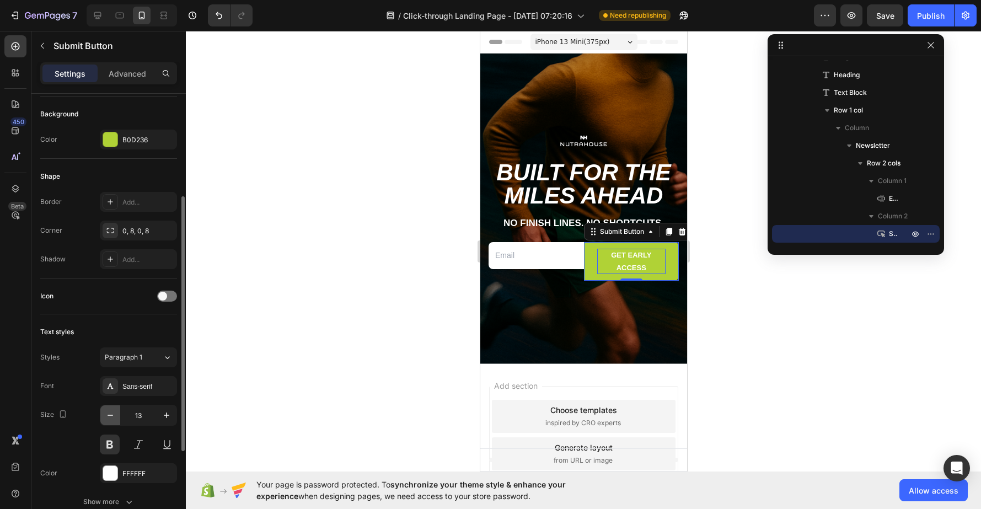
click at [112, 419] on icon "button" at bounding box center [110, 415] width 11 height 11
type input "12"
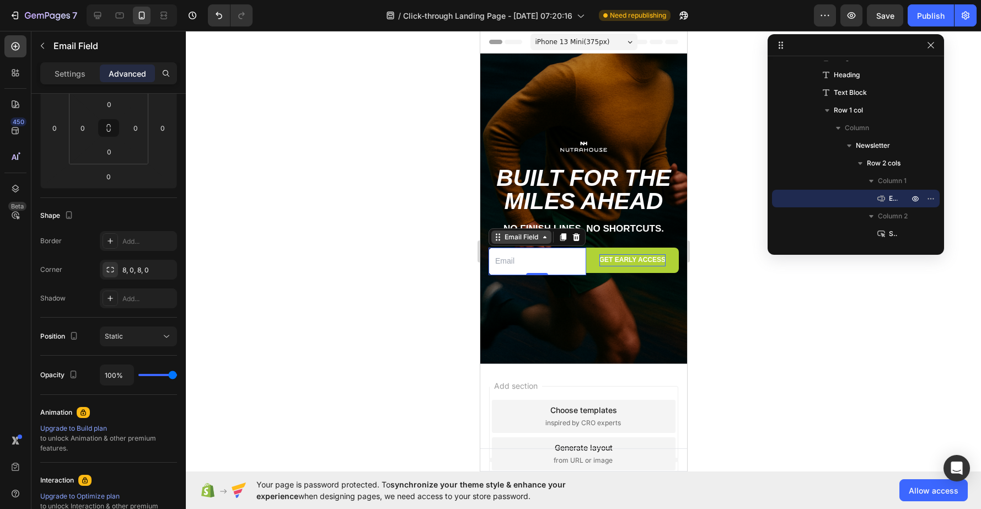
click at [505, 239] on div "Email Field" at bounding box center [521, 237] width 38 height 10
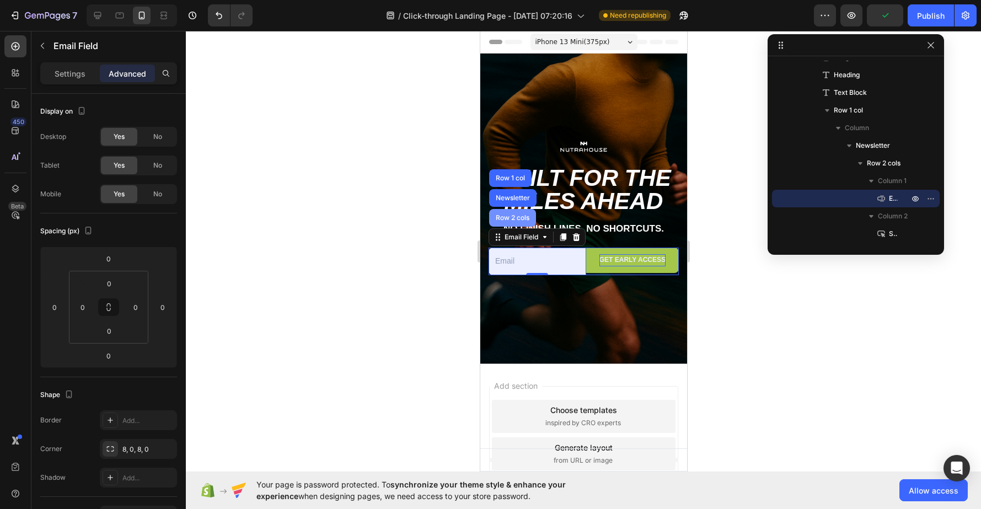
click at [521, 218] on div "Row 2 cols" at bounding box center [512, 218] width 38 height 7
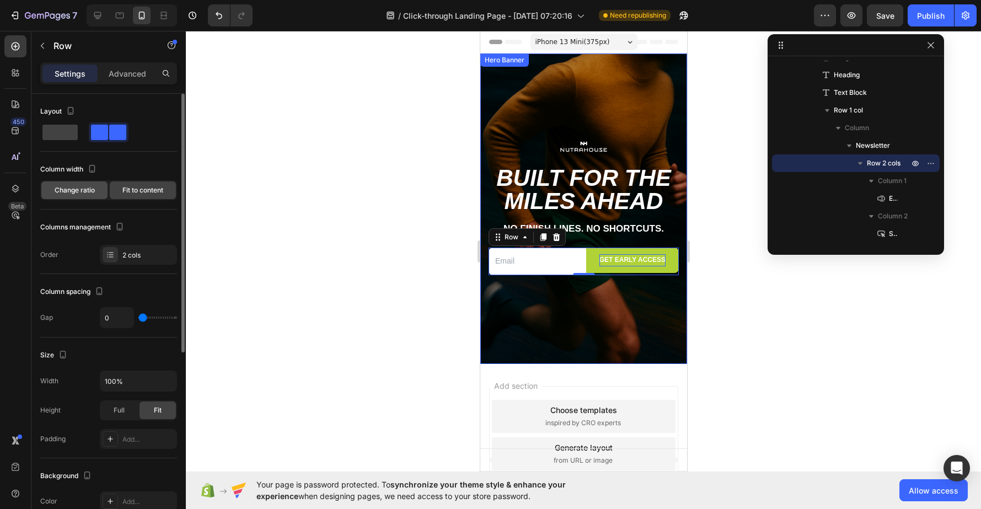
click at [85, 194] on span "Change ratio" at bounding box center [75, 190] width 40 height 10
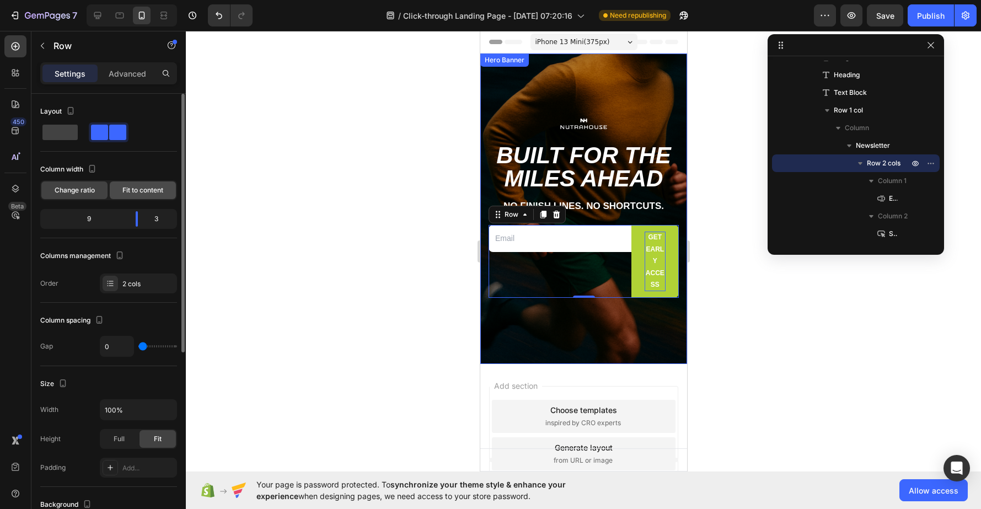
click at [166, 184] on div "Fit to content" at bounding box center [143, 190] width 66 height 18
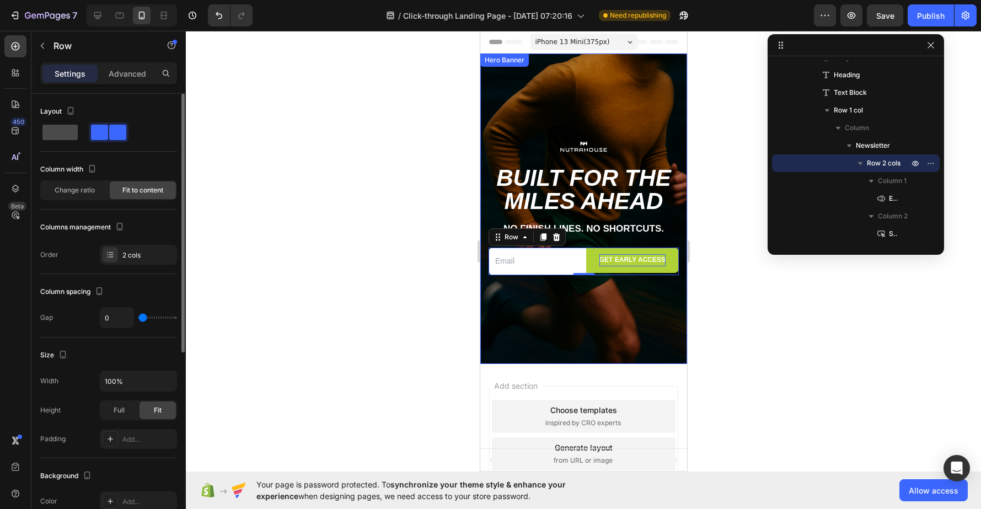
click at [68, 131] on span at bounding box center [59, 132] width 35 height 15
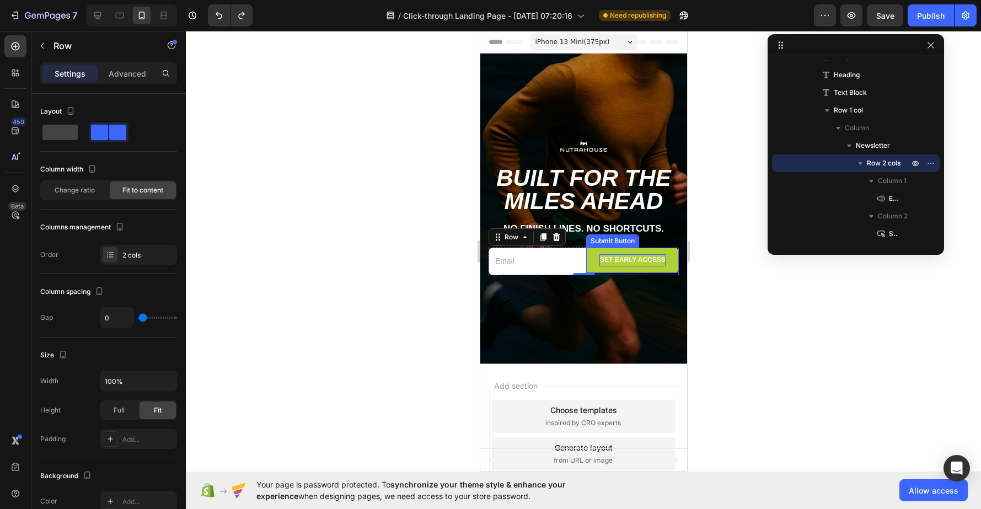
click at [596, 243] on div "Submit Button" at bounding box center [612, 241] width 49 height 10
